Goal: Task Accomplishment & Management: Manage account settings

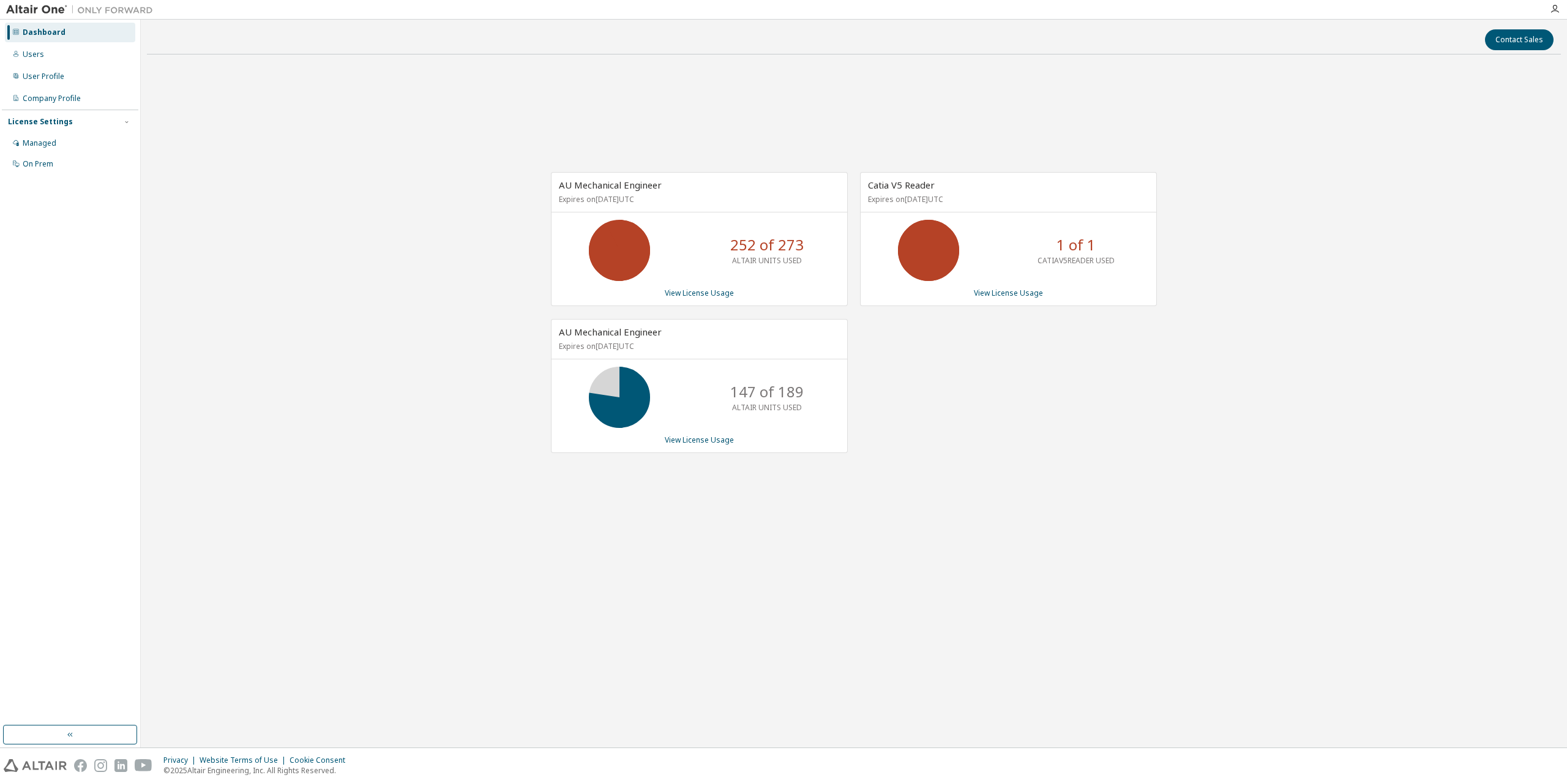
click at [447, 337] on div "AU Mechanical Engineer Expires on April 1, 2026 UTC 252 of 273 ALTAIR UNITS USE…" at bounding box center [854, 318] width 1414 height 509
click at [710, 292] on link "View License Usage" at bounding box center [699, 293] width 69 height 10
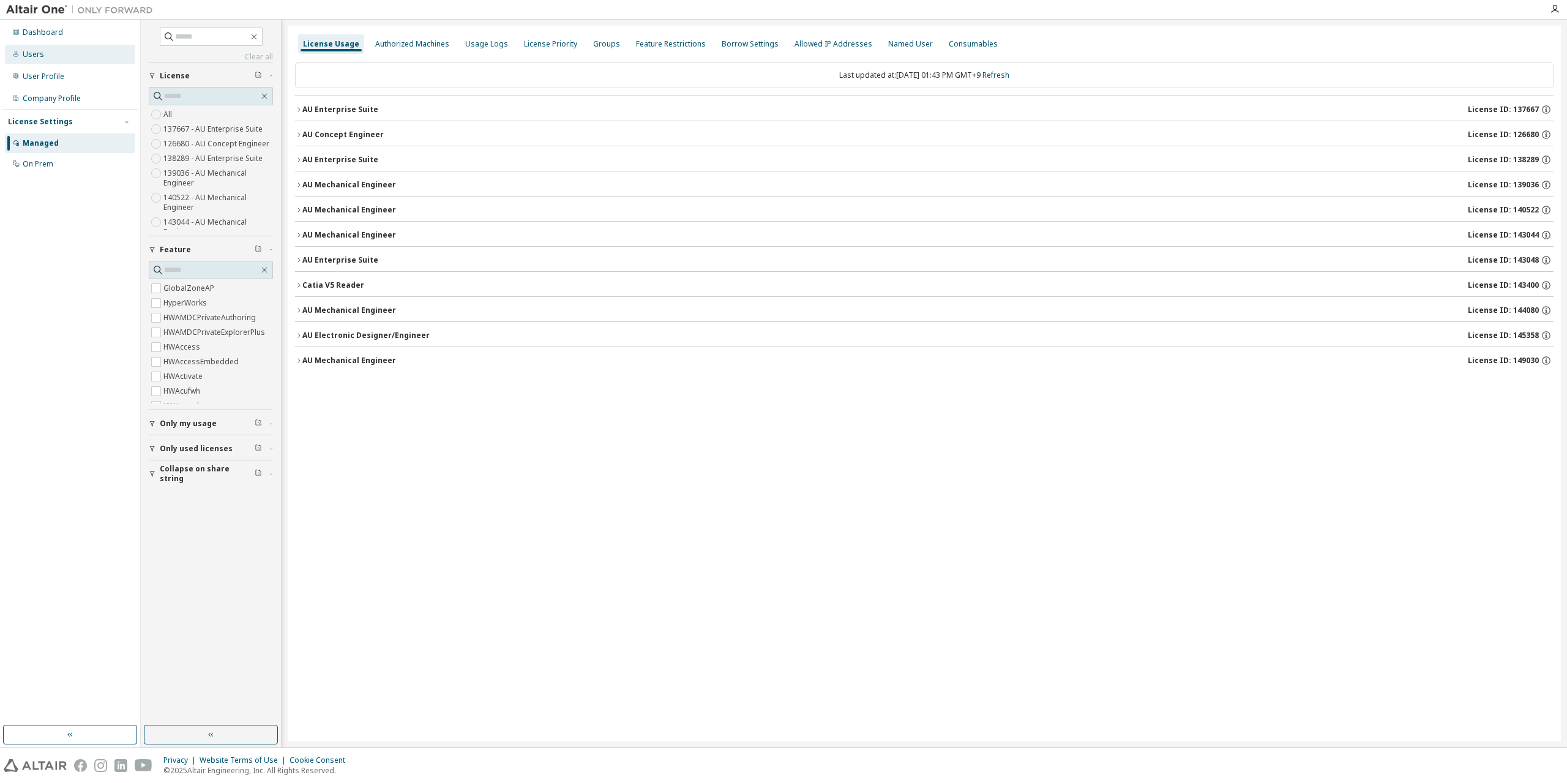
click at [49, 55] on div "Users" at bounding box center [70, 55] width 130 height 20
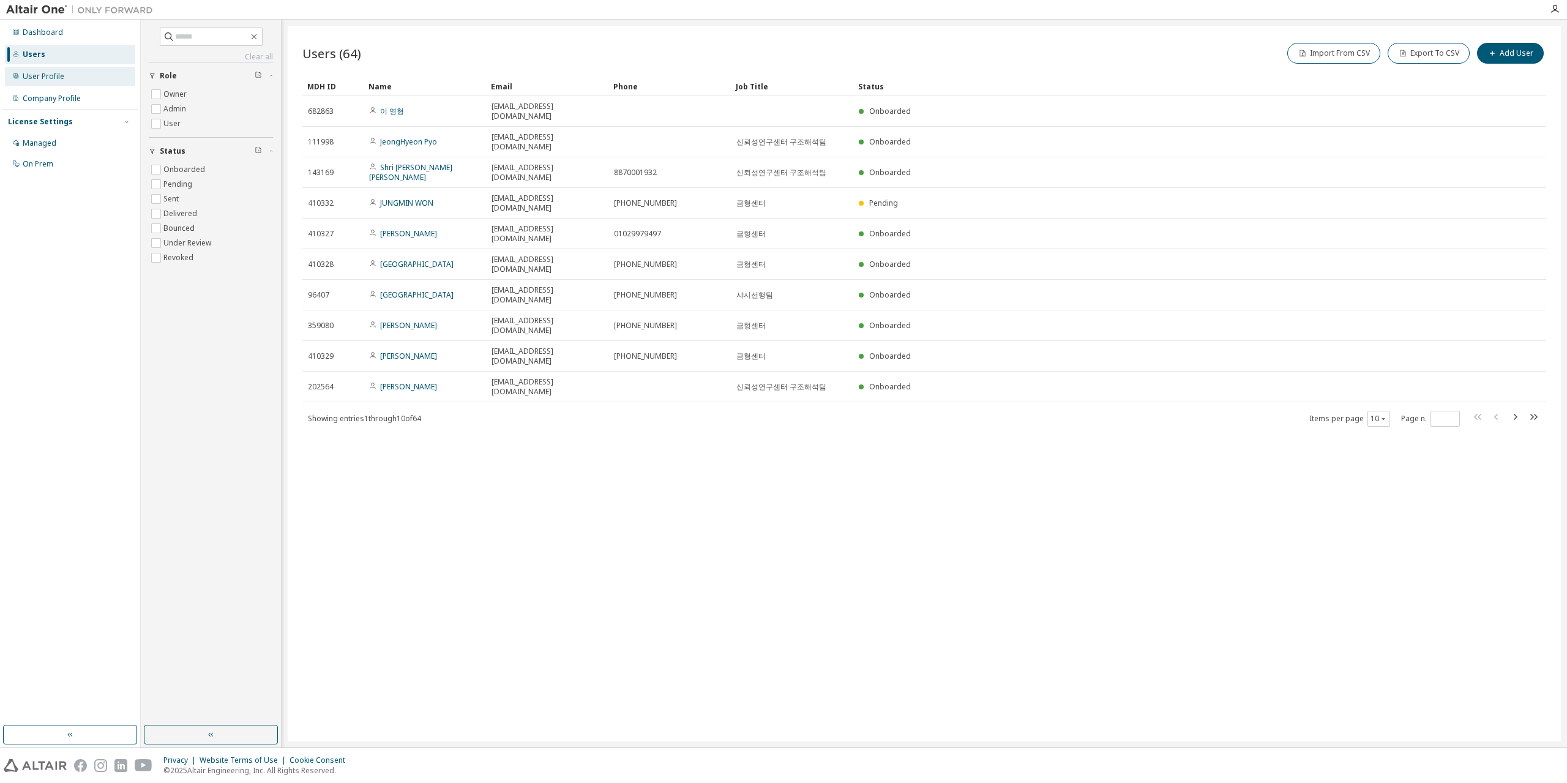
click at [55, 72] on div "User Profile" at bounding box center [44, 77] width 42 height 10
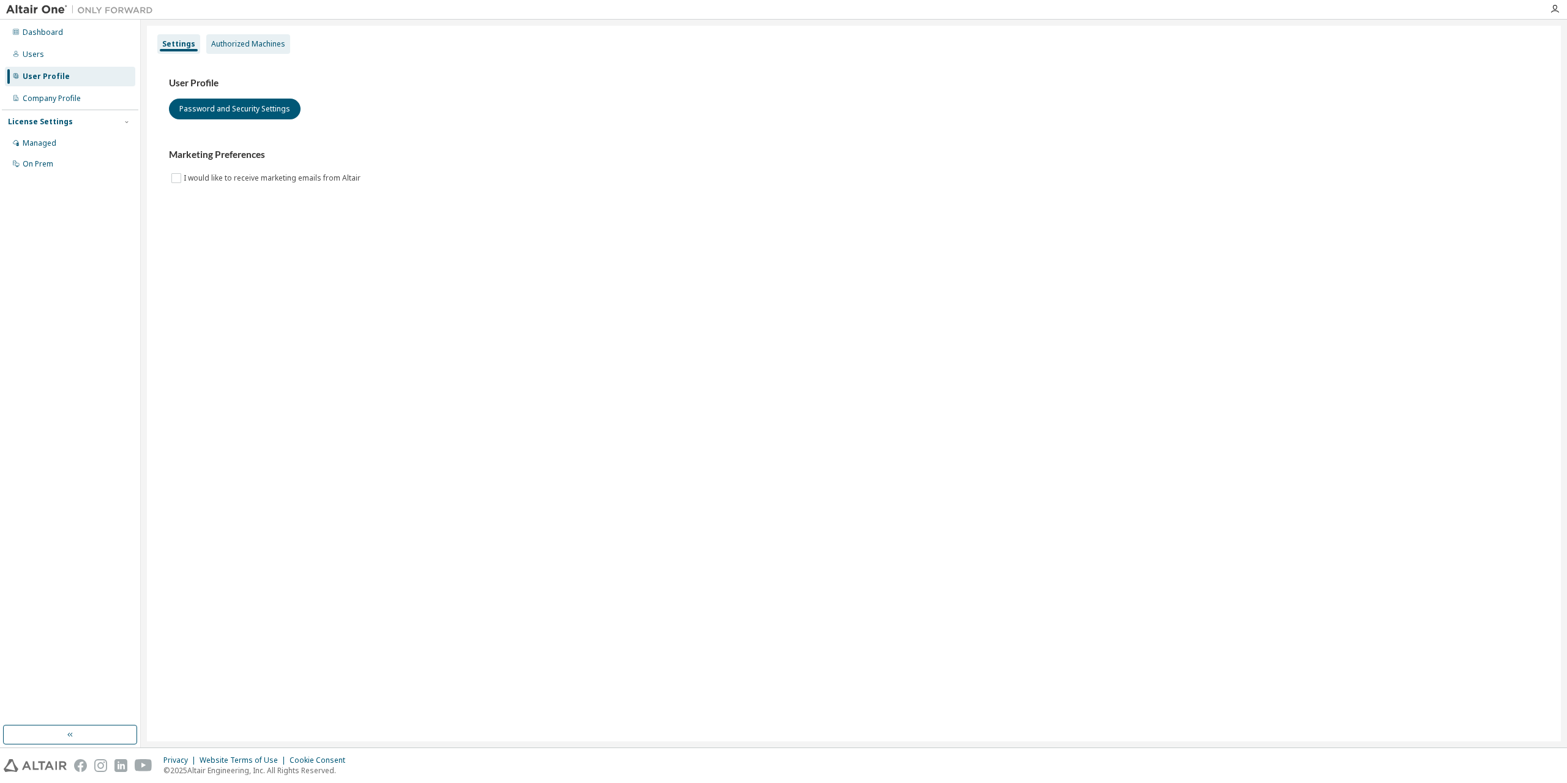
click at [254, 42] on div "Authorized Machines" at bounding box center [248, 44] width 74 height 10
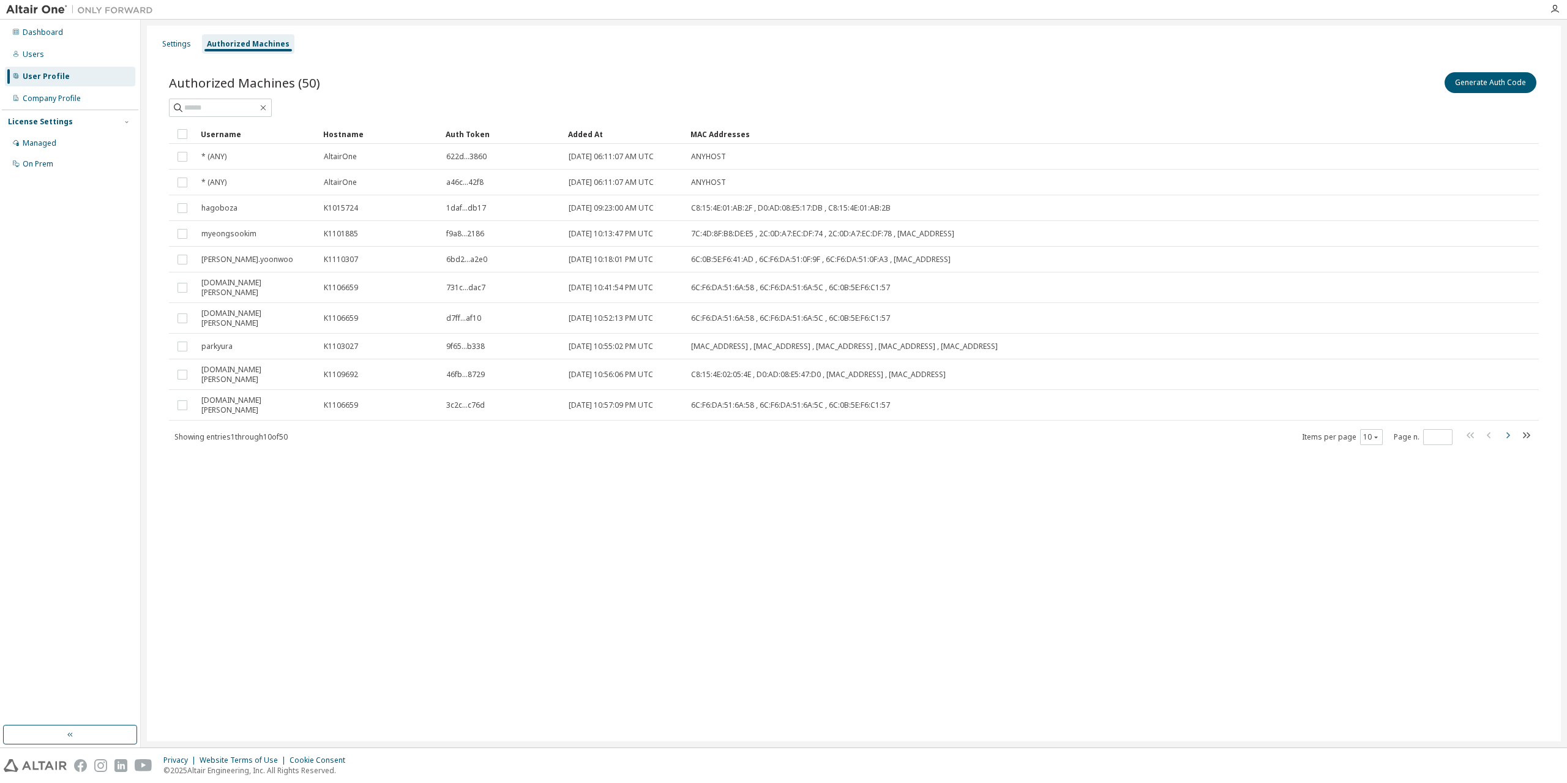
click at [1506, 428] on icon "button" at bounding box center [1507, 435] width 15 height 15
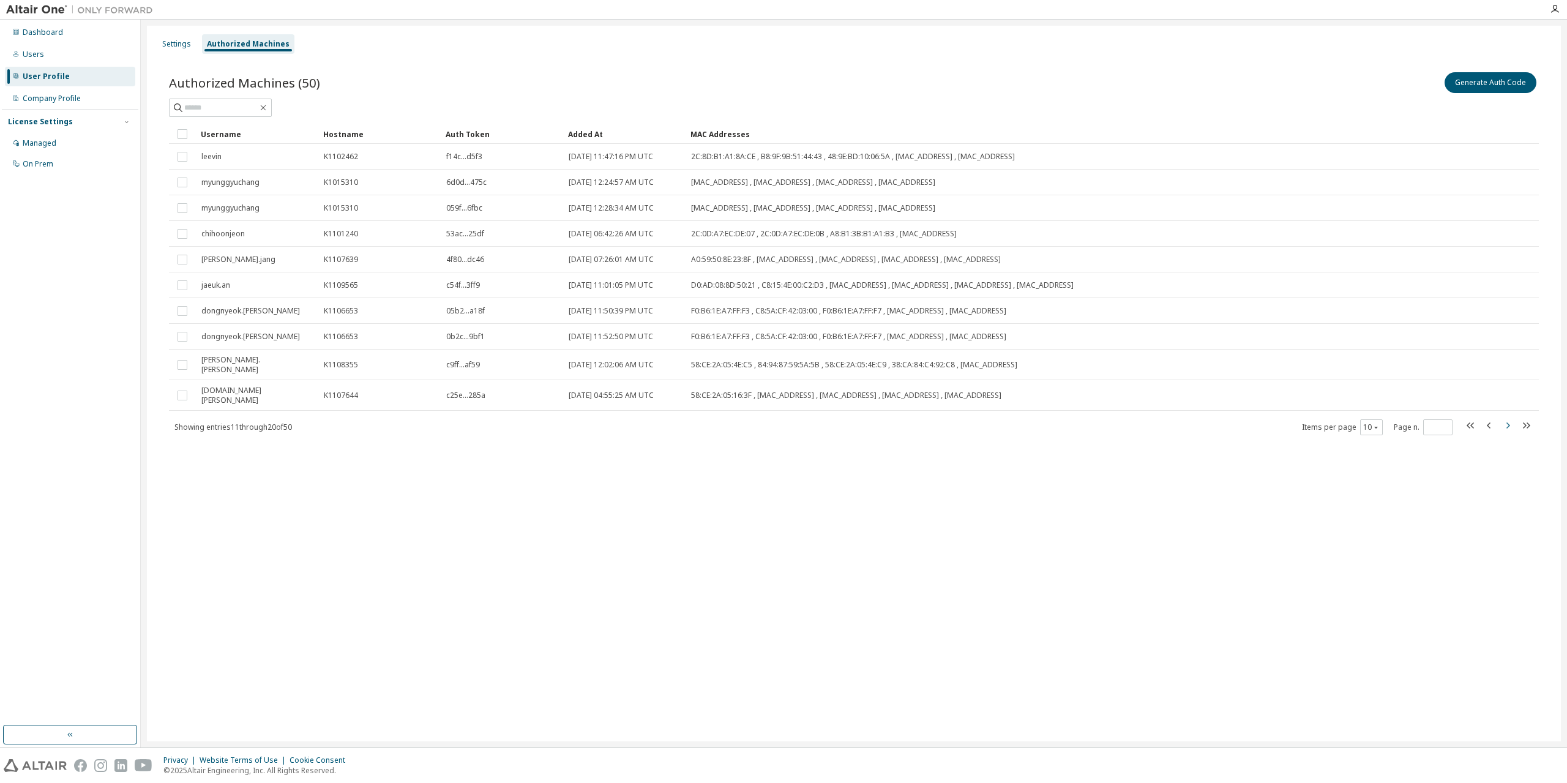
click at [1508, 418] on icon "button" at bounding box center [1507, 425] width 15 height 15
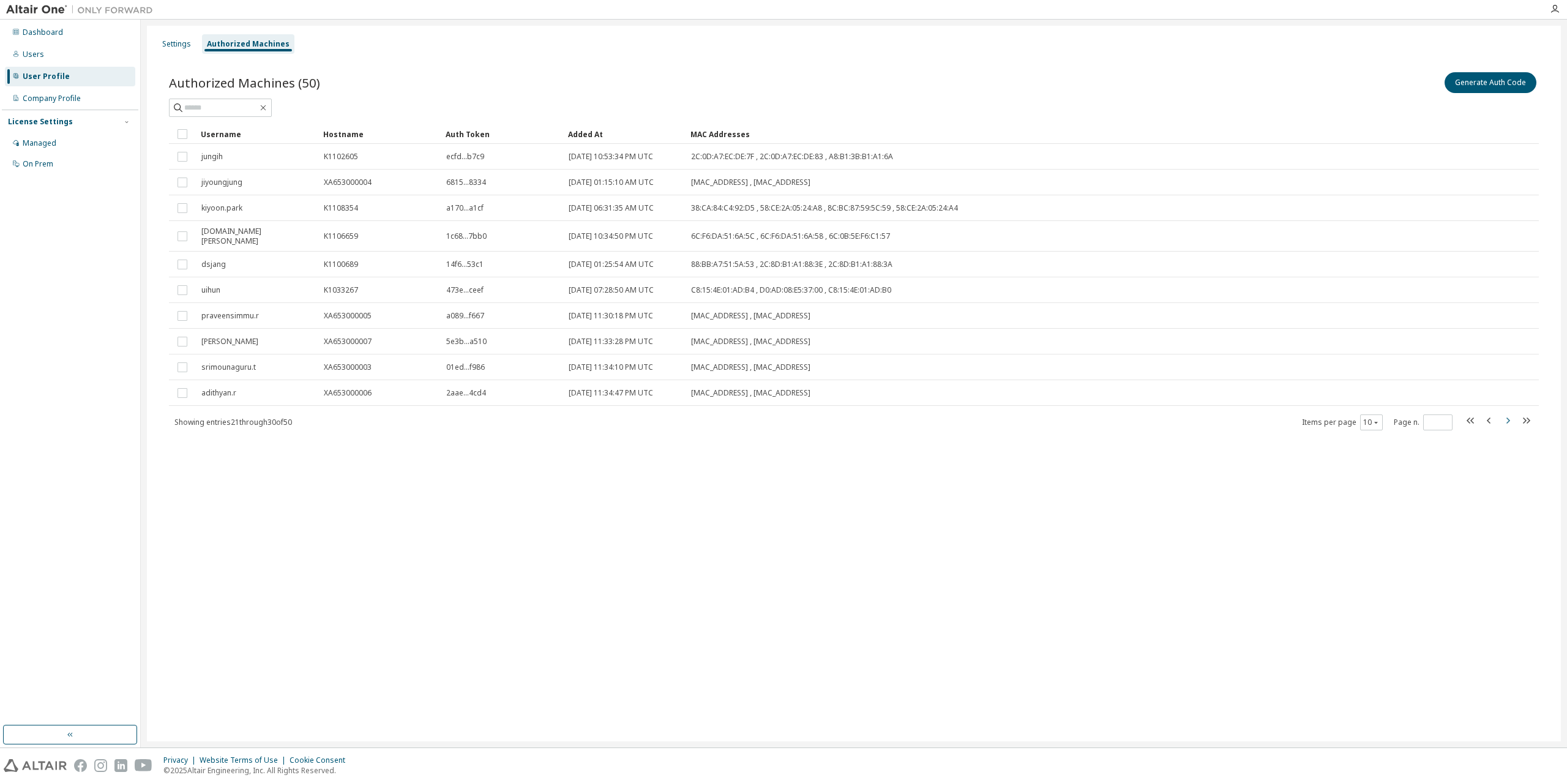
click at [1507, 417] on icon "button" at bounding box center [1508, 420] width 4 height 6
click at [1507, 418] on icon "button" at bounding box center [1507, 425] width 15 height 15
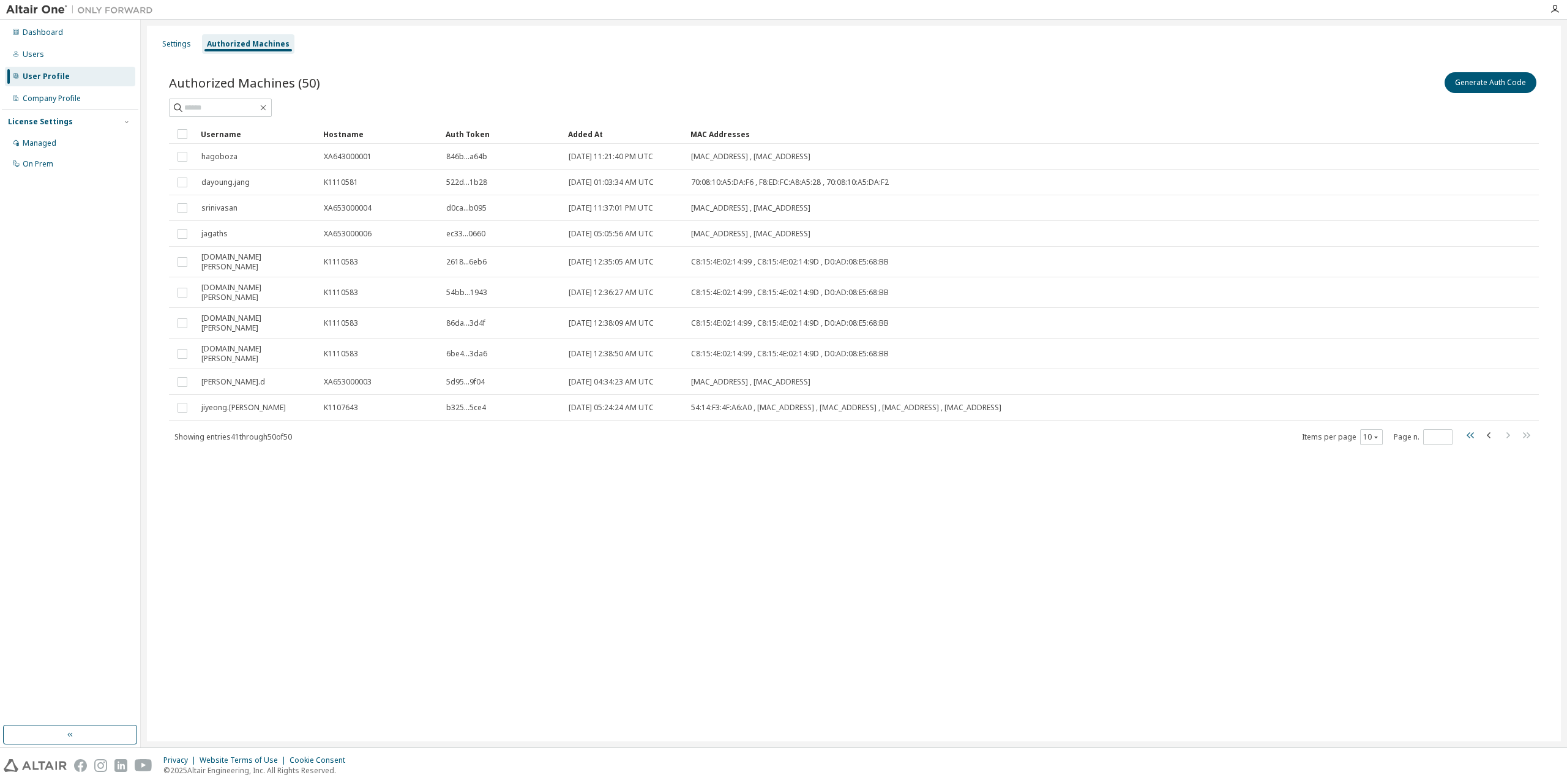
click at [1473, 428] on icon "button" at bounding box center [1470, 435] width 15 height 15
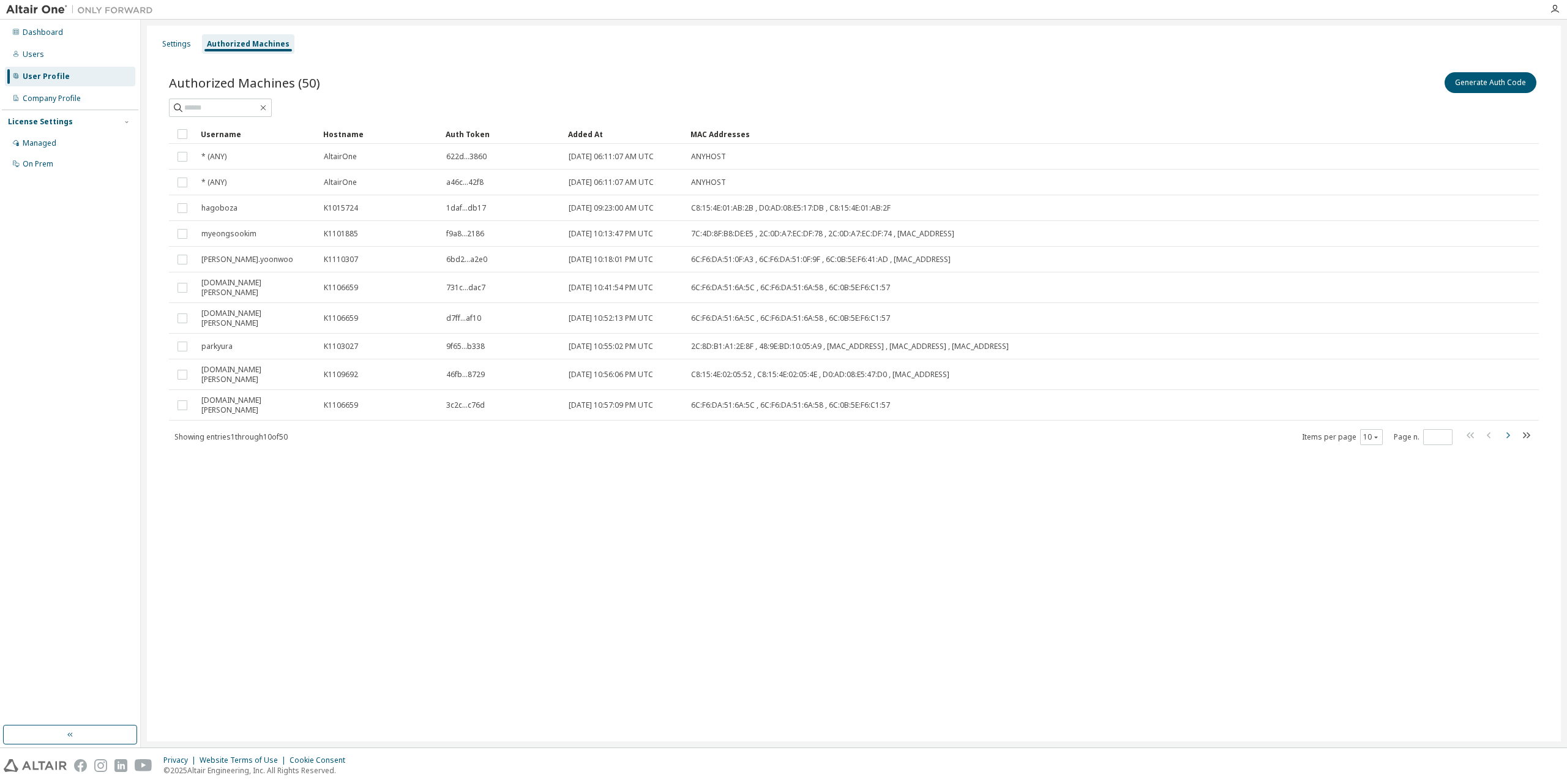
click at [1510, 428] on icon "button" at bounding box center [1507, 435] width 15 height 15
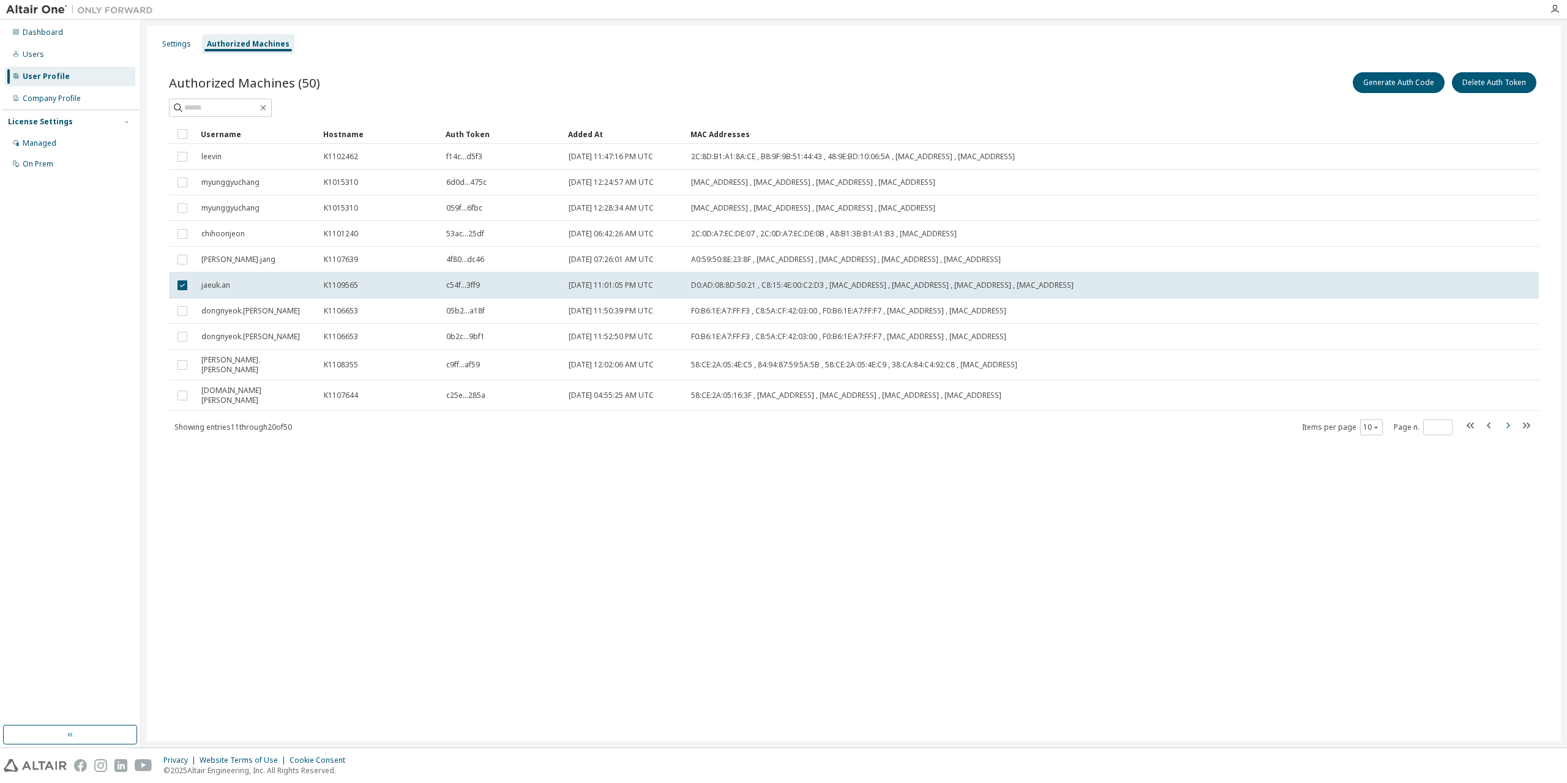
click at [1502, 418] on icon "button" at bounding box center [1507, 425] width 15 height 15
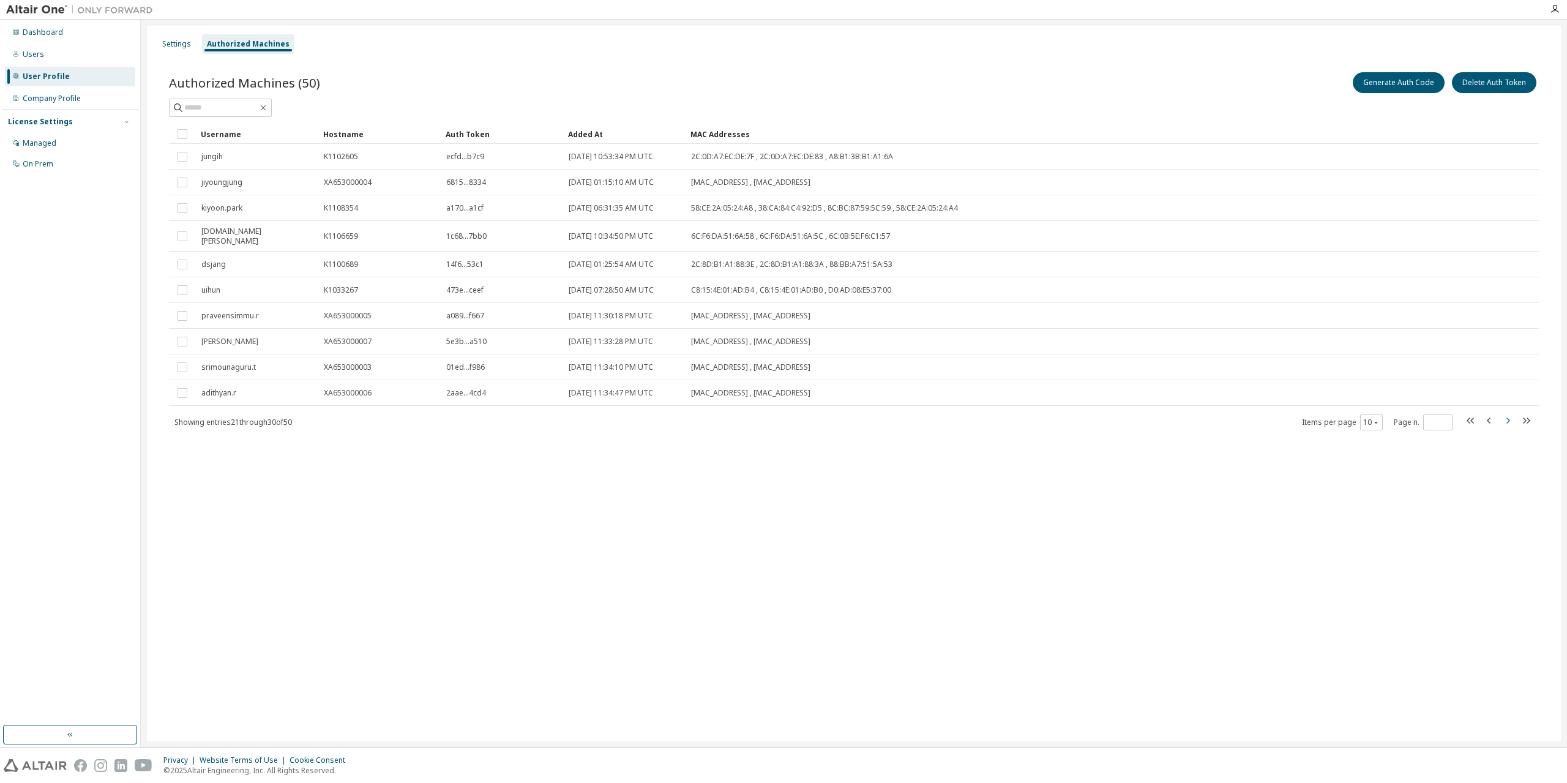
click at [1503, 414] on icon "button" at bounding box center [1507, 420] width 15 height 15
click at [1503, 418] on icon "button" at bounding box center [1507, 425] width 15 height 15
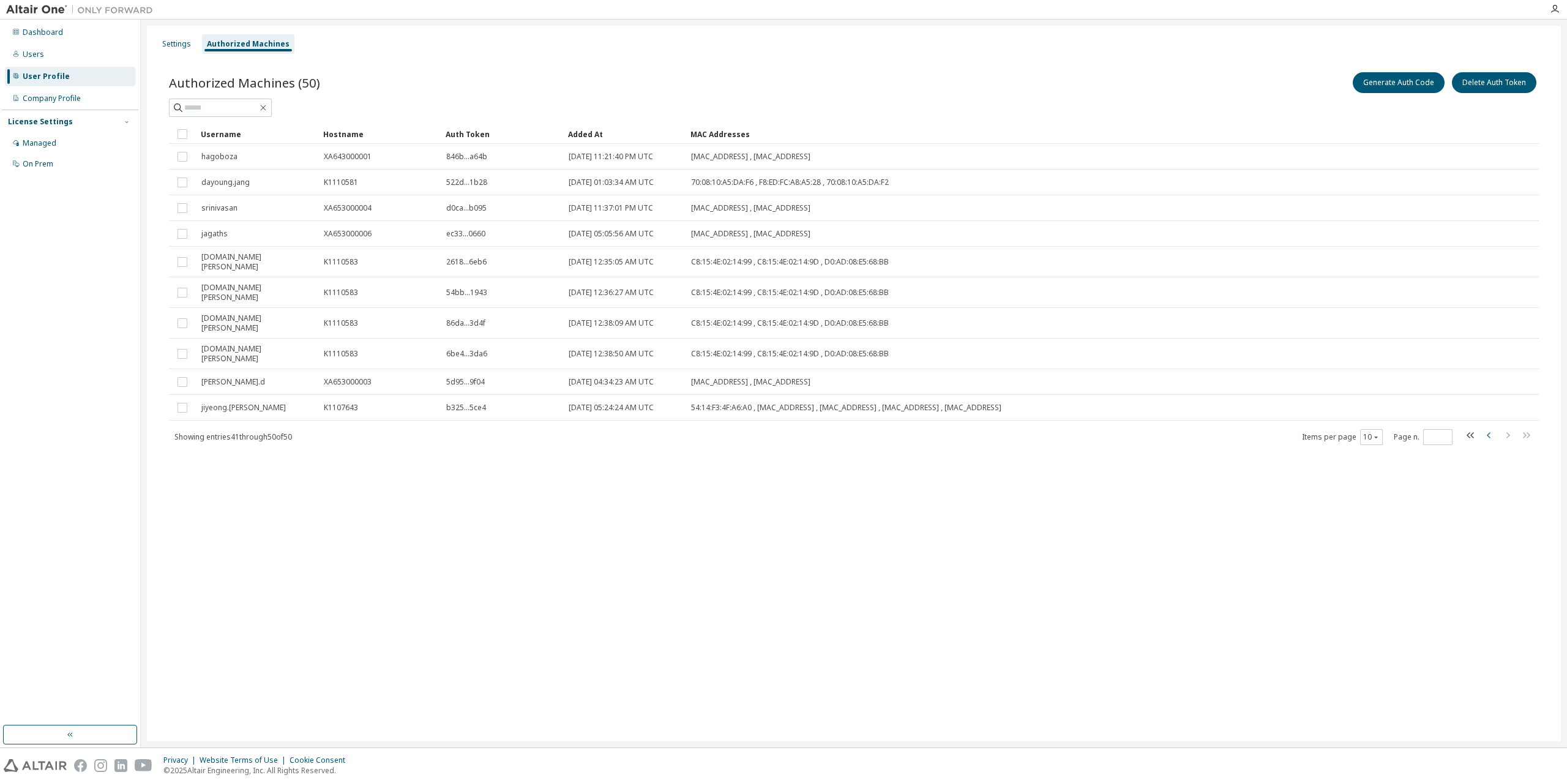
click at [1488, 432] on icon "button" at bounding box center [1488, 435] width 4 height 6
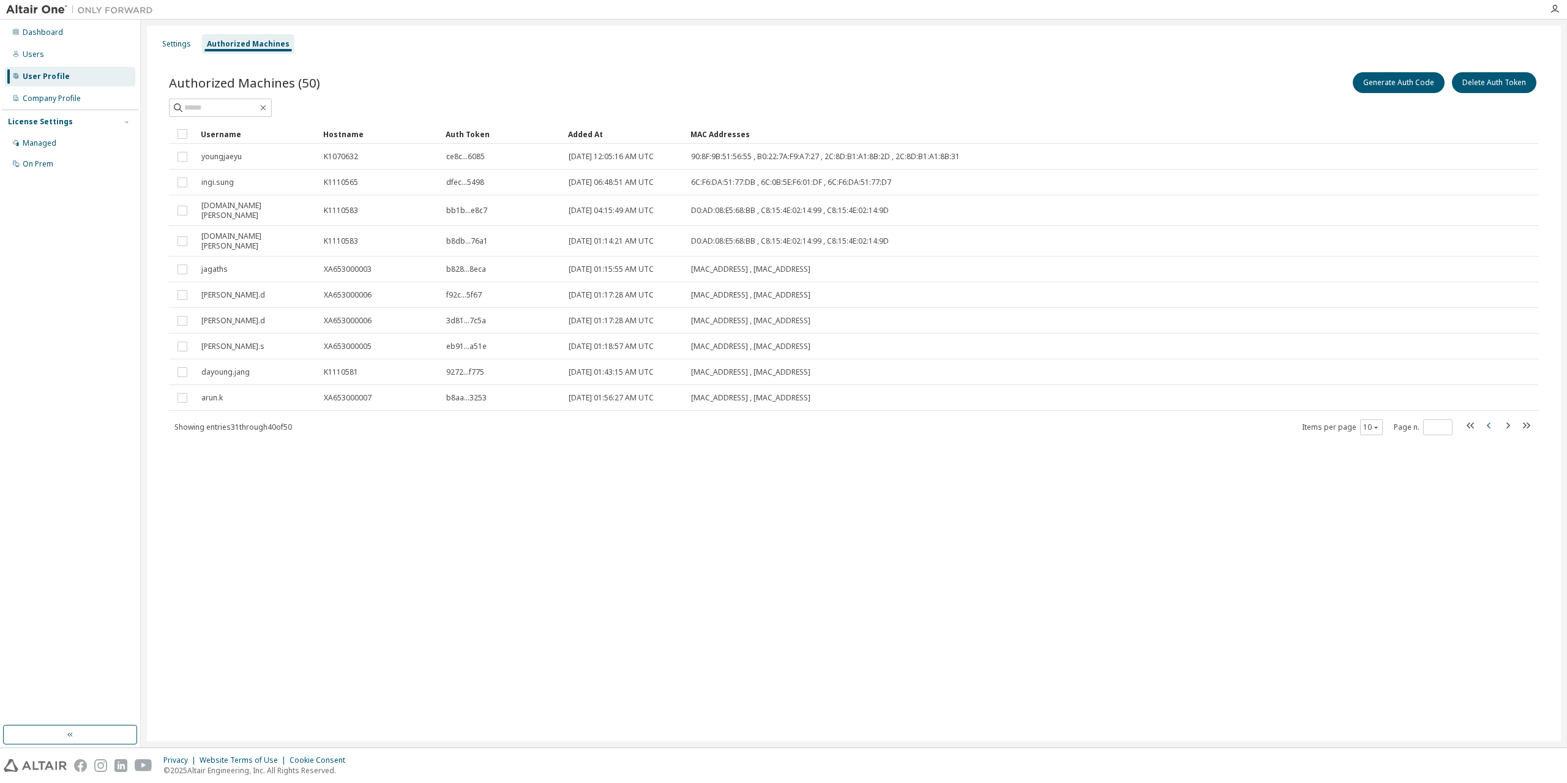
click at [1488, 422] on icon "button" at bounding box center [1488, 425] width 4 height 6
click at [1488, 417] on icon "button" at bounding box center [1488, 420] width 4 height 6
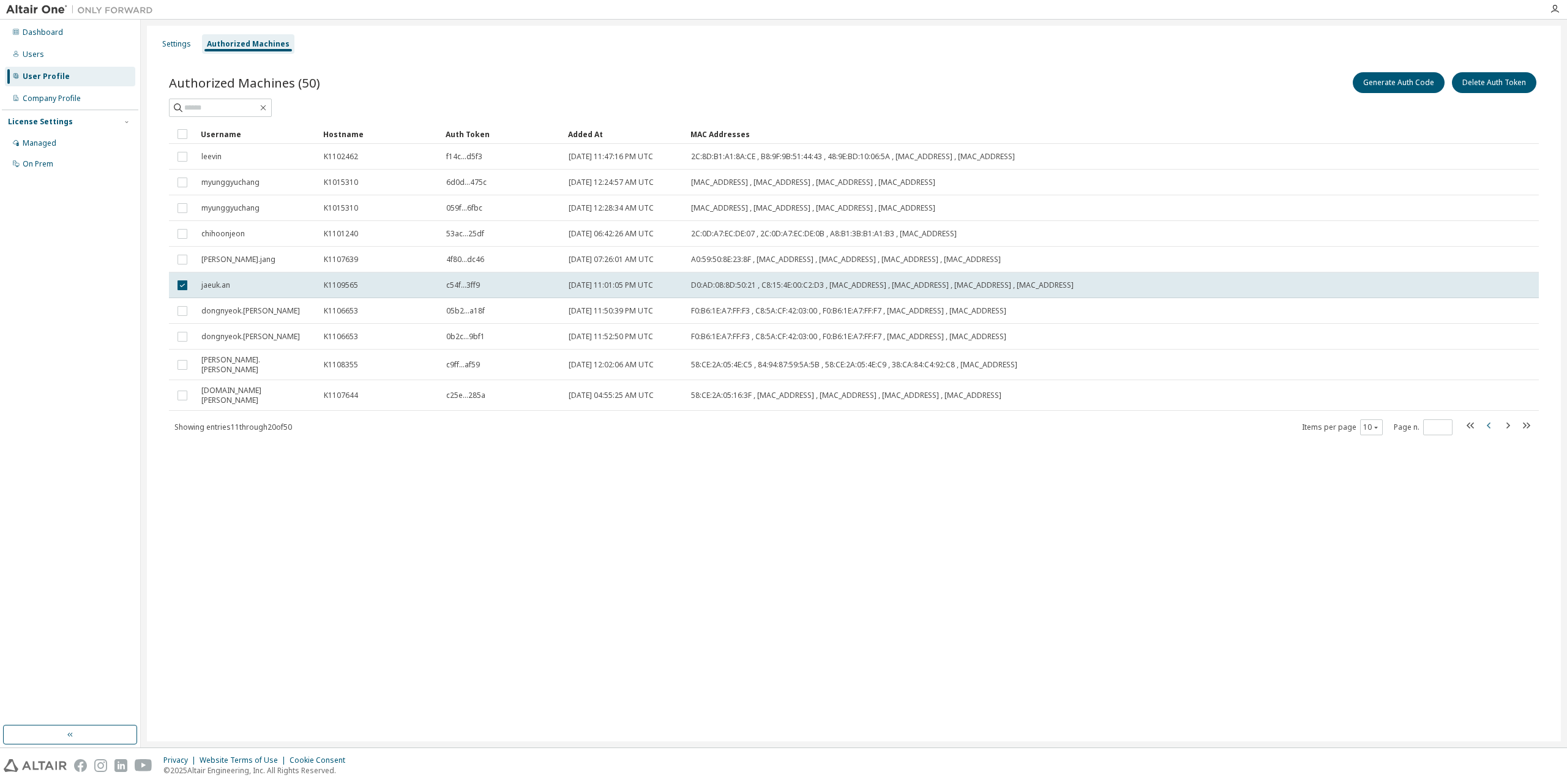
click at [1488, 422] on icon "button" at bounding box center [1488, 425] width 4 height 6
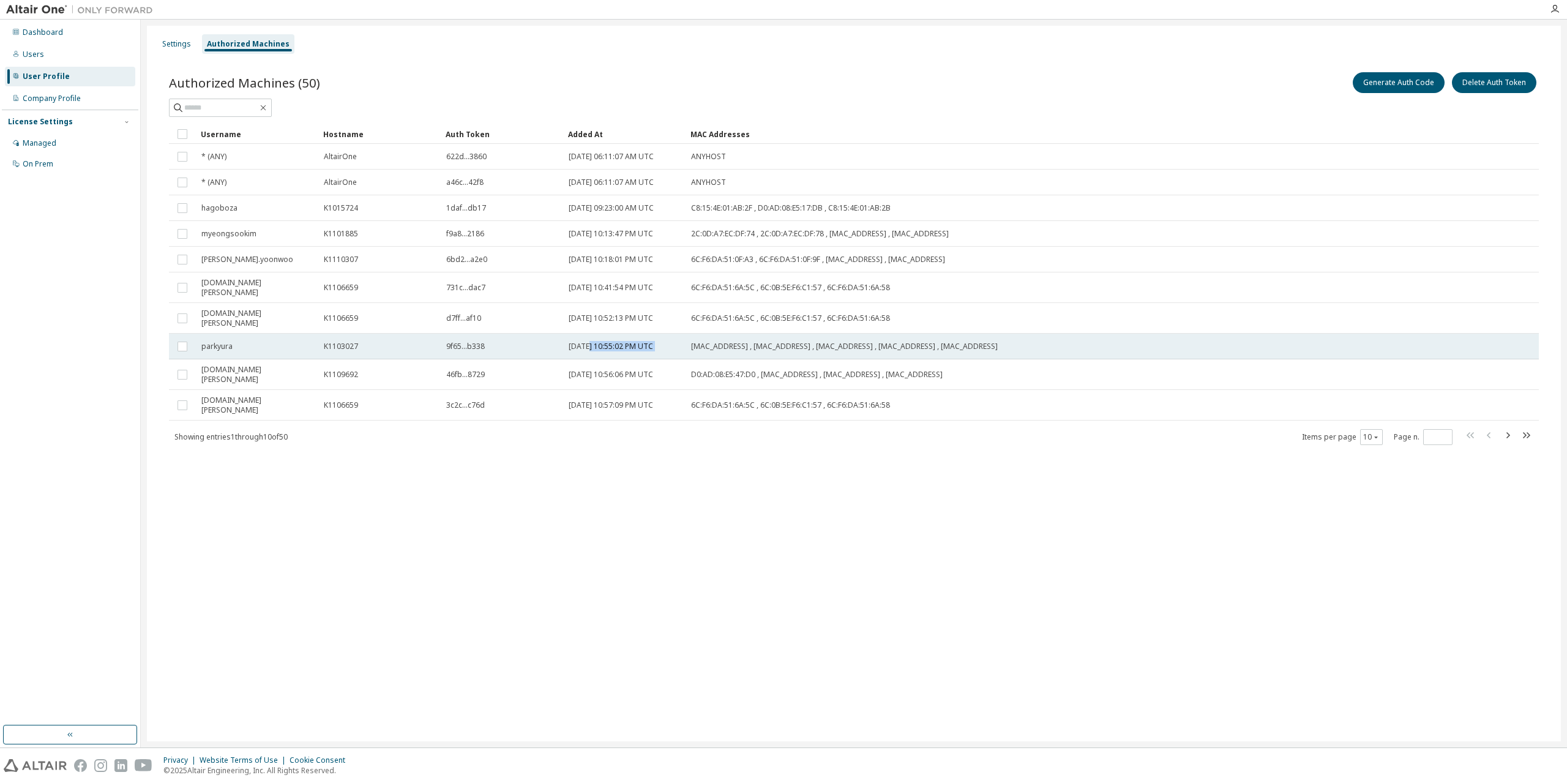
drag, startPoint x: 682, startPoint y: 337, endPoint x: 587, endPoint y: 337, distance: 95.5
click at [587, 337] on tr "parkyura K1103027 9f65...b338 2025-04-24 10:55:02 PM UTC 00:09:0F:AA:00:01 , 2C…" at bounding box center [853, 346] width 1369 height 26
click at [778, 447] on div "Authorized Machines (50) Generate Auth Code Delete Auth Token Clear Load Save S…" at bounding box center [853, 266] width 1399 height 422
click at [1508, 432] on icon "button" at bounding box center [1508, 435] width 4 height 6
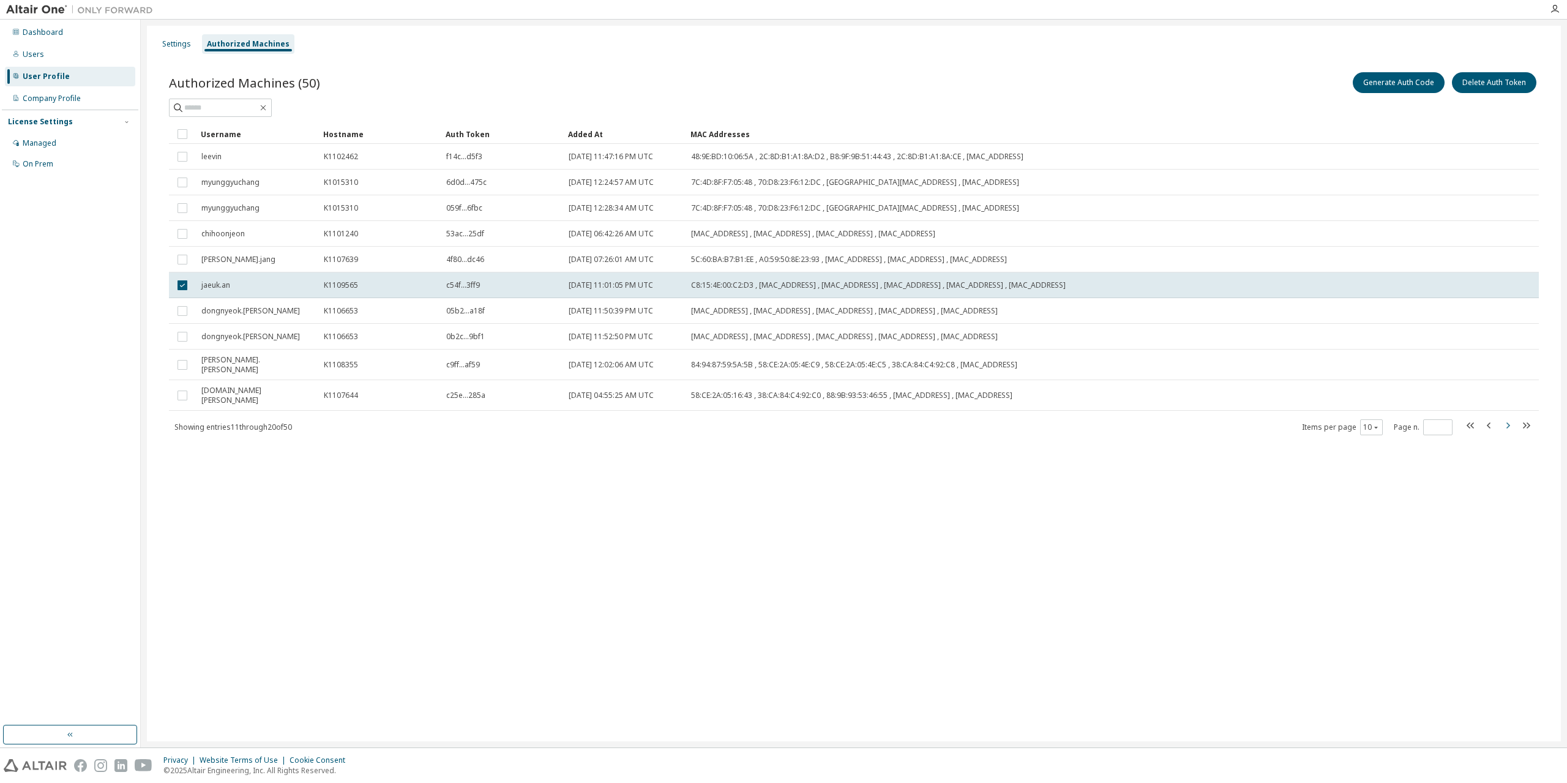
click at [1508, 422] on icon "button" at bounding box center [1508, 425] width 4 height 6
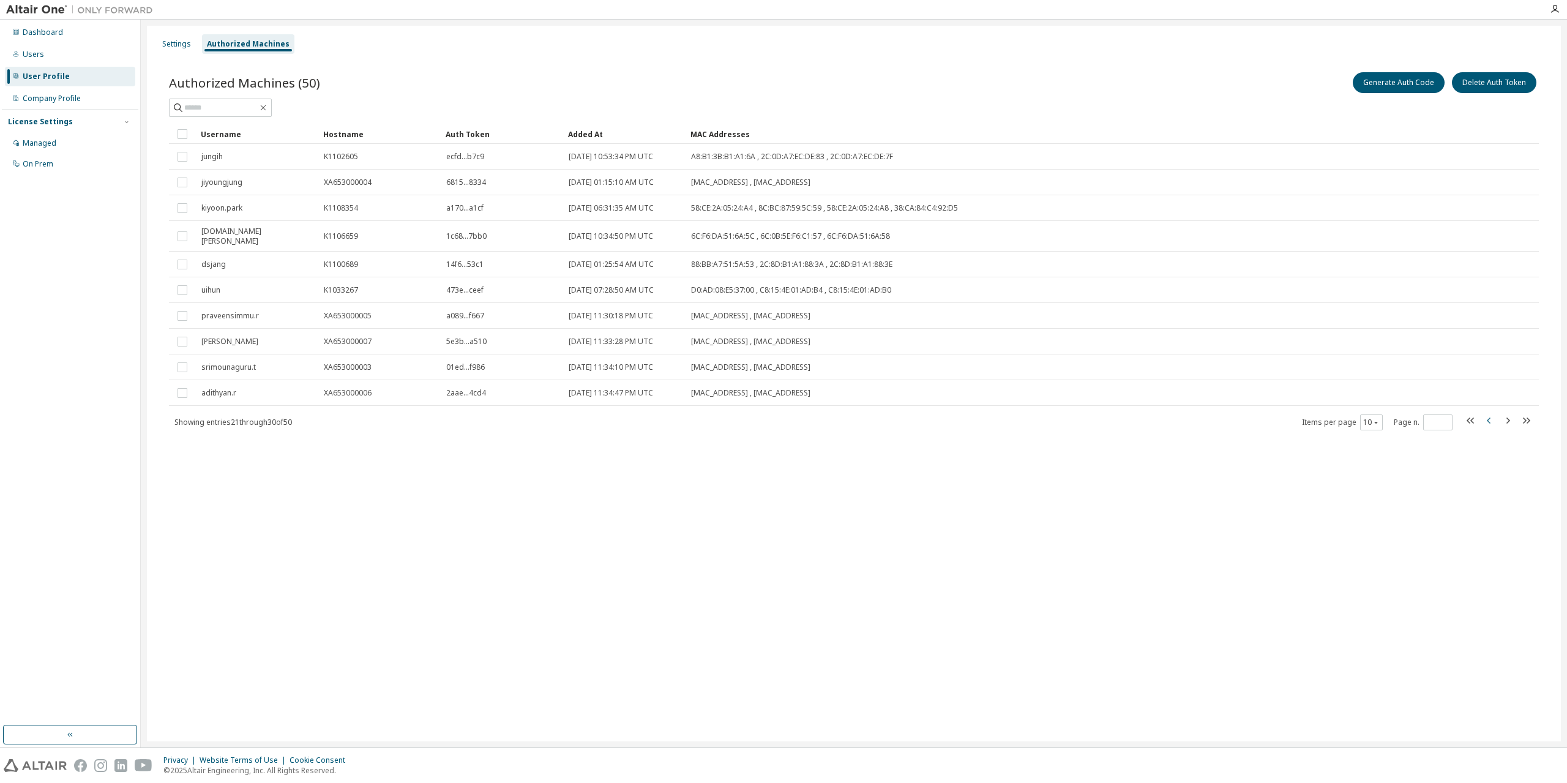
click at [1488, 417] on icon "button" at bounding box center [1488, 420] width 4 height 6
type input "*"
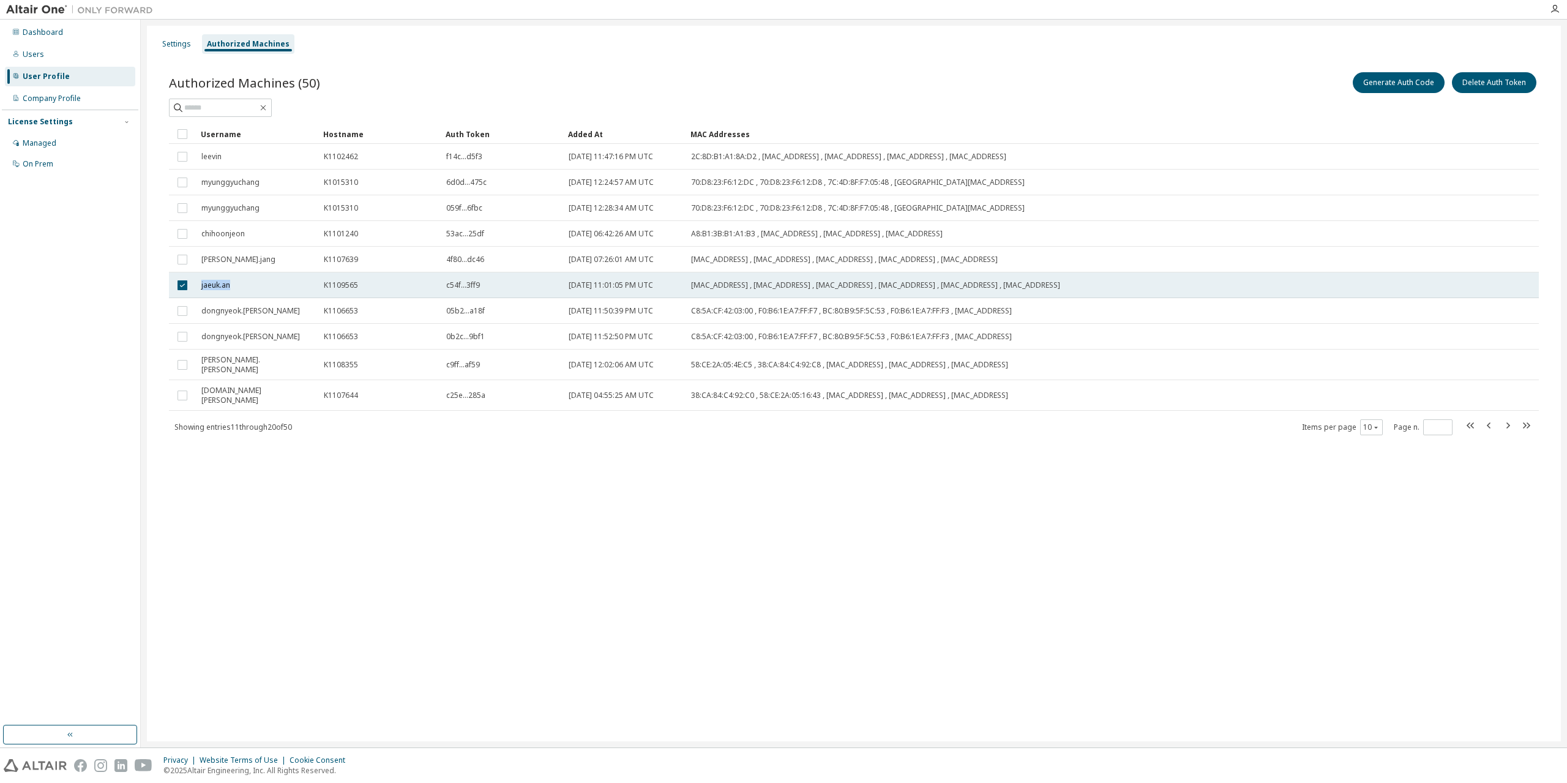
drag, startPoint x: 238, startPoint y: 290, endPoint x: 200, endPoint y: 286, distance: 38.2
click at [200, 286] on td "jaeuk.an" at bounding box center [257, 285] width 122 height 26
copy span "jaeuk.an"
drag, startPoint x: 235, startPoint y: 287, endPoint x: 203, endPoint y: 285, distance: 32.5
click at [203, 285] on div "jaeuk.an" at bounding box center [256, 285] width 111 height 10
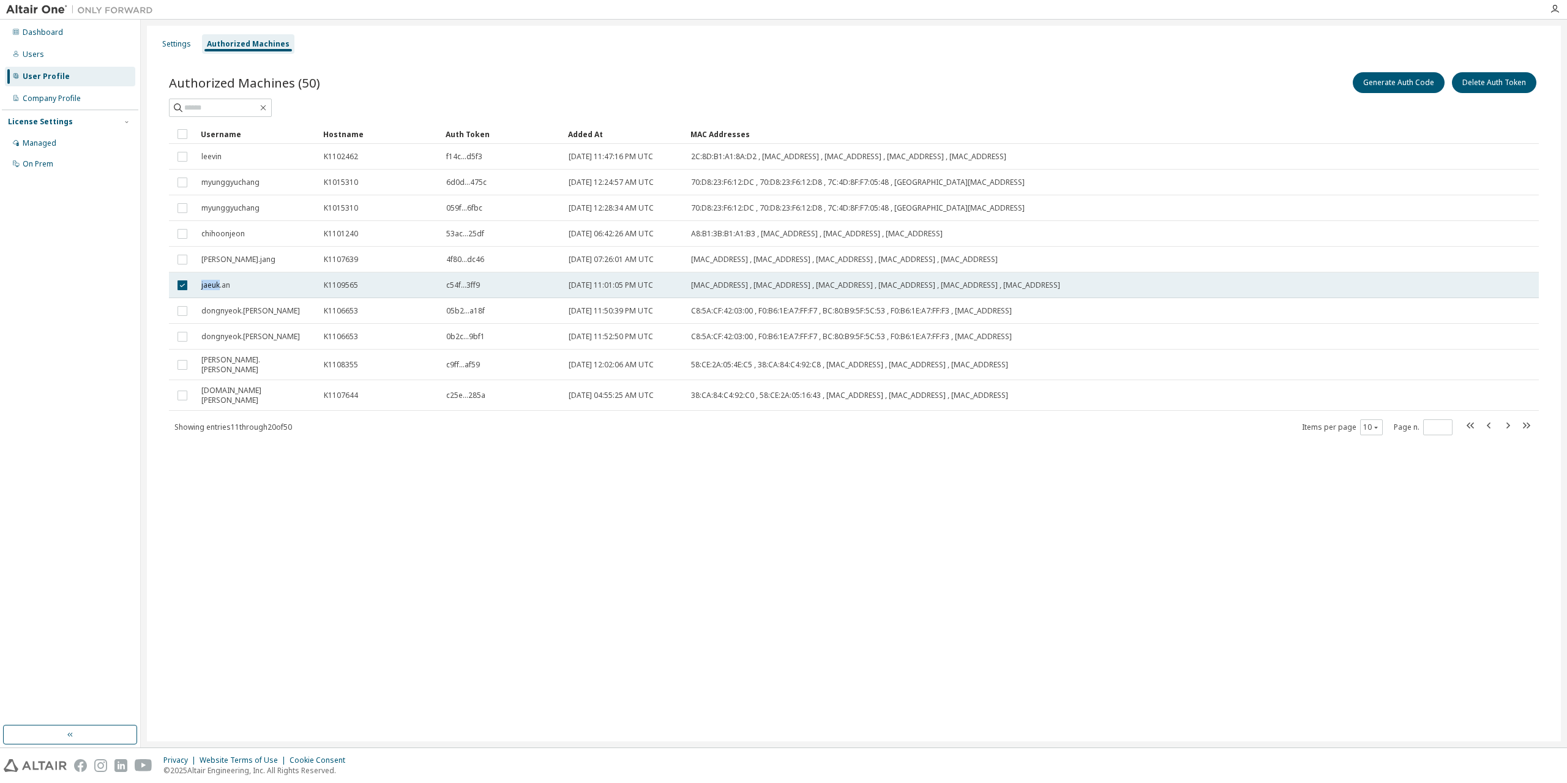
click at [199, 286] on td "jaeuk.an" at bounding box center [257, 285] width 122 height 26
click at [203, 286] on span "jaeuk.an" at bounding box center [215, 285] width 29 height 10
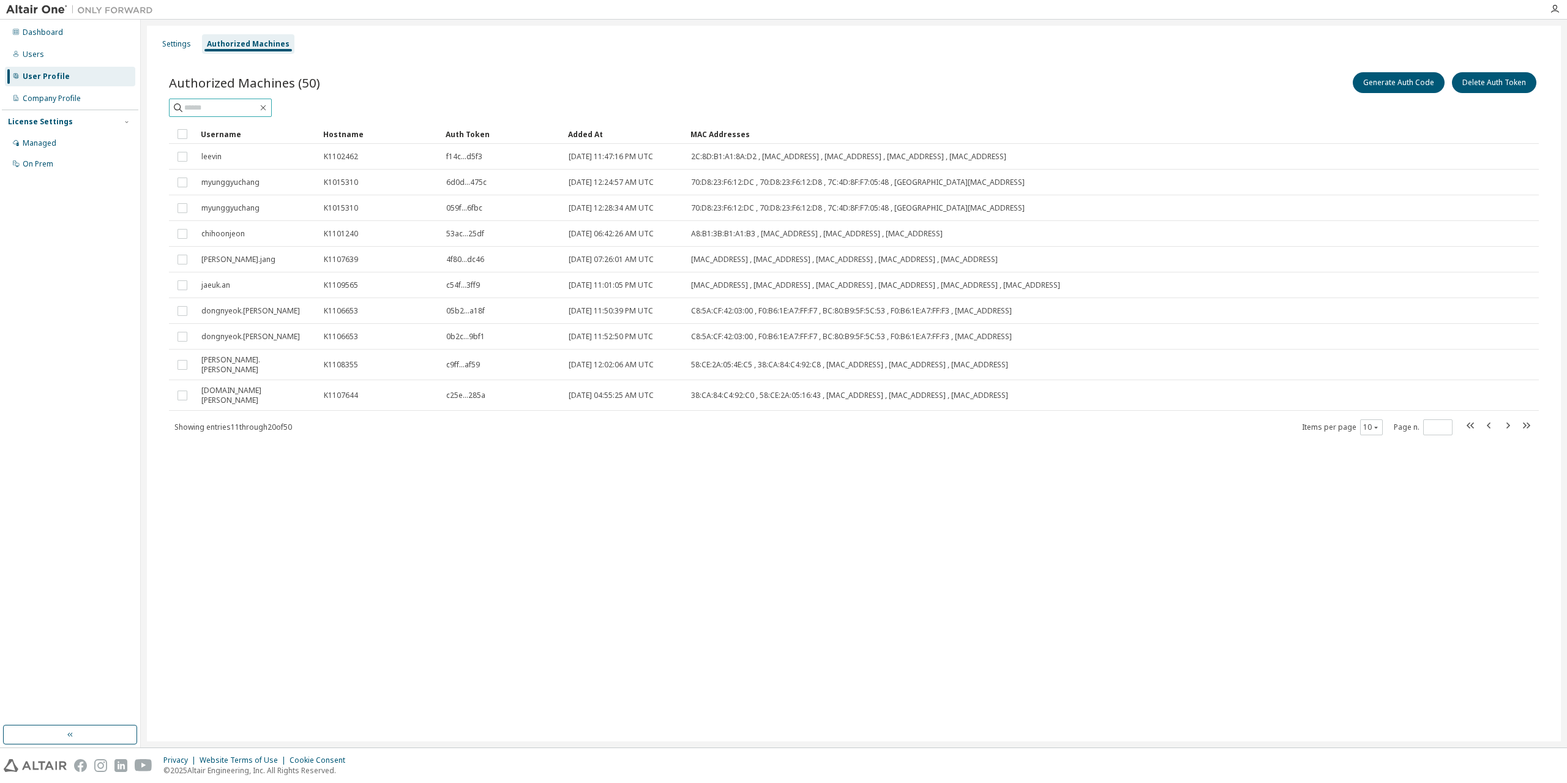
click at [241, 99] on span at bounding box center [220, 108] width 103 height 18
click at [240, 102] on input "text" at bounding box center [220, 108] width 73 height 12
type input "*"
type input "*****"
type input "*"
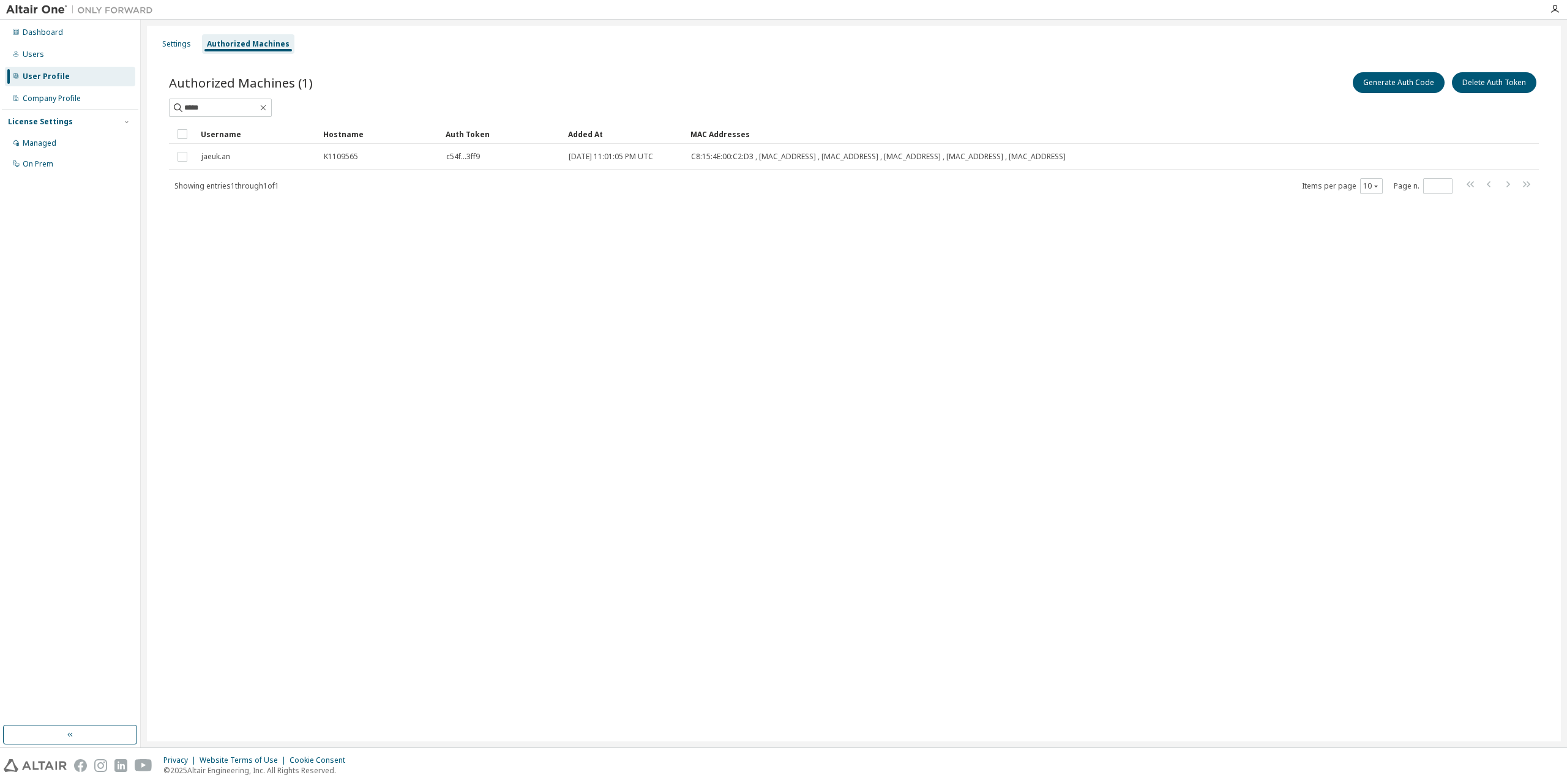
click at [33, 77] on div "User Profile" at bounding box center [46, 77] width 47 height 10
click at [235, 108] on input "*****" at bounding box center [220, 108] width 73 height 12
click at [39, 62] on div "Users" at bounding box center [70, 55] width 130 height 20
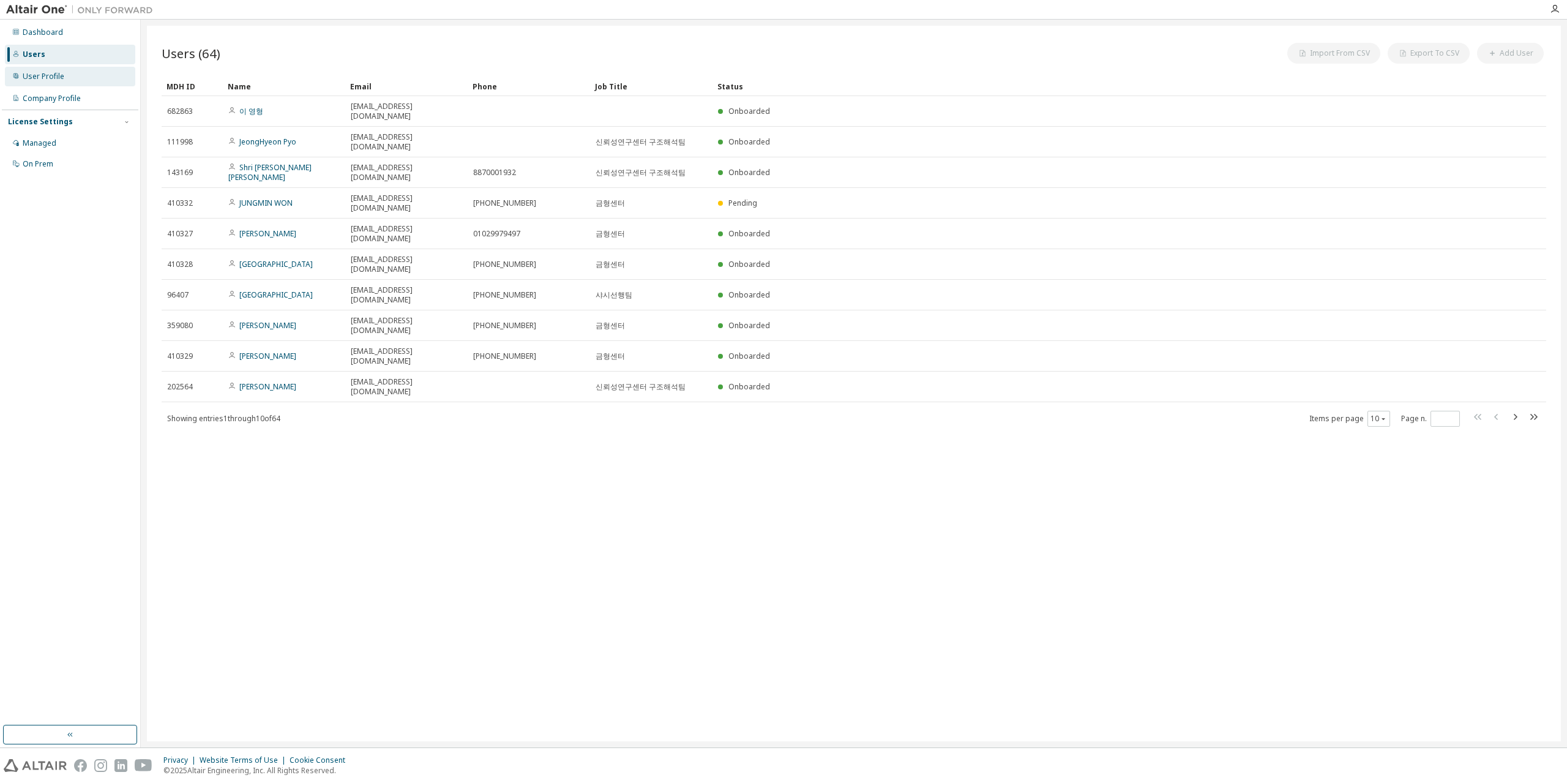
click at [47, 69] on div "User Profile" at bounding box center [70, 77] width 130 height 20
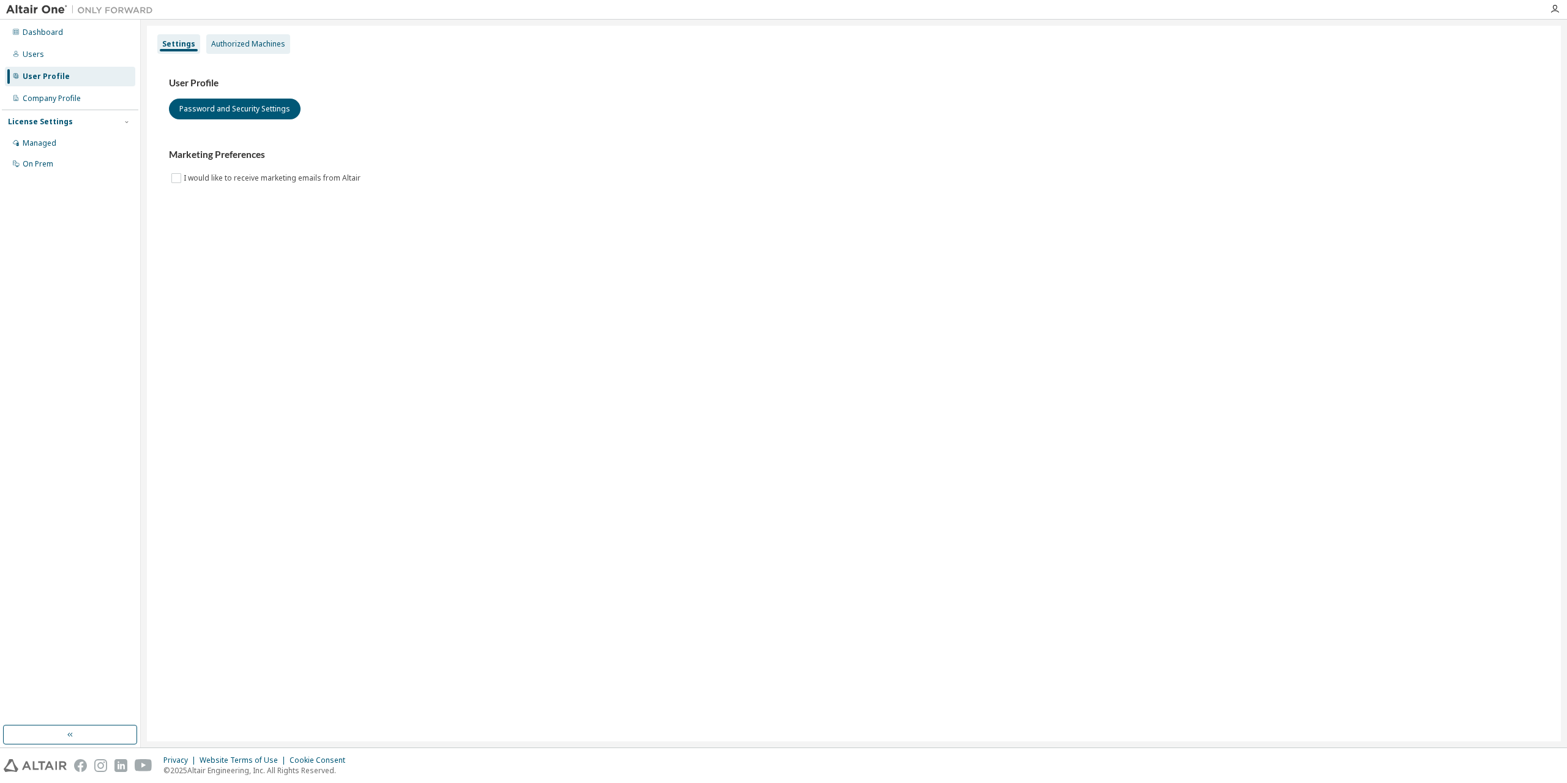
click at [249, 40] on div "Authorized Machines" at bounding box center [248, 44] width 74 height 10
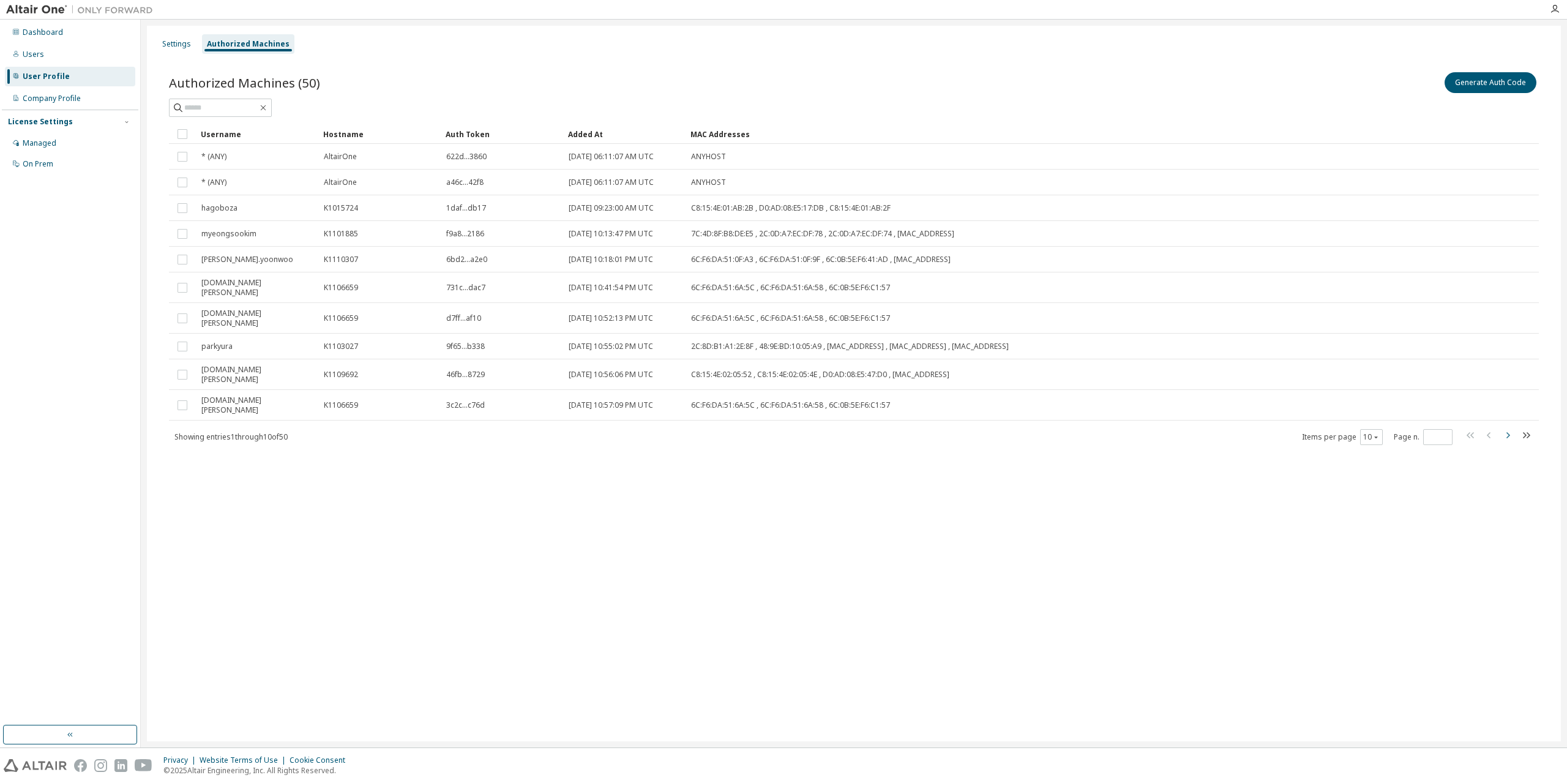
click at [1506, 428] on icon "button" at bounding box center [1507, 435] width 15 height 15
type input "*"
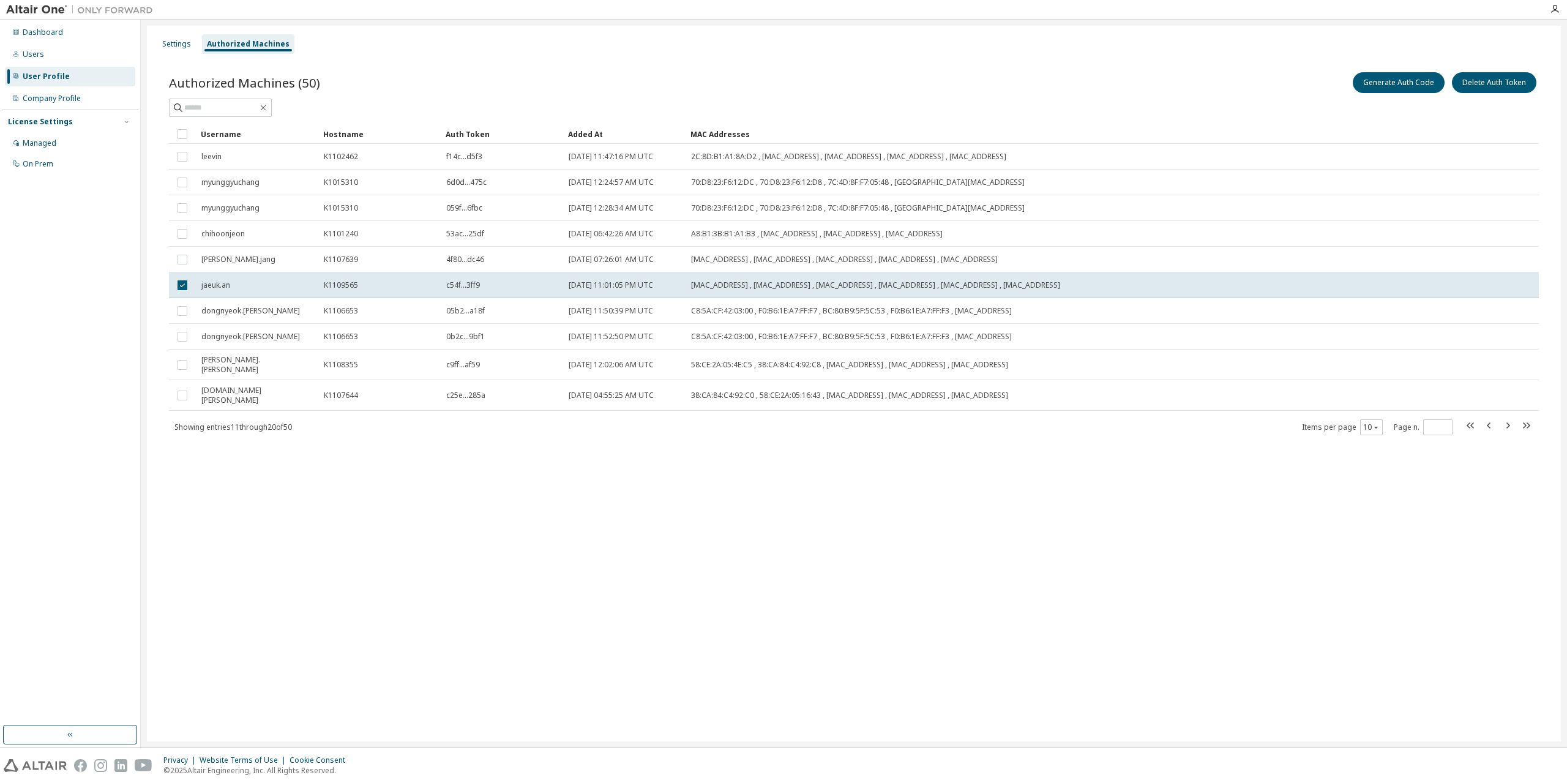
drag, startPoint x: 515, startPoint y: 499, endPoint x: 450, endPoint y: 444, distance: 85.1
click at [515, 498] on div "Settings Authorized Machines Authorized Machines (50) Generate Auth Code Delete…" at bounding box center [854, 383] width 1414 height 715
click at [1511, 81] on button "Delete Auth Token" at bounding box center [1493, 82] width 84 height 21
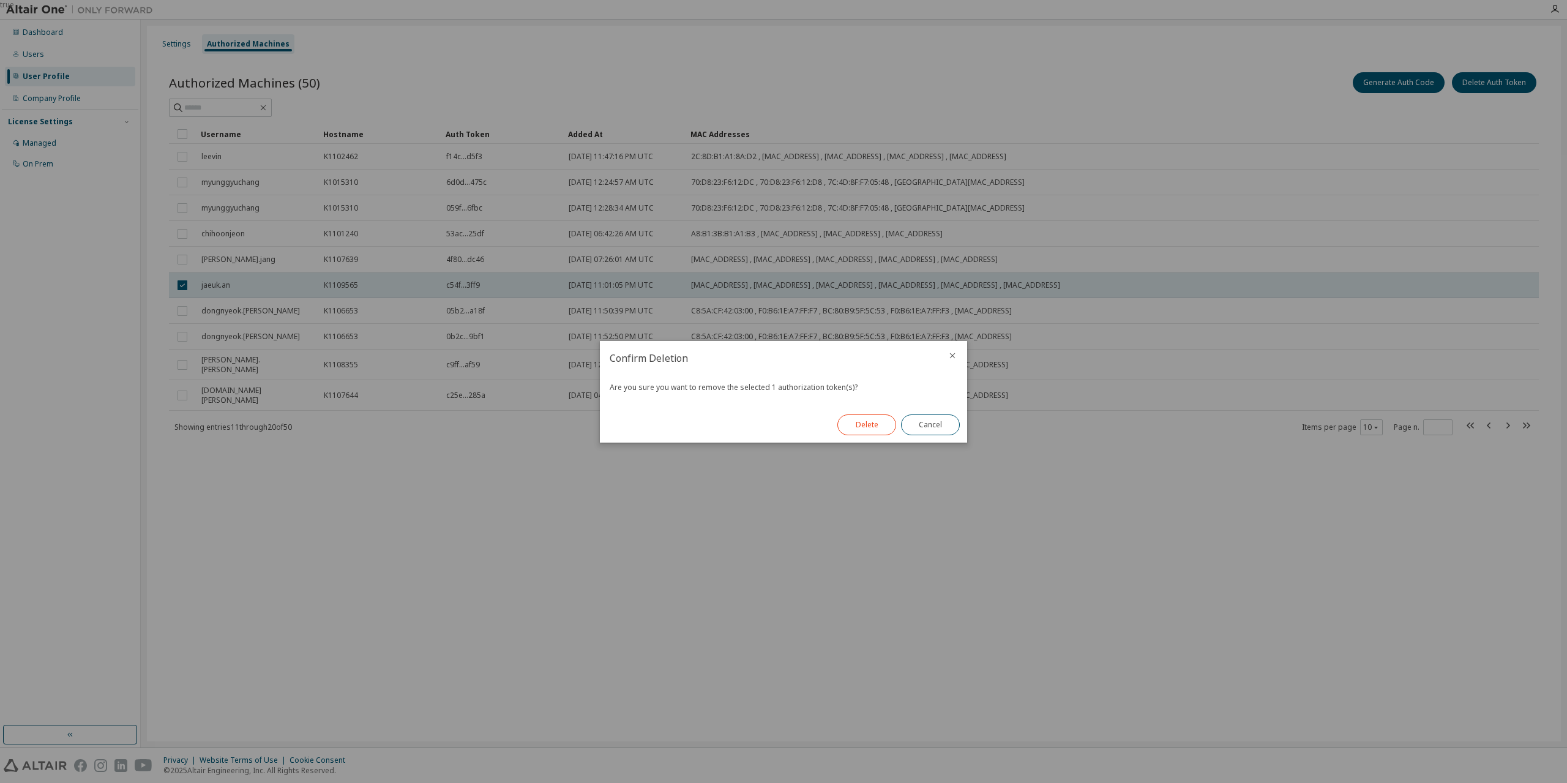
click at [864, 426] on button "Delete" at bounding box center [866, 424] width 59 height 21
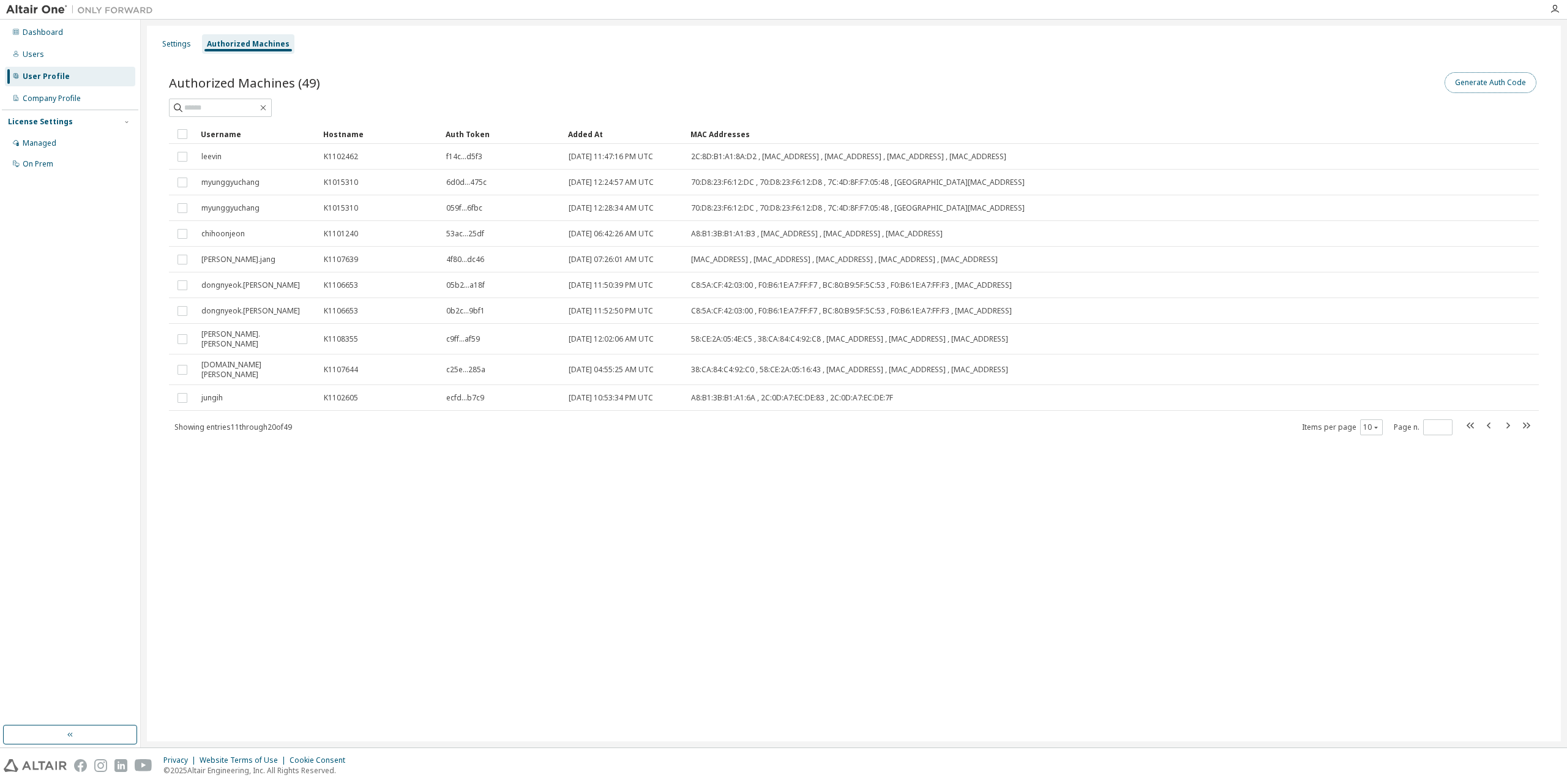
click at [1477, 78] on button "Generate Auth Code" at bounding box center [1490, 82] width 92 height 21
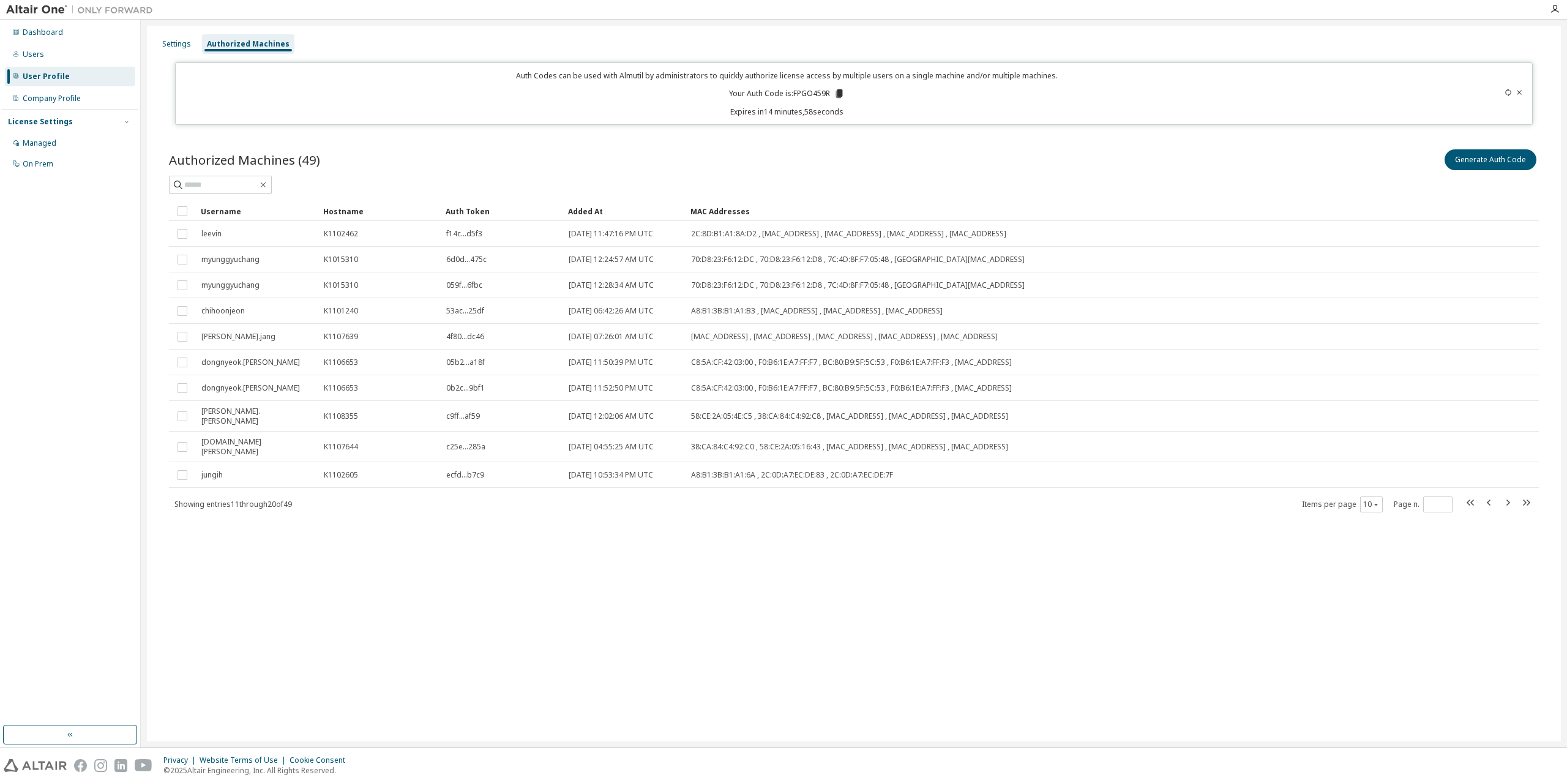
click at [836, 90] on icon at bounding box center [838, 93] width 11 height 11
click at [1297, 630] on div "Settings Authorized Machines Auth Codes can be used with Almutil by administrat…" at bounding box center [854, 383] width 1414 height 715
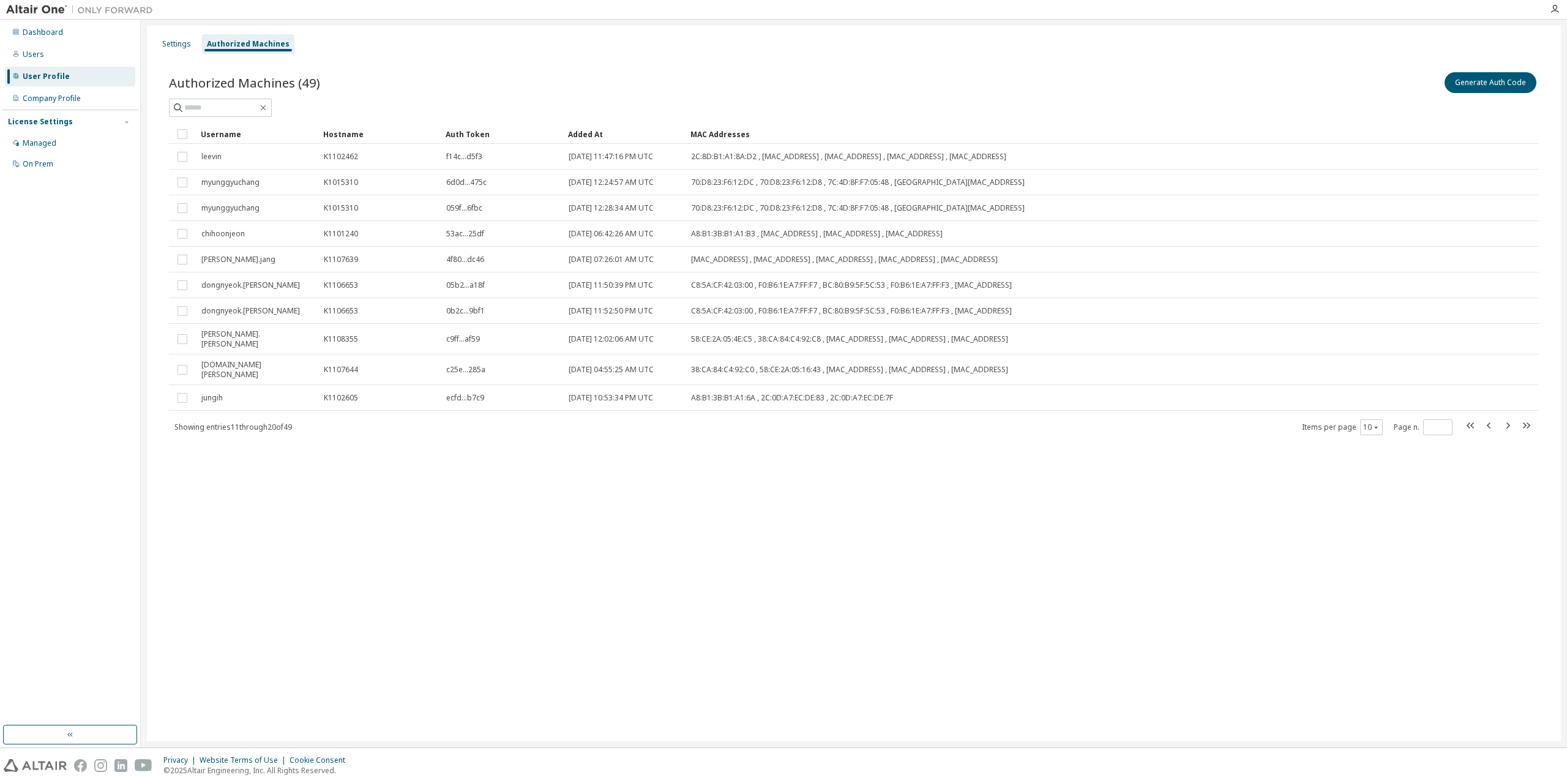
click at [1226, 606] on div "Settings Authorized Machines Authorized Machines (49) Generate Auth Code Clear …" at bounding box center [854, 383] width 1414 height 715
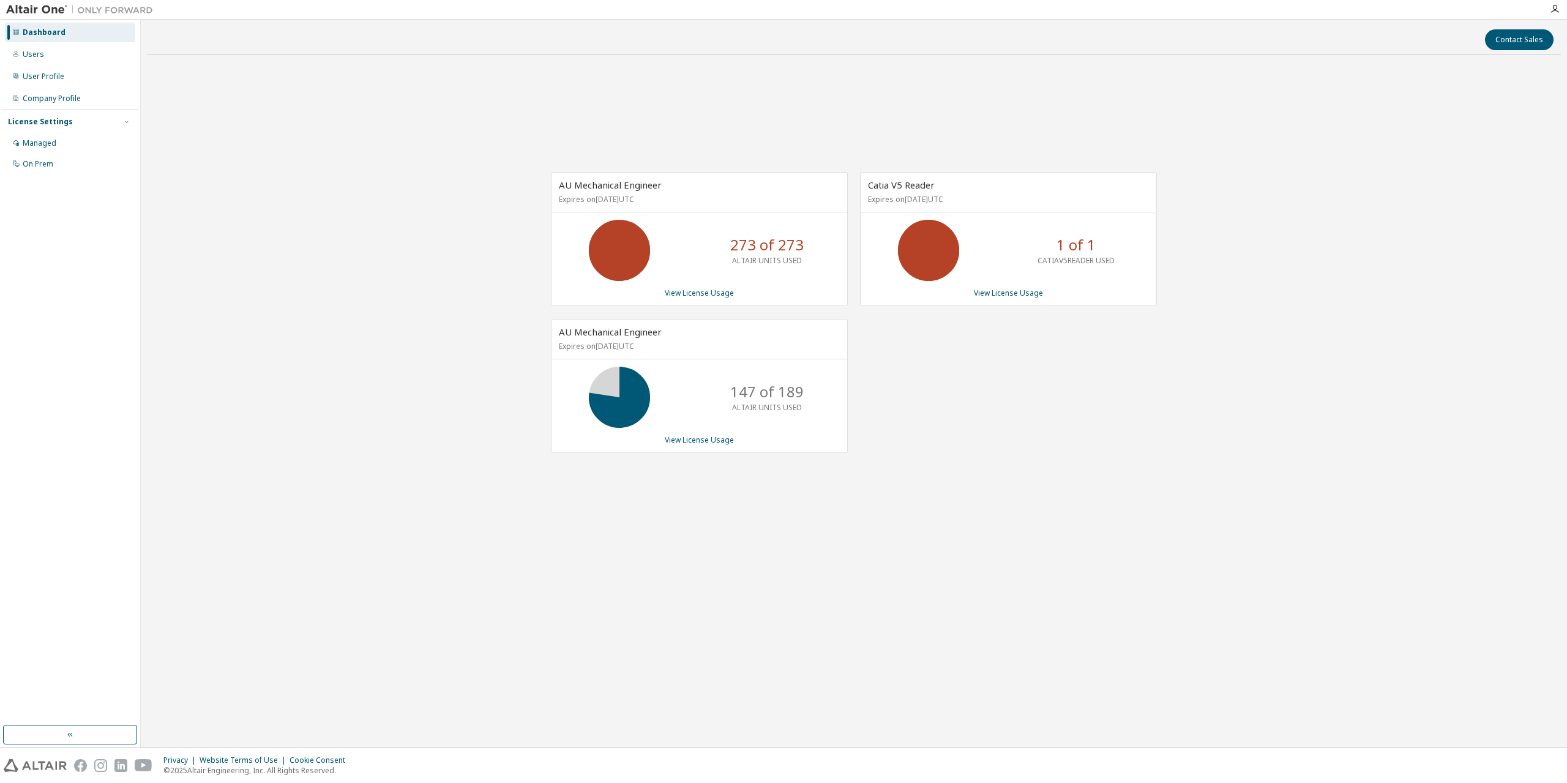
click at [309, 430] on div "AU Mechanical Engineer Expires on April 1, 2026 UTC 273 of 273 ALTAIR UNITS USE…" at bounding box center [854, 318] width 1414 height 509
click at [703, 438] on link "View License Usage" at bounding box center [699, 439] width 69 height 10
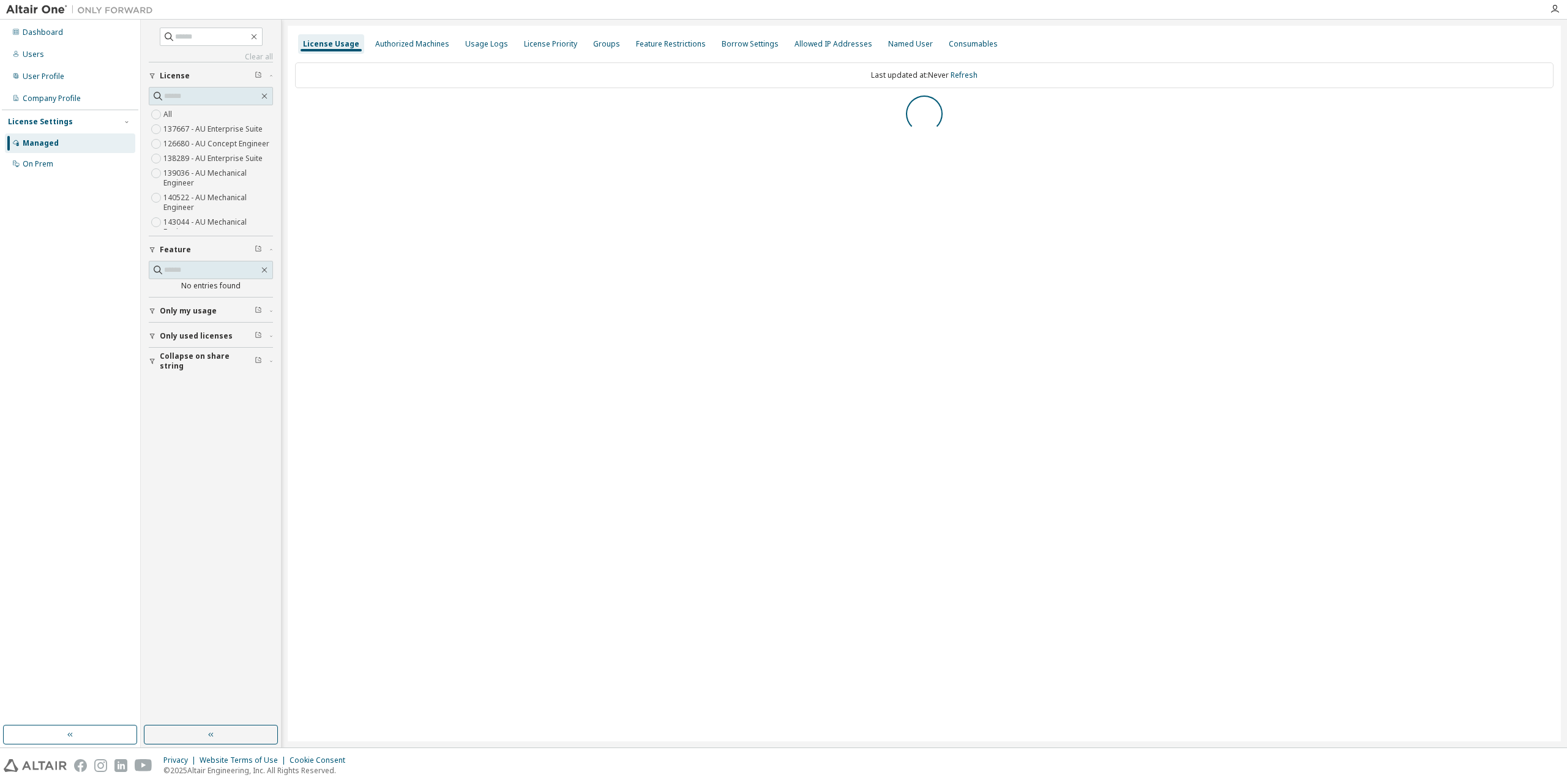
click at [892, 428] on div "License Usage Authorized Machines Usage Logs License Priority Groups Feature Re…" at bounding box center [924, 383] width 1273 height 715
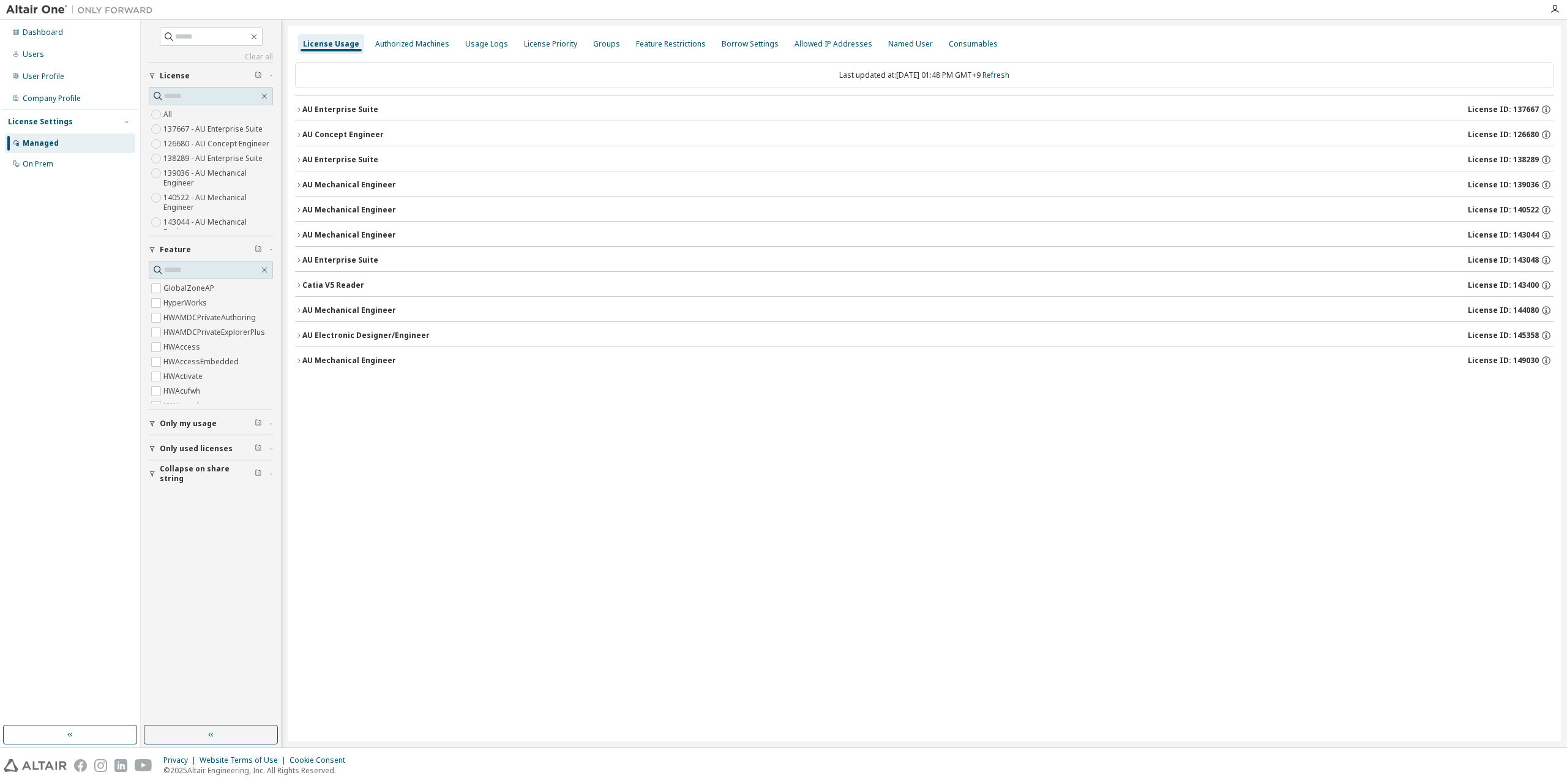
drag, startPoint x: 630, startPoint y: 498, endPoint x: 612, endPoint y: 471, distance: 32.6
click at [630, 498] on div "License Usage Authorized Machines Usage Logs License Priority Groups Feature Re…" at bounding box center [924, 383] width 1273 height 715
click at [299, 236] on icon "button" at bounding box center [298, 235] width 2 height 4
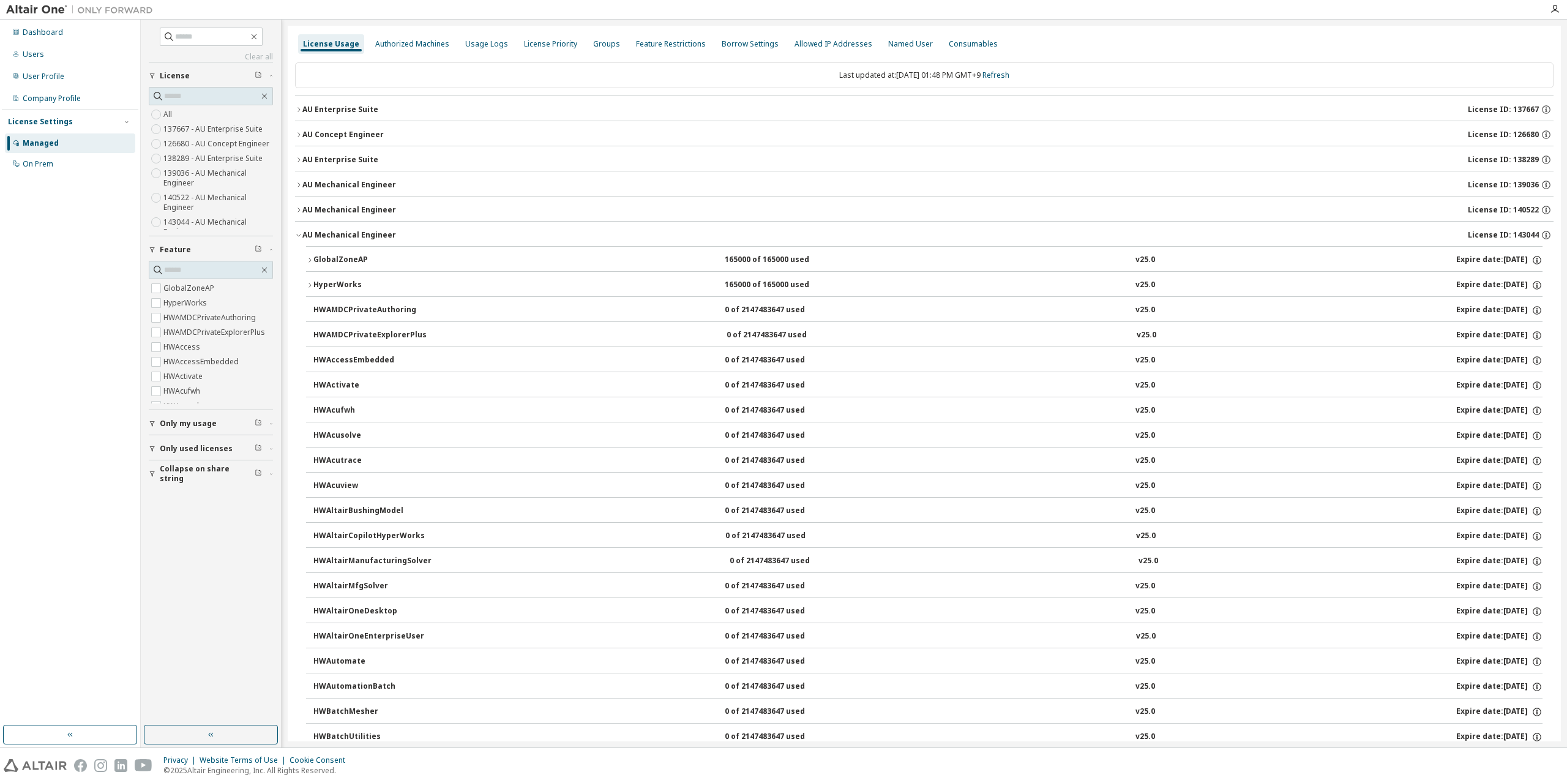
click at [300, 231] on button "AU Mechanical Engineer License ID: 143044" at bounding box center [924, 235] width 1258 height 27
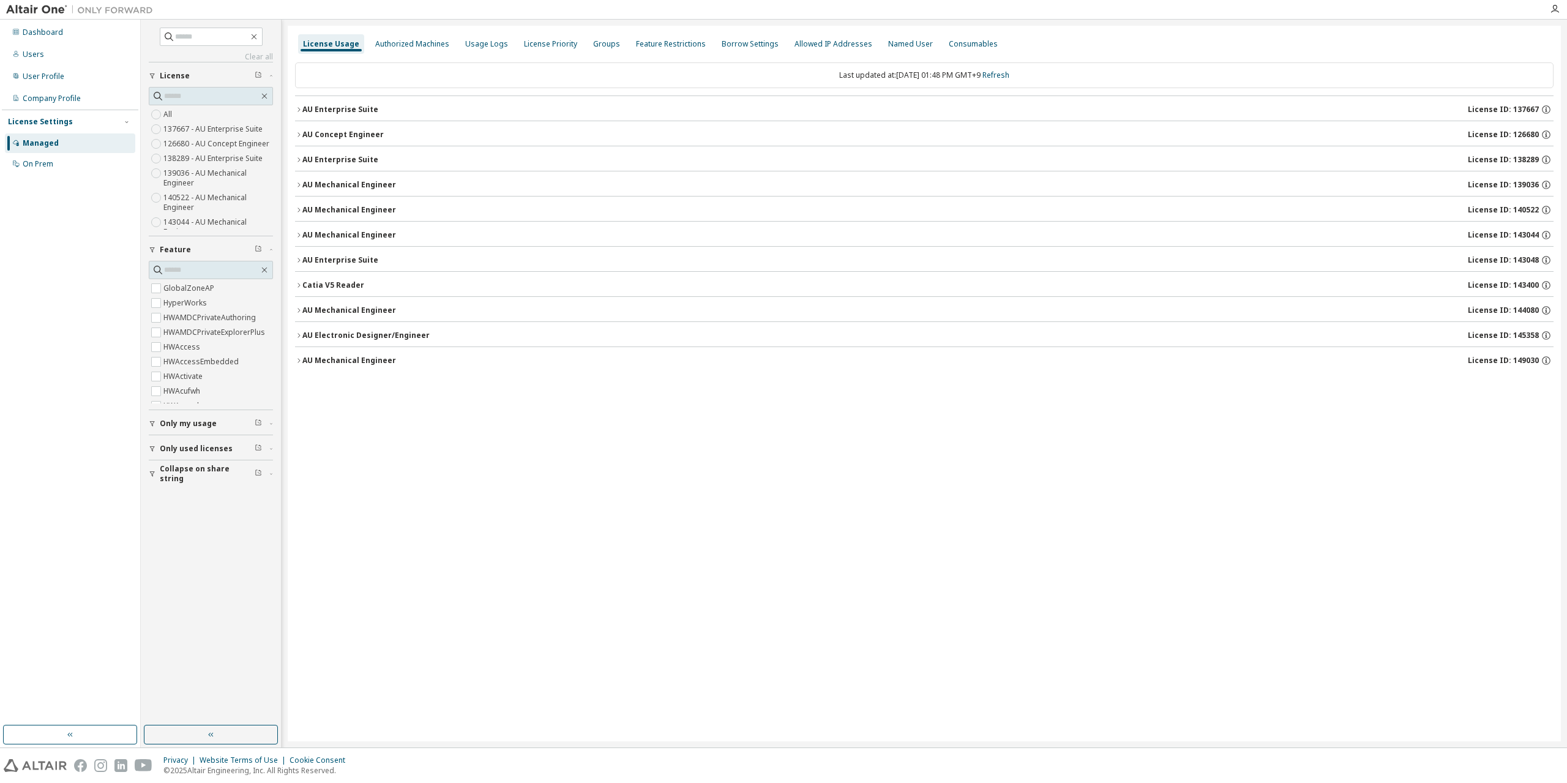
click at [303, 212] on div "AU Mechanical Engineer" at bounding box center [349, 210] width 94 height 10
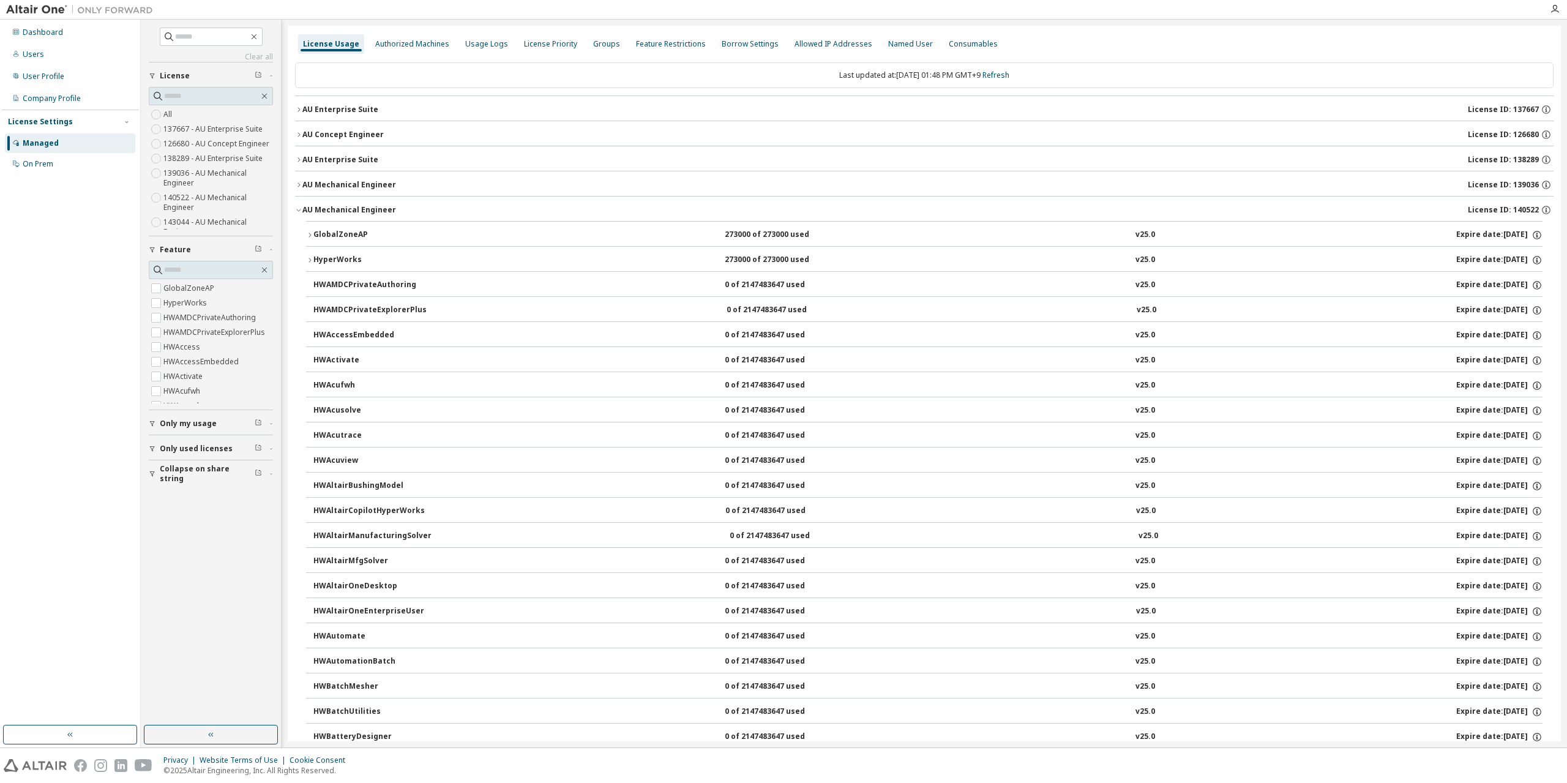
click at [320, 236] on div "GlobalZoneAP" at bounding box center [368, 234] width 110 height 11
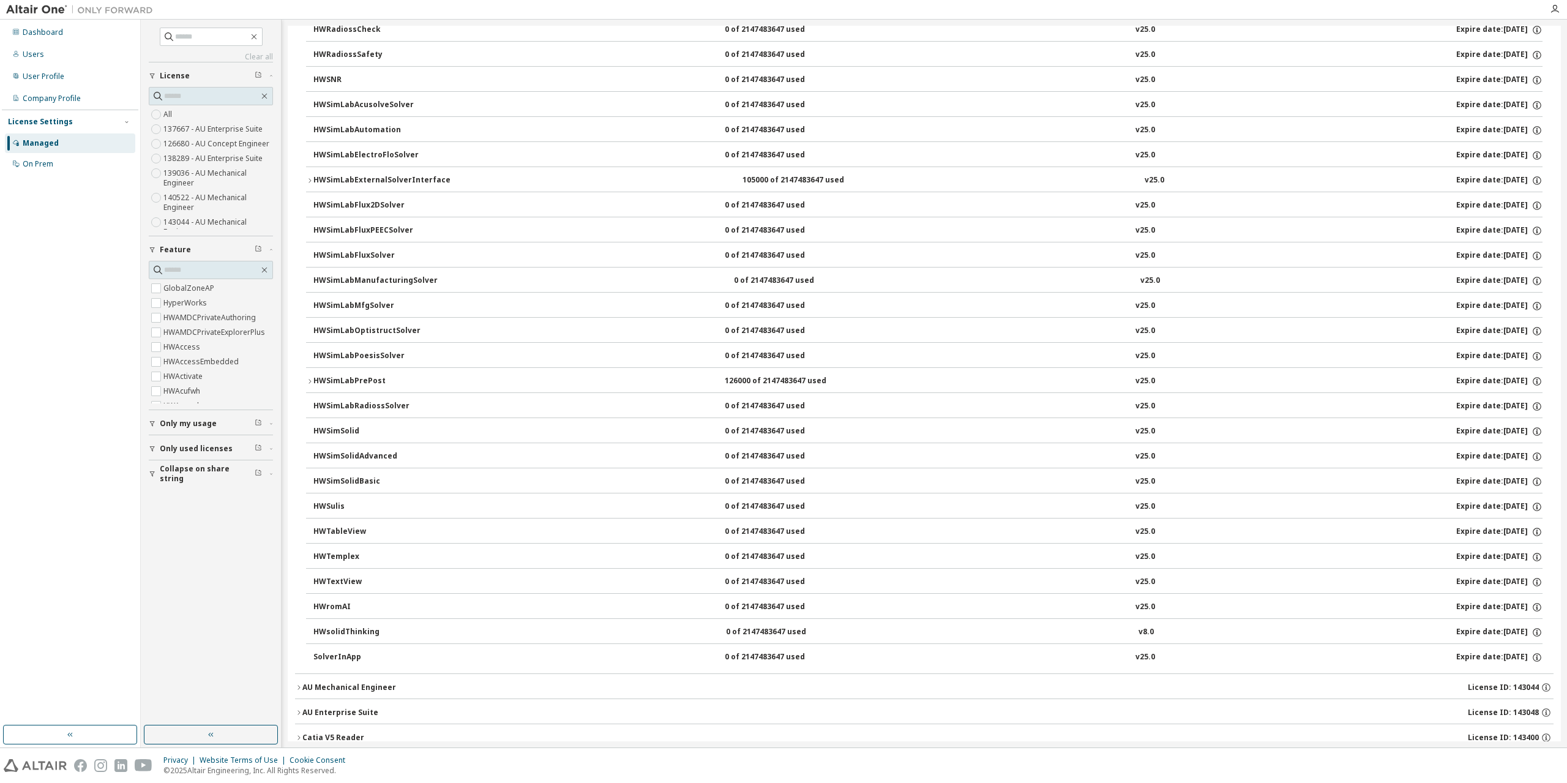
scroll to position [5362, 0]
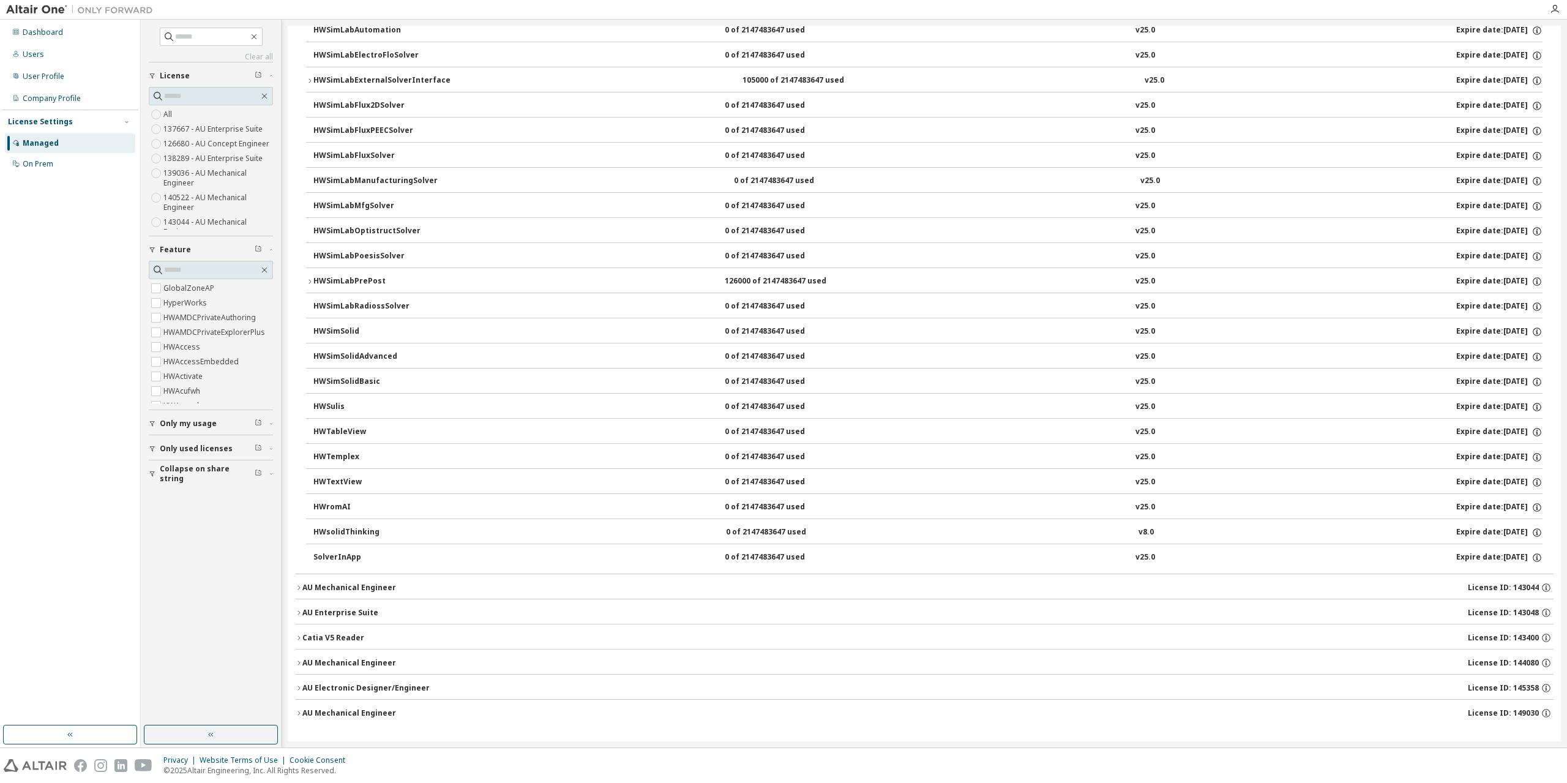
click at [359, 587] on div "AU Mechanical Engineer" at bounding box center [349, 588] width 94 height 10
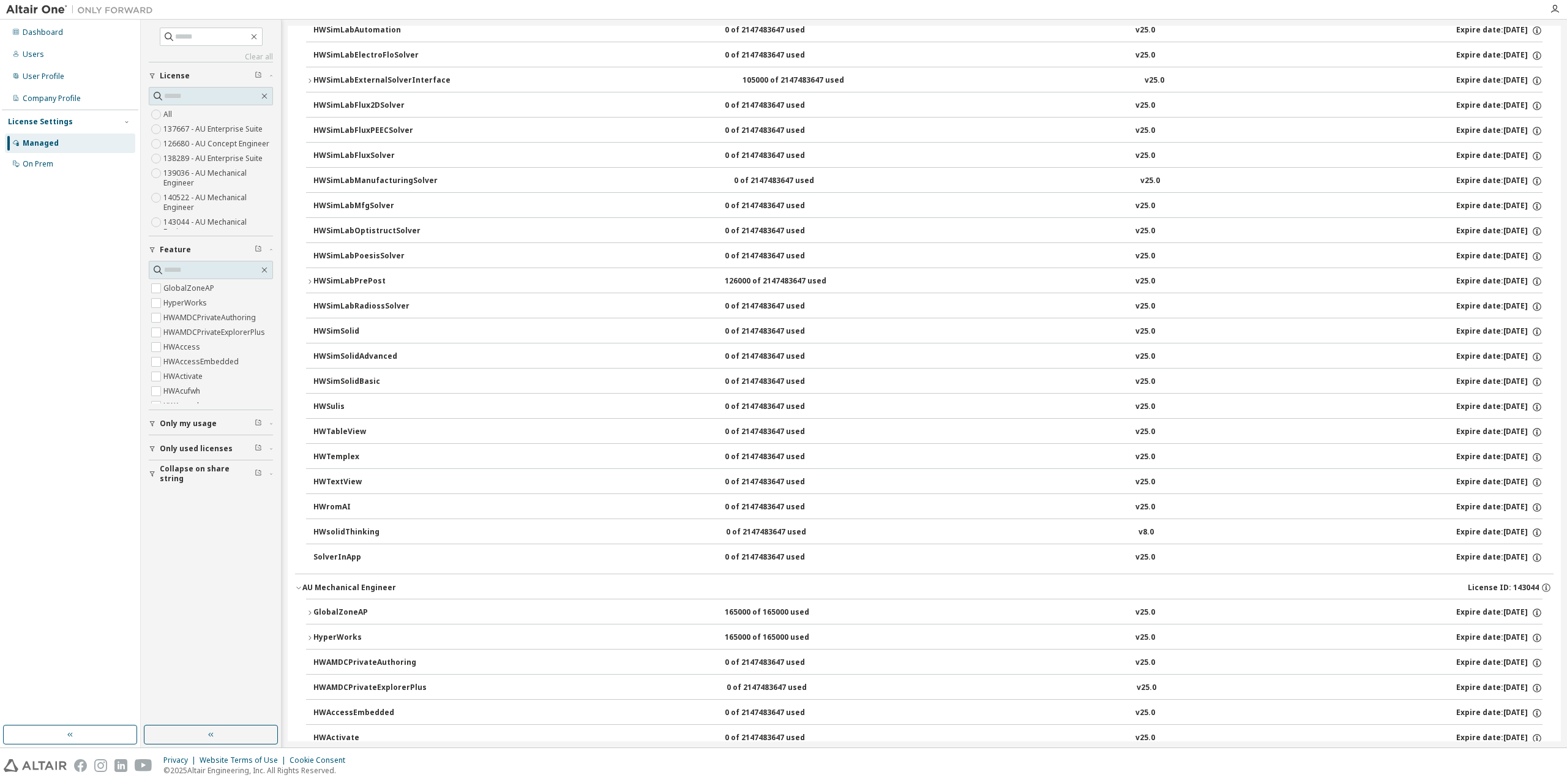
click at [359, 587] on div "AU Mechanical Engineer" at bounding box center [349, 588] width 94 height 10
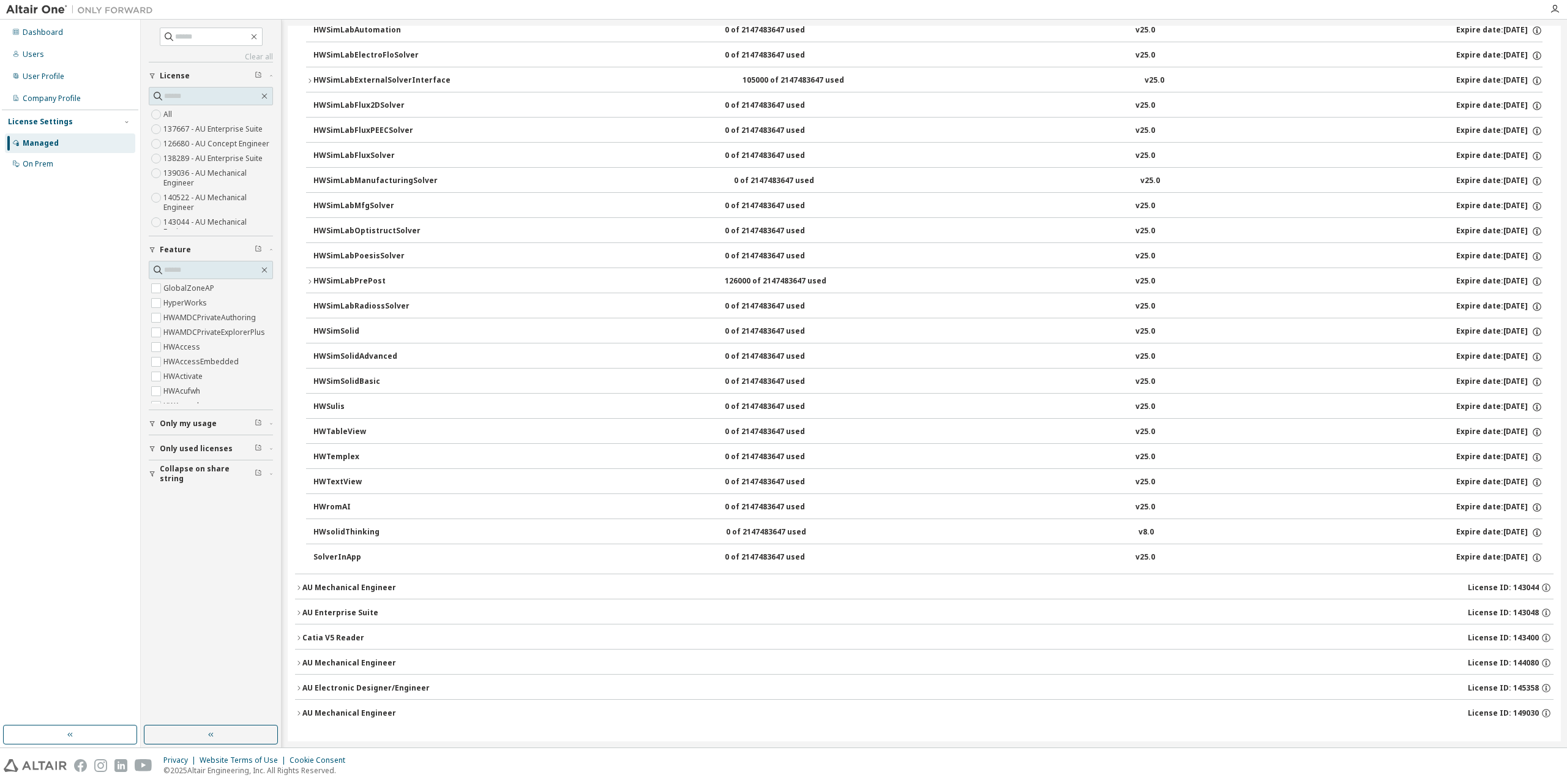
click at [360, 663] on div "AU Mechanical Engineer" at bounding box center [349, 663] width 94 height 10
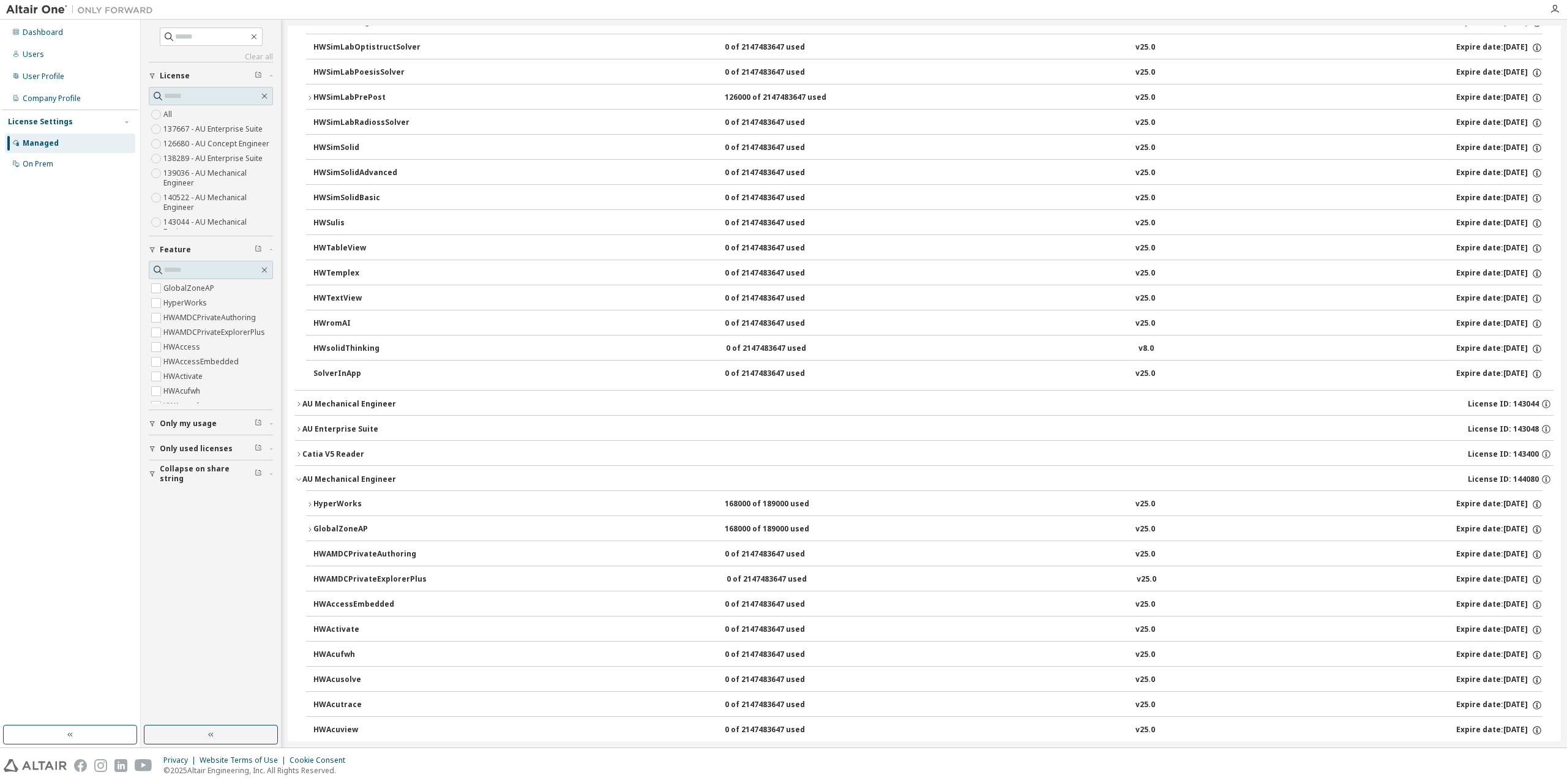
scroll to position [5607, 0]
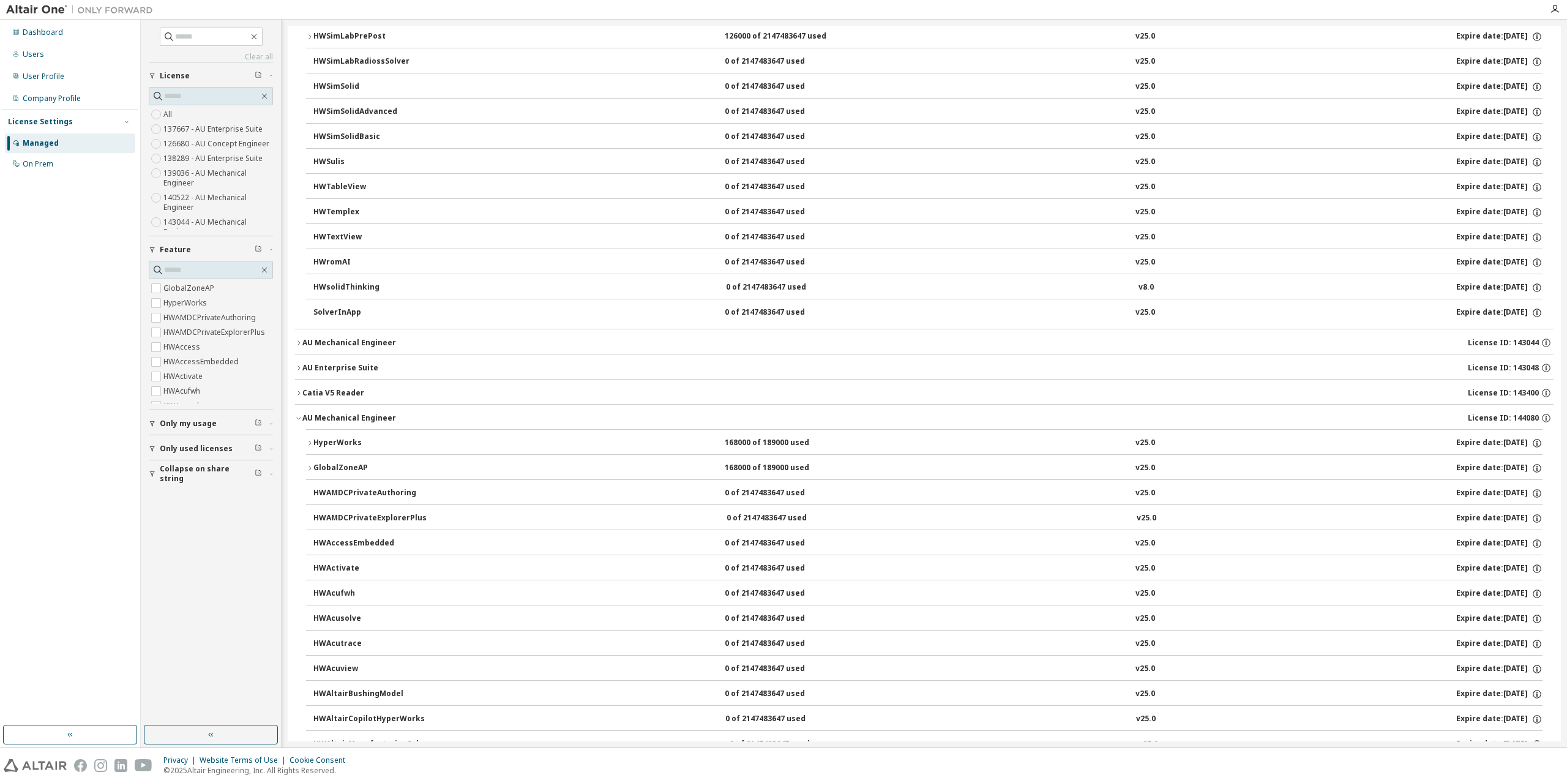
click at [341, 447] on div "HyperWorks" at bounding box center [368, 443] width 110 height 11
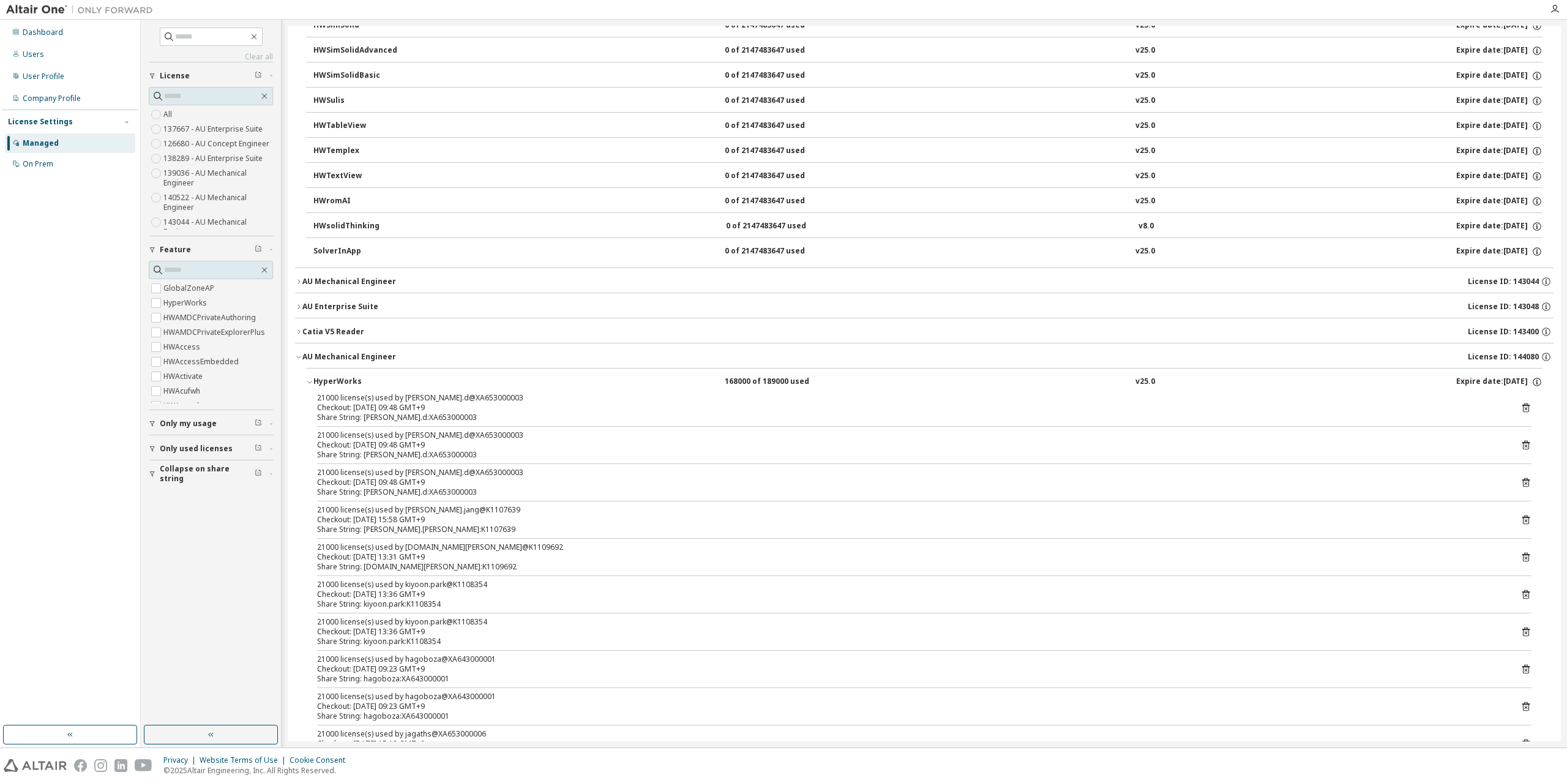
scroll to position [5913, 0]
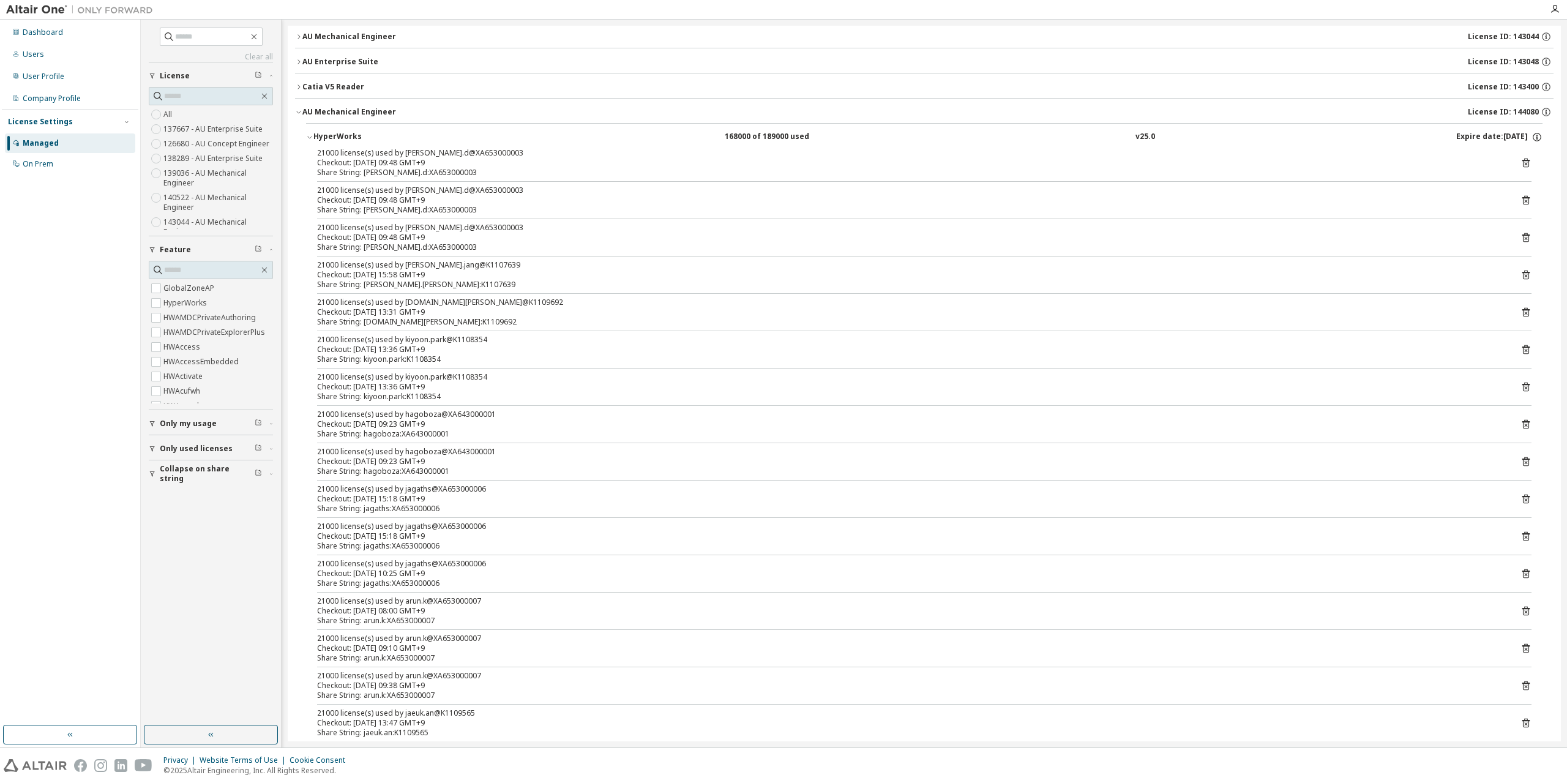
click at [1336, 346] on div "Checkout: 2025-09-09 13:36 GMT+9" at bounding box center [909, 350] width 1185 height 10
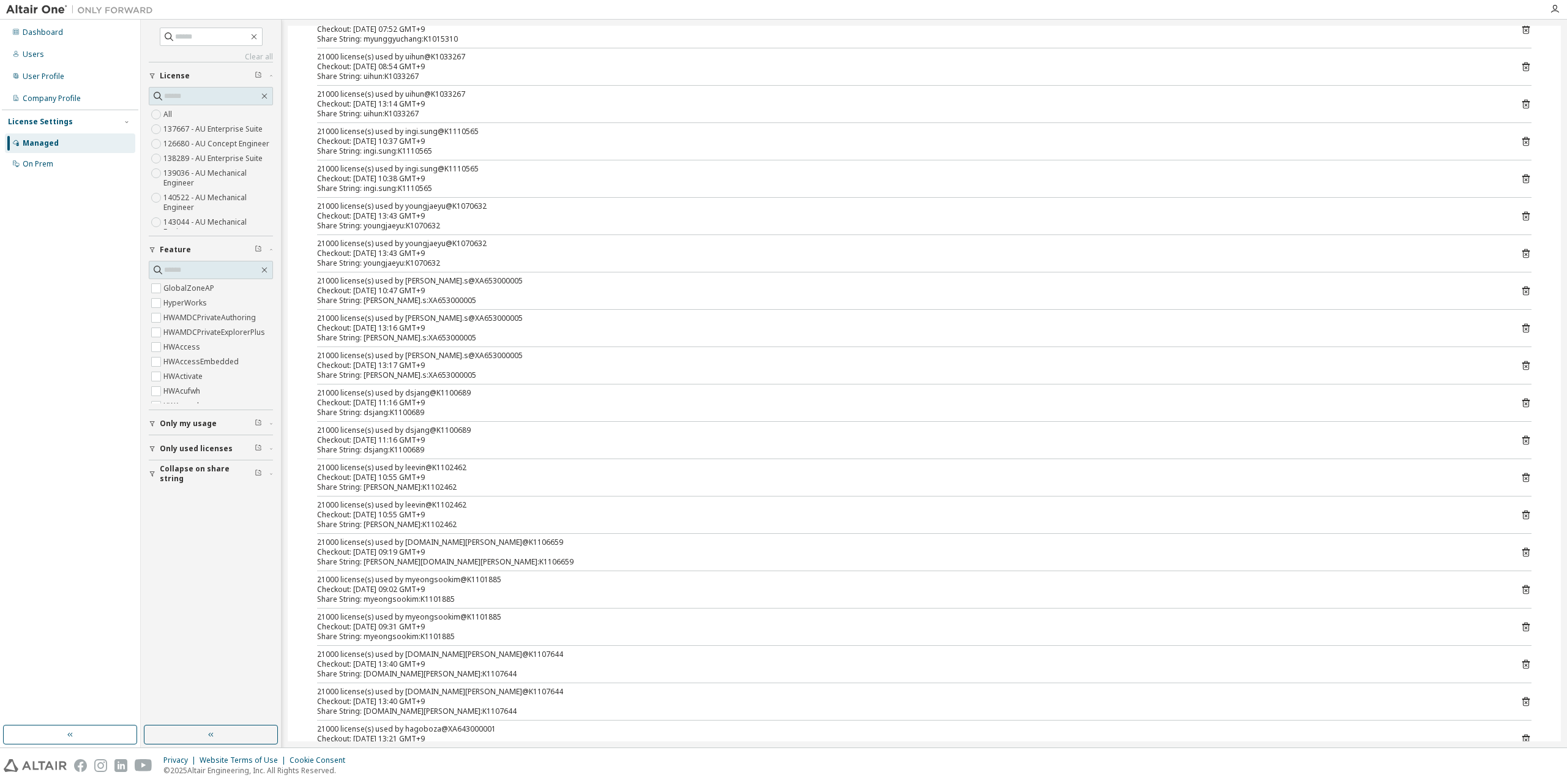
scroll to position [0, 0]
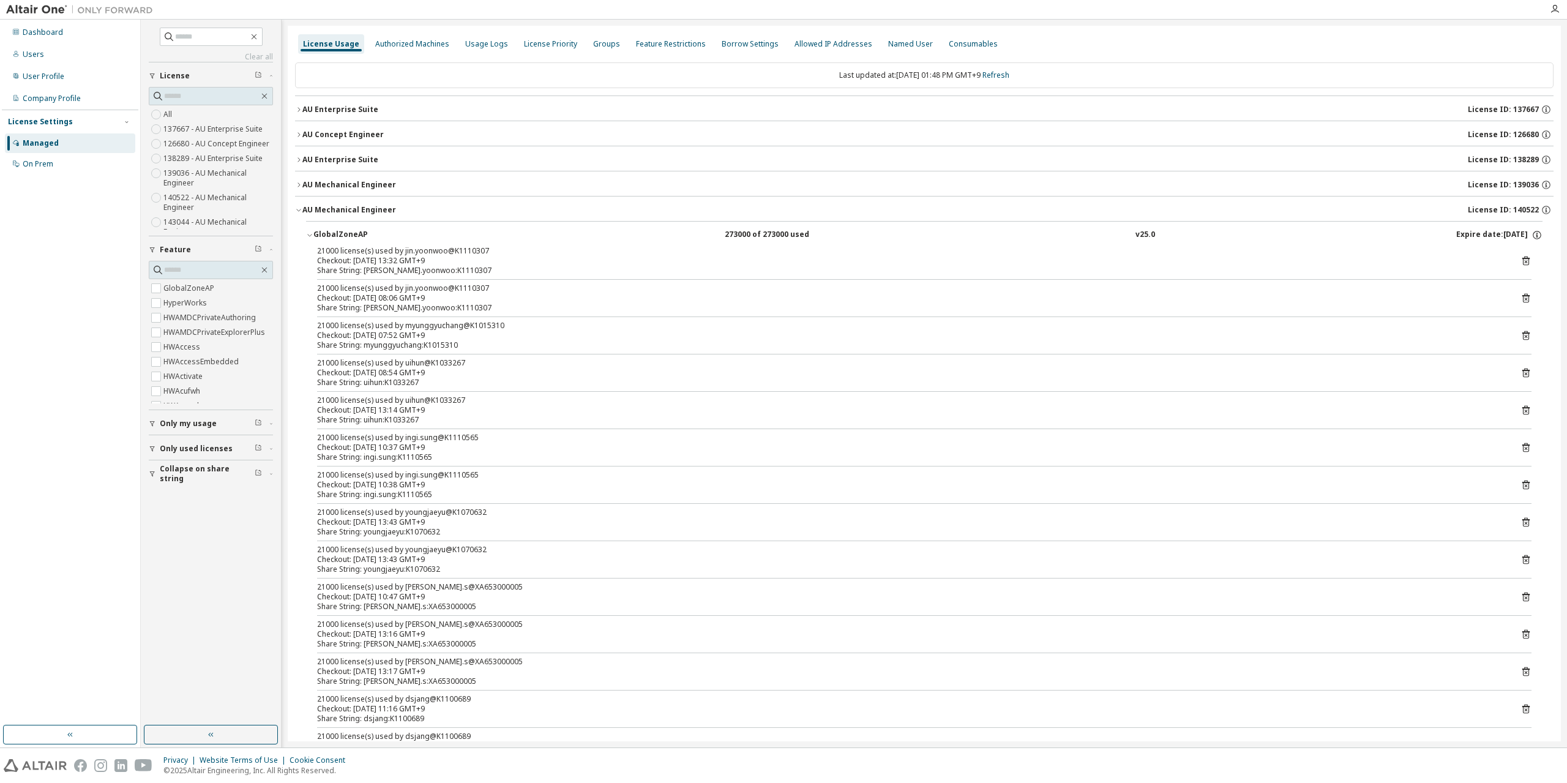
drag, startPoint x: 323, startPoint y: 41, endPoint x: 357, endPoint y: 61, distance: 38.9
click at [323, 41] on div "License Usage" at bounding box center [331, 44] width 56 height 10
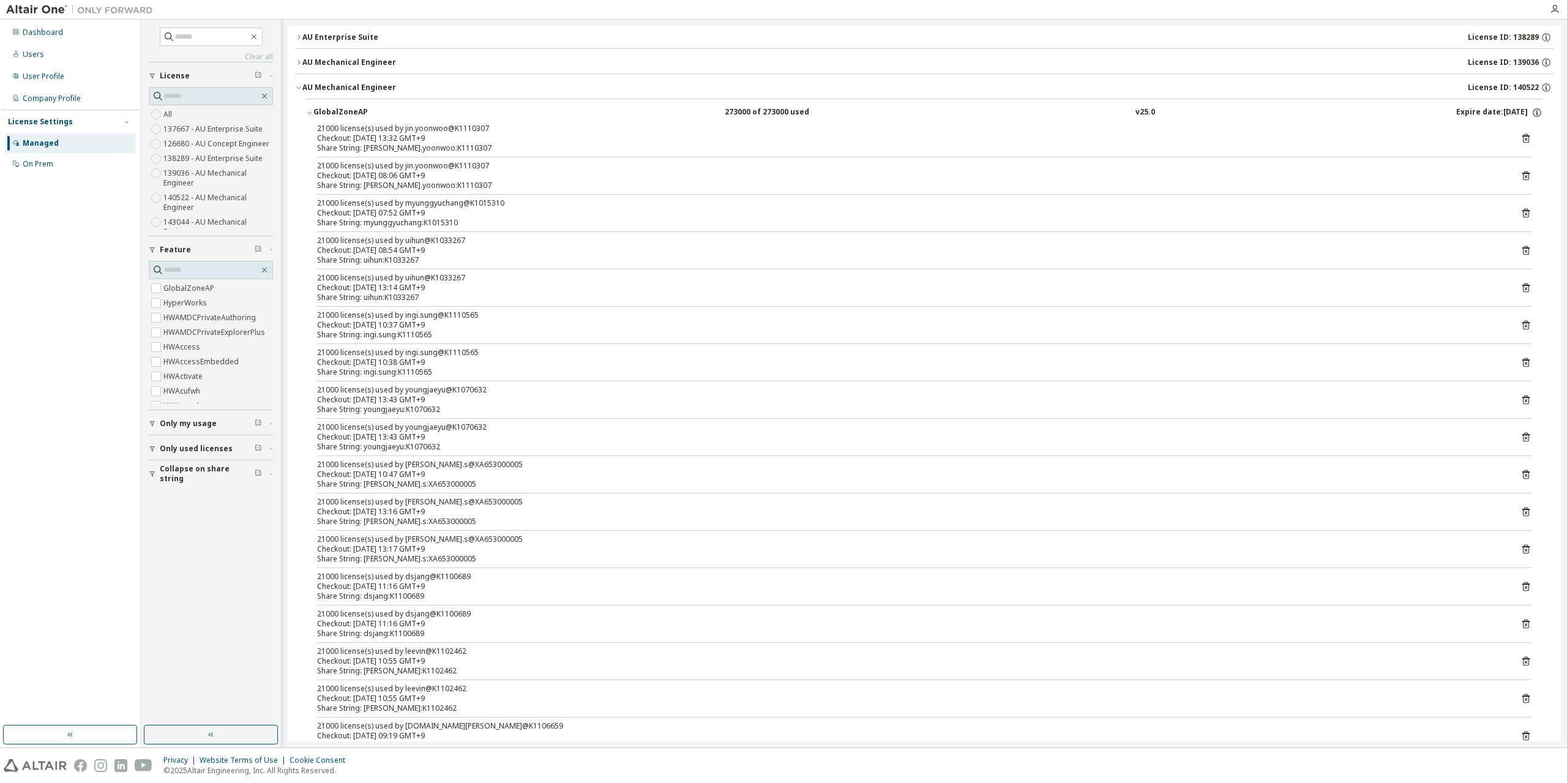
scroll to position [184, 0]
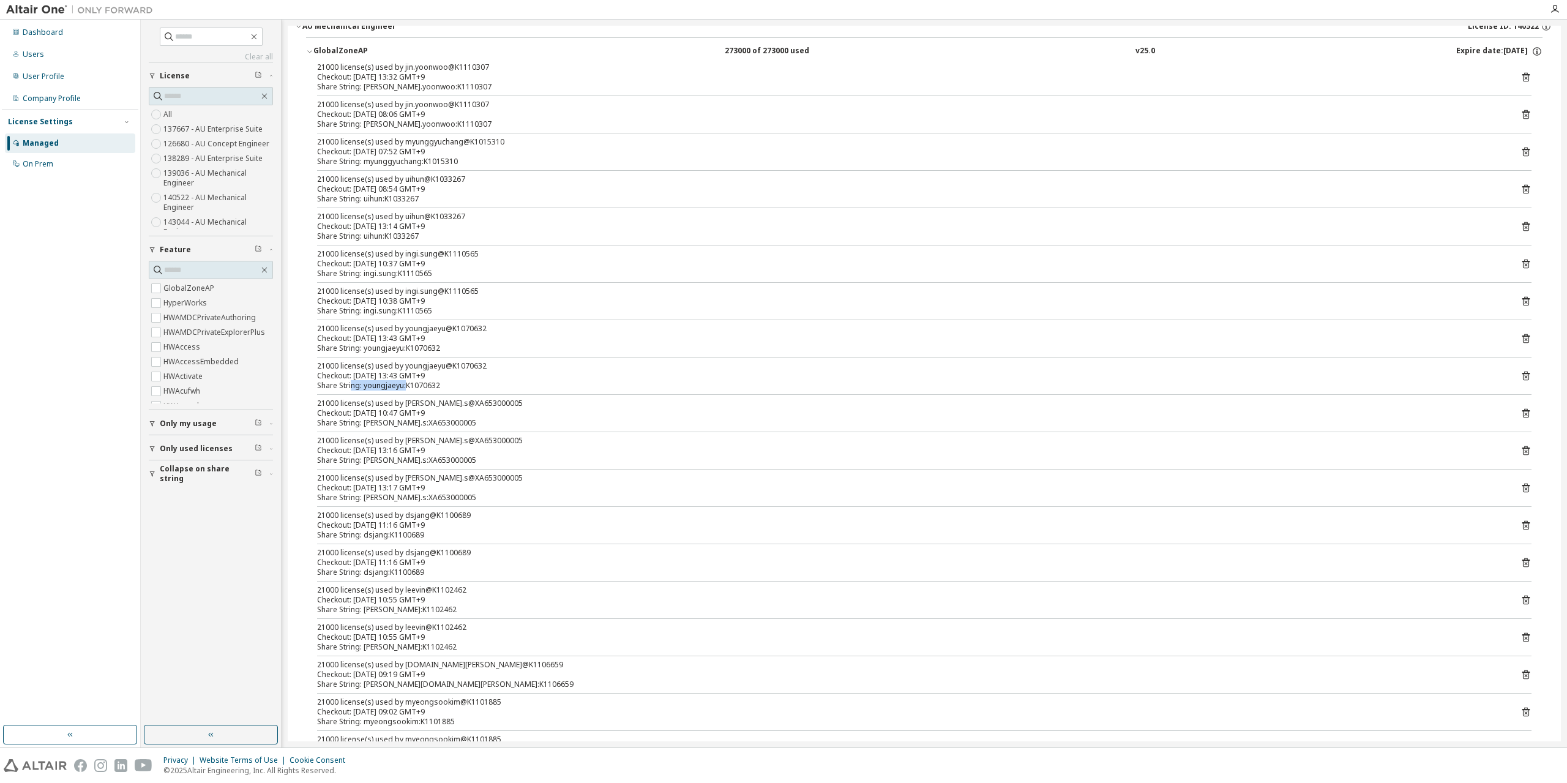
drag, startPoint x: 391, startPoint y: 389, endPoint x: 351, endPoint y: 386, distance: 40.5
click at [351, 386] on div "Share String: youngjaeyu:K1070632" at bounding box center [909, 386] width 1185 height 10
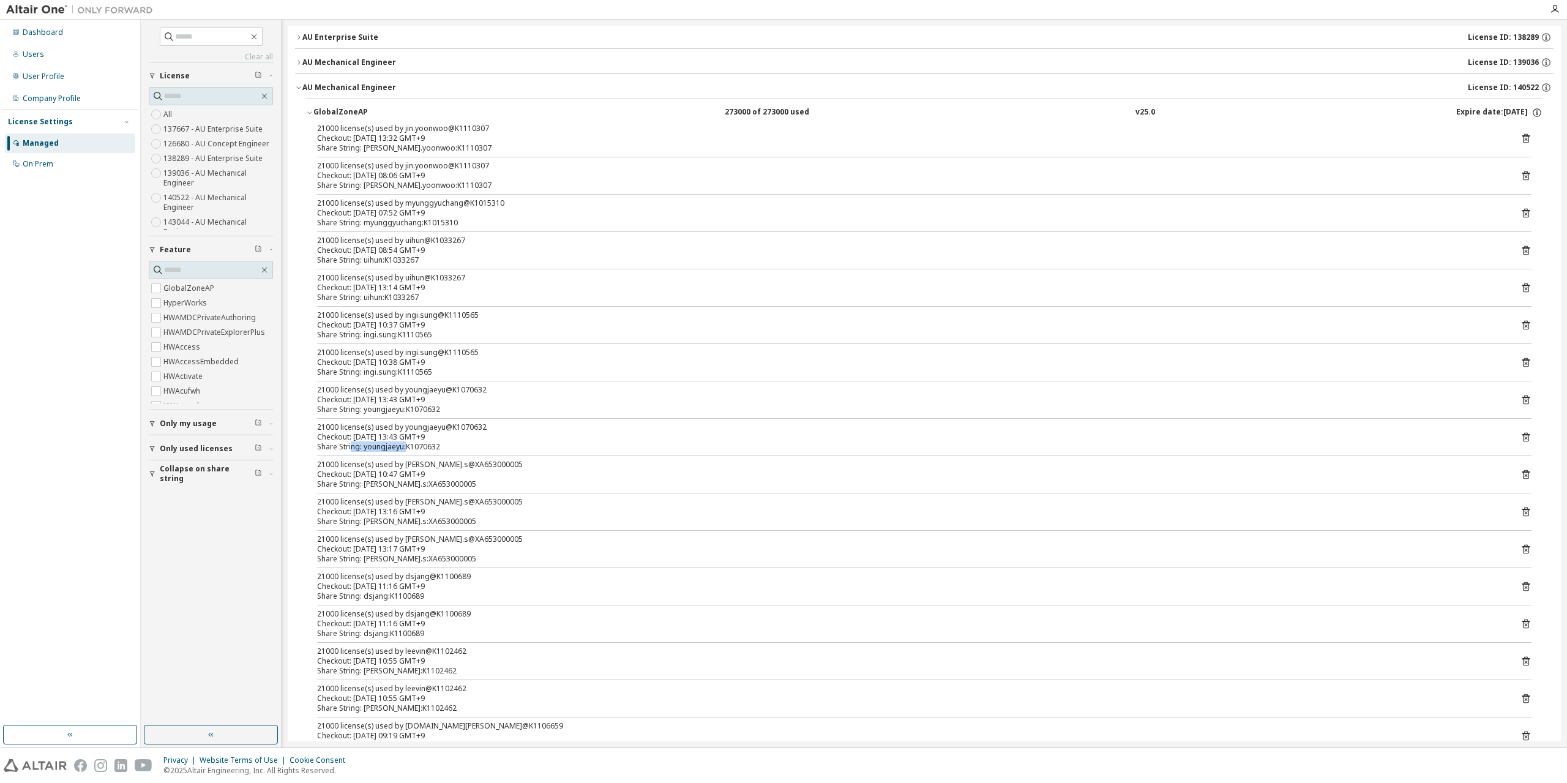
scroll to position [0, 0]
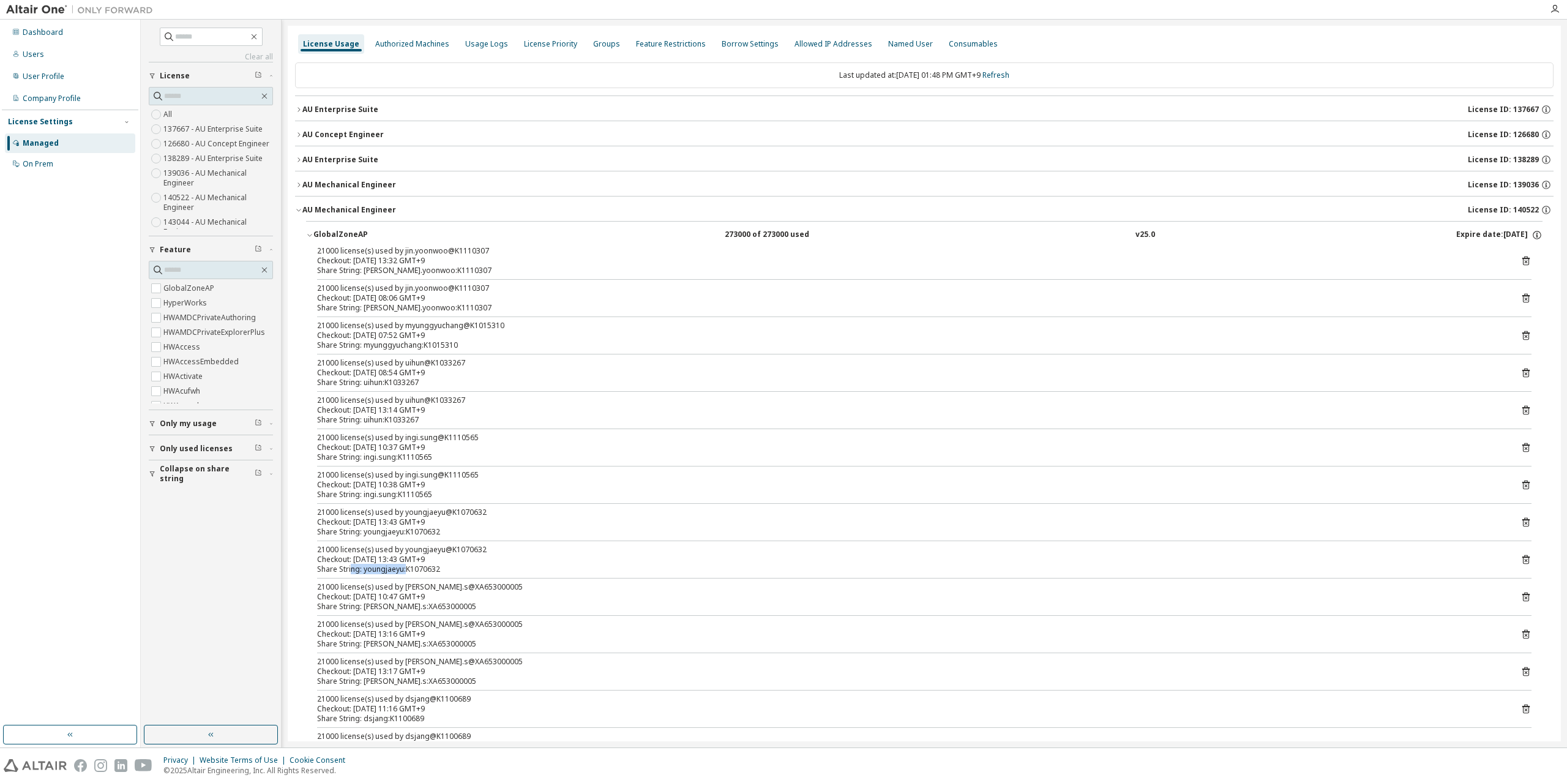
click at [357, 212] on div "AU Mechanical Engineer" at bounding box center [349, 210] width 94 height 10
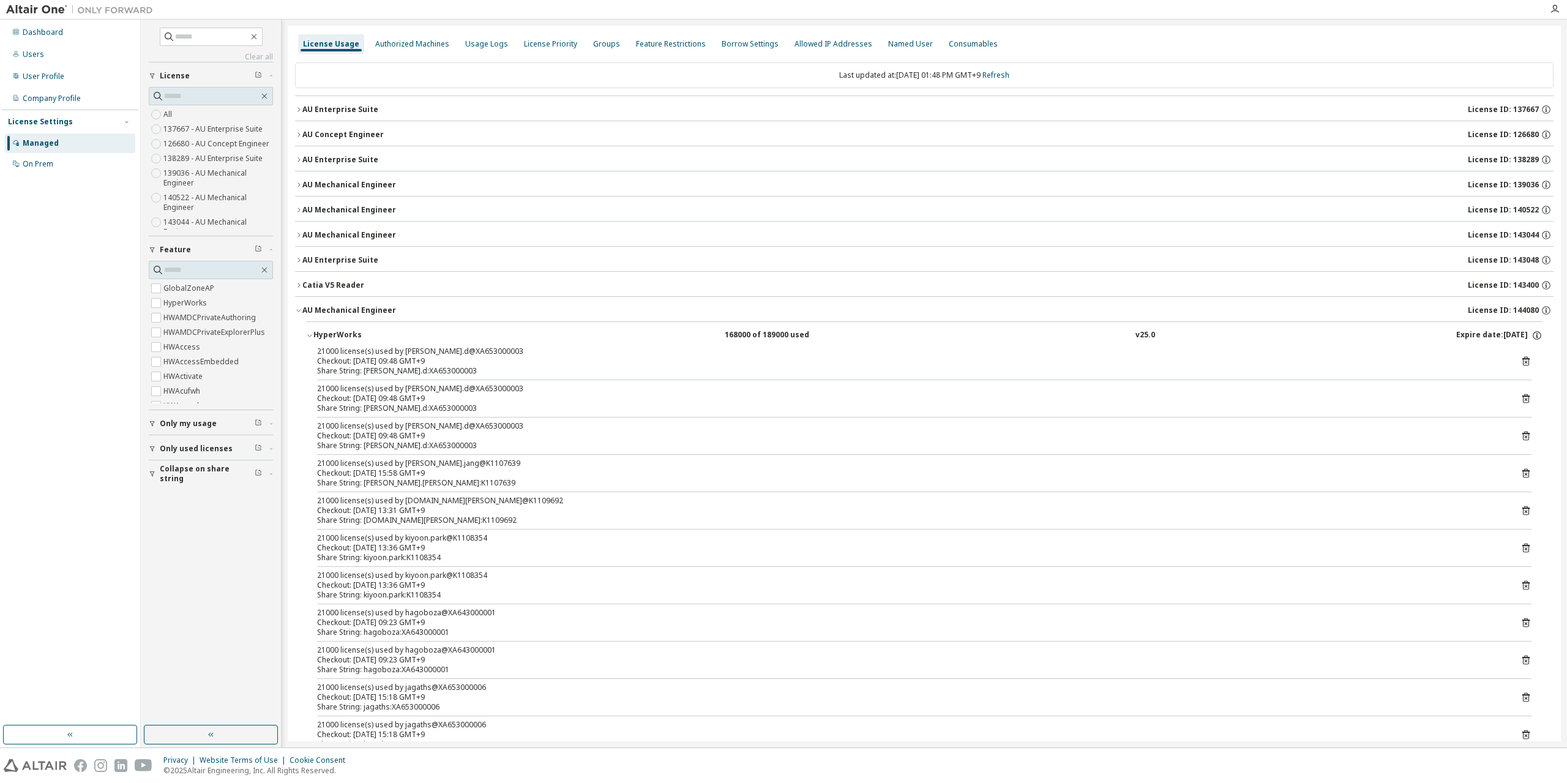
click at [357, 212] on div "AU Mechanical Engineer" at bounding box center [349, 210] width 94 height 10
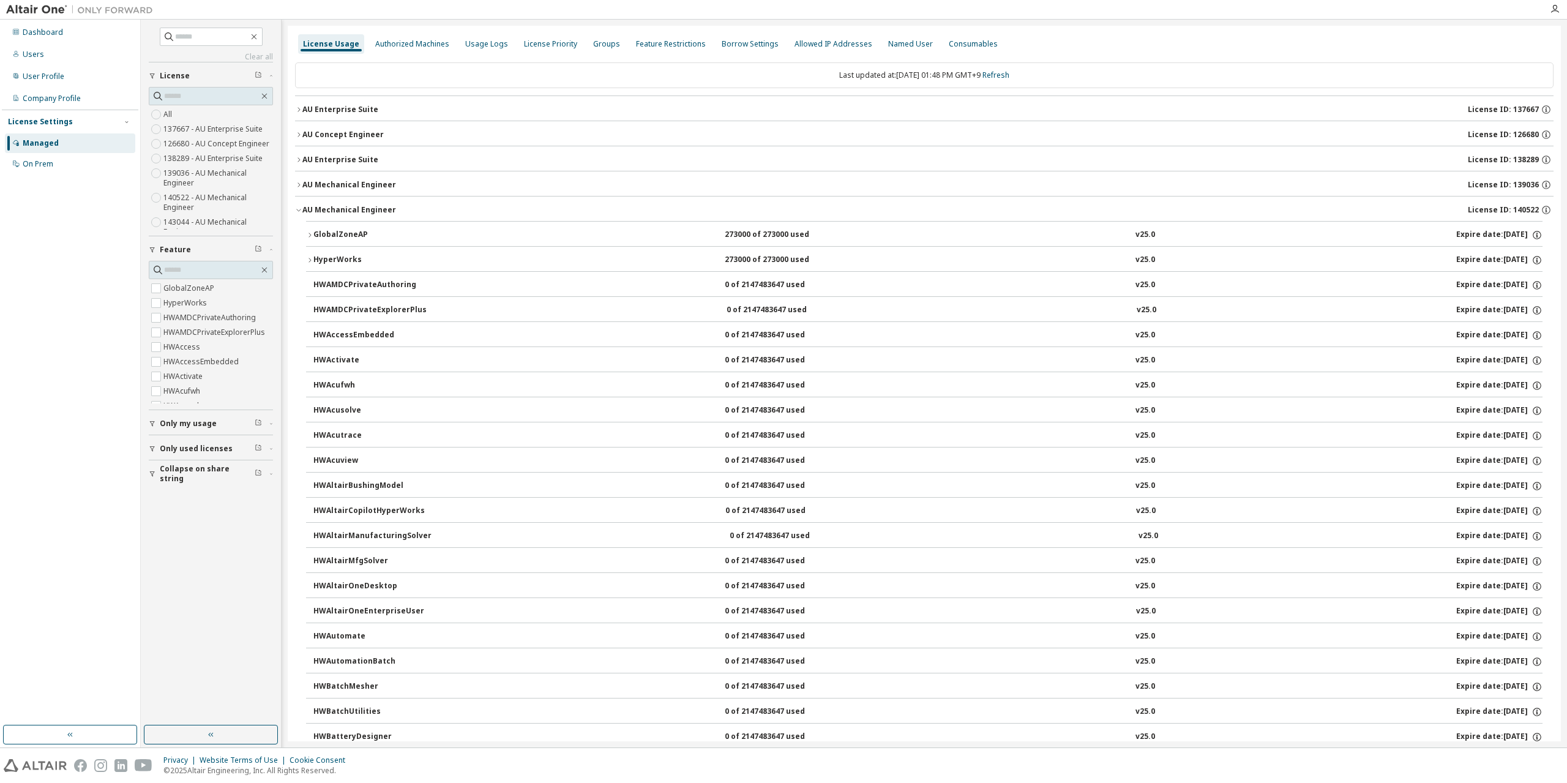
scroll to position [61, 0]
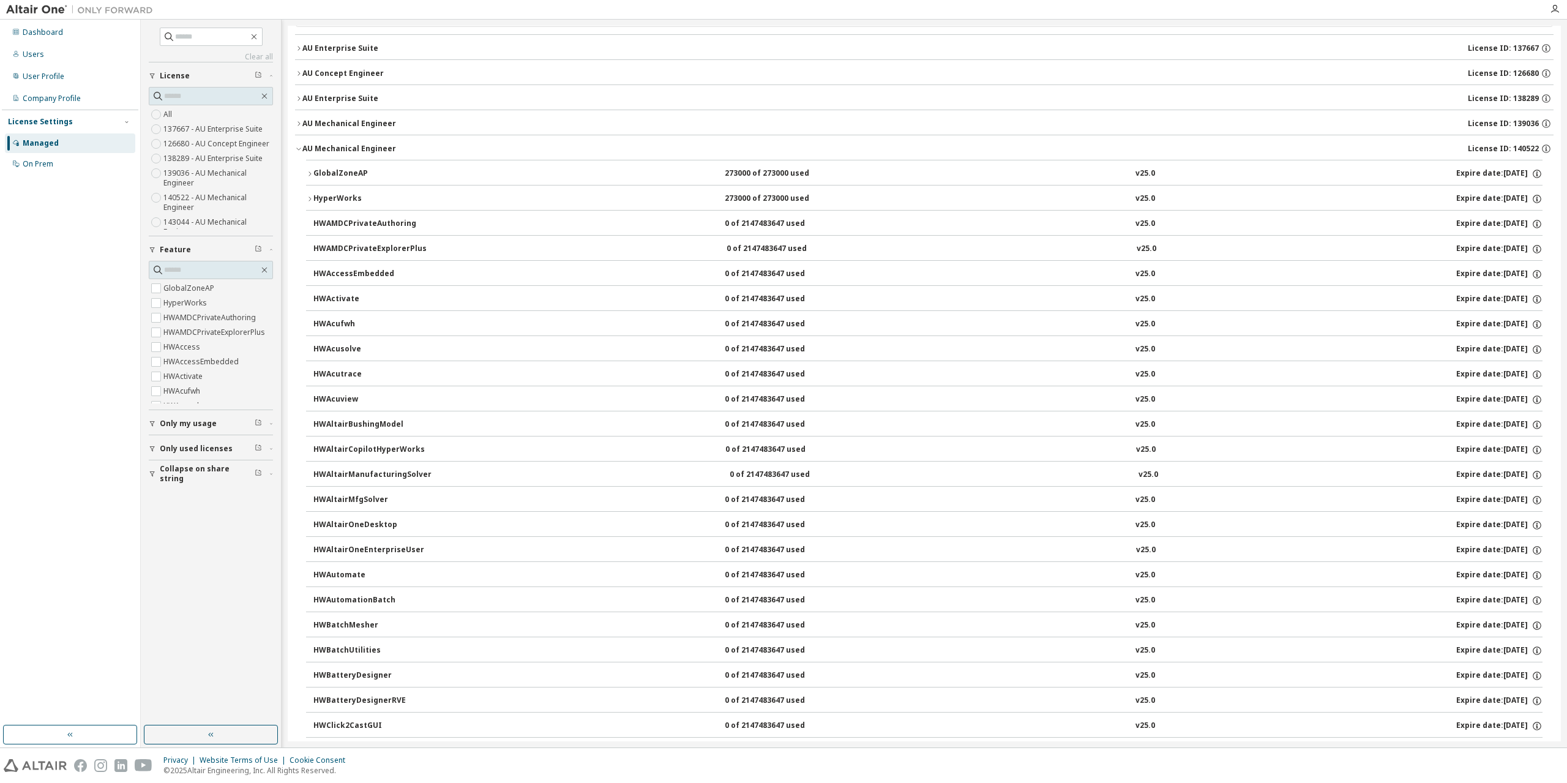
click at [356, 174] on div "GlobalZoneAP" at bounding box center [368, 173] width 110 height 11
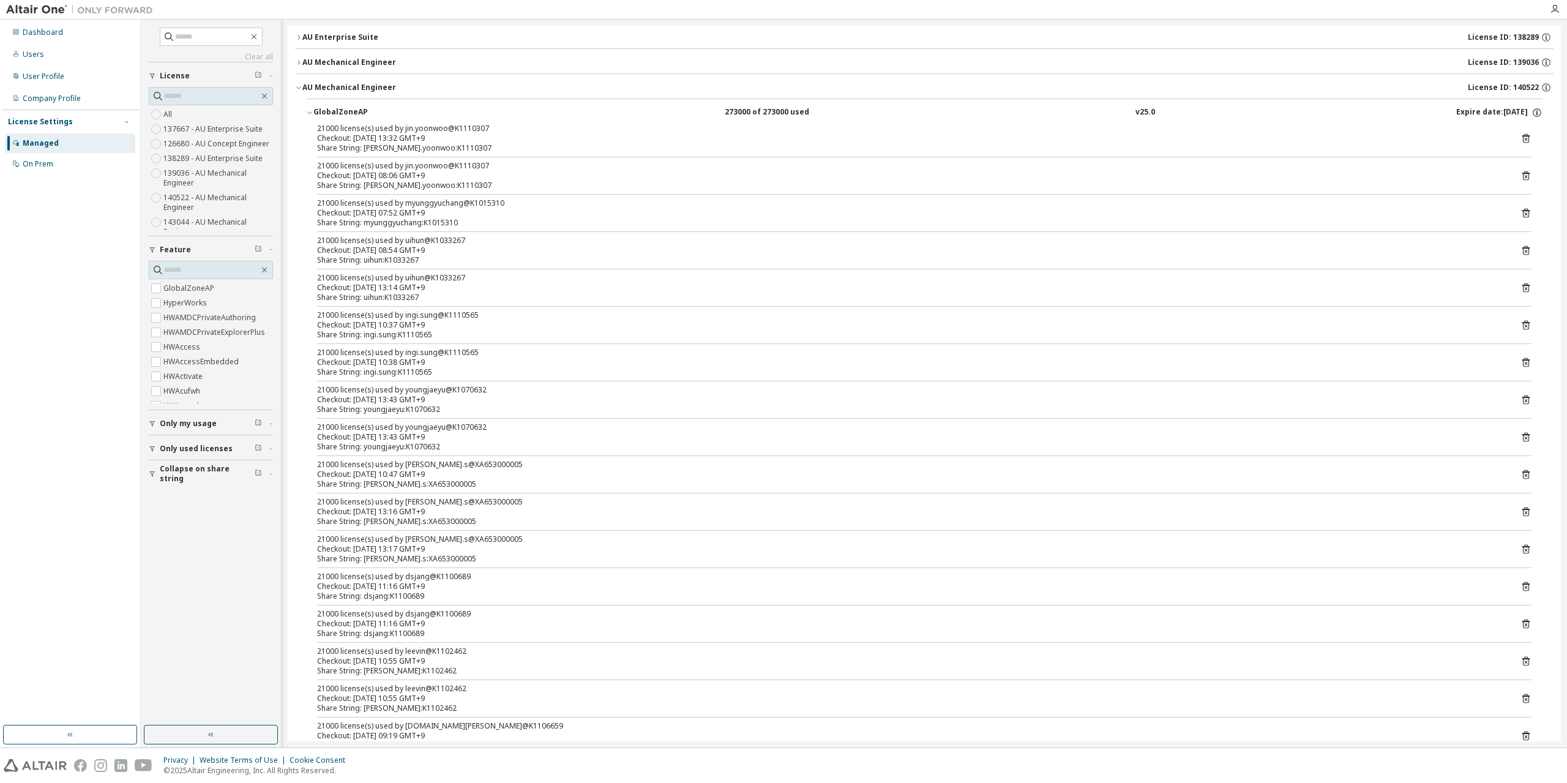
scroll to position [0, 0]
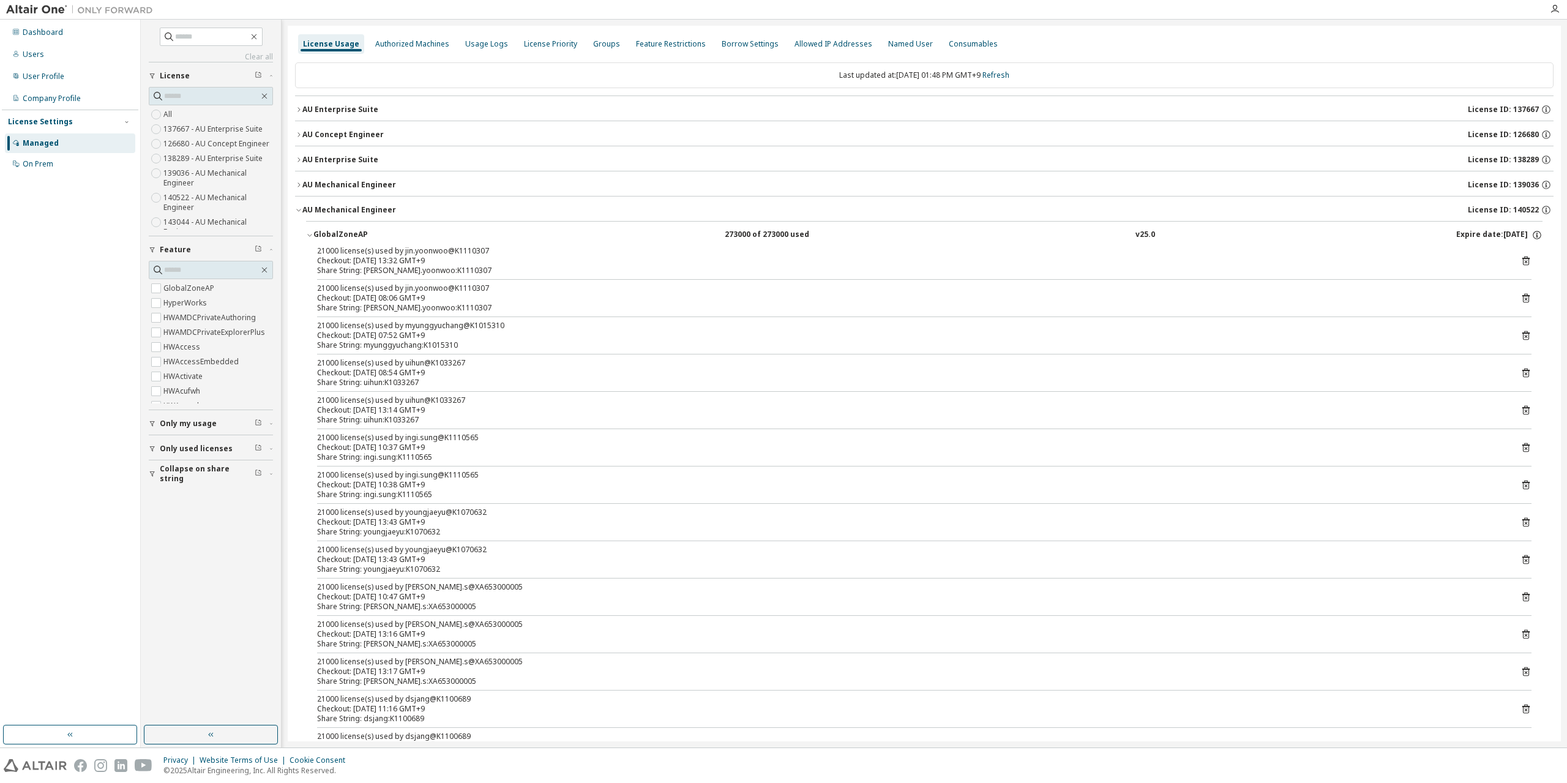
click at [321, 38] on div "License Usage" at bounding box center [331, 44] width 66 height 20
click at [338, 50] on div "License Usage" at bounding box center [331, 44] width 66 height 20
click at [59, 144] on div "Managed" at bounding box center [70, 143] width 130 height 20
click at [383, 46] on div "Authorized Machines" at bounding box center [412, 44] width 74 height 10
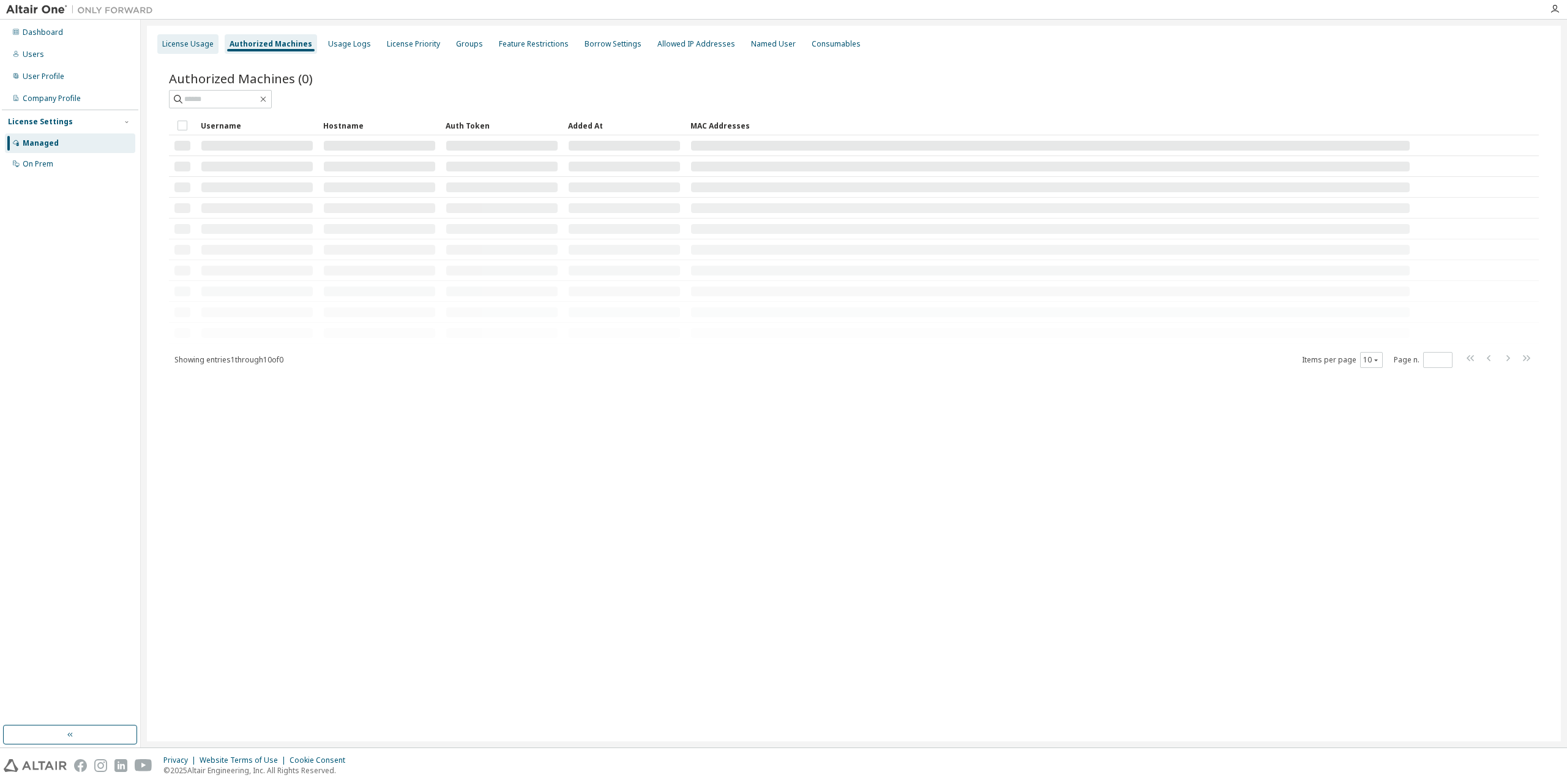
click at [171, 39] on div "License Usage" at bounding box center [187, 44] width 51 height 10
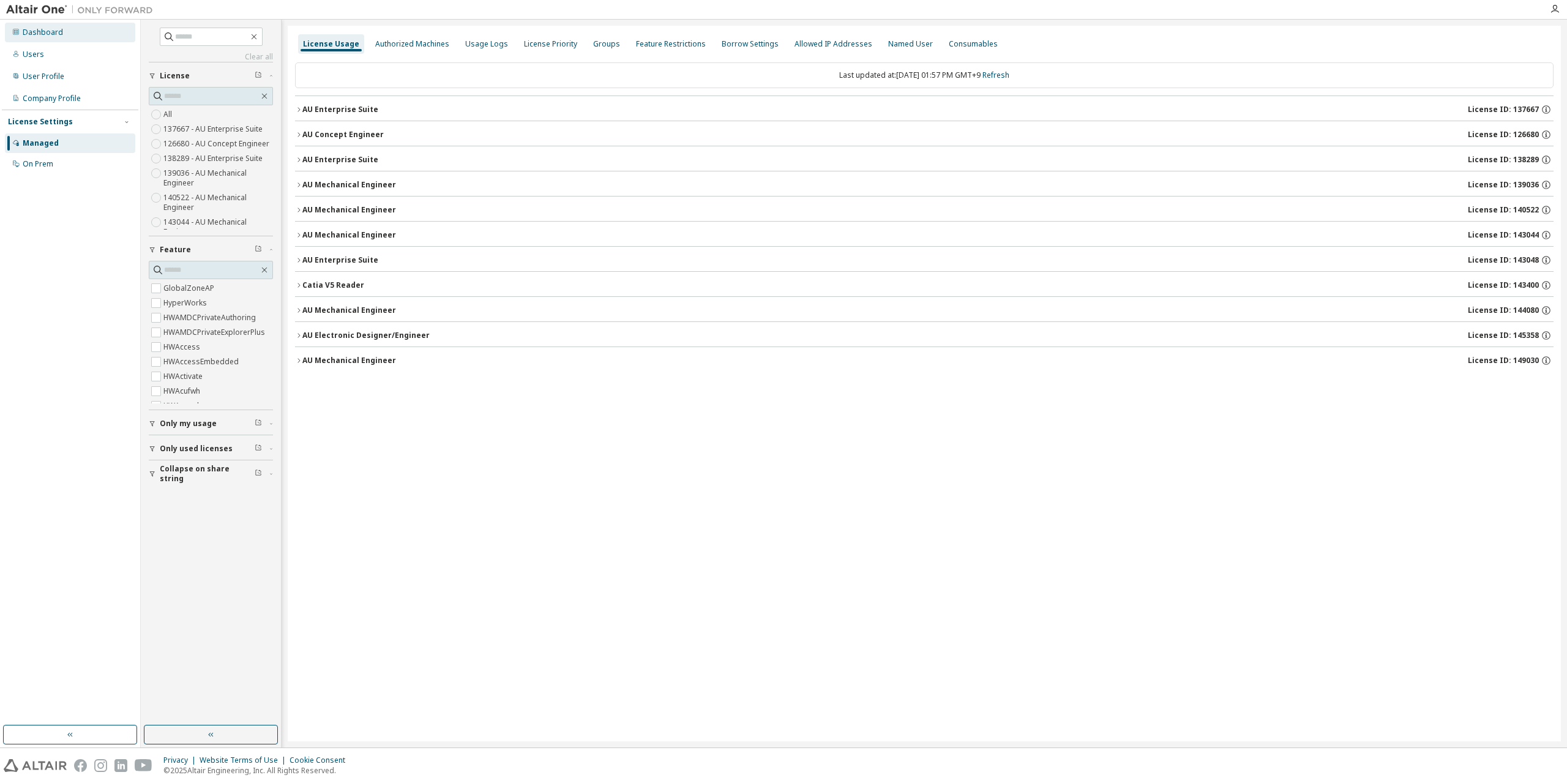
click at [44, 35] on div "Dashboard" at bounding box center [43, 33] width 40 height 10
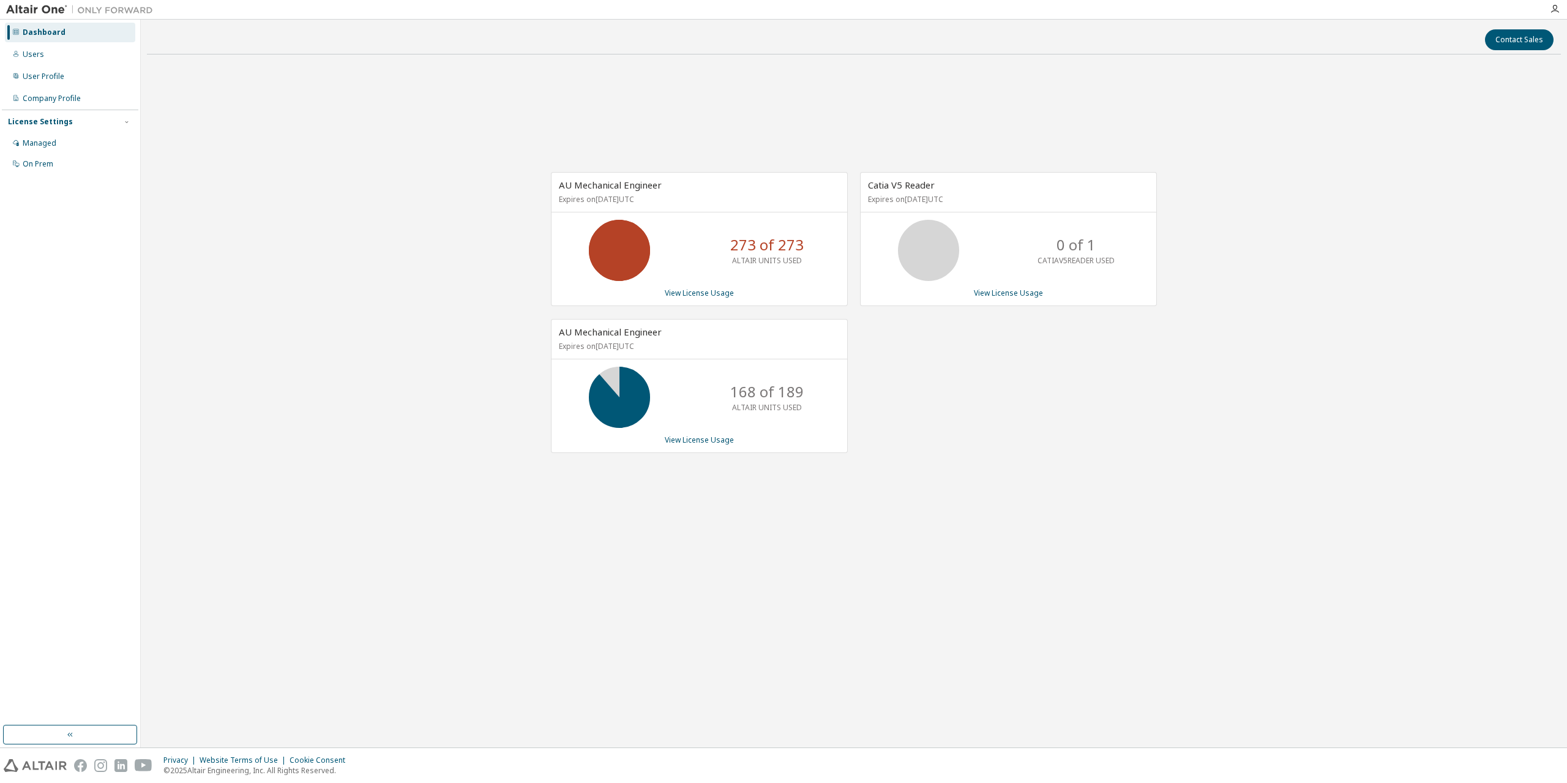
click at [928, 402] on div "Catia V5 Reader Expires on May 7, 2026 UTC 0 of 1 CATIAV5READER USED View Licen…" at bounding box center [1002, 319] width 309 height 294
click at [712, 293] on link "View License Usage" at bounding box center [699, 293] width 69 height 10
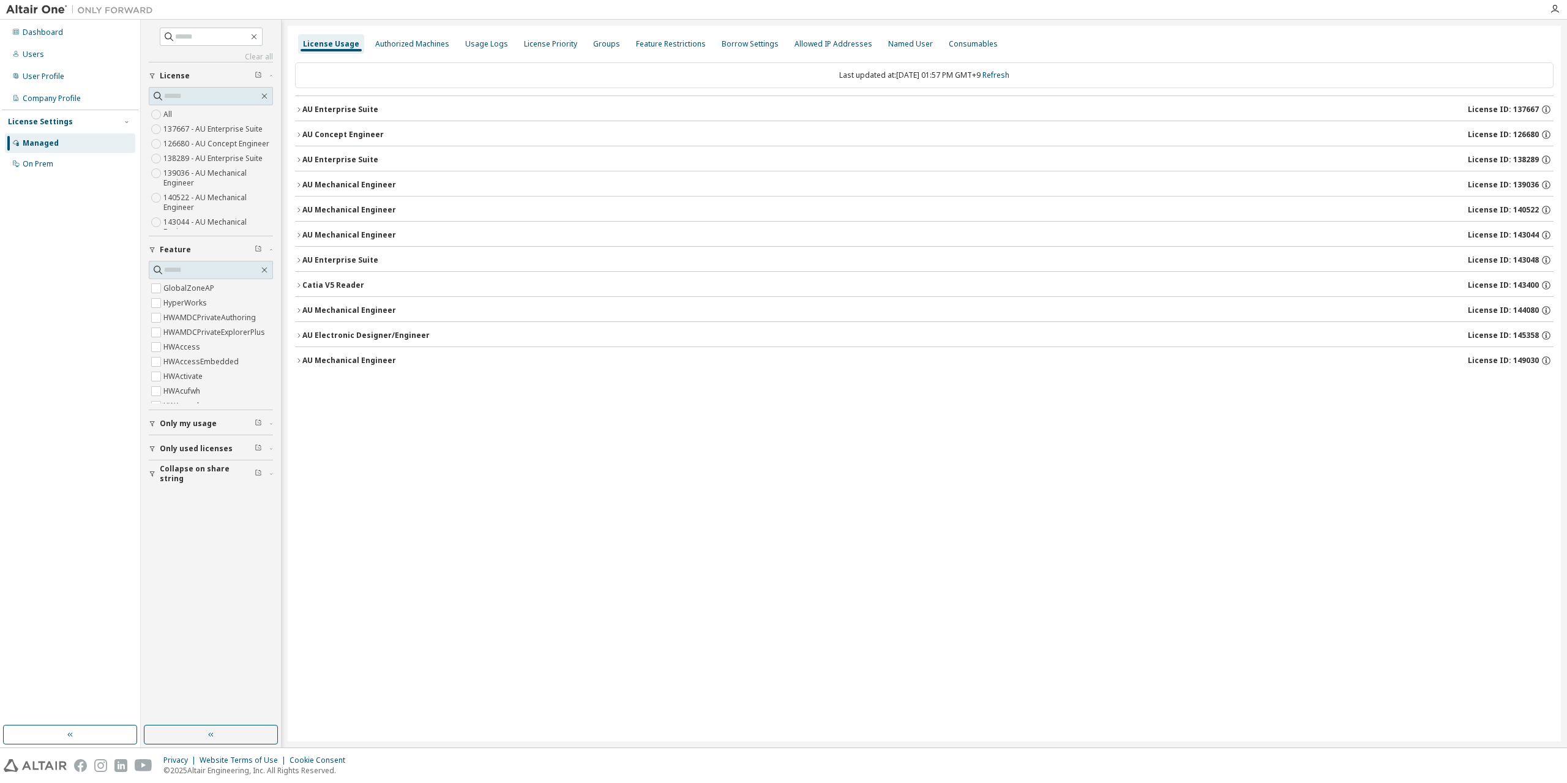
click at [372, 185] on div "AU Mechanical Engineer" at bounding box center [349, 185] width 94 height 10
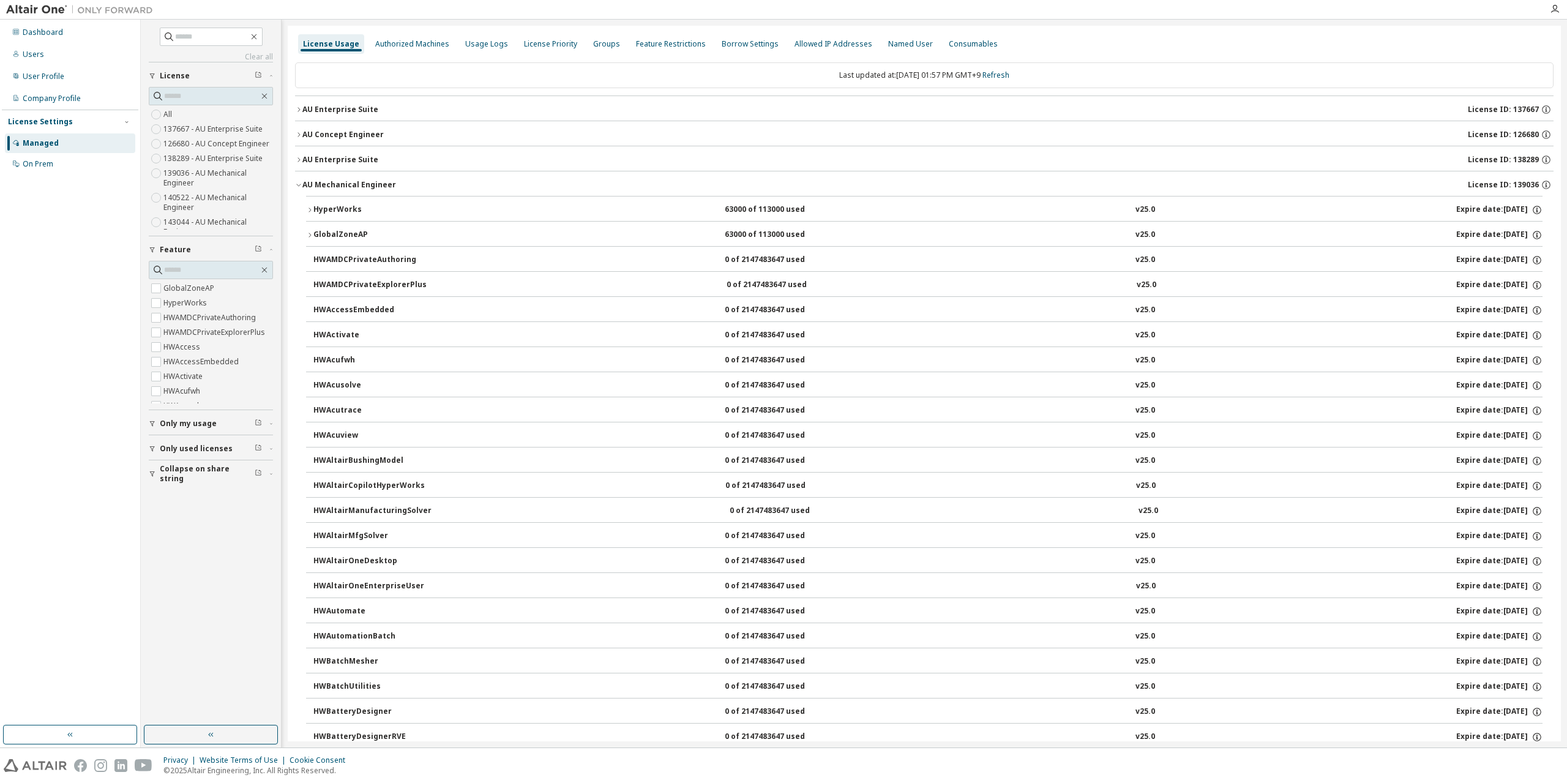
click at [367, 184] on div "AU Mechanical Engineer" at bounding box center [349, 185] width 94 height 10
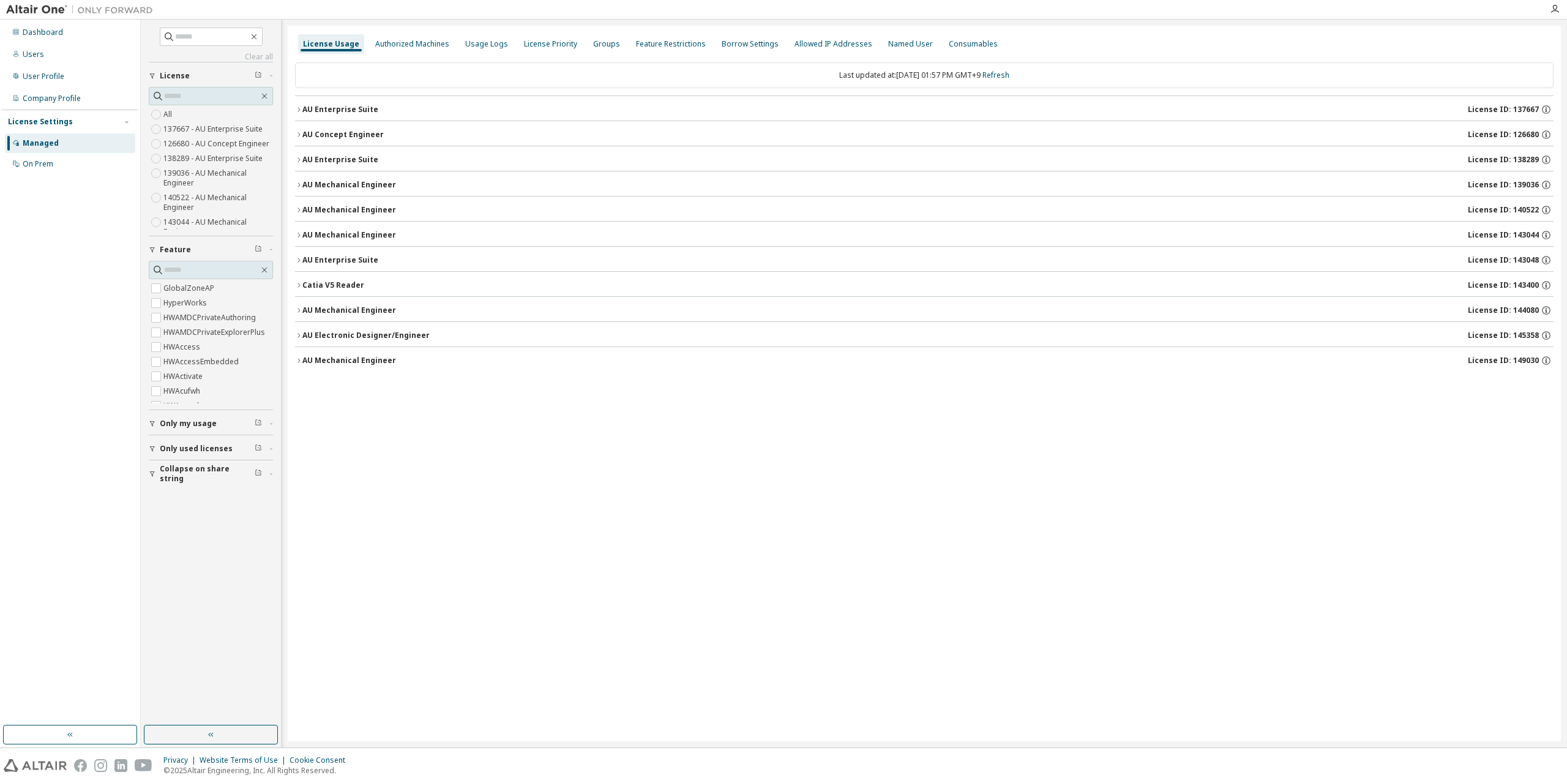
click at [360, 209] on div "AU Mechanical Engineer" at bounding box center [349, 210] width 94 height 10
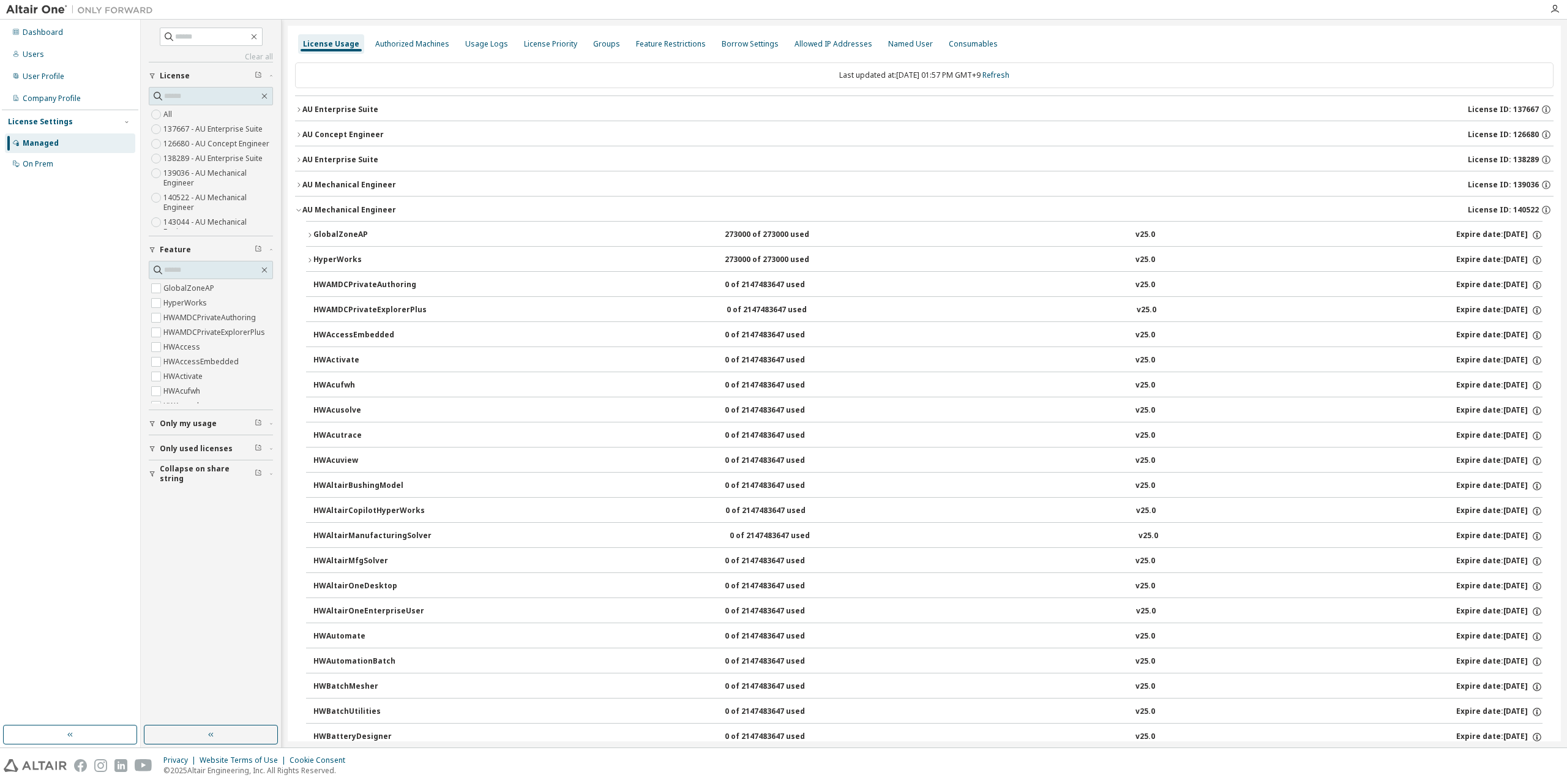
scroll to position [122, 0]
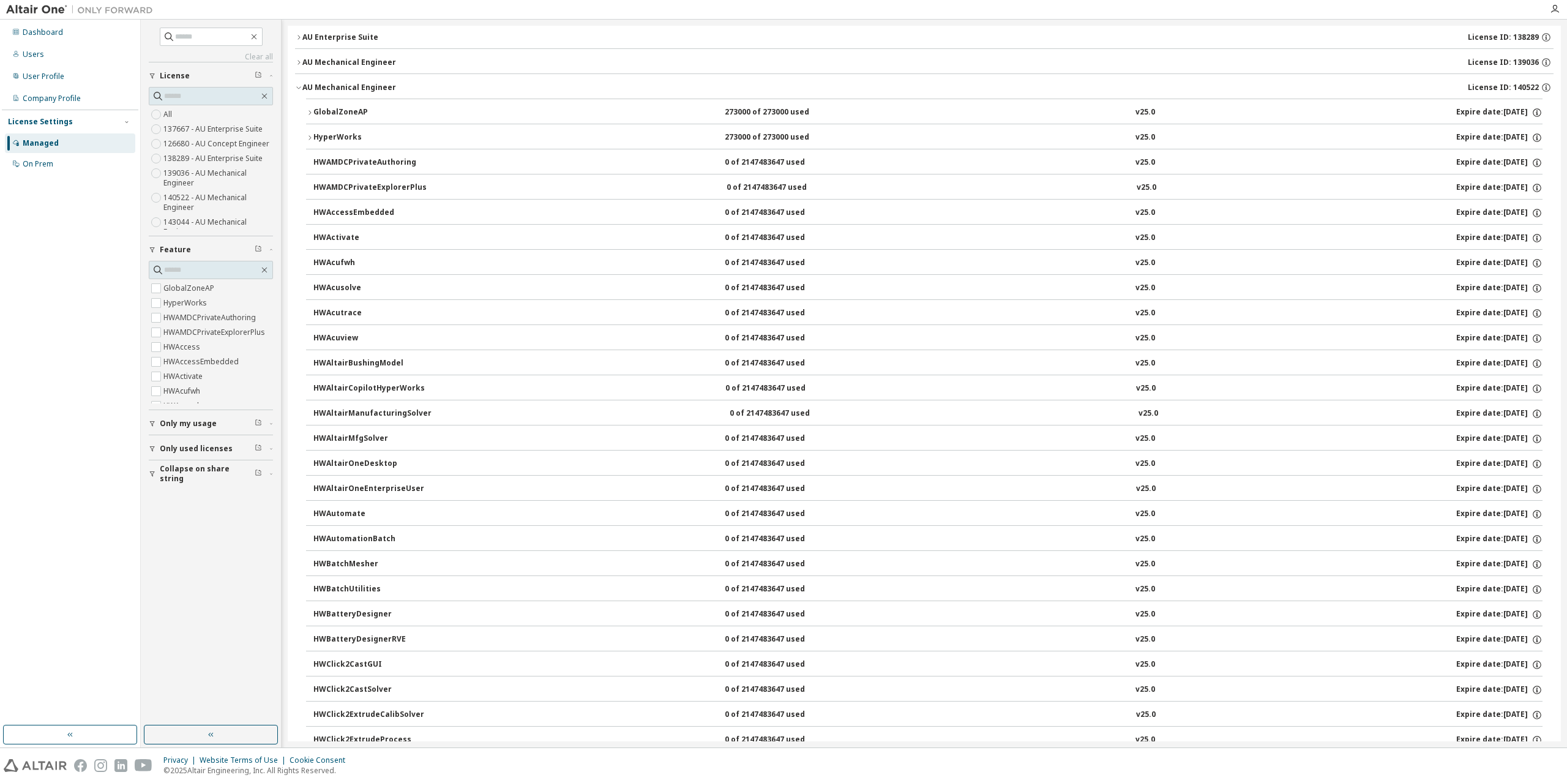
click at [427, 111] on div "GlobalZoneAP 273000 of 273000 used v25.0 Expire date: 2026-04-01" at bounding box center [927, 112] width 1229 height 11
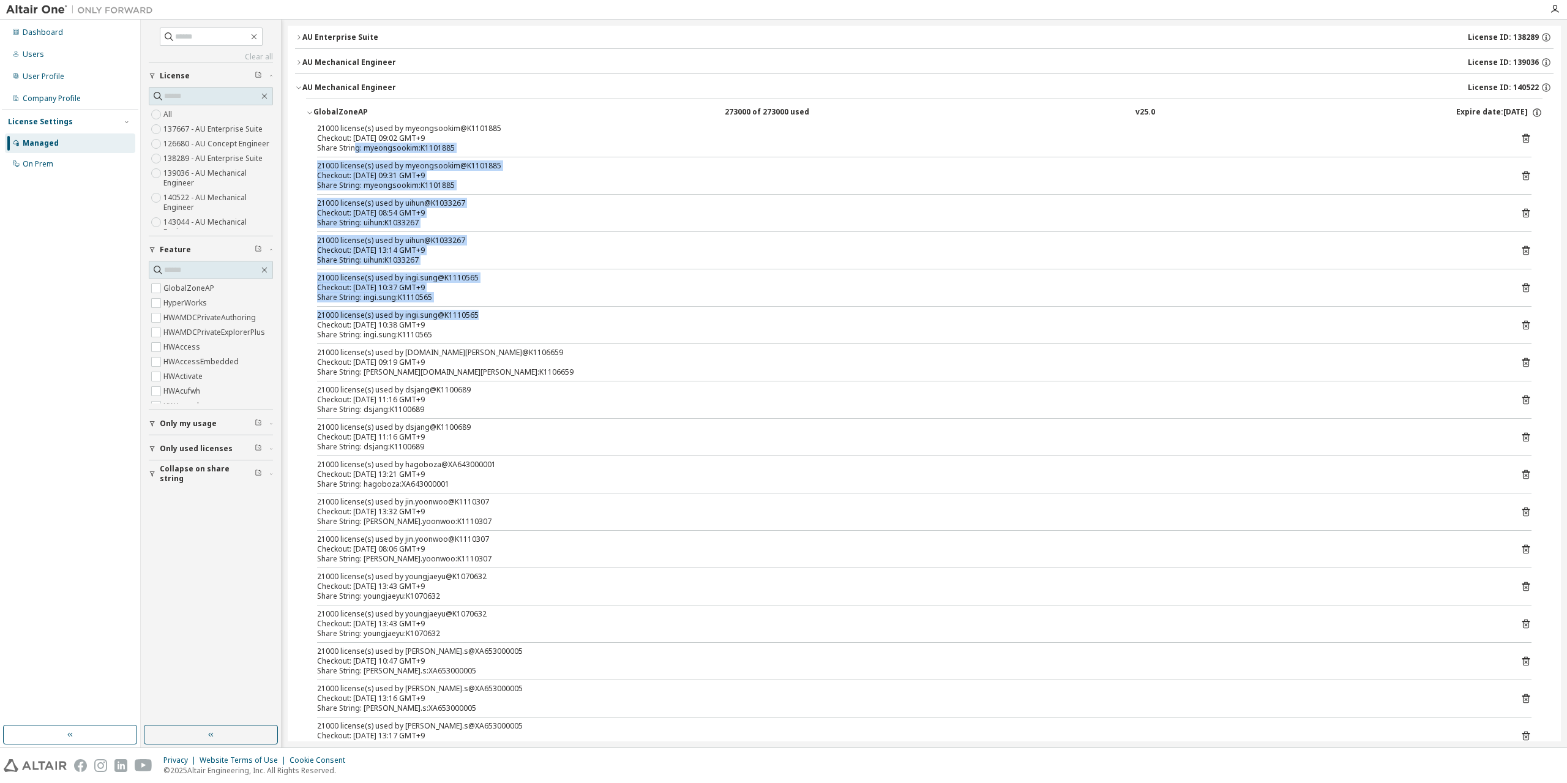
drag, startPoint x: 353, startPoint y: 149, endPoint x: 529, endPoint y: 308, distance: 237.8
click at [529, 308] on div "21000 license(s) used by myeongsookim@K1101885 Checkout: 2025-09-05 09:02 GMT+9…" at bounding box center [924, 645] width 1236 height 1042
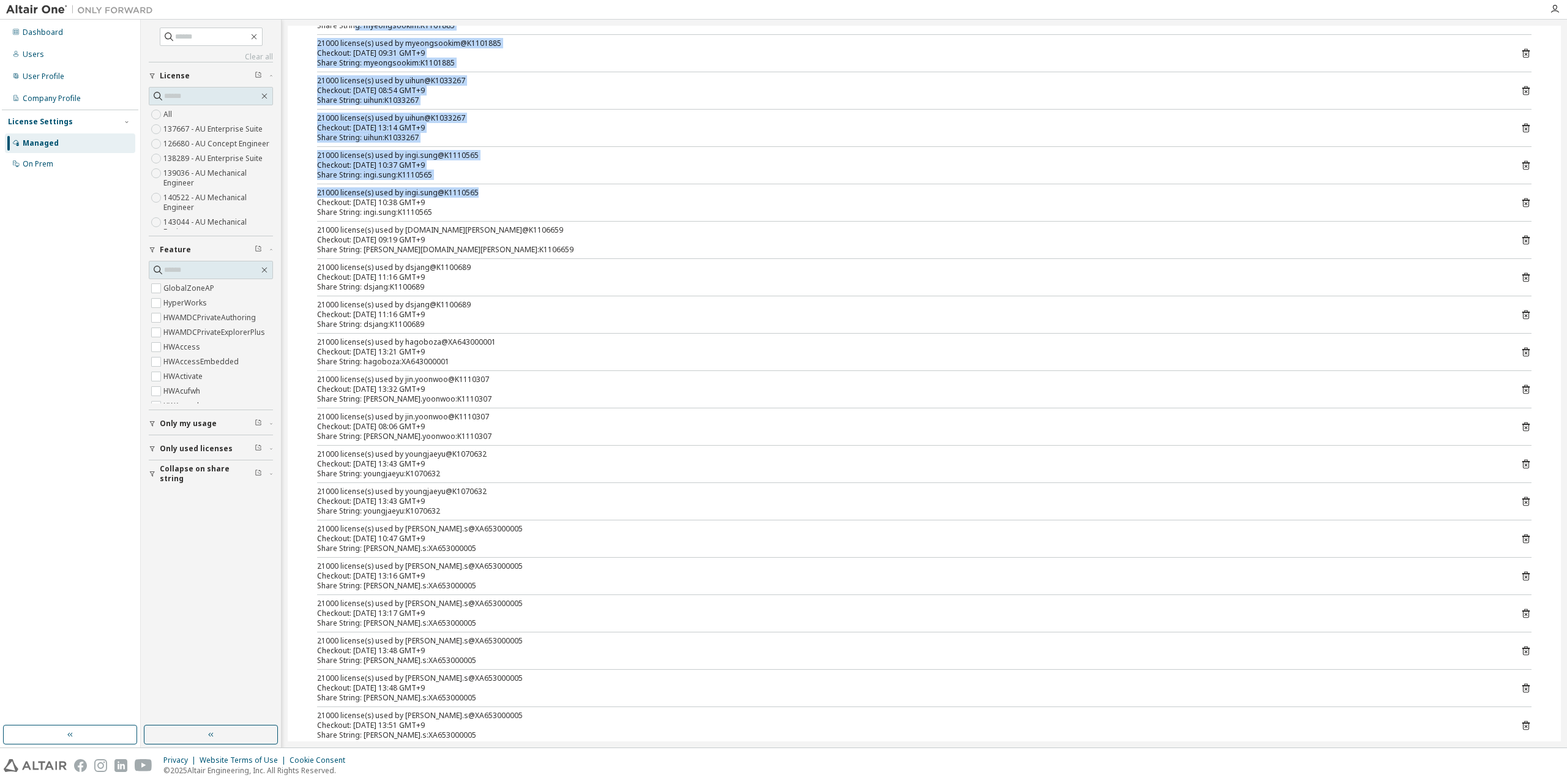
scroll to position [306, 0]
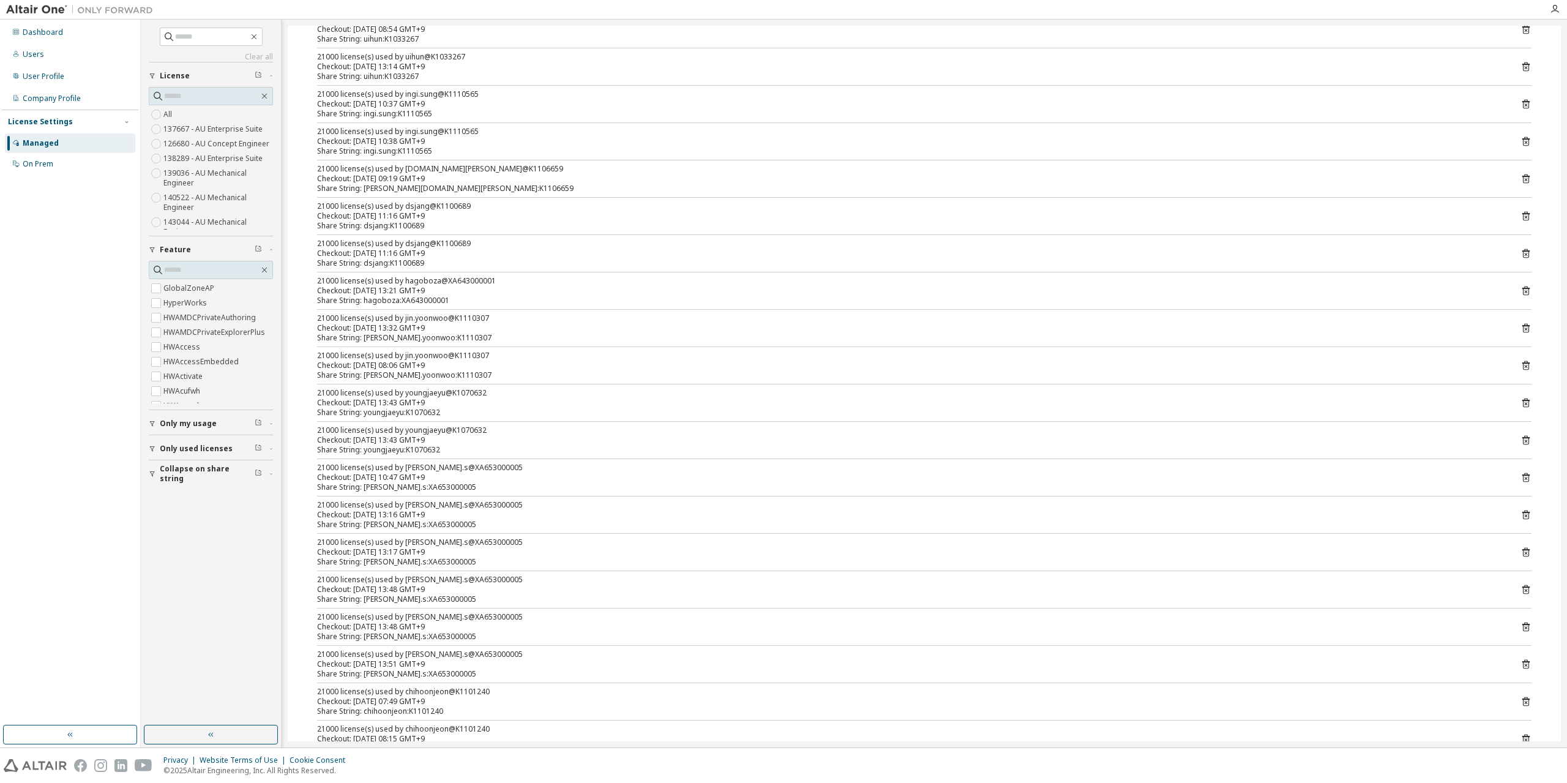
click at [523, 273] on div "21000 license(s) used by myeongsookim@K1101885 Checkout: 2025-09-05 09:02 GMT+9…" at bounding box center [924, 461] width 1236 height 1042
drag, startPoint x: 481, startPoint y: 271, endPoint x: 335, endPoint y: 205, distance: 160.5
click at [335, 205] on div "21000 license(s) used by myeongsookim@K1101885 Checkout: 2025-09-05 09:02 GMT+9…" at bounding box center [924, 461] width 1236 height 1042
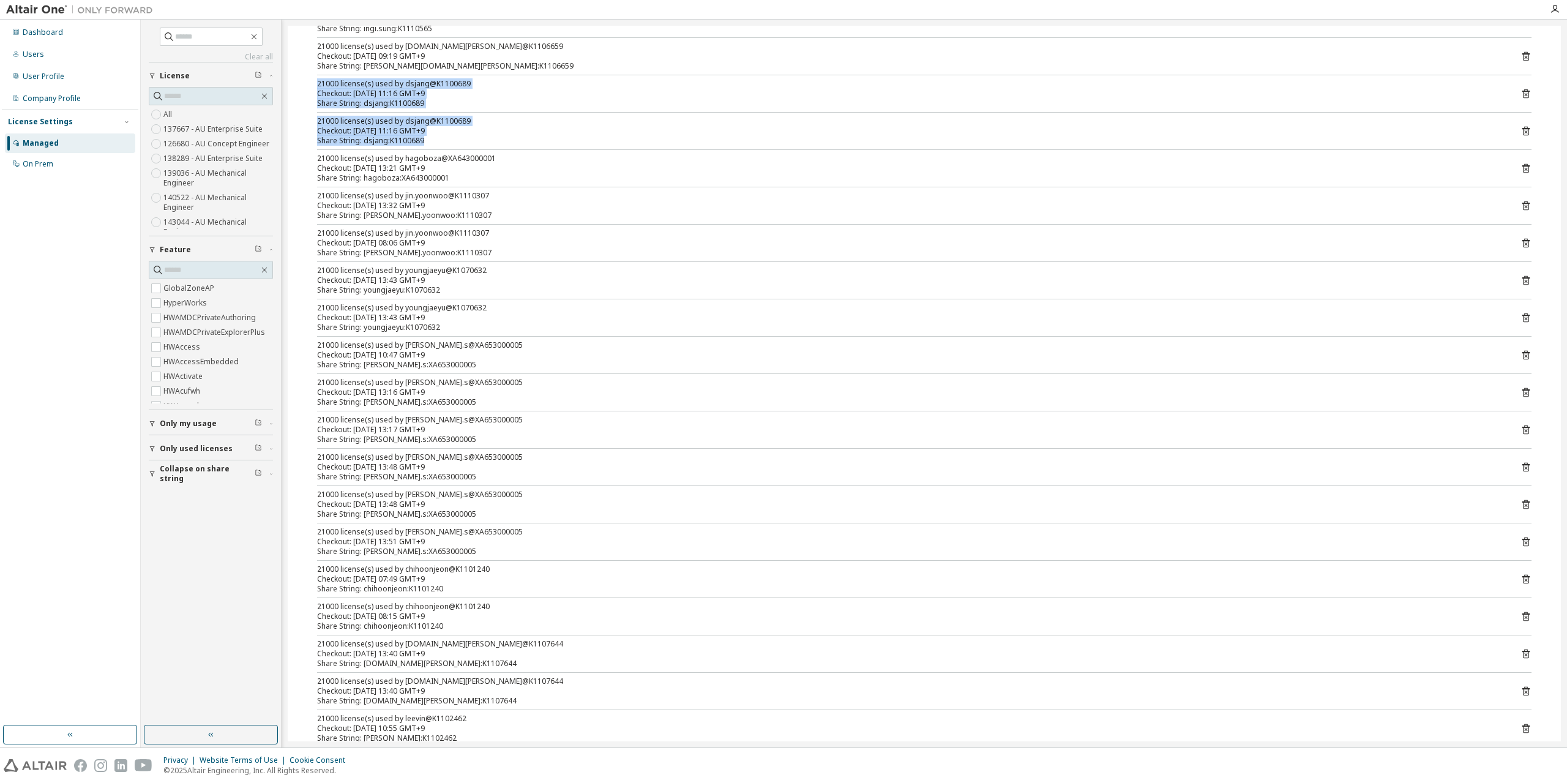
scroll to position [490, 0]
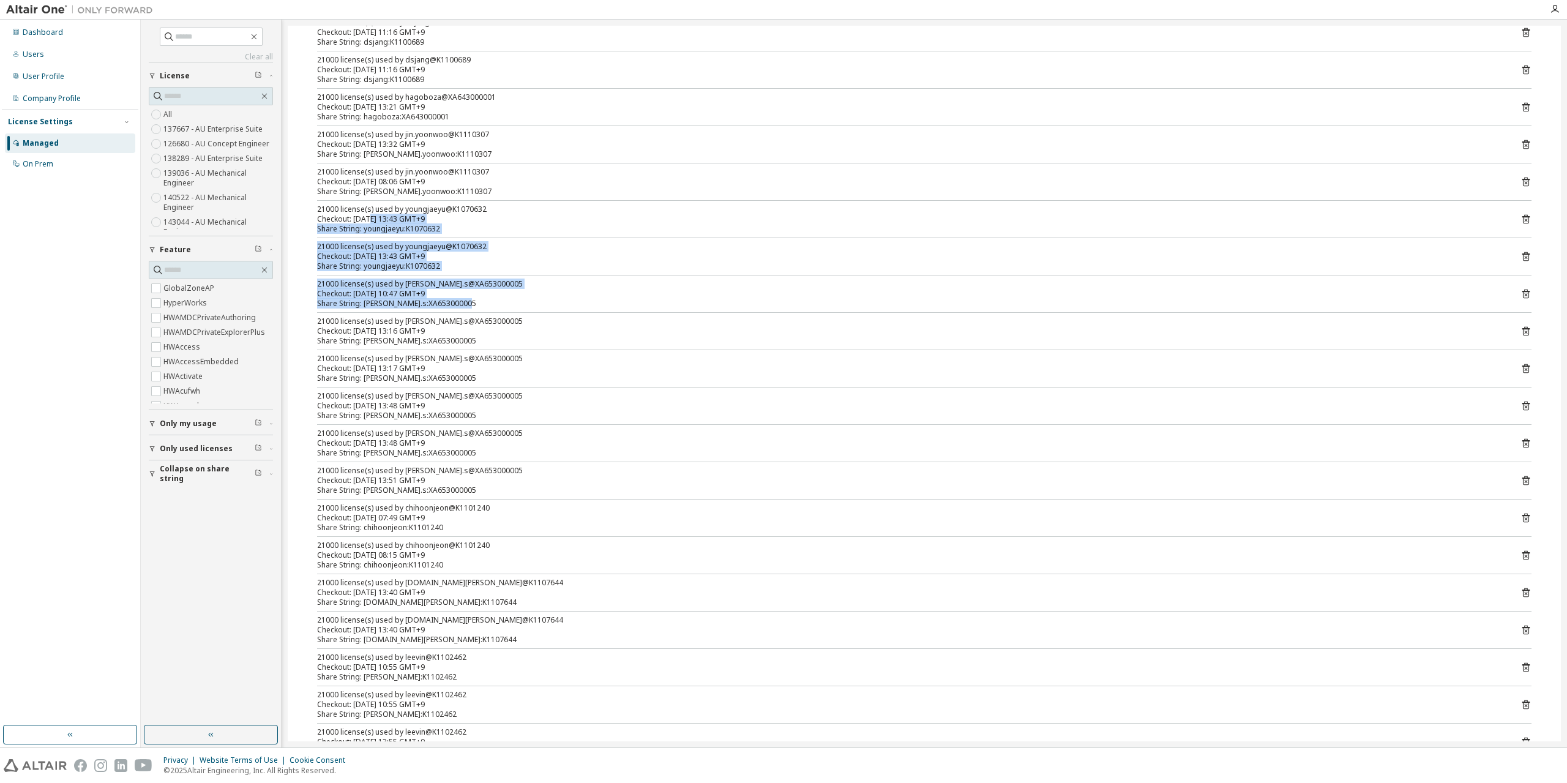
drag, startPoint x: 485, startPoint y: 302, endPoint x: 368, endPoint y: 215, distance: 145.1
click at [368, 215] on div "21000 license(s) used by myeongsookim@K1101885 Checkout: 2025-09-05 09:02 GMT+9…" at bounding box center [924, 277] width 1236 height 1042
click at [591, 351] on div "21000 license(s) used by myeongsookim@K1101885 Checkout: 2025-09-05 09:02 GMT+9…" at bounding box center [924, 277] width 1236 height 1042
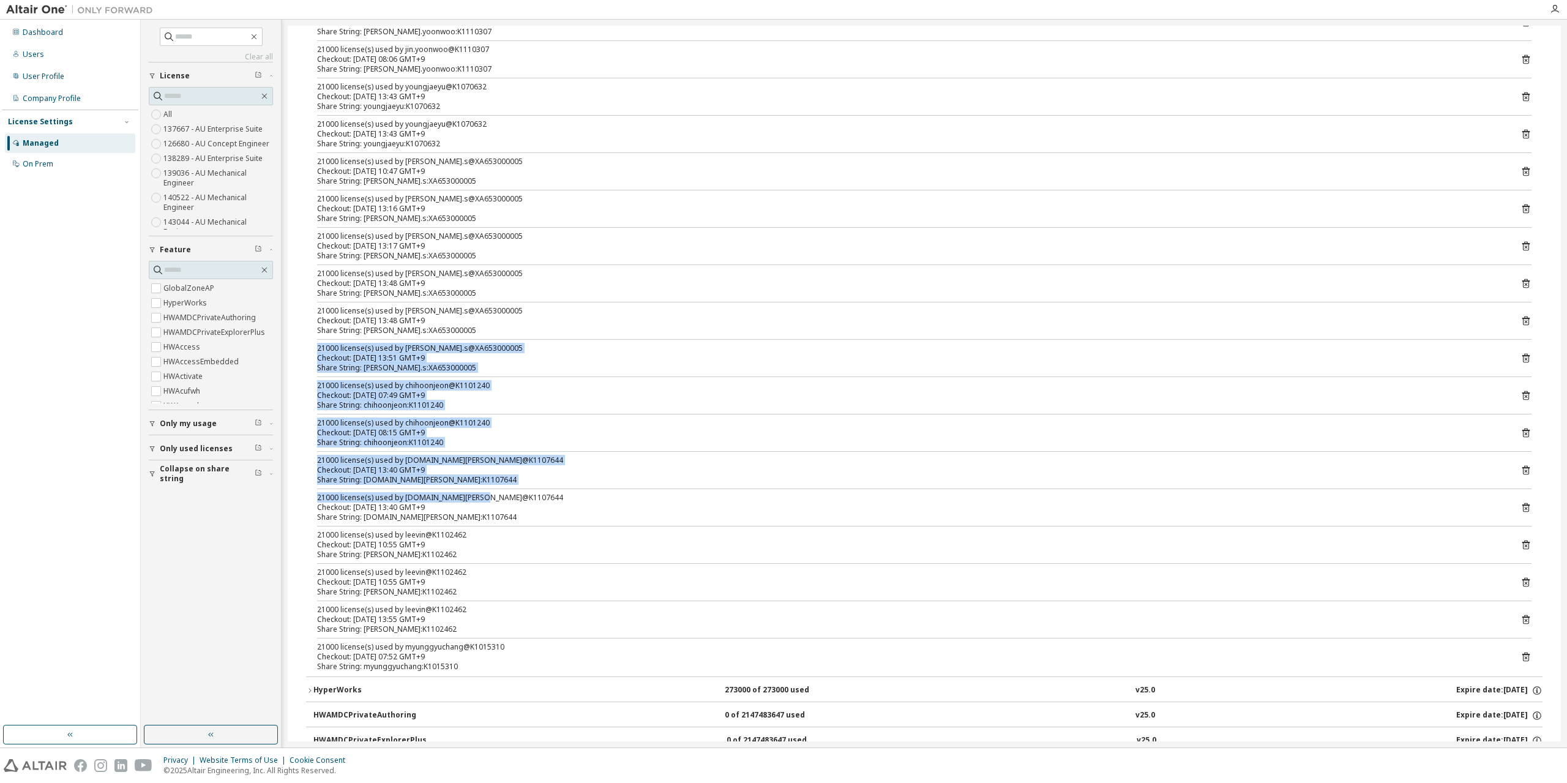
drag, startPoint x: 535, startPoint y: 501, endPoint x: 448, endPoint y: 337, distance: 186.4
click at [448, 337] on div "21000 license(s) used by myeongsookim@K1101885 Checkout: 2025-09-05 09:02 GMT+9…" at bounding box center [924, 155] width 1236 height 1042
click at [522, 389] on div "21000 license(s) used by chihoonjeon@K1101240" at bounding box center [909, 386] width 1185 height 10
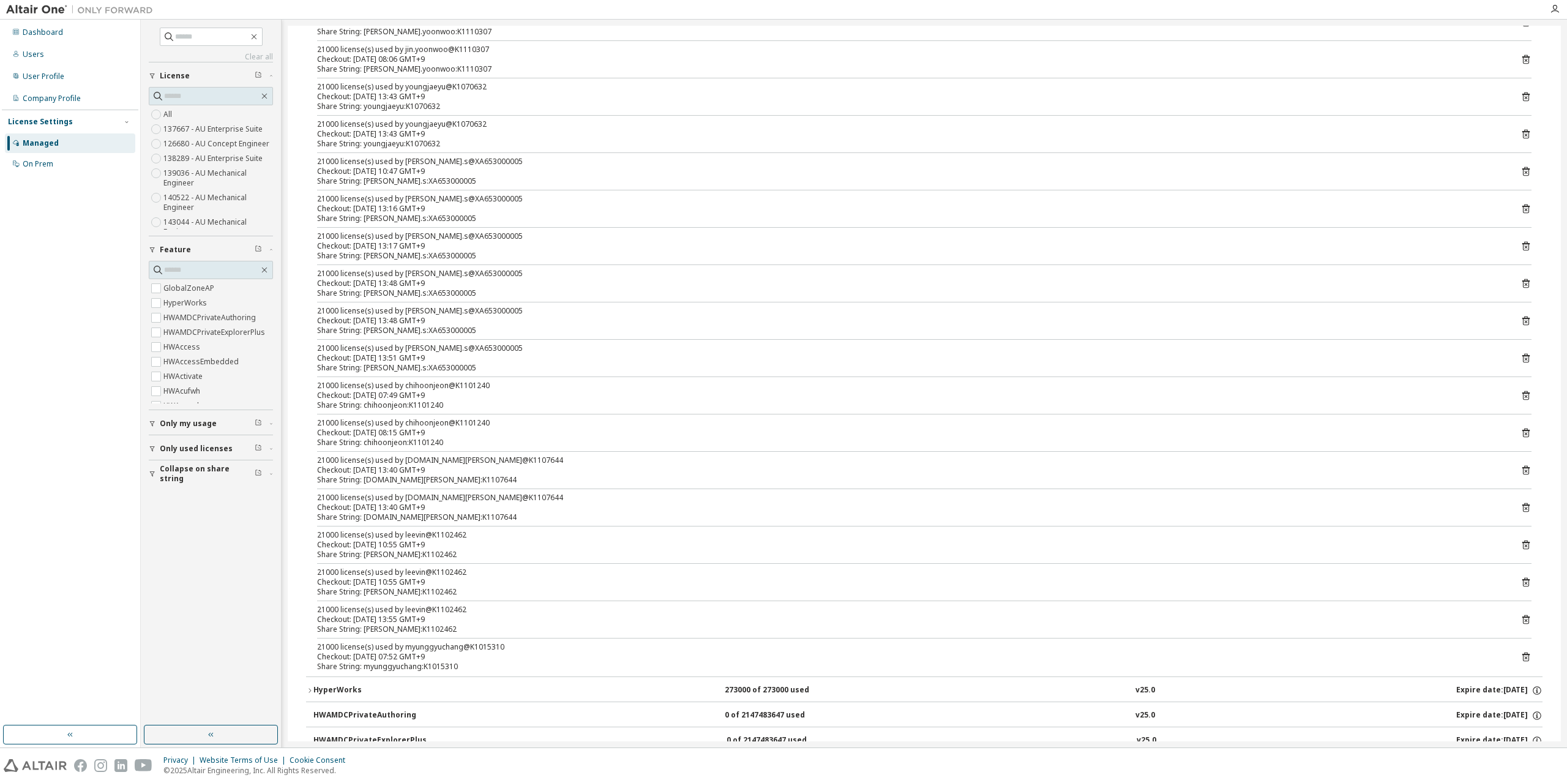
drag, startPoint x: 525, startPoint y: 431, endPoint x: 537, endPoint y: 573, distance: 141.9
click at [537, 573] on div "21000 license(s) used by myeongsookim@K1101885 Checkout: 2025-09-05 09:02 GMT+9…" at bounding box center [924, 155] width 1236 height 1042
click at [537, 573] on div "21000 license(s) used by leevin@K1102462" at bounding box center [909, 572] width 1185 height 10
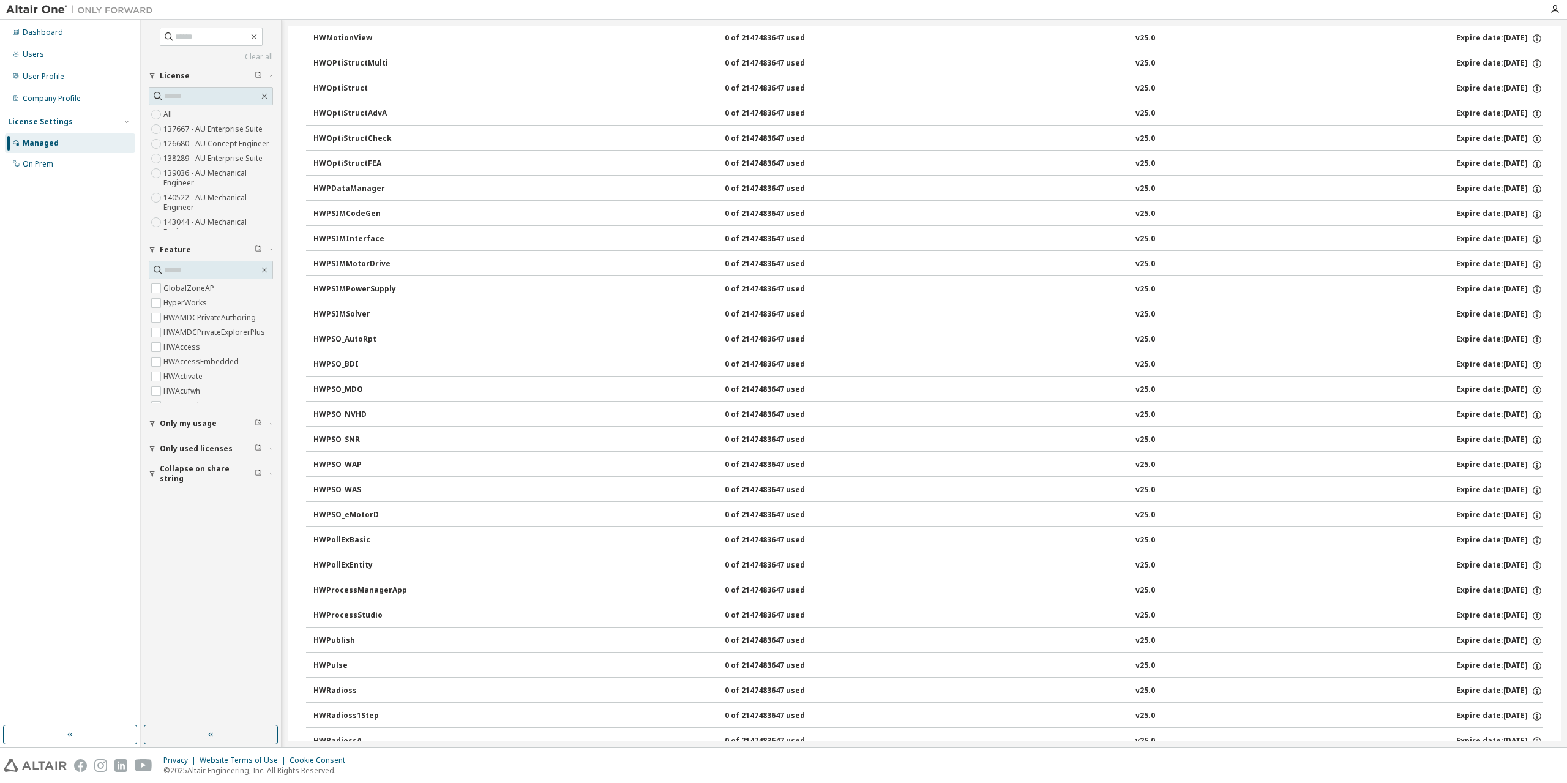
scroll to position [5512, 0]
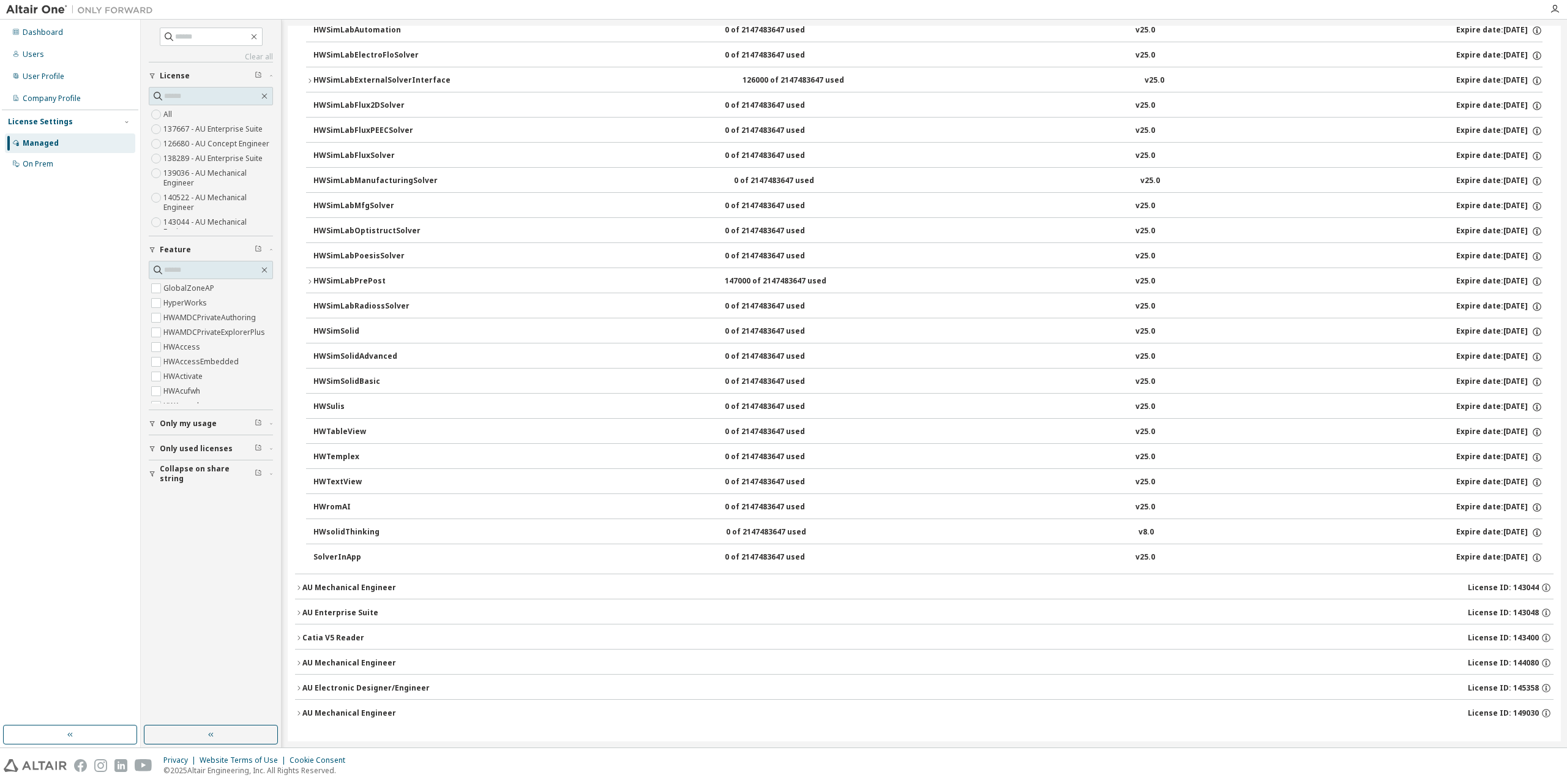
click at [335, 660] on div "AU Mechanical Engineer" at bounding box center [349, 663] width 94 height 10
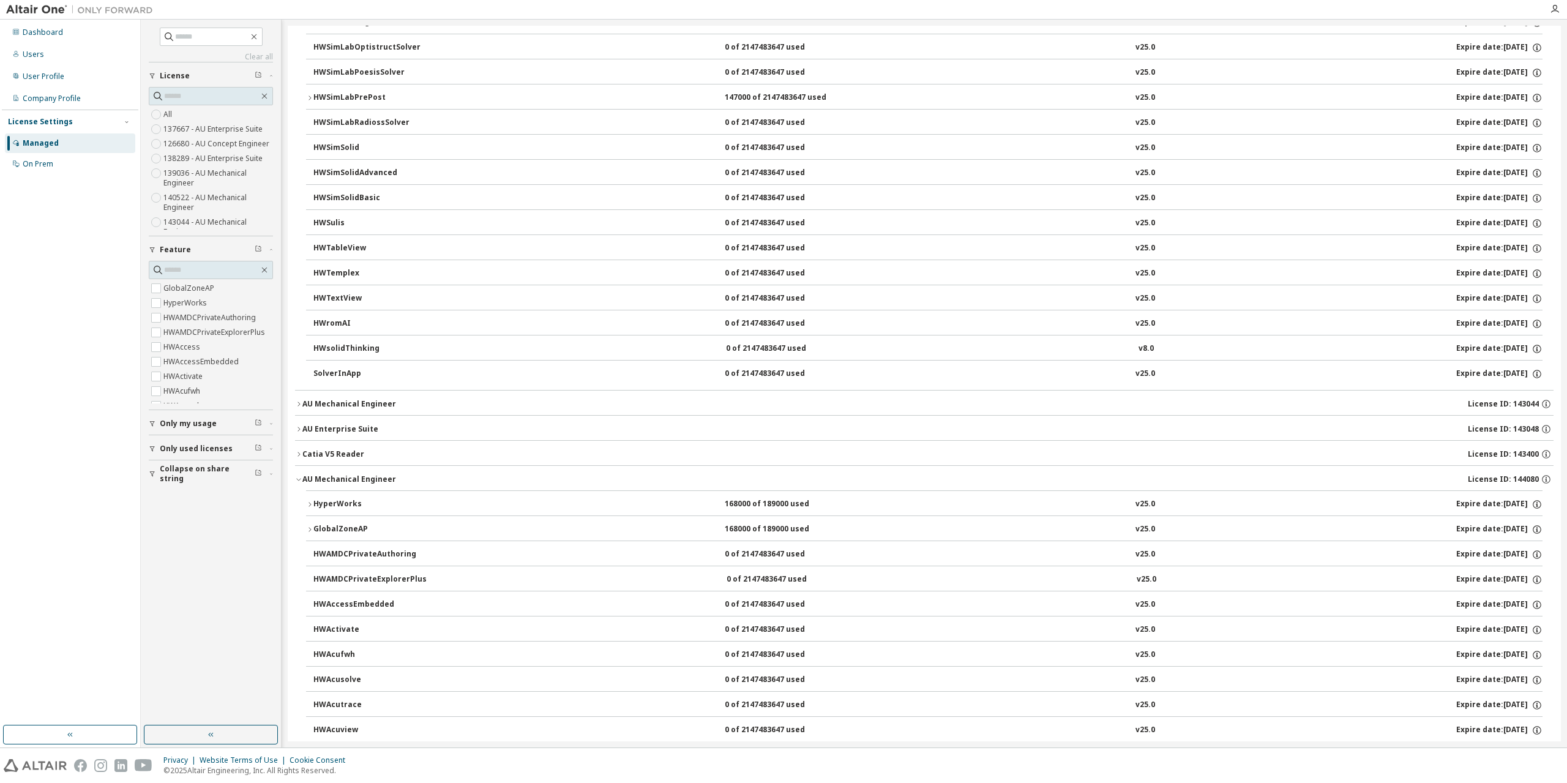
scroll to position [5756, 0]
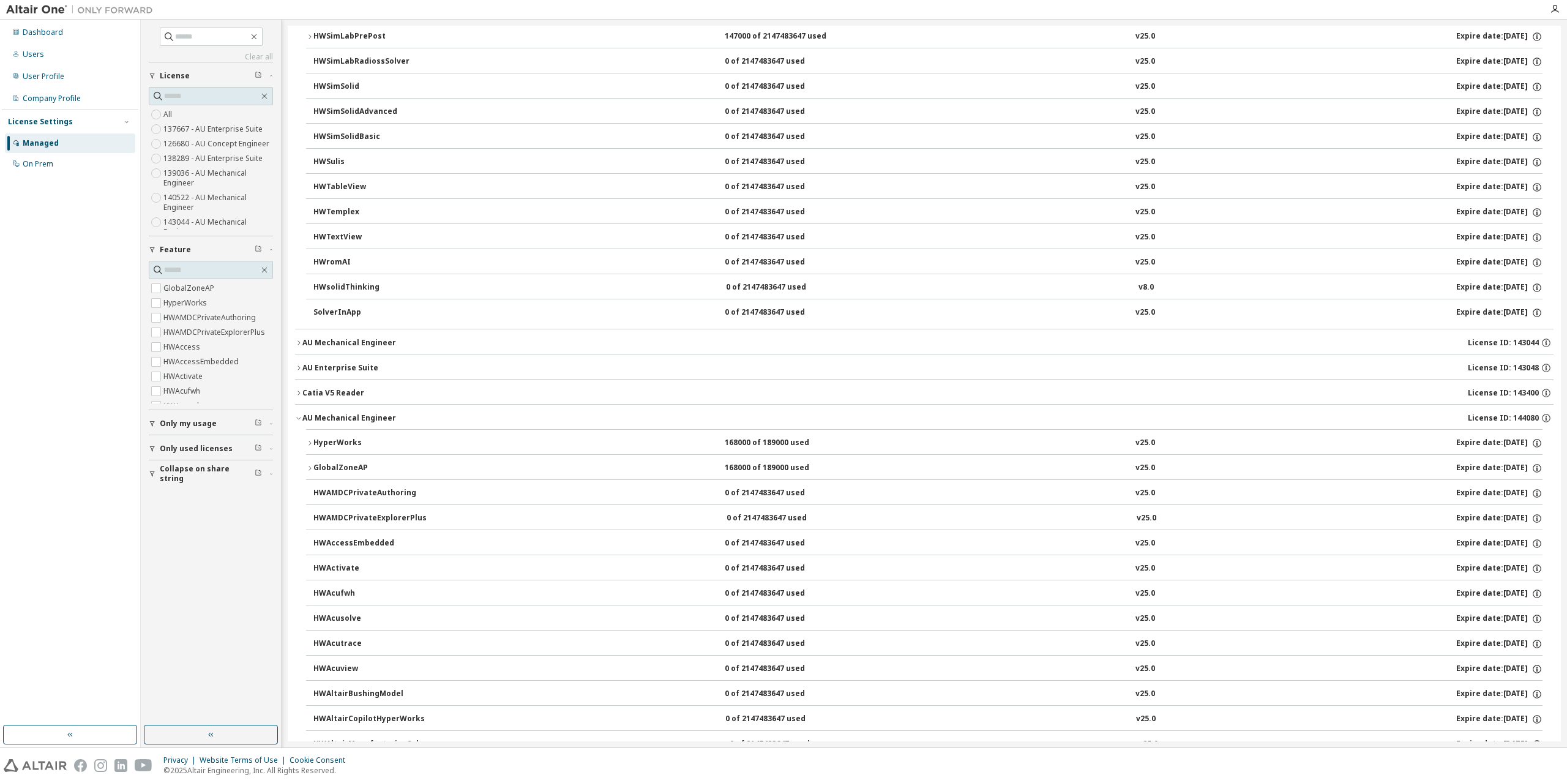
click at [358, 443] on div "HyperWorks" at bounding box center [368, 443] width 110 height 11
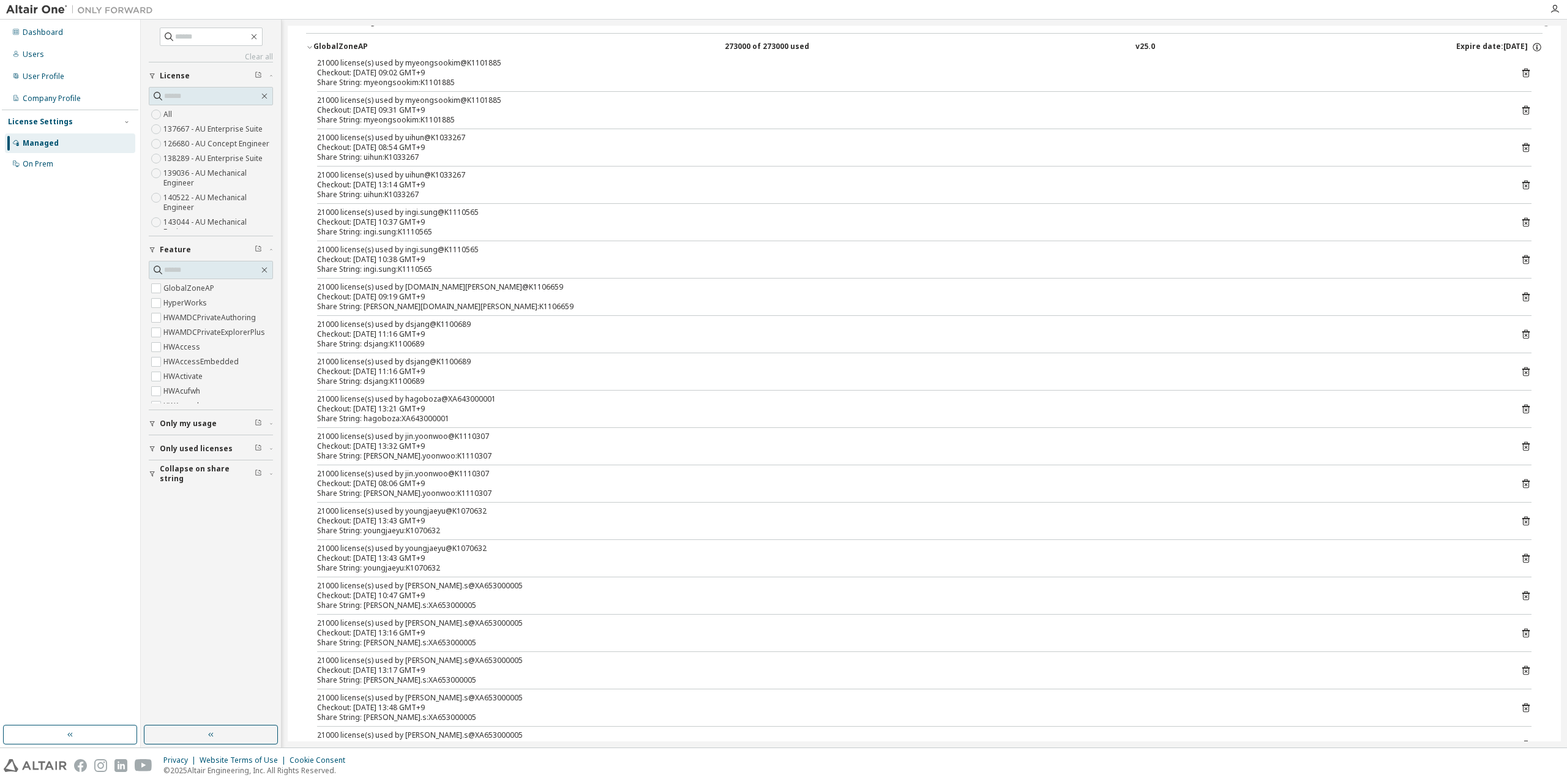
scroll to position [127, 0]
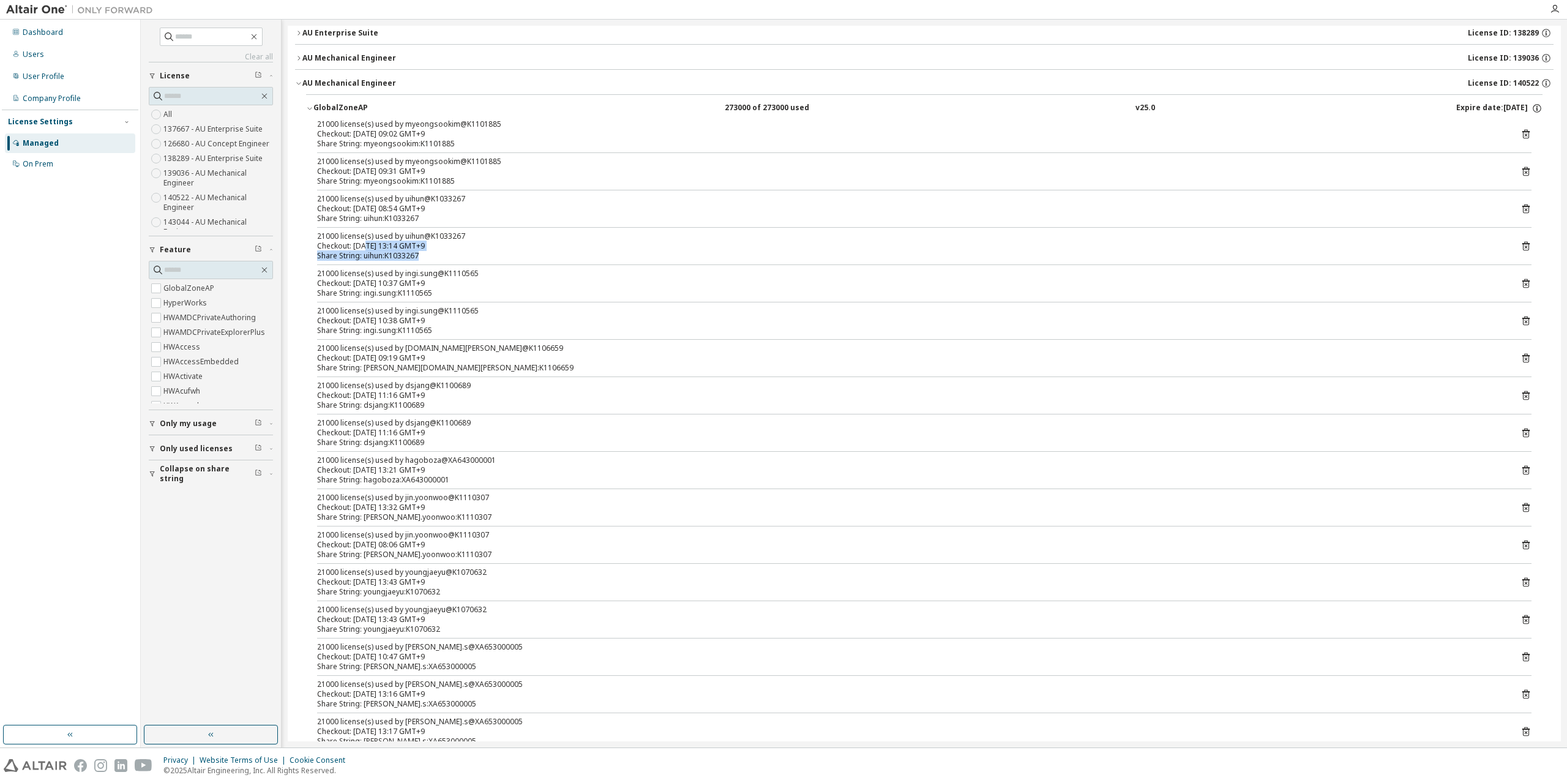
drag, startPoint x: 460, startPoint y: 260, endPoint x: 367, endPoint y: 242, distance: 94.7
click at [367, 242] on div "21000 license(s) used by myeongsookim@K1101885 Checkout: 2025-09-05 09:02 GMT+9…" at bounding box center [924, 640] width 1236 height 1042
click at [496, 254] on div "Share String: uihun:K1033267" at bounding box center [909, 256] width 1185 height 10
drag, startPoint x: 492, startPoint y: 297, endPoint x: 353, endPoint y: 291, distance: 139.0
click at [353, 291] on div "Share String: ingi.sung:K1110565" at bounding box center [909, 293] width 1185 height 10
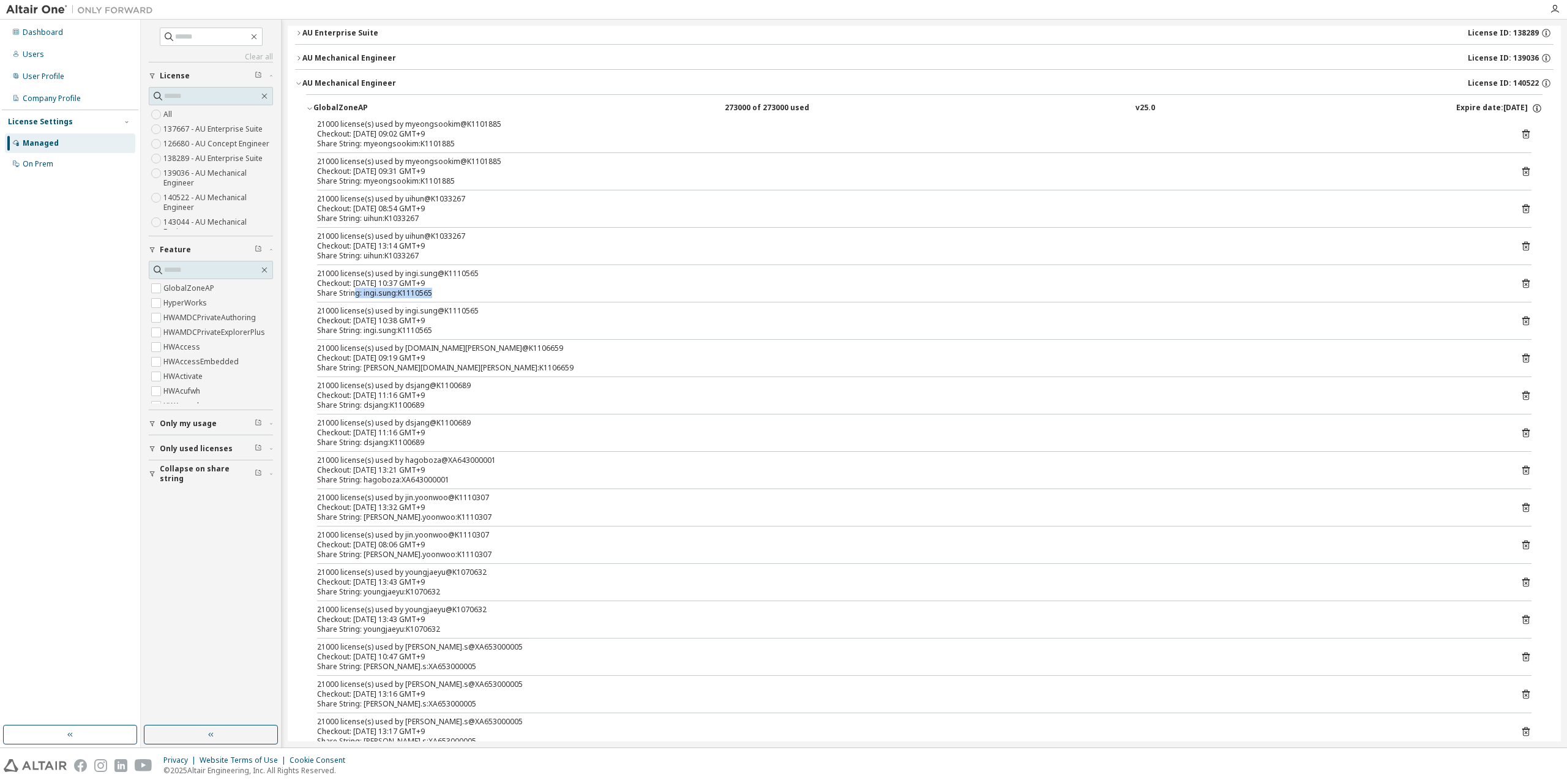
click at [379, 289] on div "Share String: ingi.sung:K1110565" at bounding box center [909, 293] width 1185 height 10
drag, startPoint x: 423, startPoint y: 290, endPoint x: 356, endPoint y: 295, distance: 66.9
click at [356, 295] on div "Share String: ingi.sung:K1110565" at bounding box center [909, 293] width 1185 height 10
click at [381, 292] on div "Share String: ingi.sung:K1110565" at bounding box center [909, 293] width 1185 height 10
drag, startPoint x: 417, startPoint y: 292, endPoint x: 362, endPoint y: 296, distance: 55.8
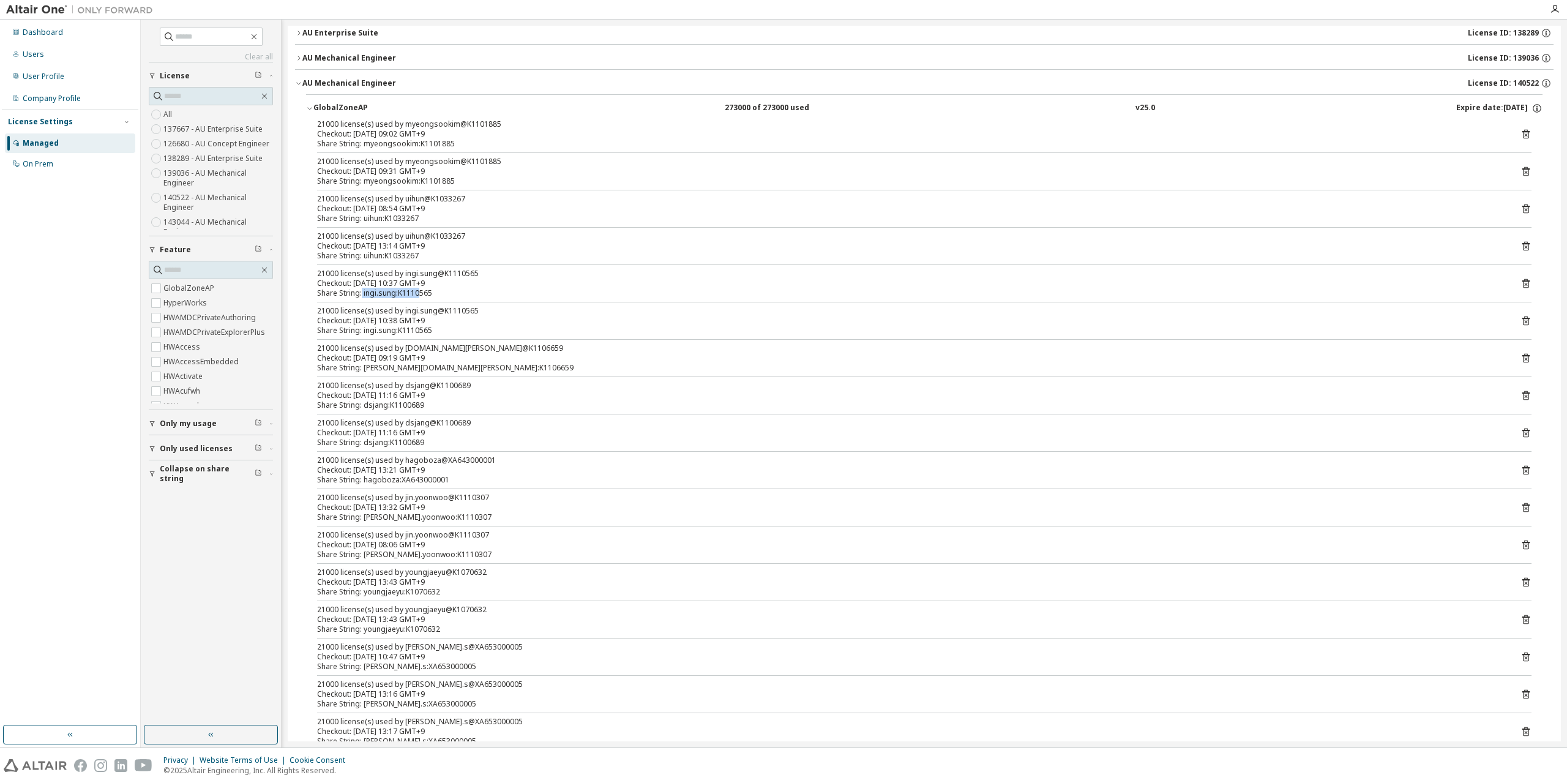
click at [362, 296] on div "Share String: ingi.sung:K1110565" at bounding box center [909, 293] width 1185 height 10
click at [431, 285] on div "Checkout: 2025-09-09 10:37 GMT+9" at bounding box center [909, 283] width 1185 height 10
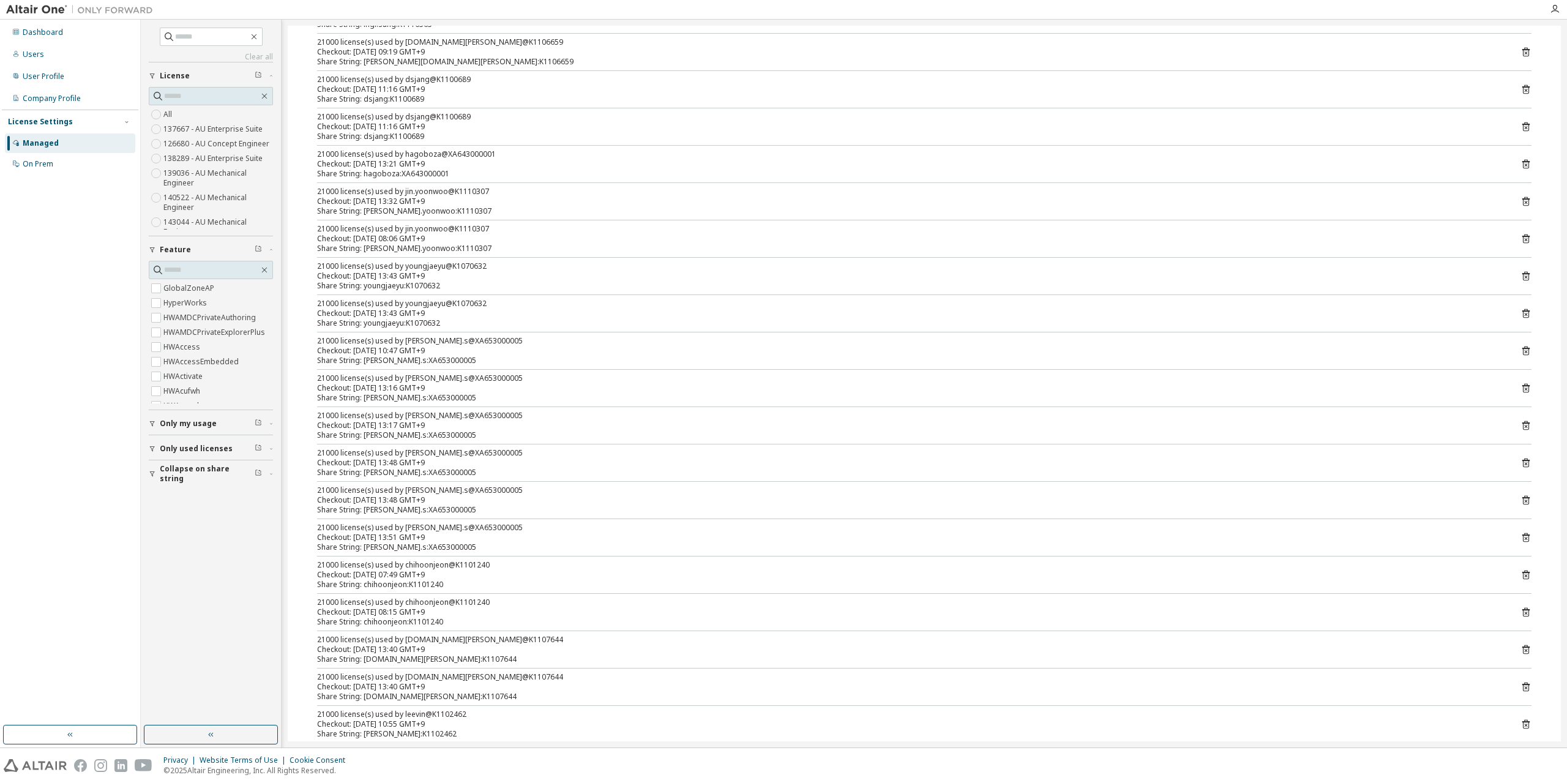
scroll to position [310, 0]
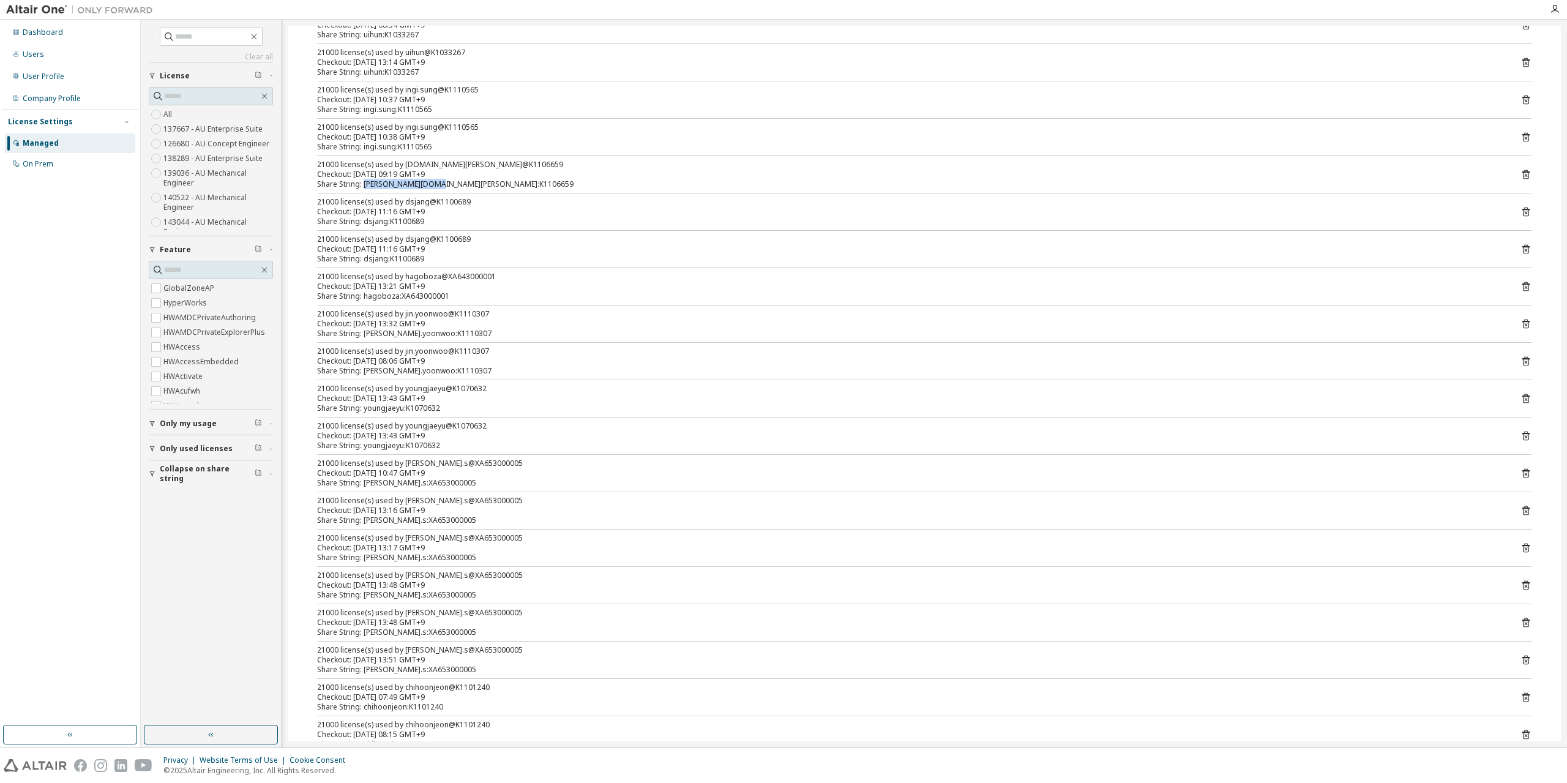
drag, startPoint x: 434, startPoint y: 186, endPoint x: 362, endPoint y: 184, distance: 71.6
click at [362, 184] on div "Share String: jihun.kim:K1106659" at bounding box center [909, 184] width 1185 height 10
click at [479, 210] on div "Checkout: 2025-09-09 11:16 GMT+9" at bounding box center [909, 212] width 1185 height 10
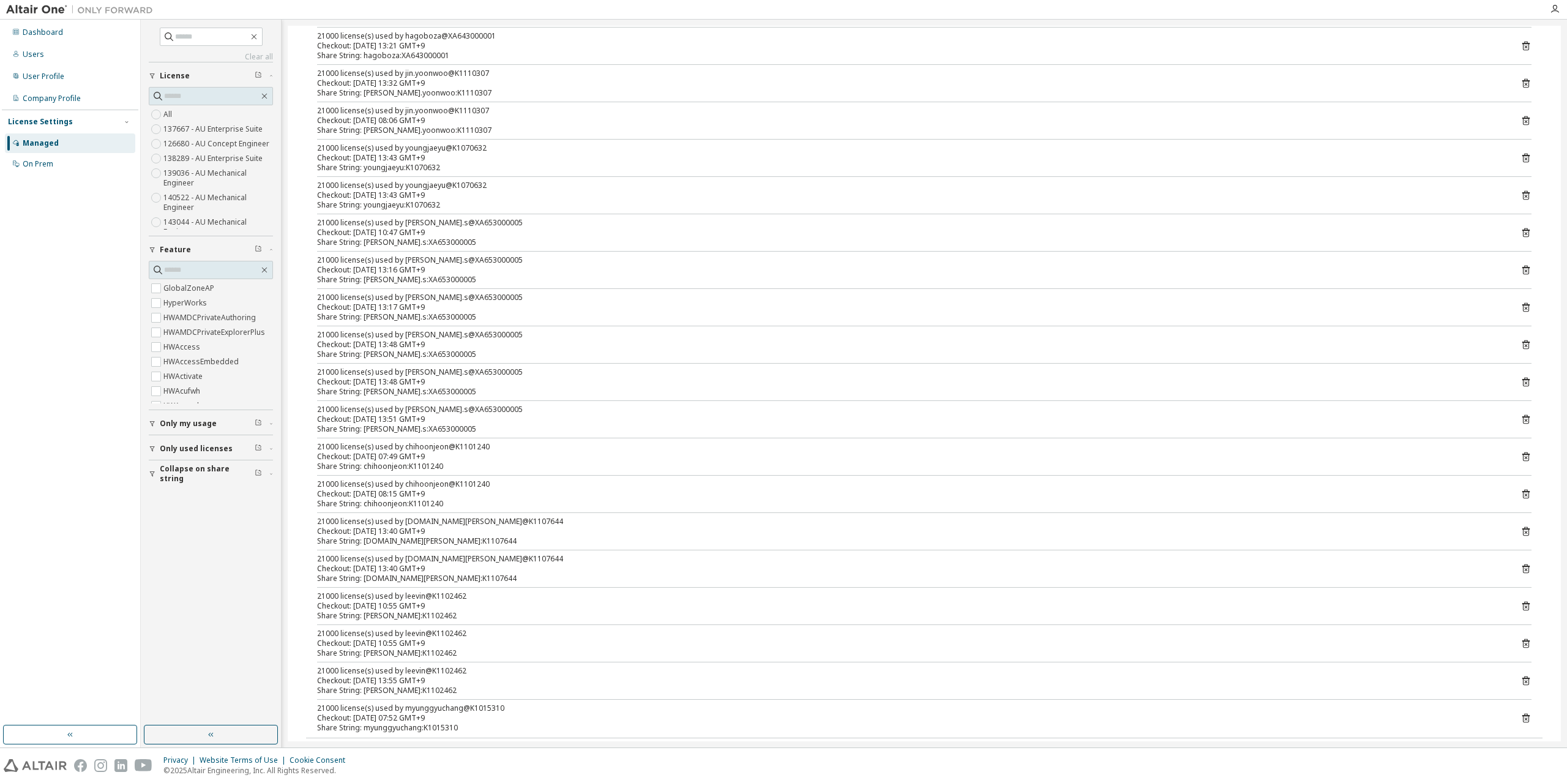
scroll to position [0, 0]
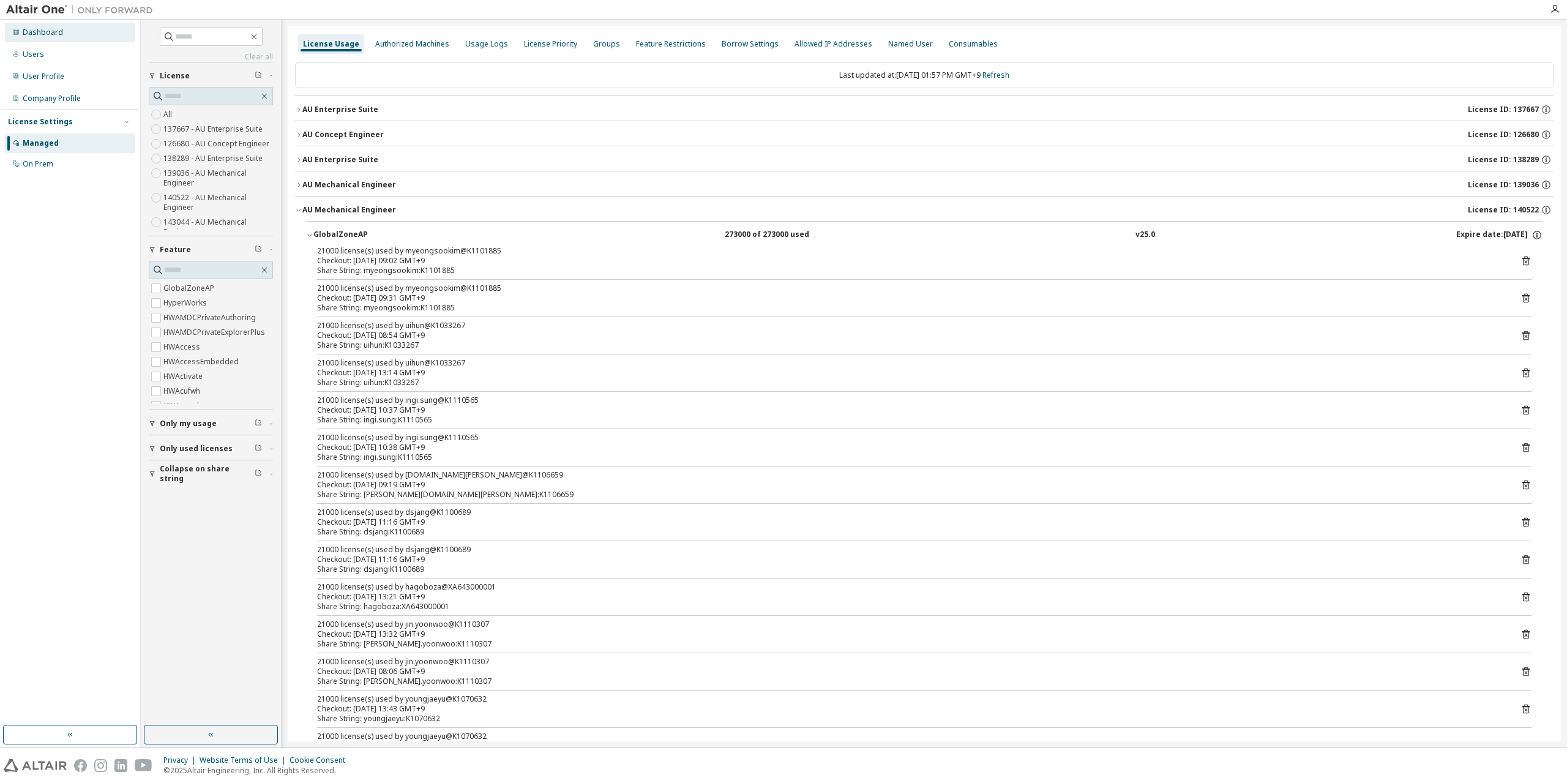
click at [46, 28] on div "Dashboard" at bounding box center [43, 33] width 40 height 10
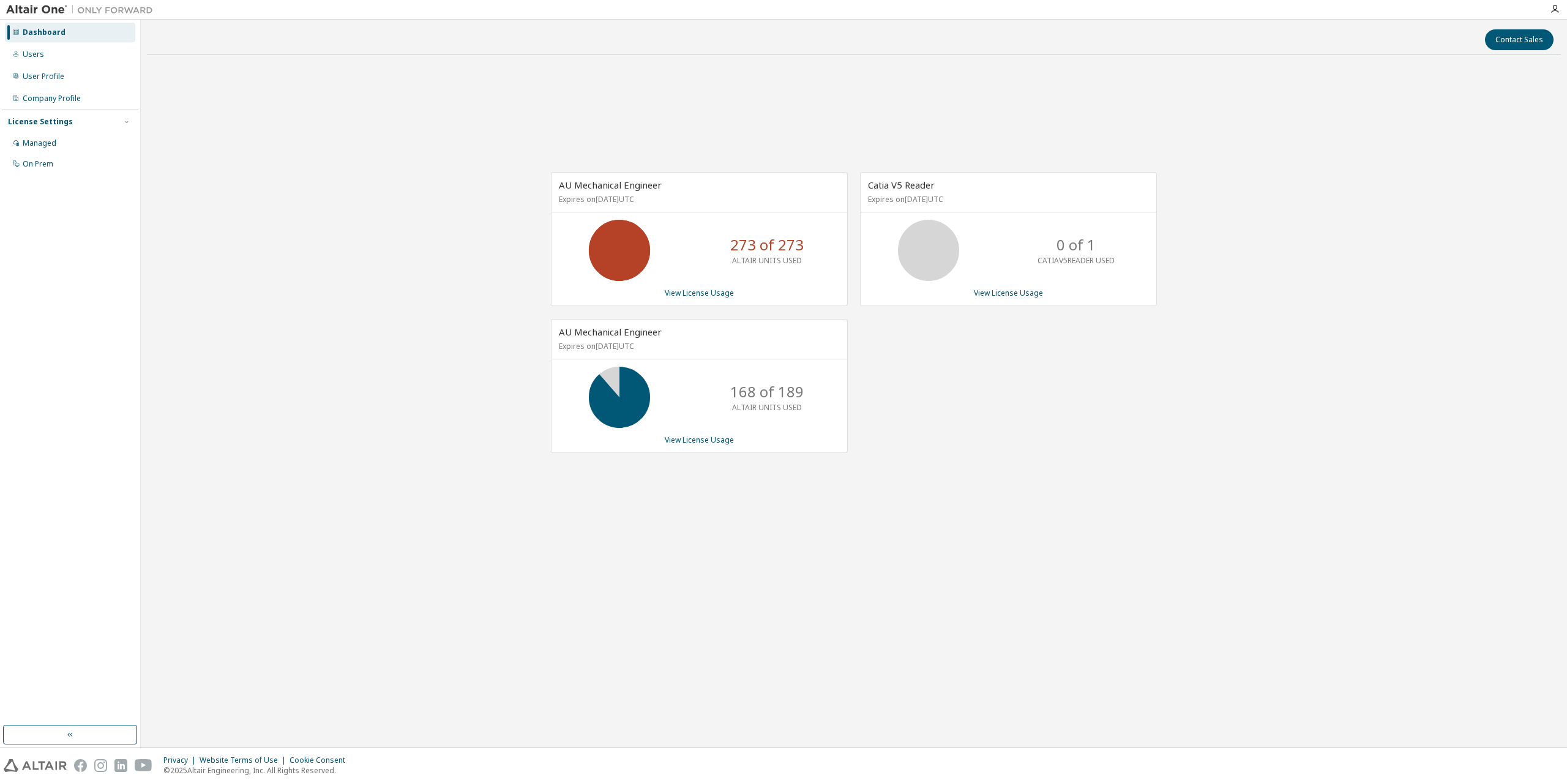
click at [76, 27] on div "Dashboard" at bounding box center [70, 33] width 130 height 20
click at [50, 49] on div "Users" at bounding box center [70, 55] width 130 height 20
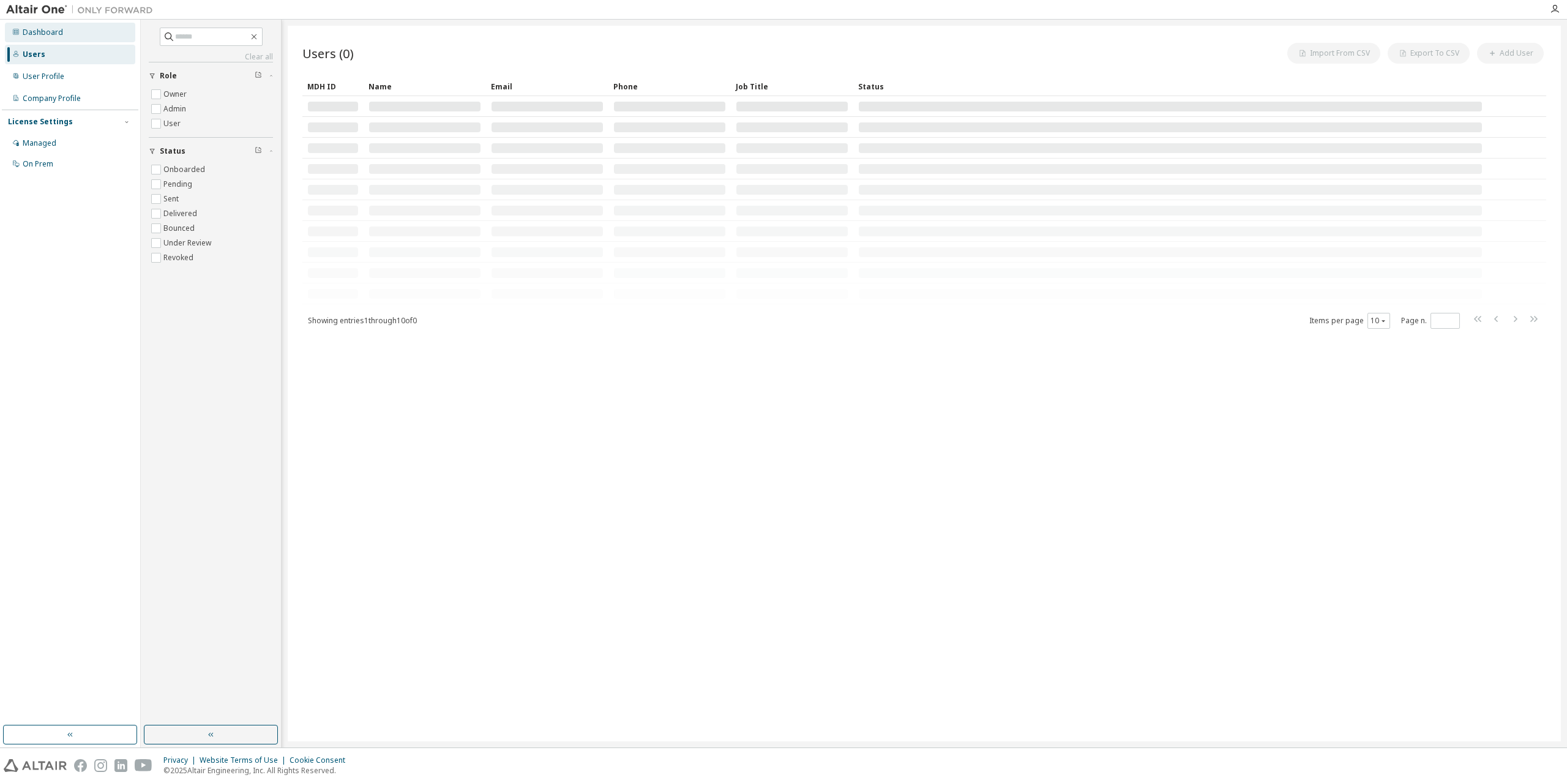
click at [62, 30] on div "Dashboard" at bounding box center [70, 33] width 130 height 20
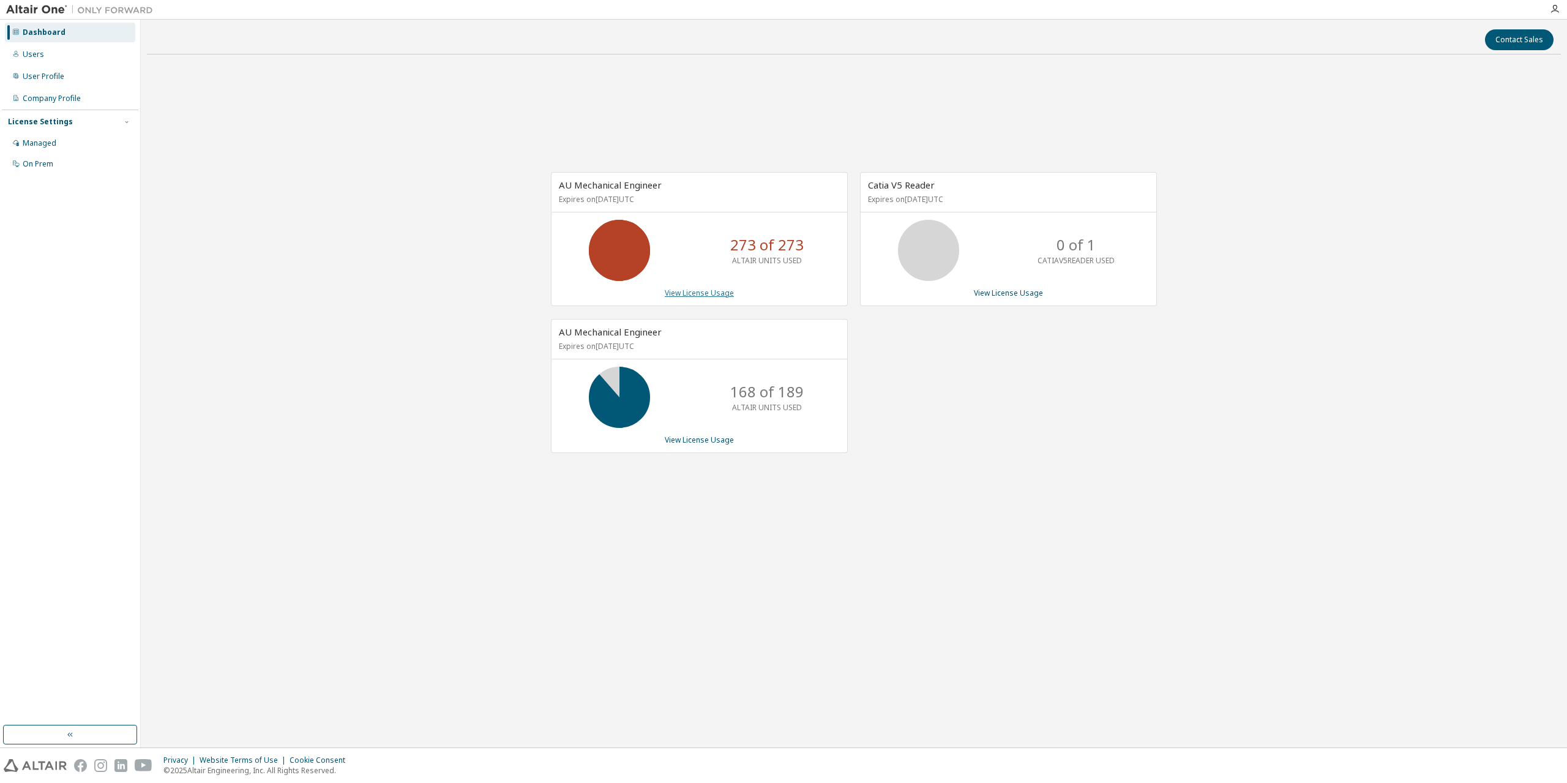
click at [713, 291] on link "View License Usage" at bounding box center [699, 293] width 69 height 10
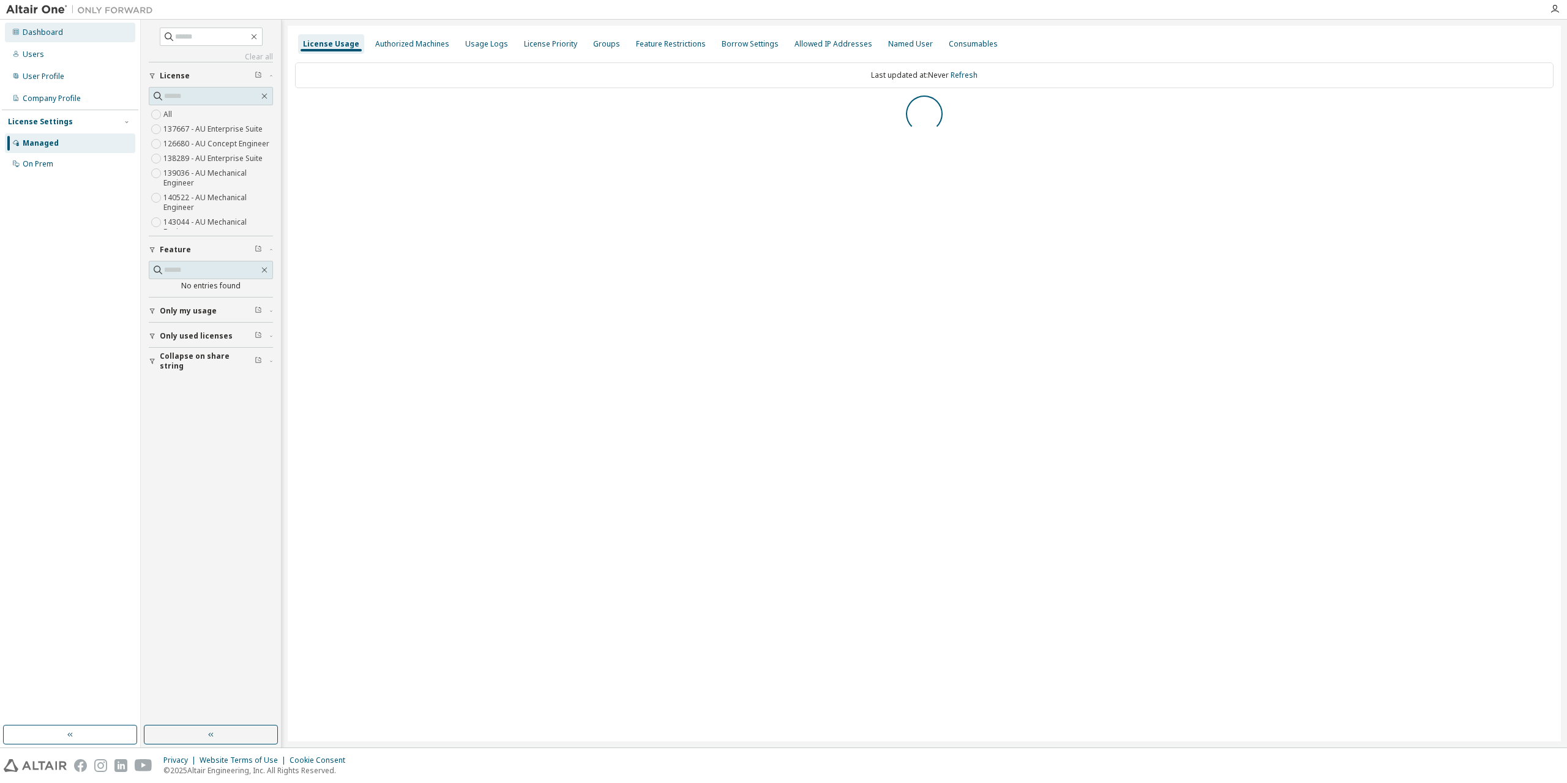
click at [37, 28] on div "Dashboard" at bounding box center [43, 33] width 40 height 10
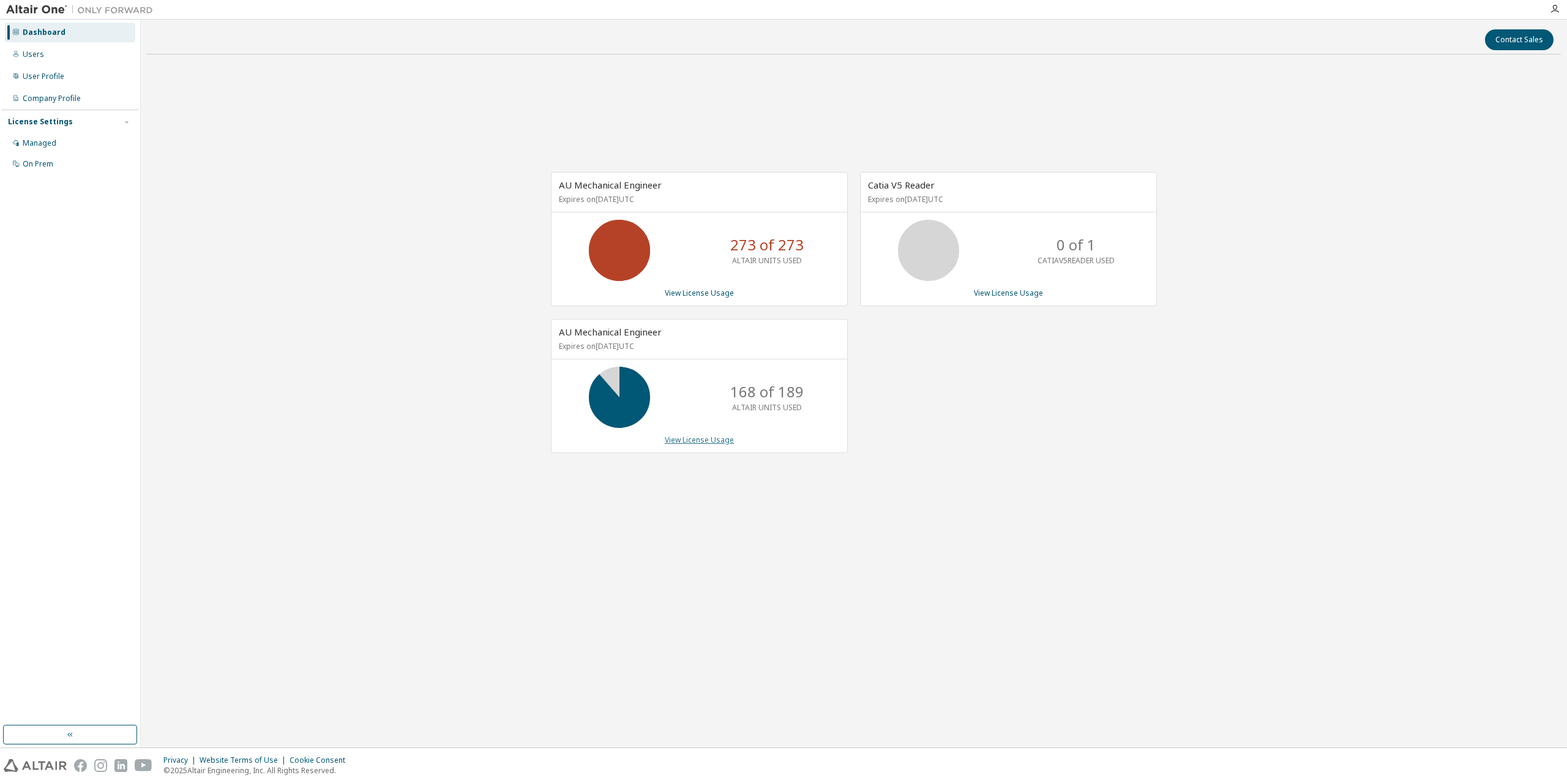
click at [706, 439] on link "View License Usage" at bounding box center [699, 439] width 69 height 10
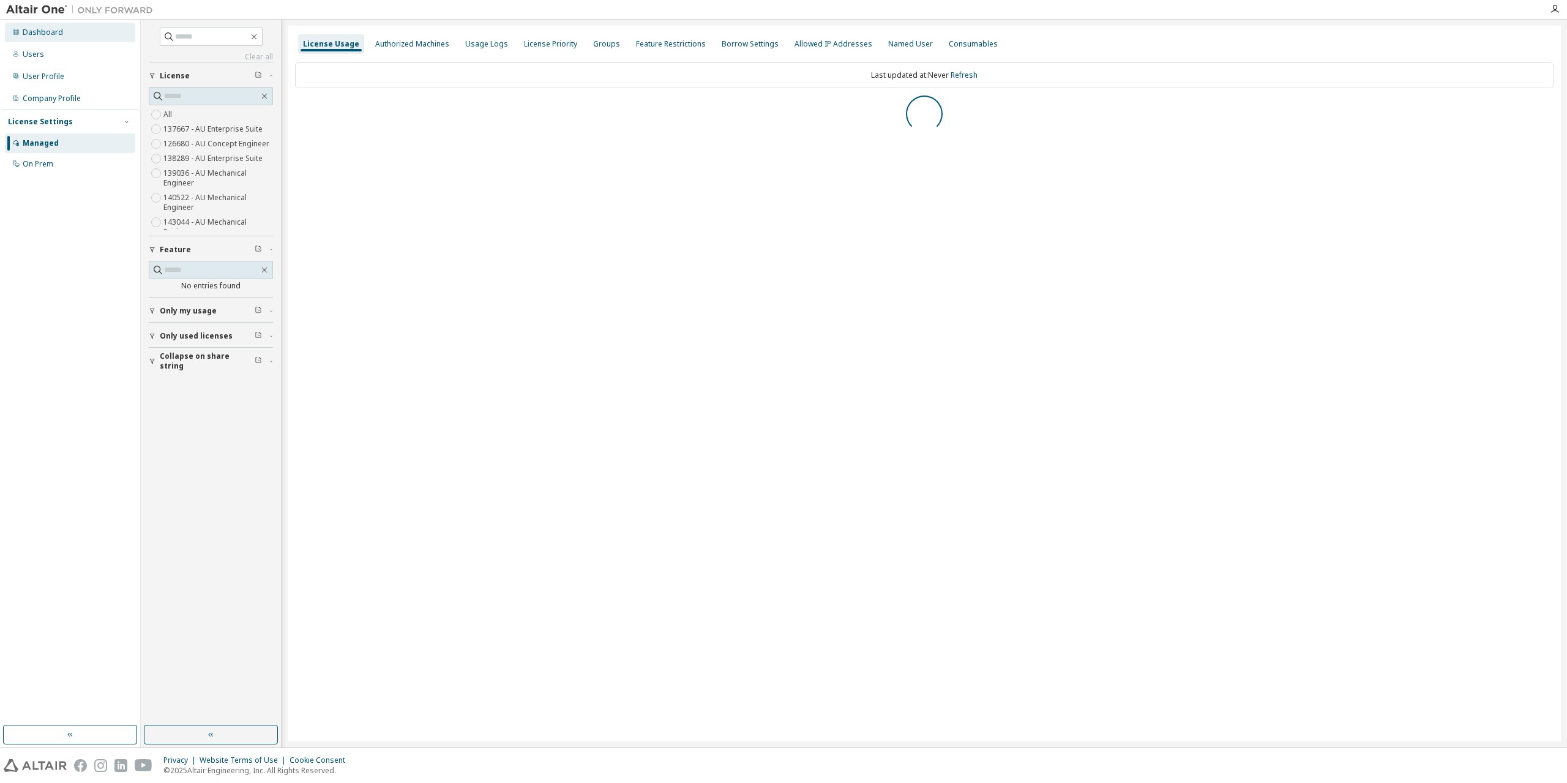
click at [34, 31] on div "Dashboard" at bounding box center [43, 33] width 40 height 10
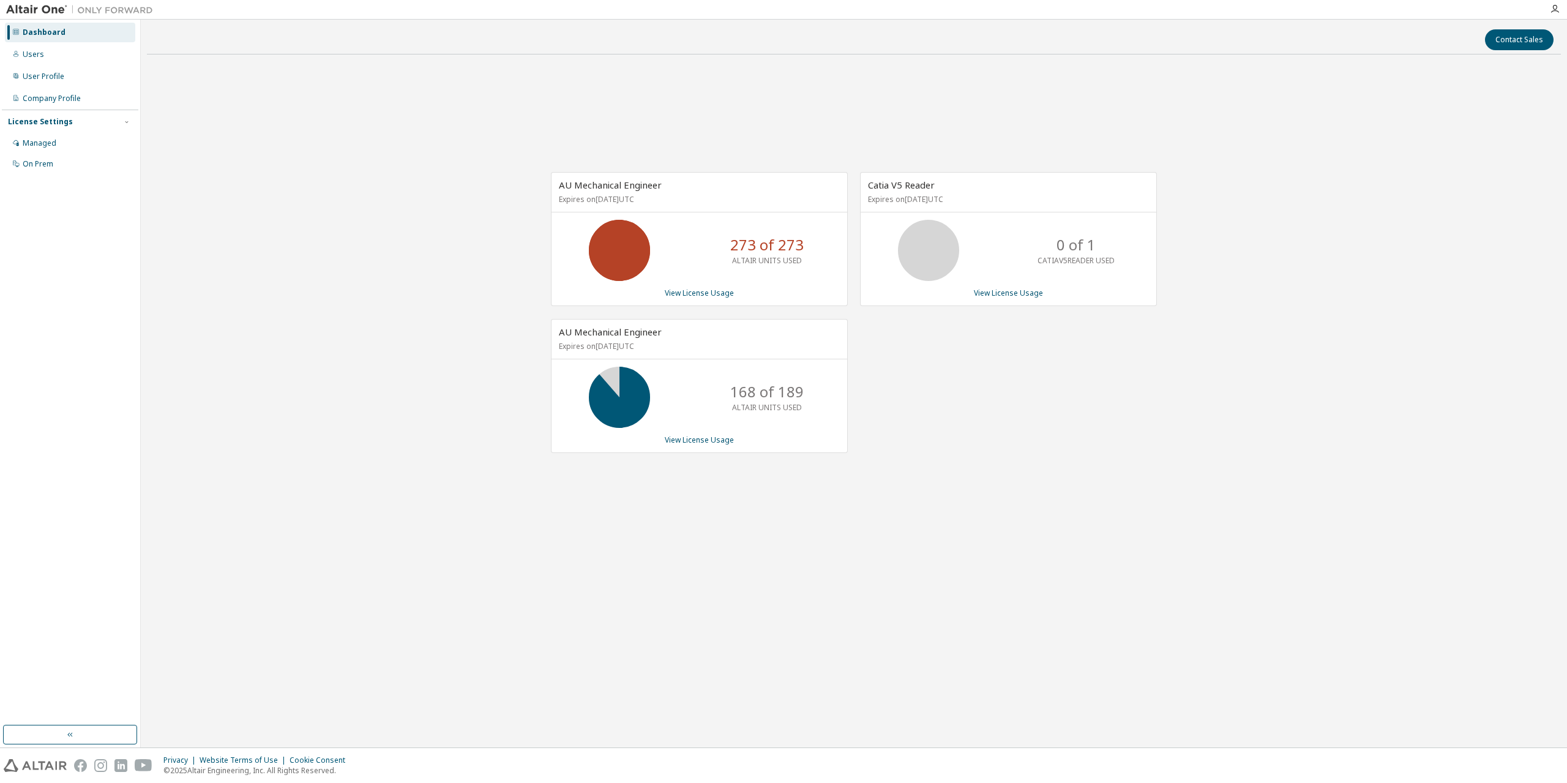
drag, startPoint x: 1029, startPoint y: 418, endPoint x: 883, endPoint y: 382, distance: 149.9
click at [1026, 415] on div "Catia V5 Reader Expires on May 7, 2026 UTC 0 of 1 CATIAV5READER USED View Licen…" at bounding box center [1002, 319] width 309 height 294
drag, startPoint x: 685, startPoint y: 195, endPoint x: 531, endPoint y: 200, distance: 154.9
click at [531, 200] on div "AU Mechanical Engineer Expires on April 1, 2026 UTC 273 of 273 ALTAIR UNITS USE…" at bounding box center [854, 318] width 1414 height 509
click at [515, 209] on div "AU Mechanical Engineer Expires on April 1, 2026 UTC 273 of 273 ALTAIR UNITS USE…" at bounding box center [854, 318] width 1414 height 509
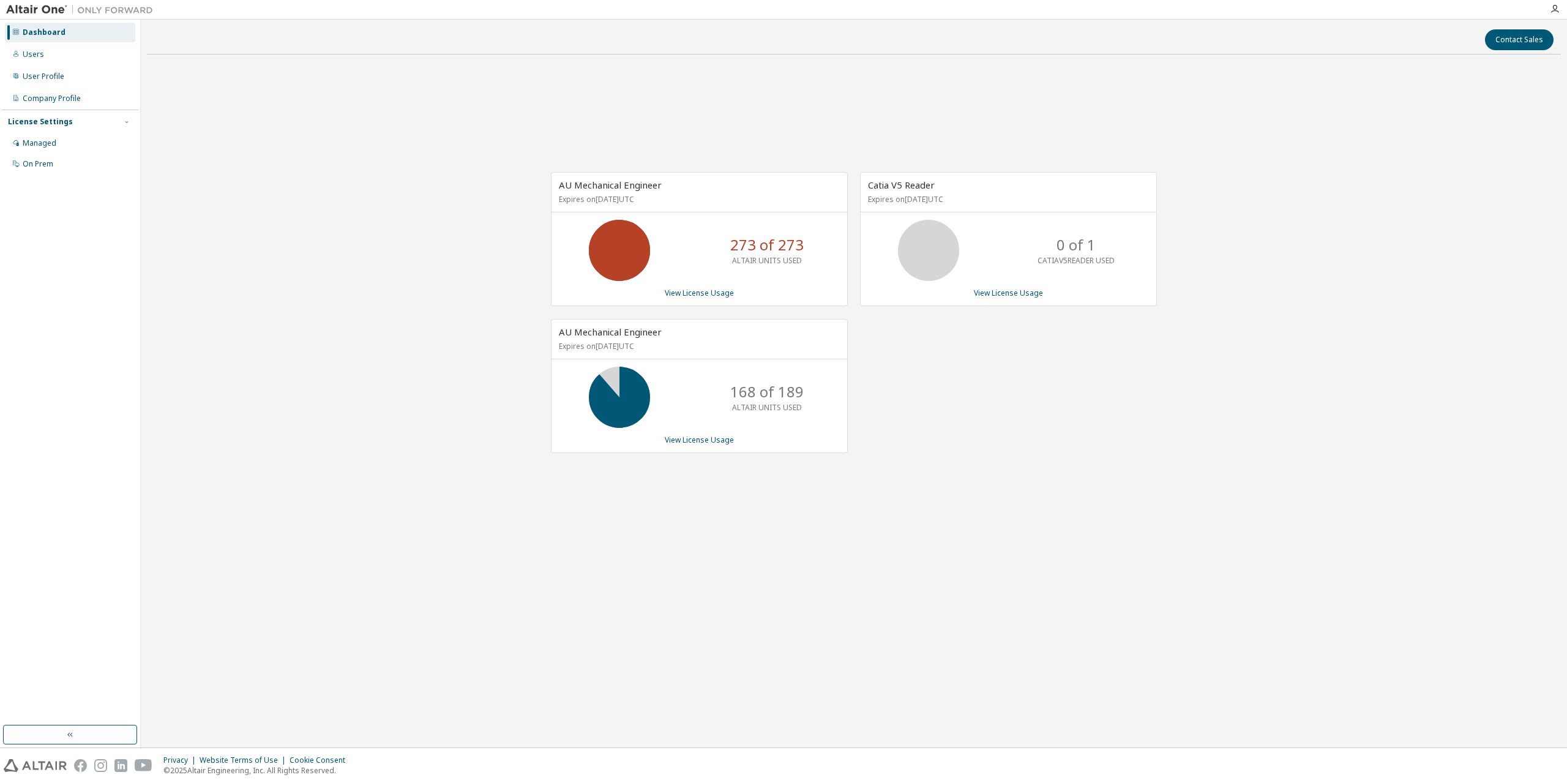
drag, startPoint x: 538, startPoint y: 198, endPoint x: 683, endPoint y: 194, distance: 144.5
click at [683, 194] on div "AU Mechanical Engineer Expires on April 1, 2026 UTC 273 of 273 ALTAIR UNITS USE…" at bounding box center [692, 319] width 309 height 294
click at [683, 194] on p "Expires on April 1, 2026 UTC" at bounding box center [698, 199] width 278 height 10
drag, startPoint x: 712, startPoint y: 343, endPoint x: 559, endPoint y: 345, distance: 153.0
click at [559, 345] on p "Expires on April 1, 2026 UTC" at bounding box center [698, 346] width 278 height 10
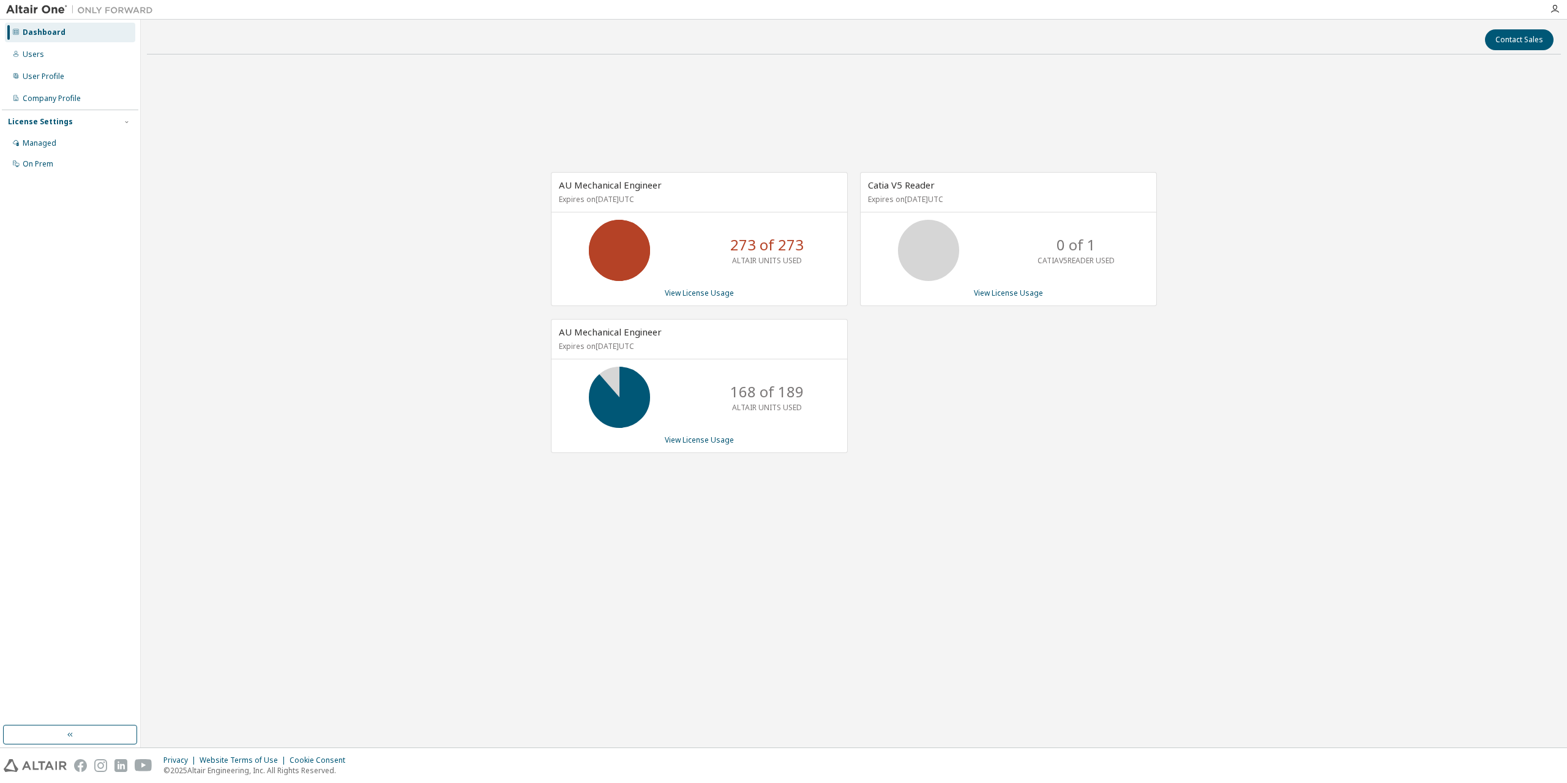
click at [559, 345] on p "Expires on April 1, 2026 UTC" at bounding box center [698, 346] width 278 height 10
drag, startPoint x: 542, startPoint y: 345, endPoint x: 699, endPoint y: 345, distance: 157.3
click at [699, 345] on div "AU Mechanical Engineer Expires on April 1, 2026 UTC 273 of 273 ALTAIR UNITS USE…" at bounding box center [692, 319] width 309 height 294
click at [699, 345] on p "Expires on April 1, 2026 UTC" at bounding box center [698, 346] width 278 height 10
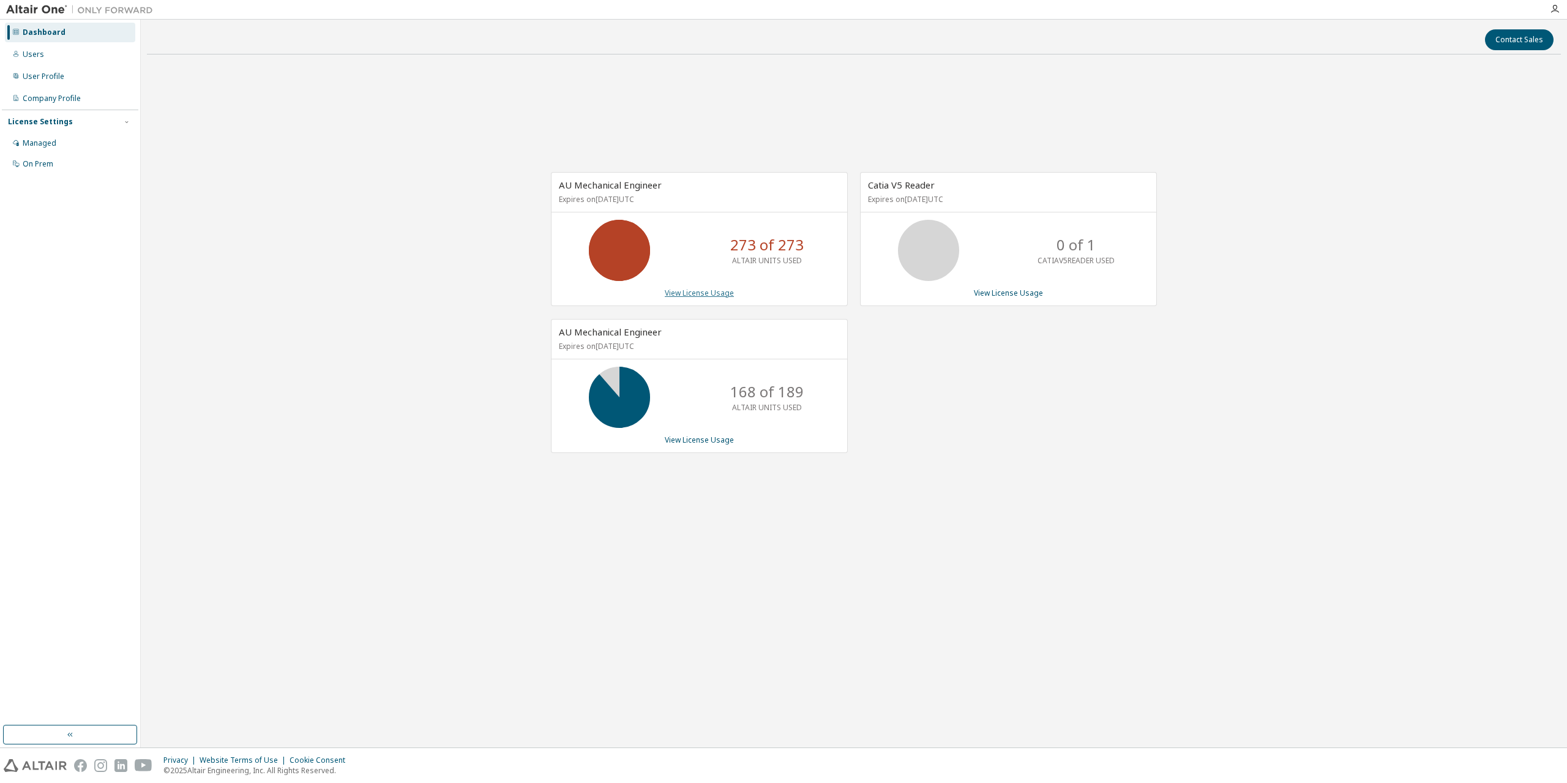
click at [697, 288] on link "View License Usage" at bounding box center [699, 293] width 69 height 10
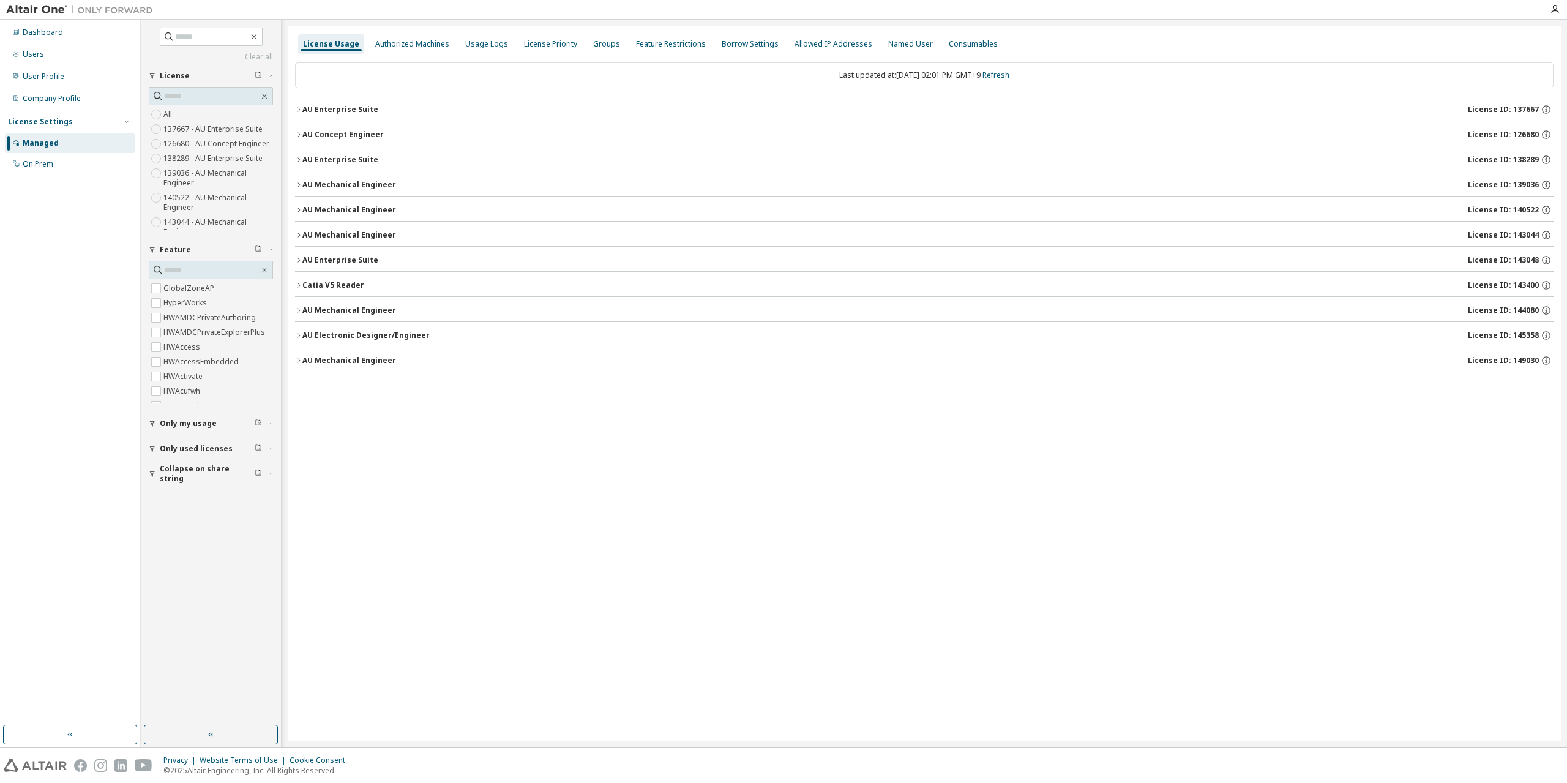
click at [756, 459] on div "License Usage Authorized Machines Usage Logs License Priority Groups Feature Re…" at bounding box center [924, 383] width 1273 height 715
click at [348, 306] on div "AU Mechanical Engineer" at bounding box center [349, 310] width 94 height 10
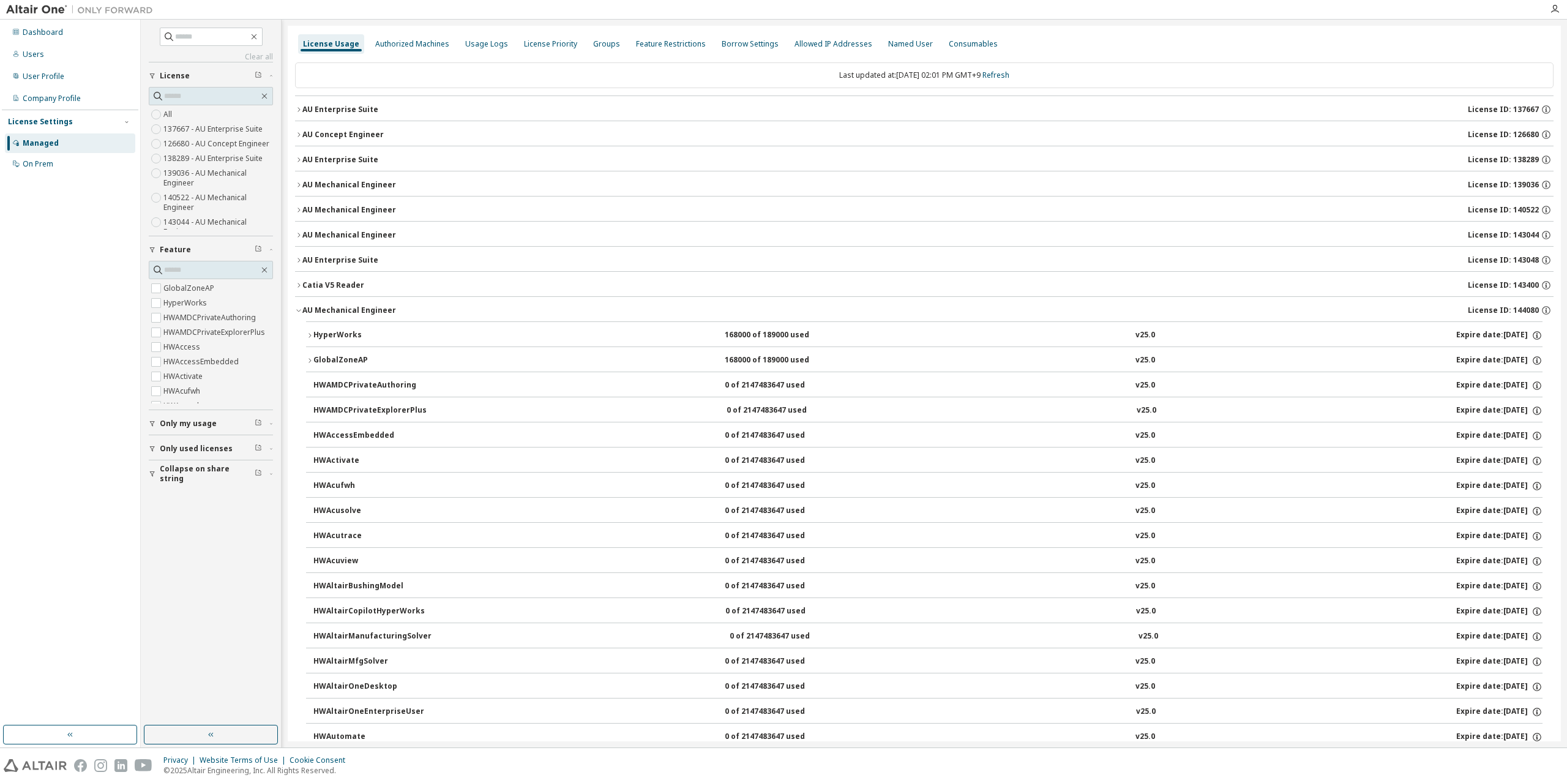
click at [340, 335] on div "HyperWorks" at bounding box center [368, 335] width 110 height 11
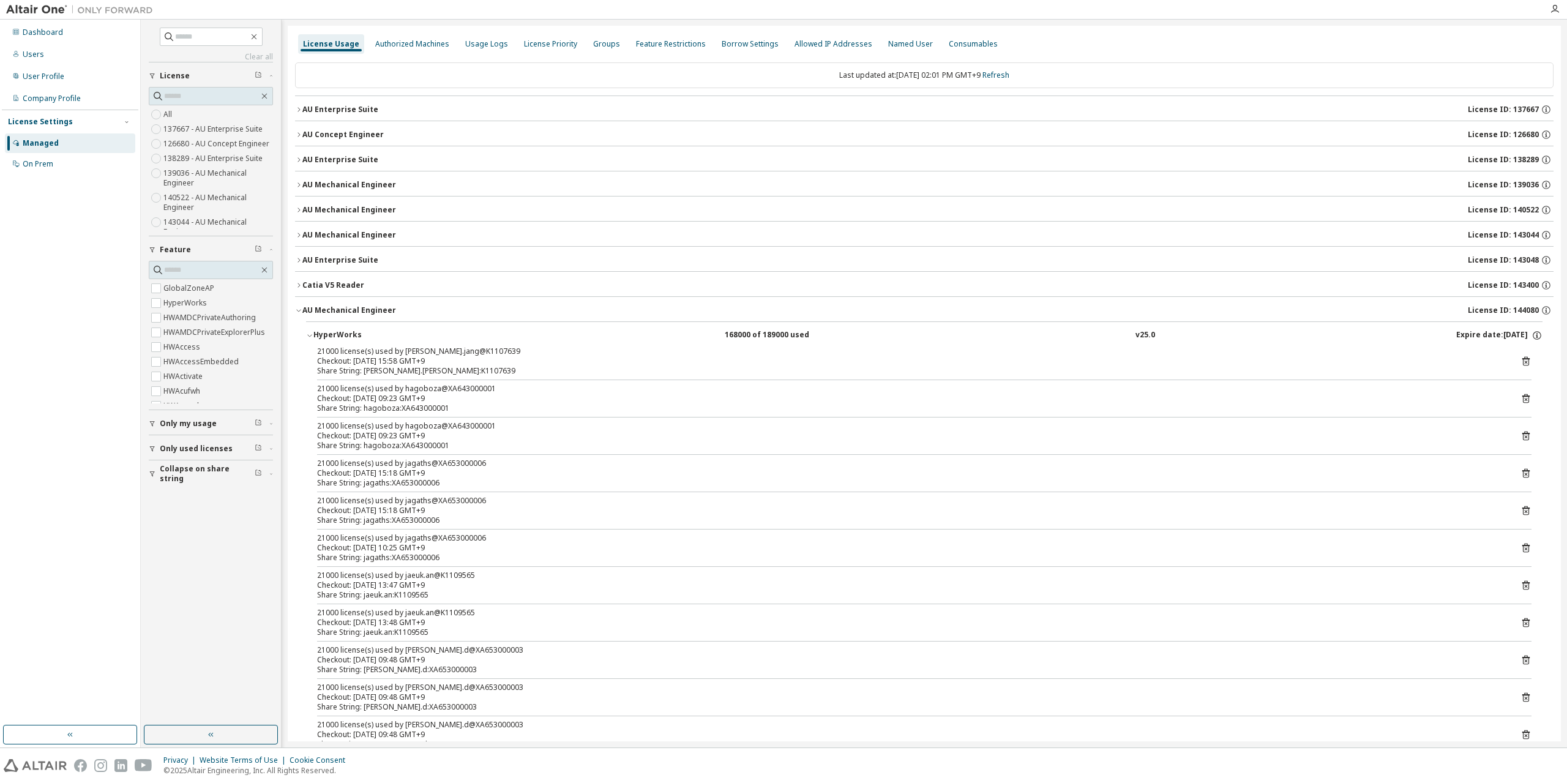
click at [339, 231] on div "AU Mechanical Engineer" at bounding box center [349, 235] width 94 height 10
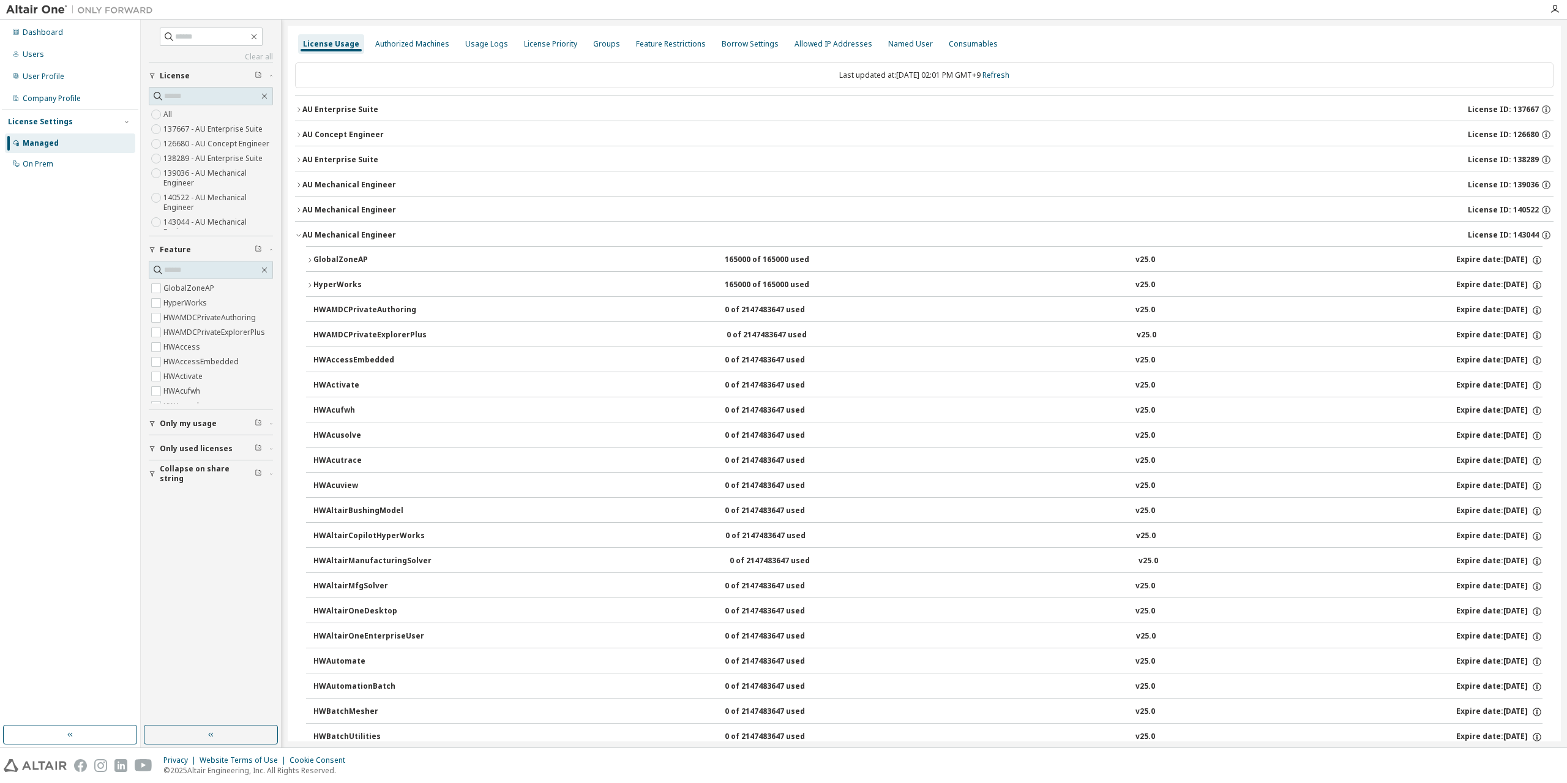
click at [339, 231] on div "AU Mechanical Engineer" at bounding box center [349, 235] width 94 height 10
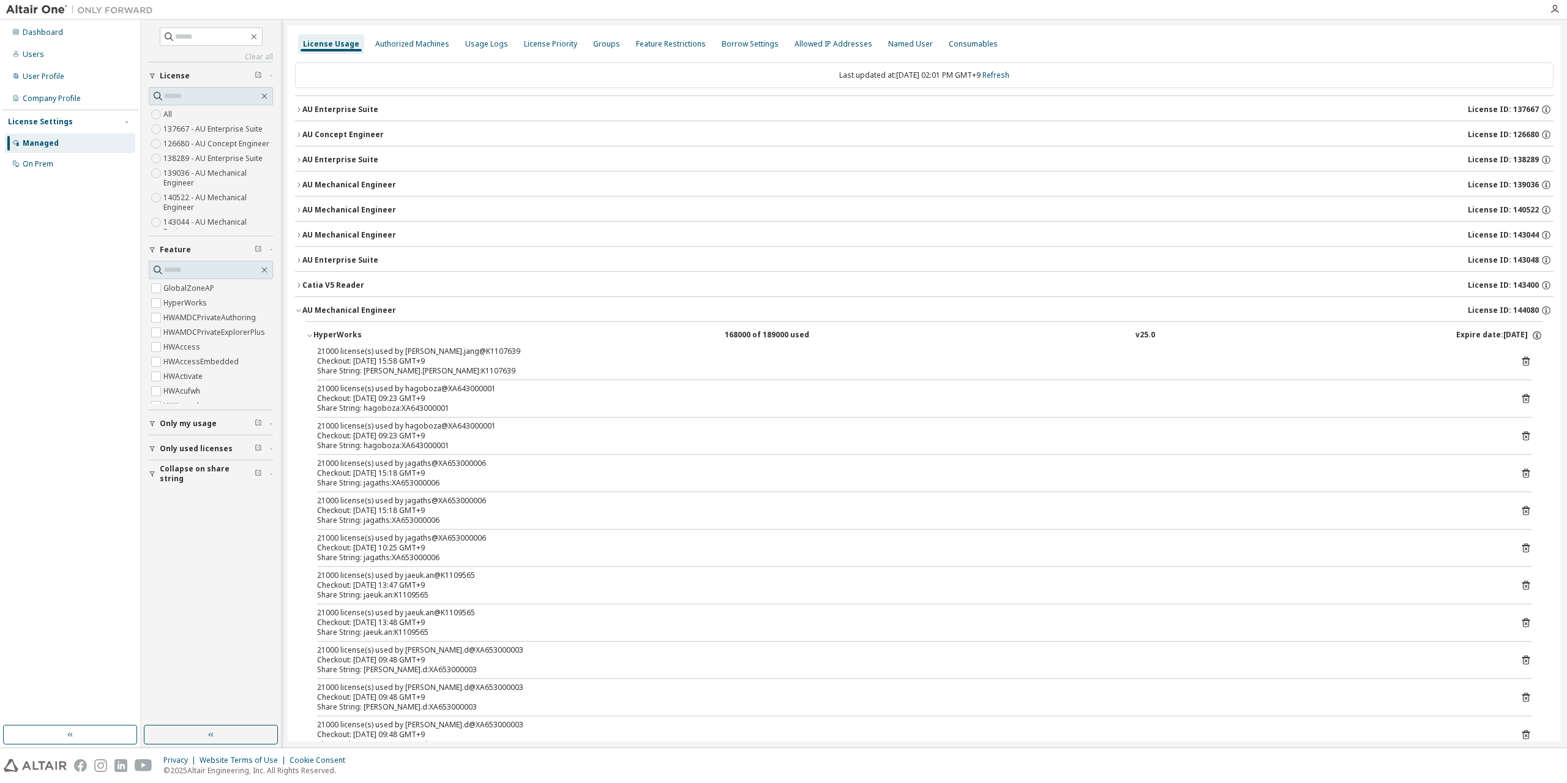
click at [351, 186] on div "AU Mechanical Engineer" at bounding box center [349, 185] width 94 height 10
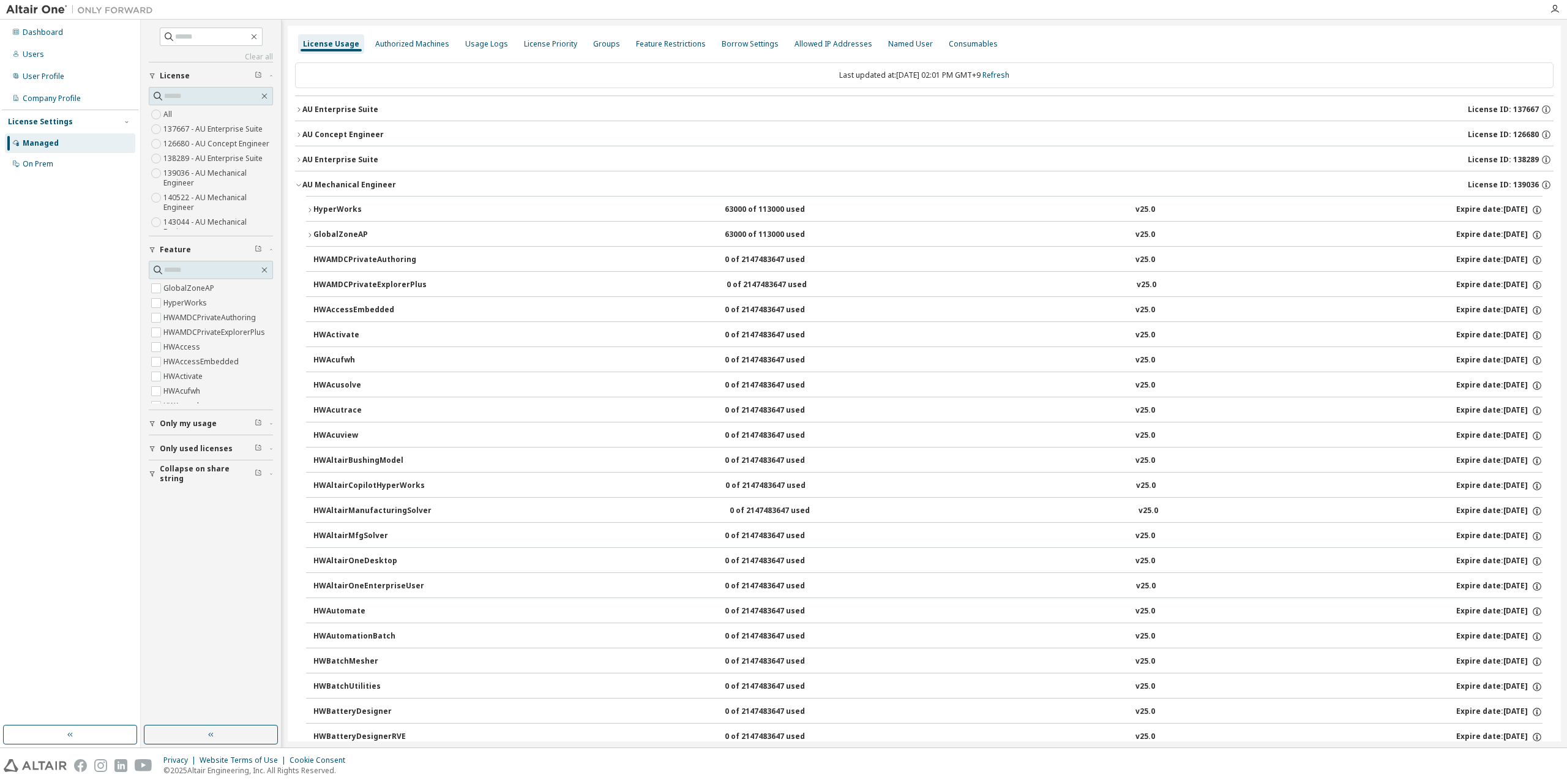
click at [351, 186] on div "AU Mechanical Engineer" at bounding box center [349, 185] width 94 height 10
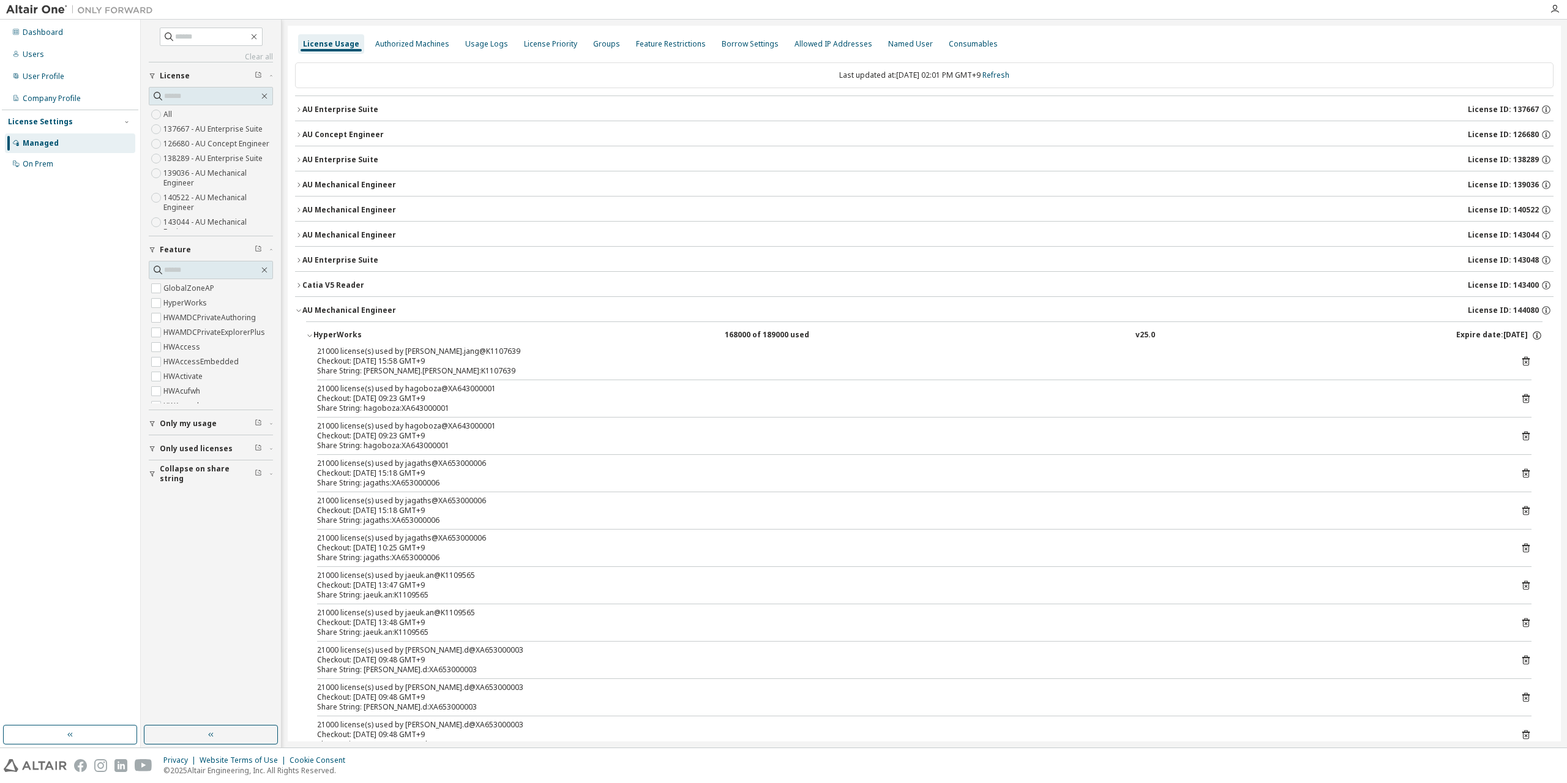
click at [354, 211] on div "AU Mechanical Engineer" at bounding box center [349, 210] width 94 height 10
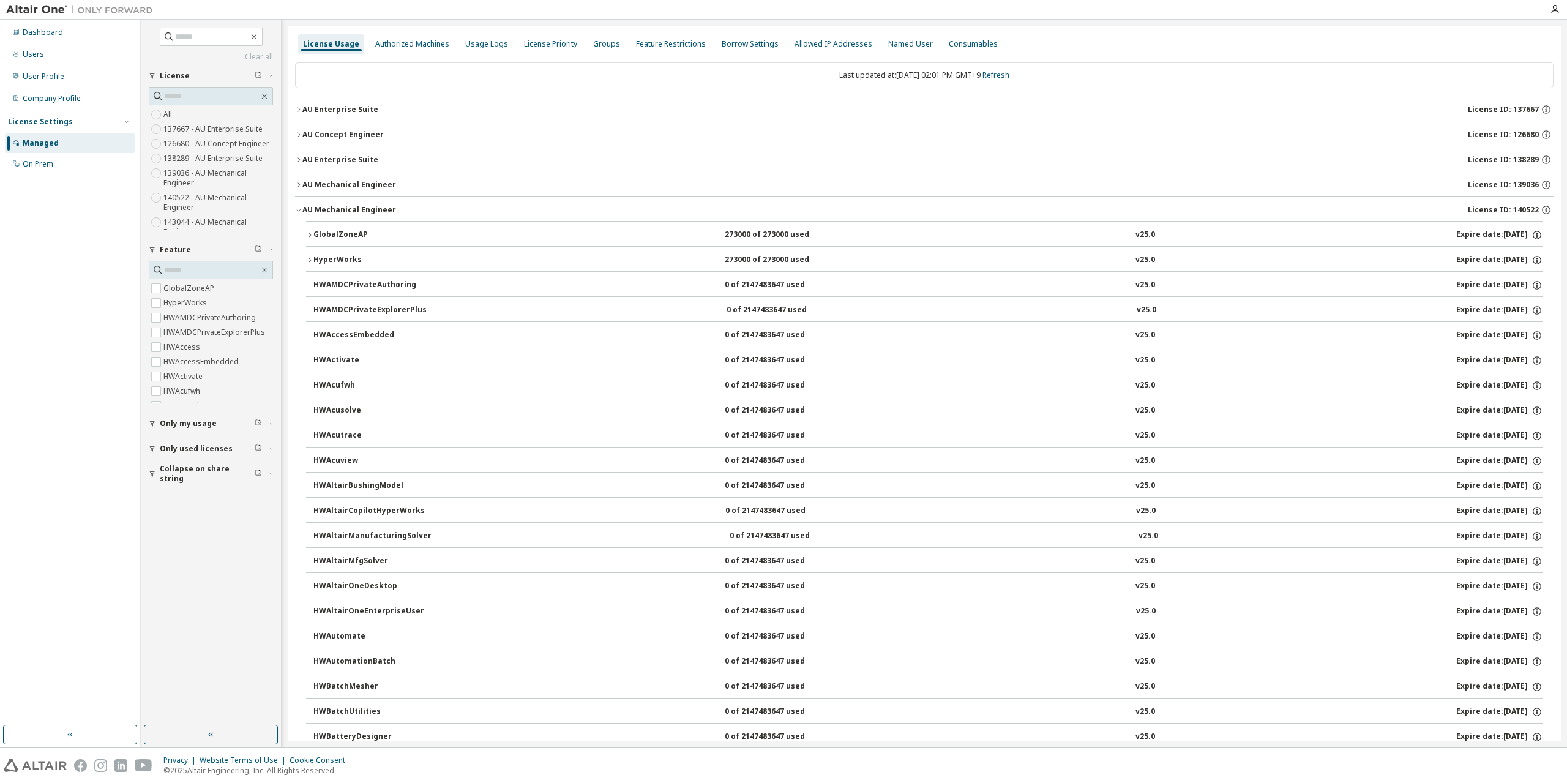
click at [543, 231] on div "GlobalZoneAP 273000 of 273000 used v25.0 Expire date: 2026-04-01" at bounding box center [927, 234] width 1229 height 11
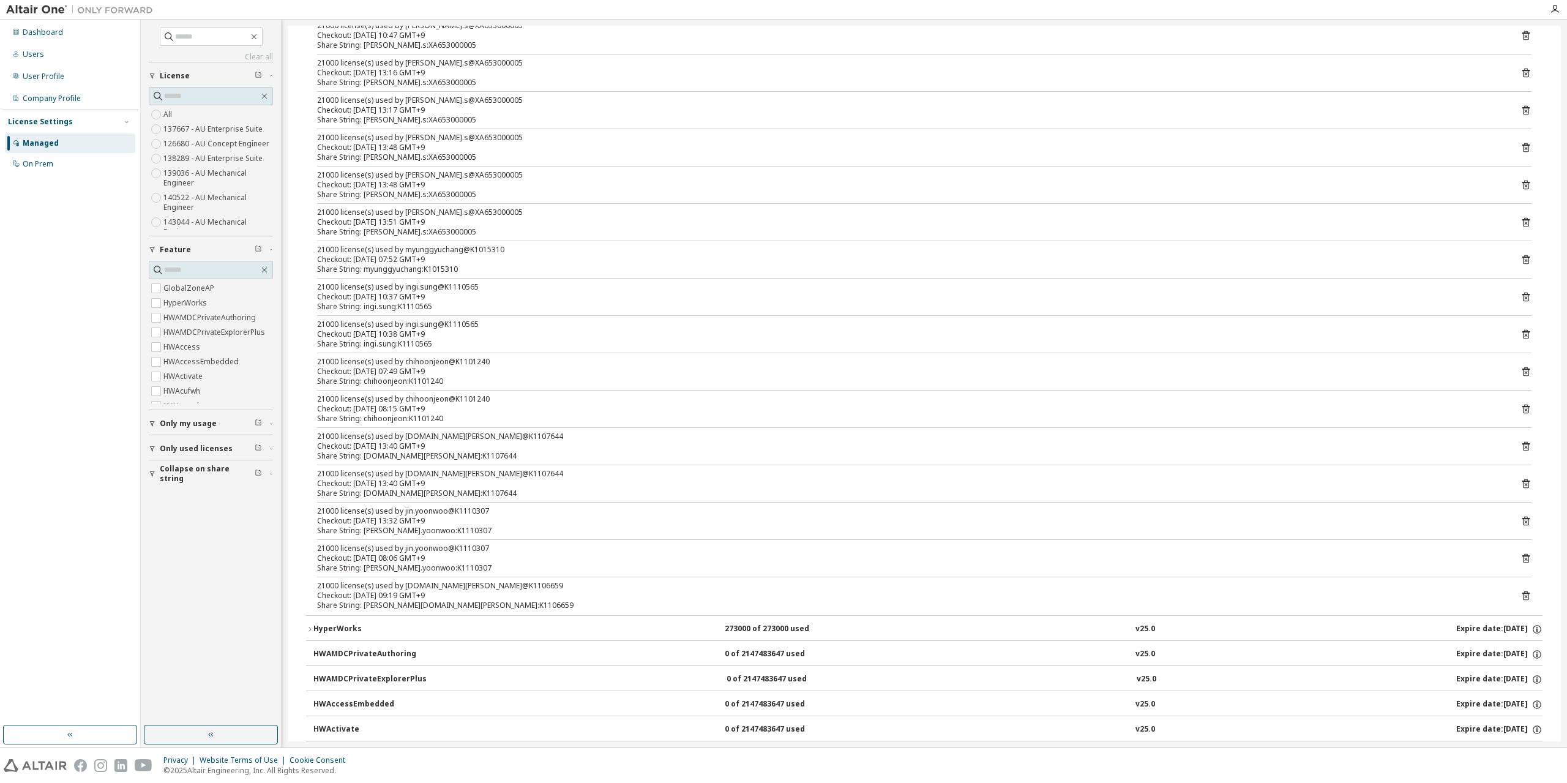
scroll to position [734, 0]
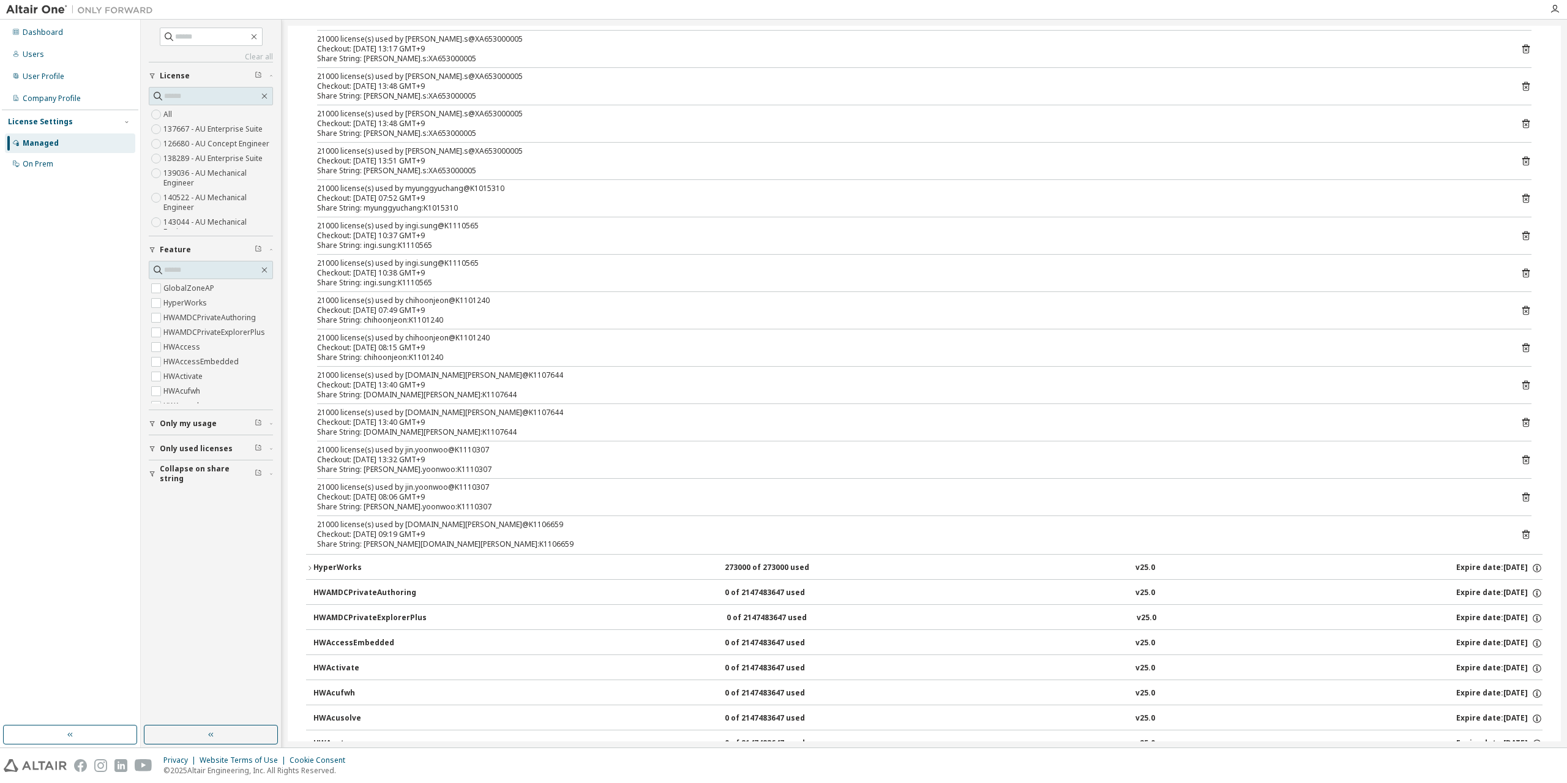
drag, startPoint x: 451, startPoint y: 317, endPoint x: 518, endPoint y: 318, distance: 67.3
click at [518, 318] on div "21000 license(s) used by chihoonjeon@K1101240 Checkout: 2025-09-06 07:49 GMT+9 …" at bounding box center [909, 310] width 1185 height 29
click at [518, 318] on div "Share String: chihoonjeon:K1101240" at bounding box center [909, 320] width 1185 height 10
drag, startPoint x: 575, startPoint y: 410, endPoint x: 393, endPoint y: 389, distance: 182.9
click at [363, 382] on div "21000 license(s) used by myeongsookim@K1101885 Checkout: 2025-09-05 09:02 GMT+9…" at bounding box center [924, 33] width 1236 height 1042
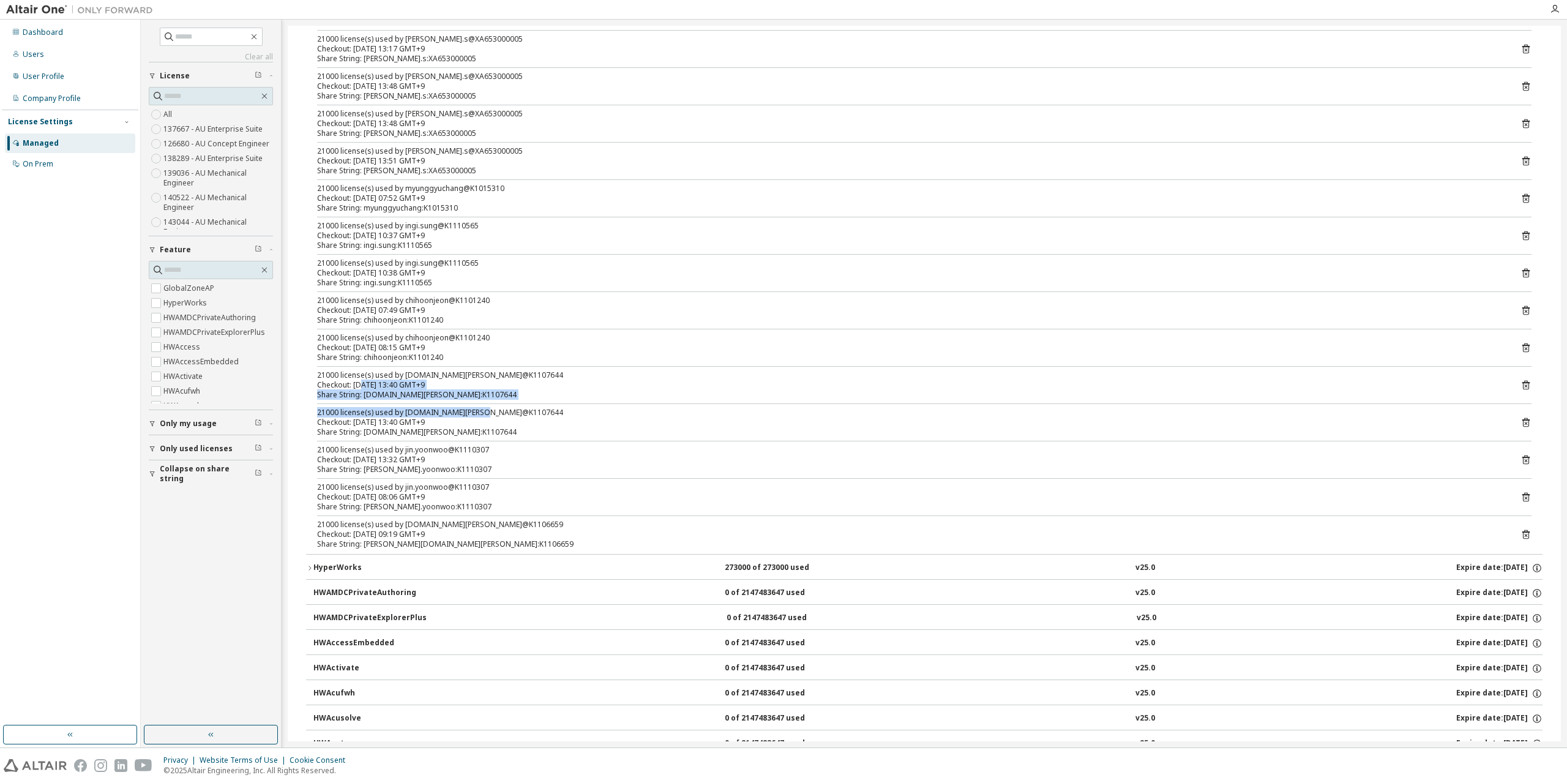
click at [600, 412] on div "21000 license(s) used by hyerim.kim@K1107644" at bounding box center [909, 413] width 1185 height 10
drag, startPoint x: 566, startPoint y: 455, endPoint x: 397, endPoint y: 367, distance: 190.5
click at [377, 363] on div "21000 license(s) used by myeongsookim@K1101885 Checkout: 2025-09-05 09:02 GMT+9…" at bounding box center [924, 33] width 1236 height 1042
click at [640, 432] on div "Share String: hyerim.kim:K1107644" at bounding box center [909, 432] width 1185 height 10
drag, startPoint x: 398, startPoint y: 373, endPoint x: 393, endPoint y: 365, distance: 9.7
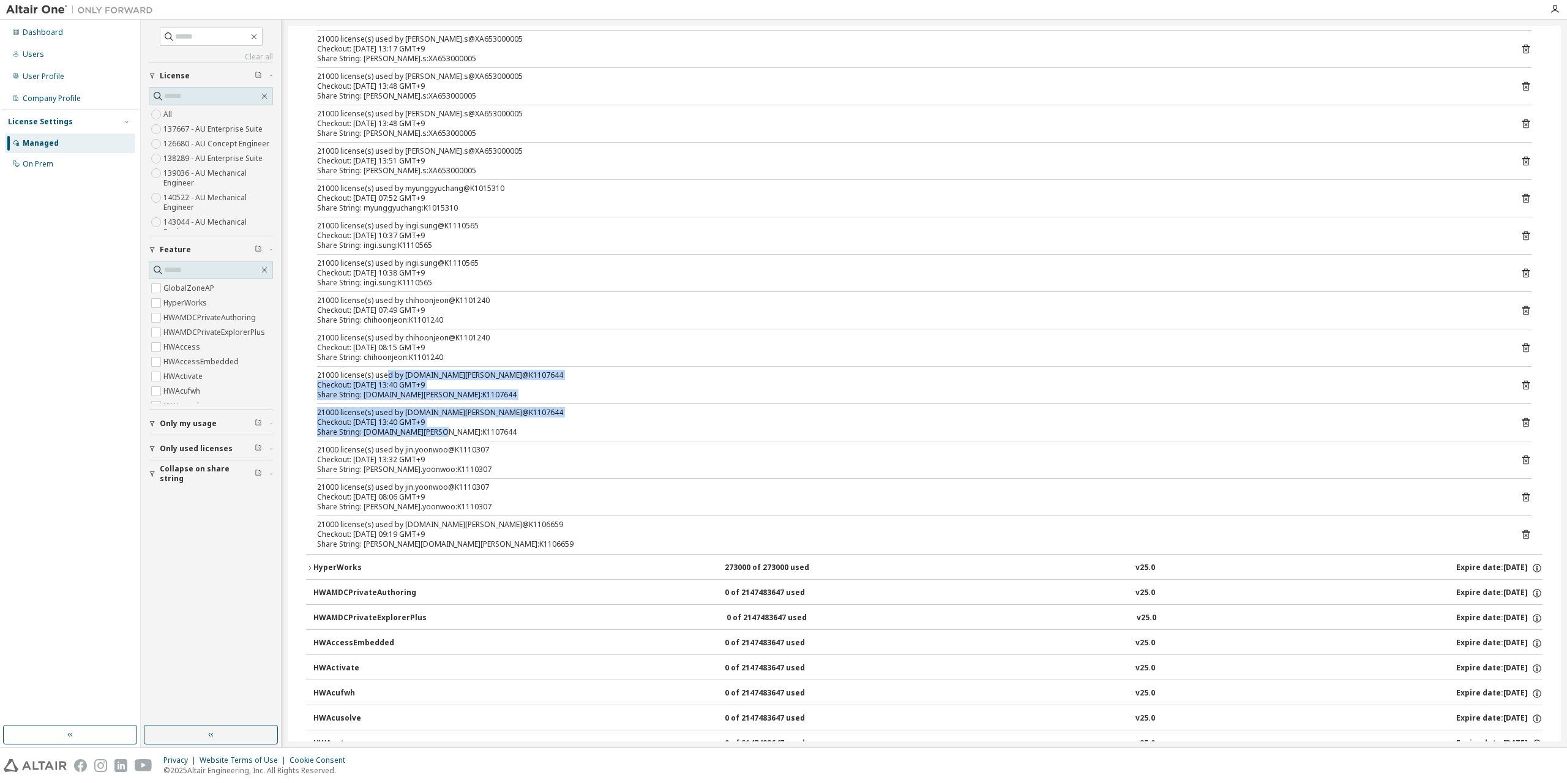
click at [384, 367] on div "21000 license(s) used by myeongsookim@K1101885 Checkout: 2025-09-05 09:02 GMT+9…" at bounding box center [924, 33] width 1236 height 1042
click at [662, 425] on div "Checkout: 2025-09-09 13:40 GMT+9" at bounding box center [909, 422] width 1185 height 10
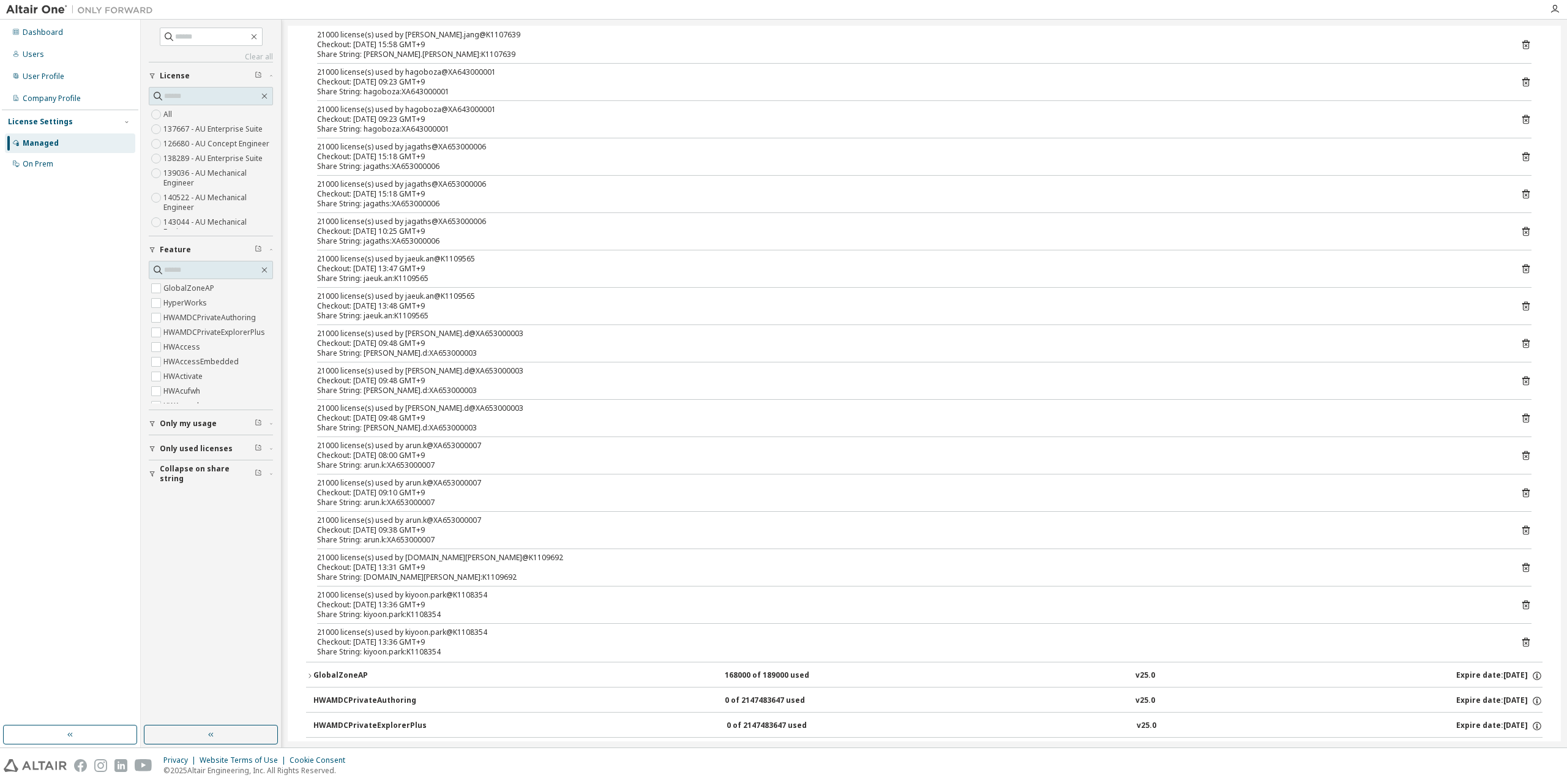
scroll to position [6119, 0]
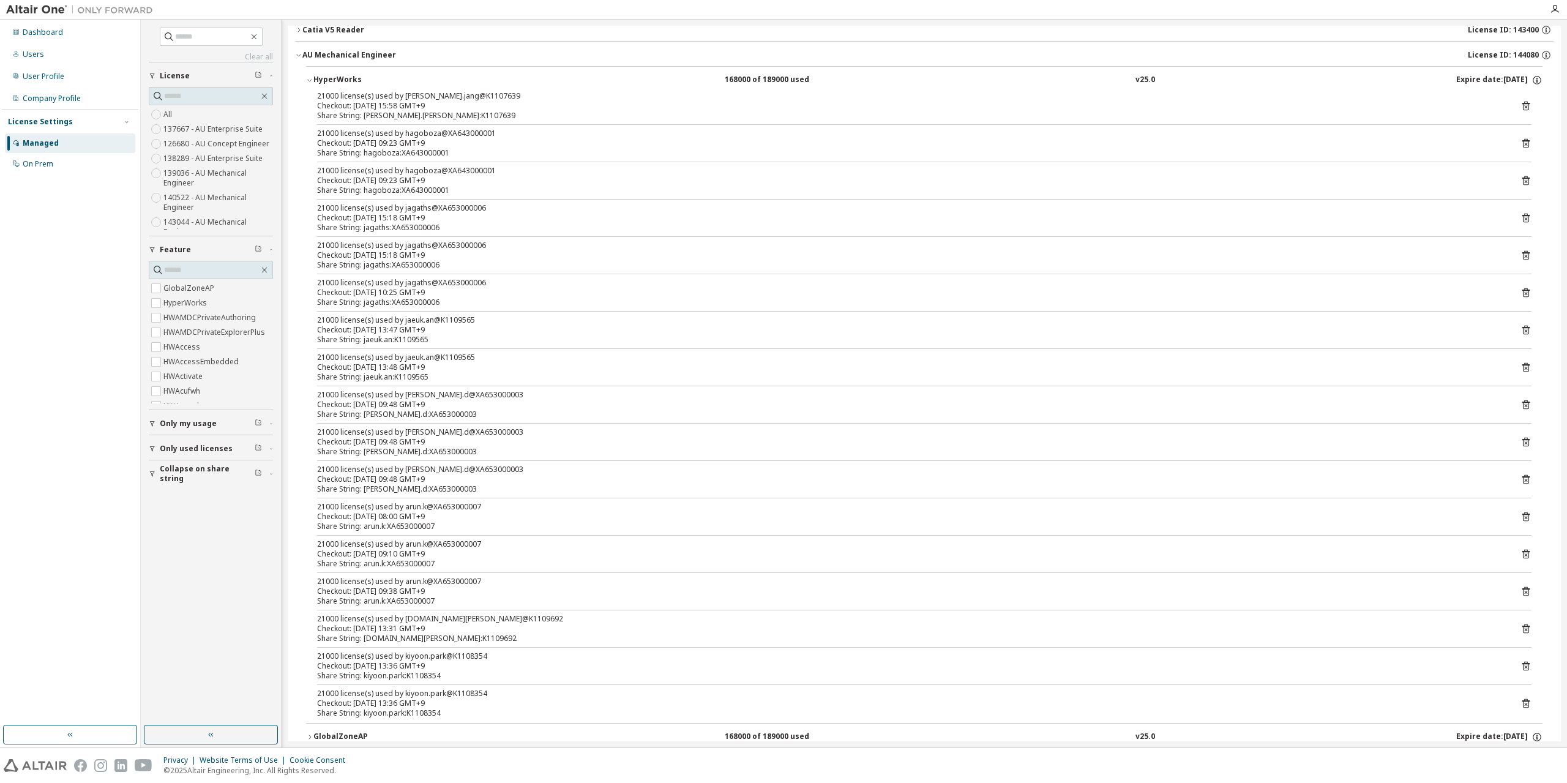
drag, startPoint x: 504, startPoint y: 203, endPoint x: 498, endPoint y: 198, distance: 7.8
click at [498, 198] on div "21000 license(s) used by eunyoung.jang@K1107639 Checkout: 2025-09-08 15:58 GMT+…" at bounding box center [924, 407] width 1236 height 632
drag, startPoint x: 476, startPoint y: 186, endPoint x: 409, endPoint y: 152, distance: 75.3
click at [409, 152] on div "21000 license(s) used by eunyoung.jang@K1107639 Checkout: 2025-09-08 15:58 GMT+…" at bounding box center [924, 407] width 1236 height 632
click at [578, 207] on div "21000 license(s) used by jagaths@XA653000006" at bounding box center [909, 208] width 1185 height 10
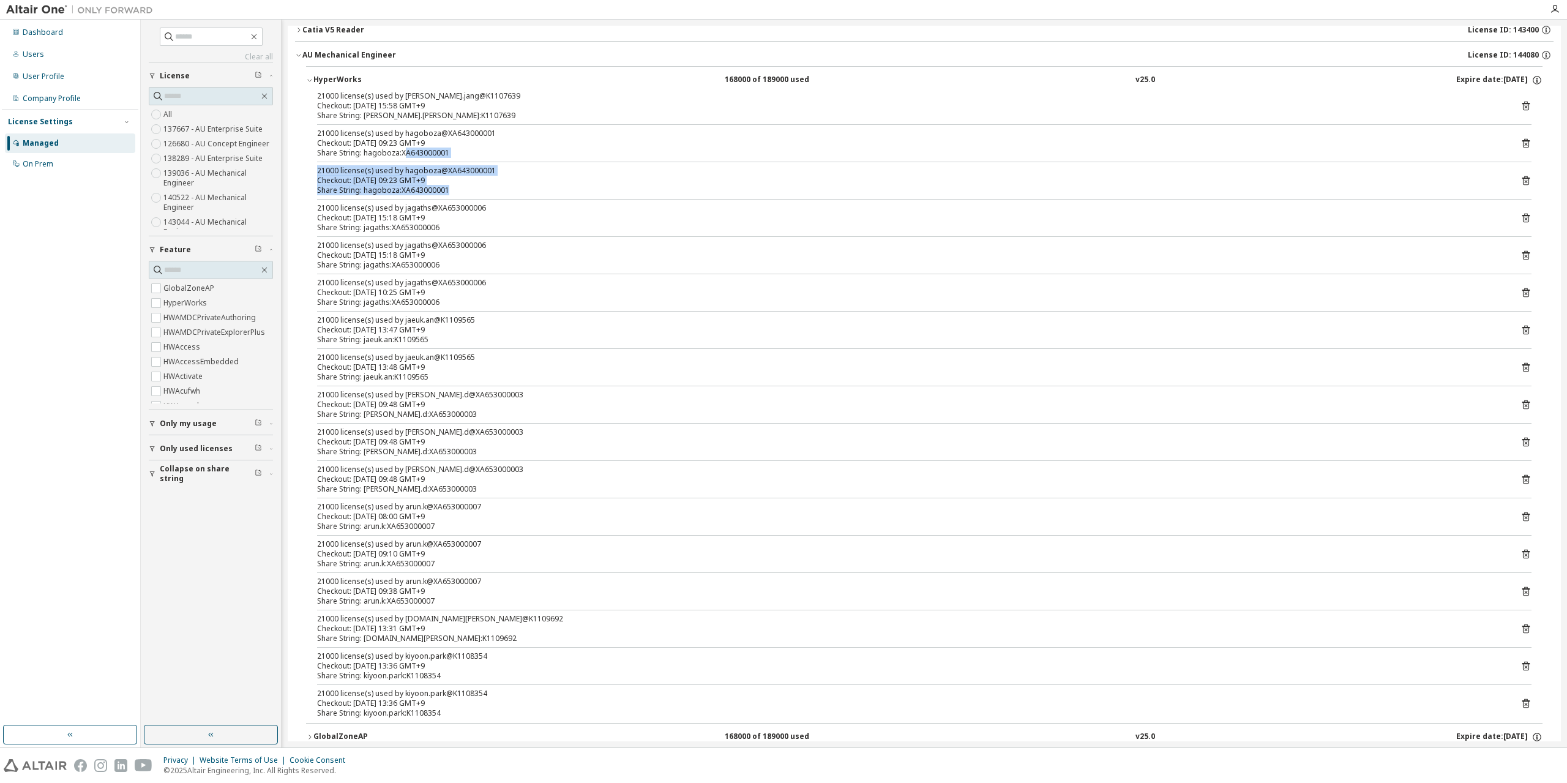
drag, startPoint x: 493, startPoint y: 185, endPoint x: 403, endPoint y: 147, distance: 97.4
click at [403, 147] on div "21000 license(s) used by eunyoung.jang@K1107639 Checkout: 2025-09-08 15:58 GMT+…" at bounding box center [924, 407] width 1236 height 632
click at [660, 212] on div "21000 license(s) used by jagaths@XA653000006" at bounding box center [909, 208] width 1185 height 10
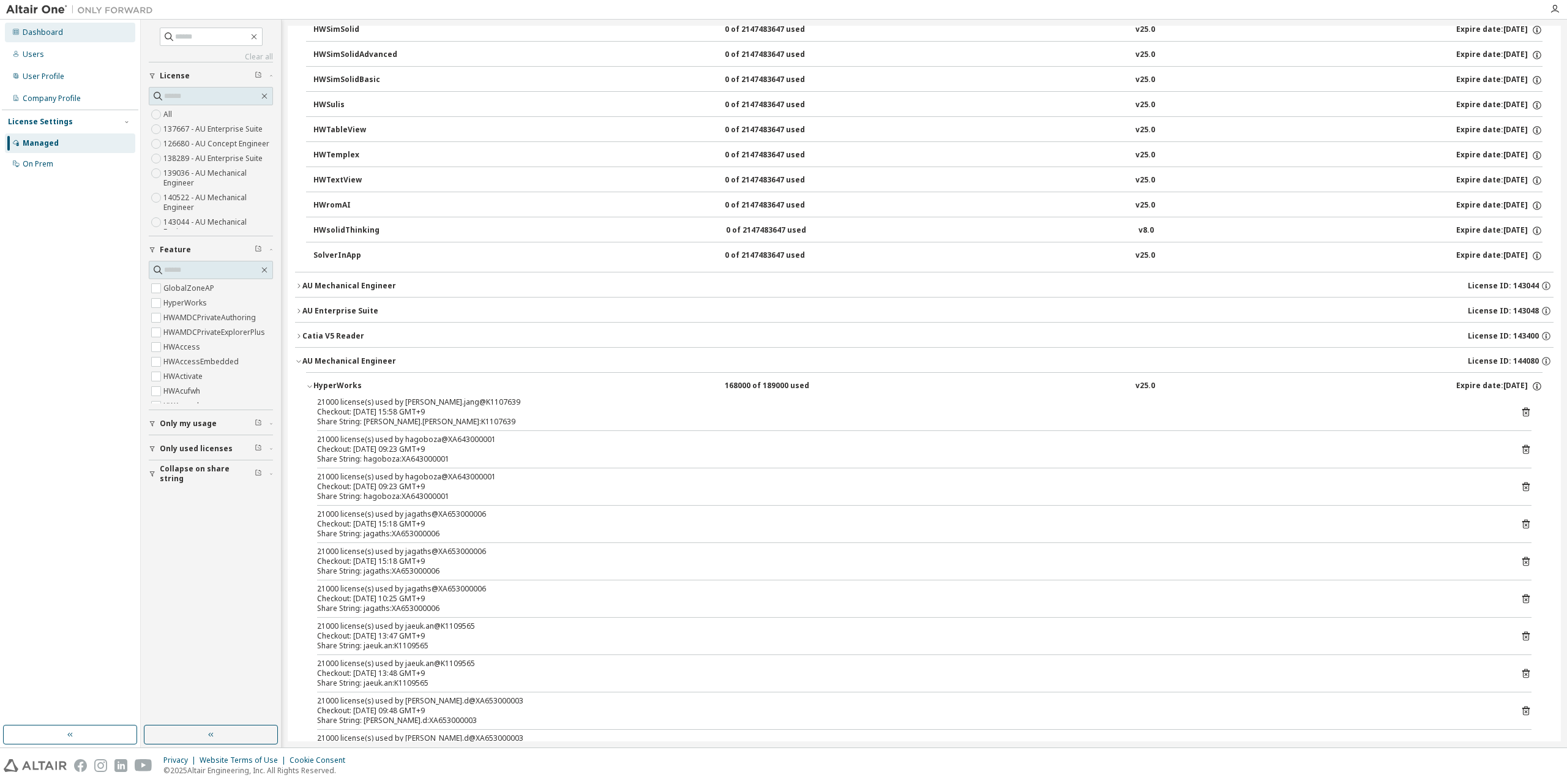
click at [34, 29] on div "Dashboard" at bounding box center [43, 33] width 40 height 10
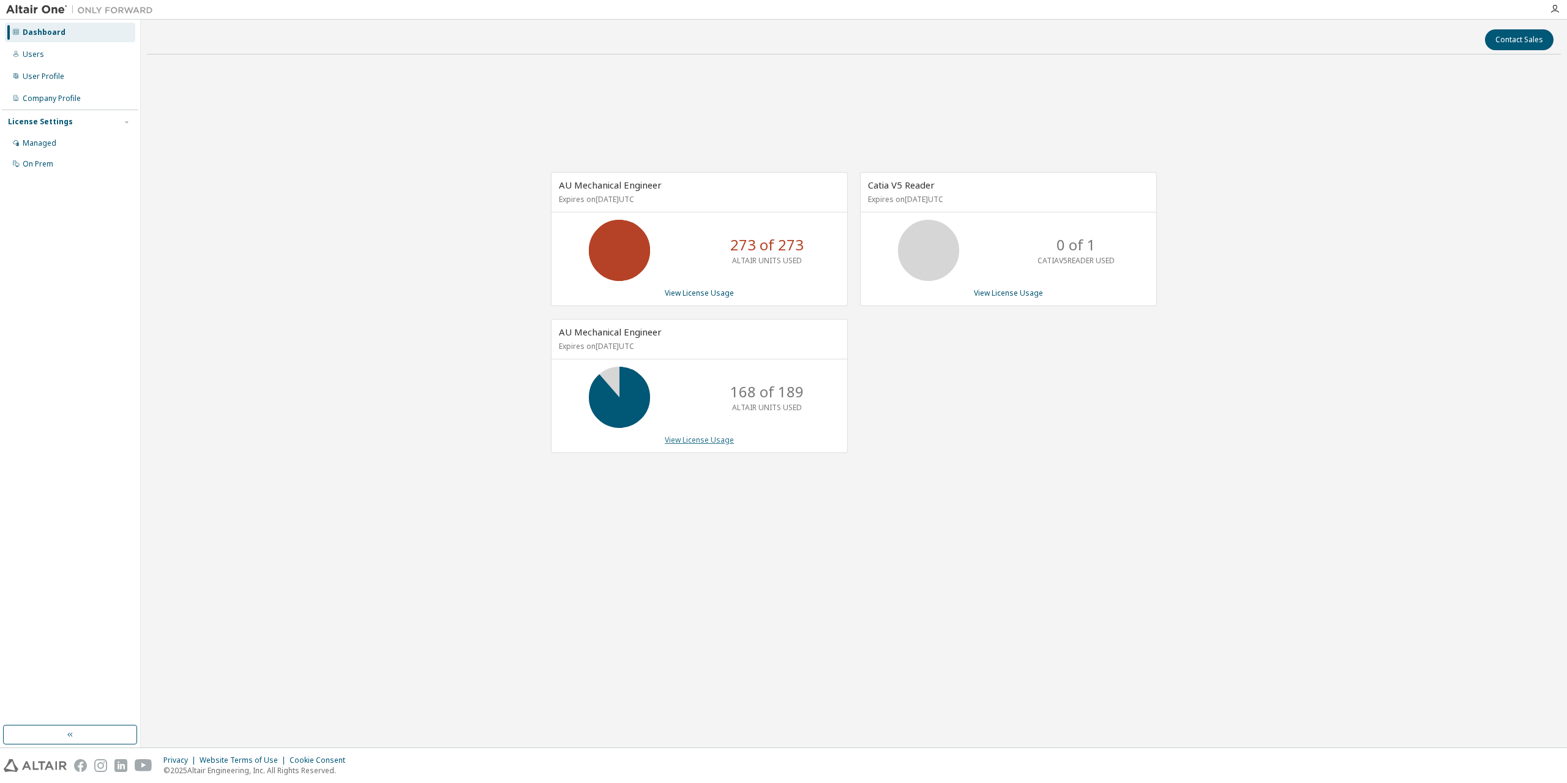
click at [698, 436] on link "View License Usage" at bounding box center [699, 439] width 69 height 10
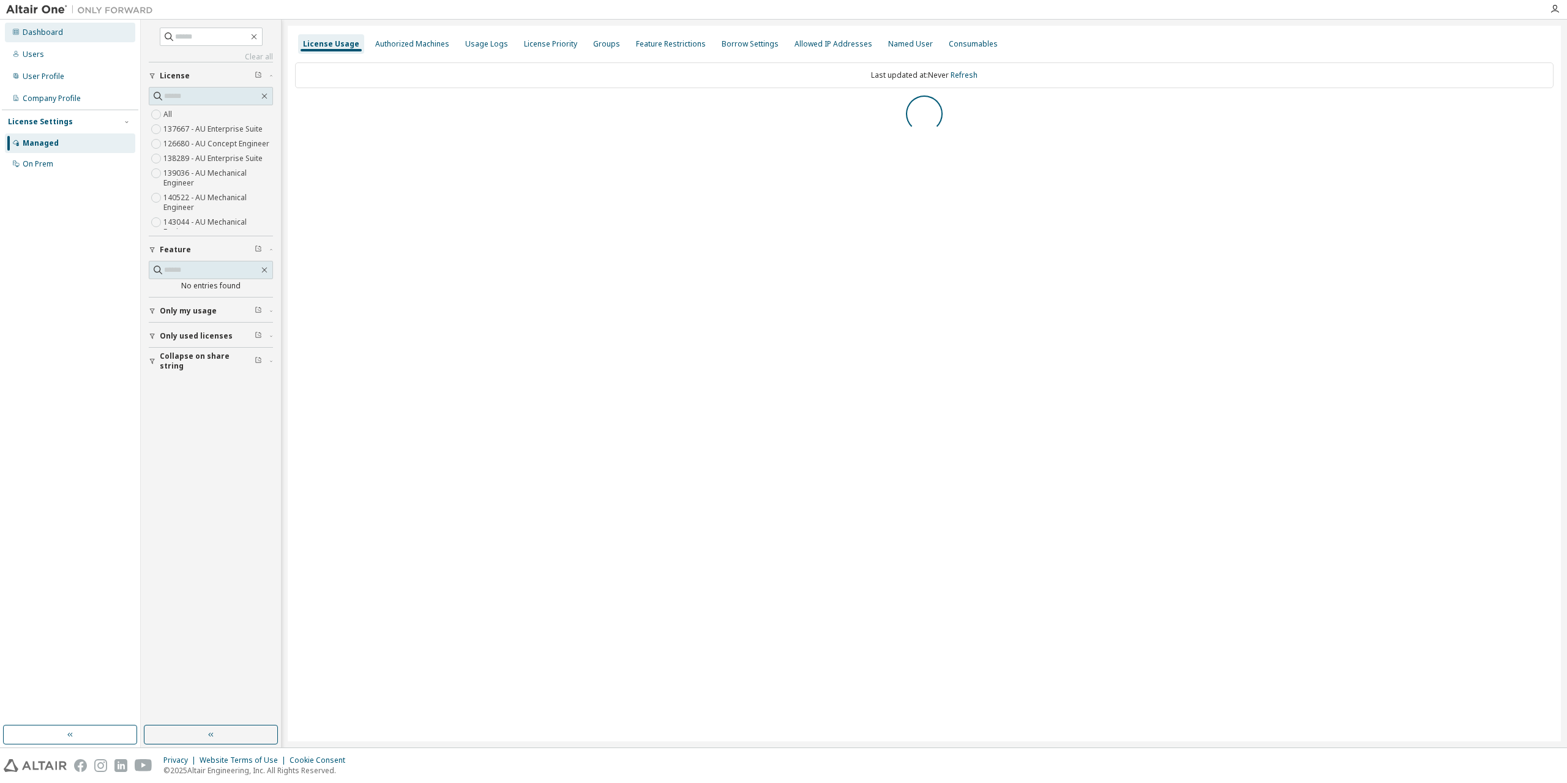
click at [63, 29] on div "Dashboard" at bounding box center [70, 33] width 130 height 20
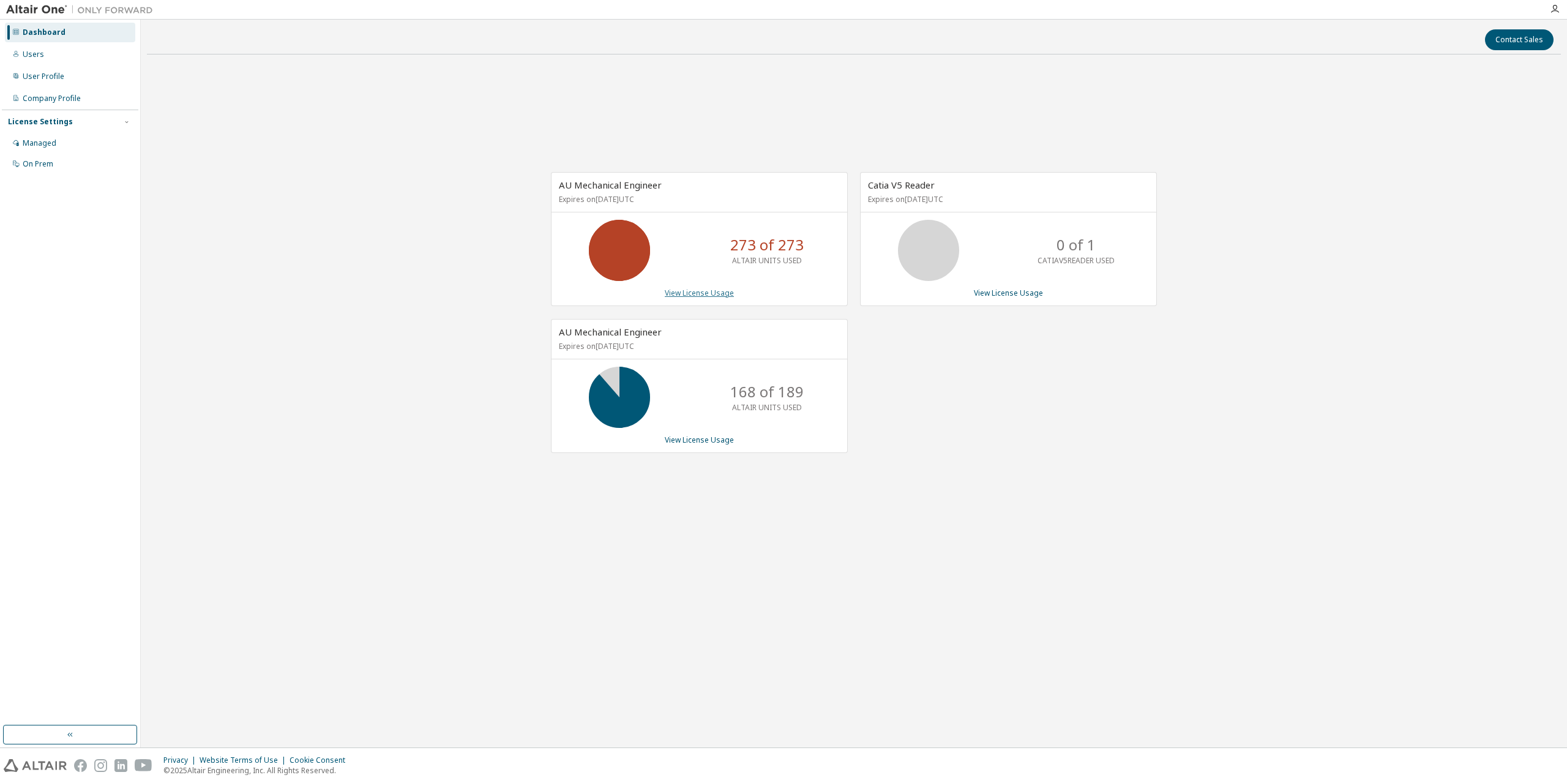
click at [703, 296] on link "View License Usage" at bounding box center [699, 293] width 69 height 10
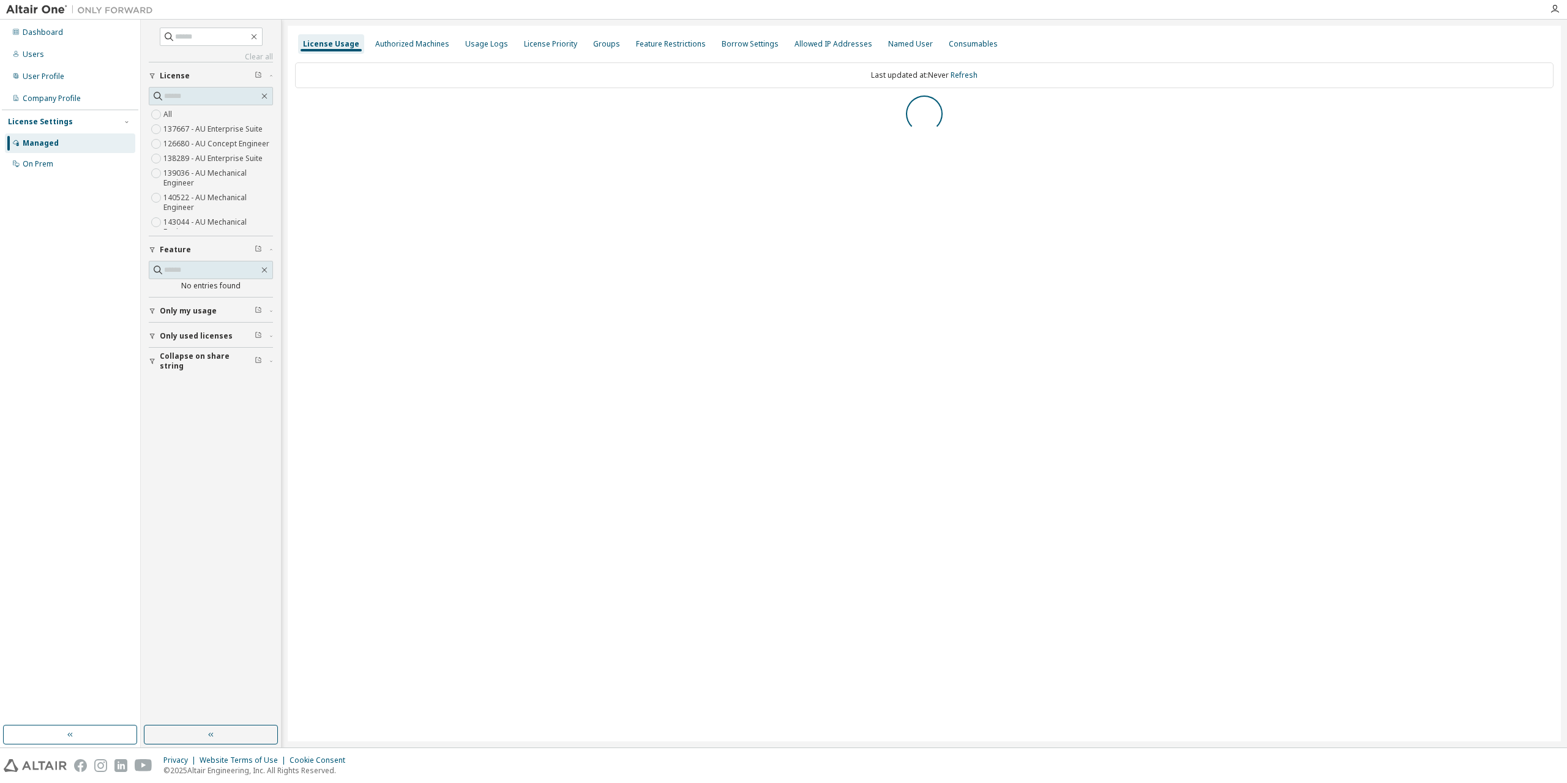
click at [1041, 447] on div "License Usage Authorized Machines Usage Logs License Priority Groups Feature Re…" at bounding box center [924, 383] width 1273 height 715
click at [999, 437] on div "License Usage Authorized Machines Usage Logs License Priority Groups Feature Re…" at bounding box center [924, 383] width 1273 height 715
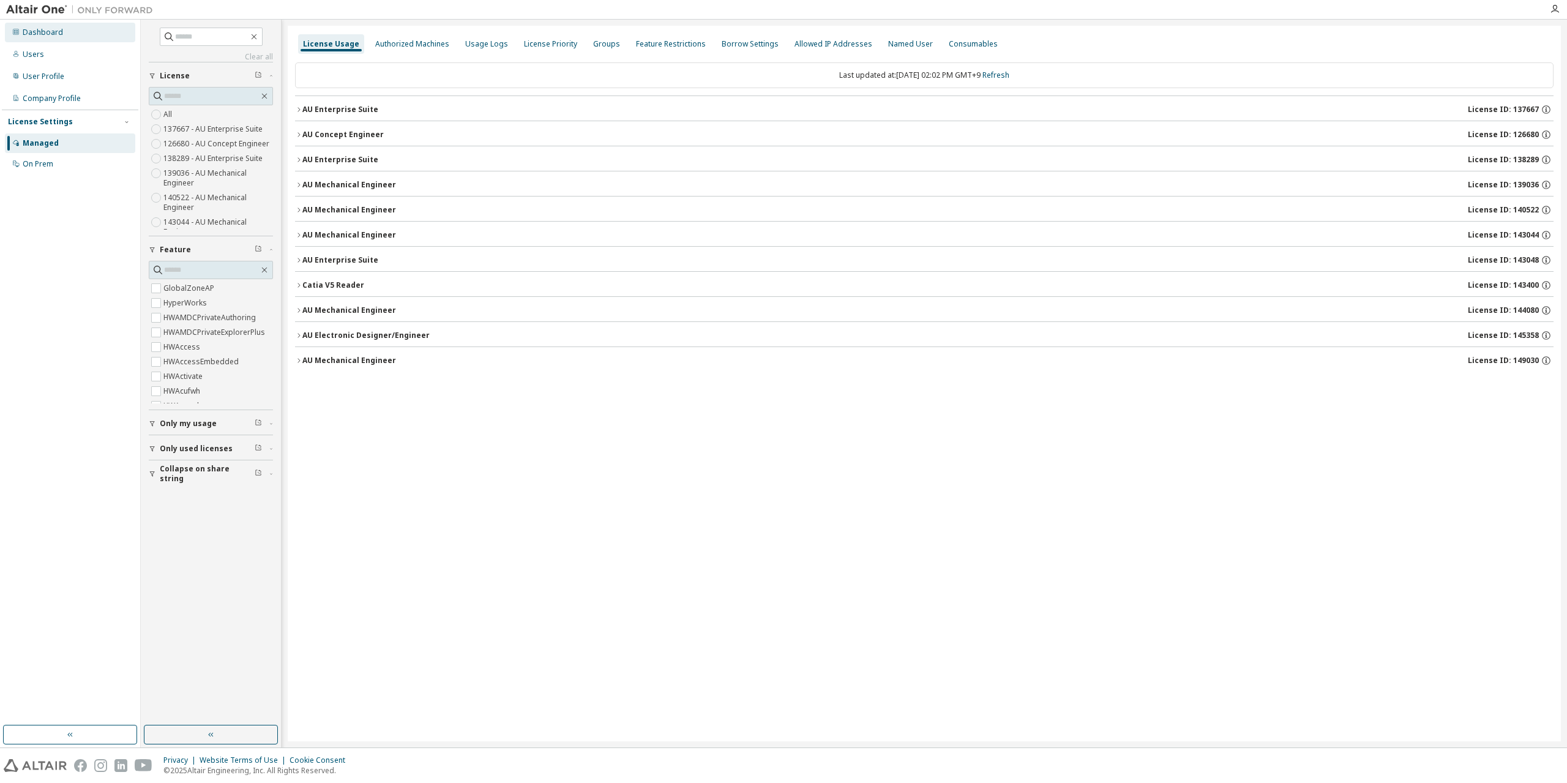
click at [50, 40] on div "Dashboard" at bounding box center [70, 33] width 130 height 20
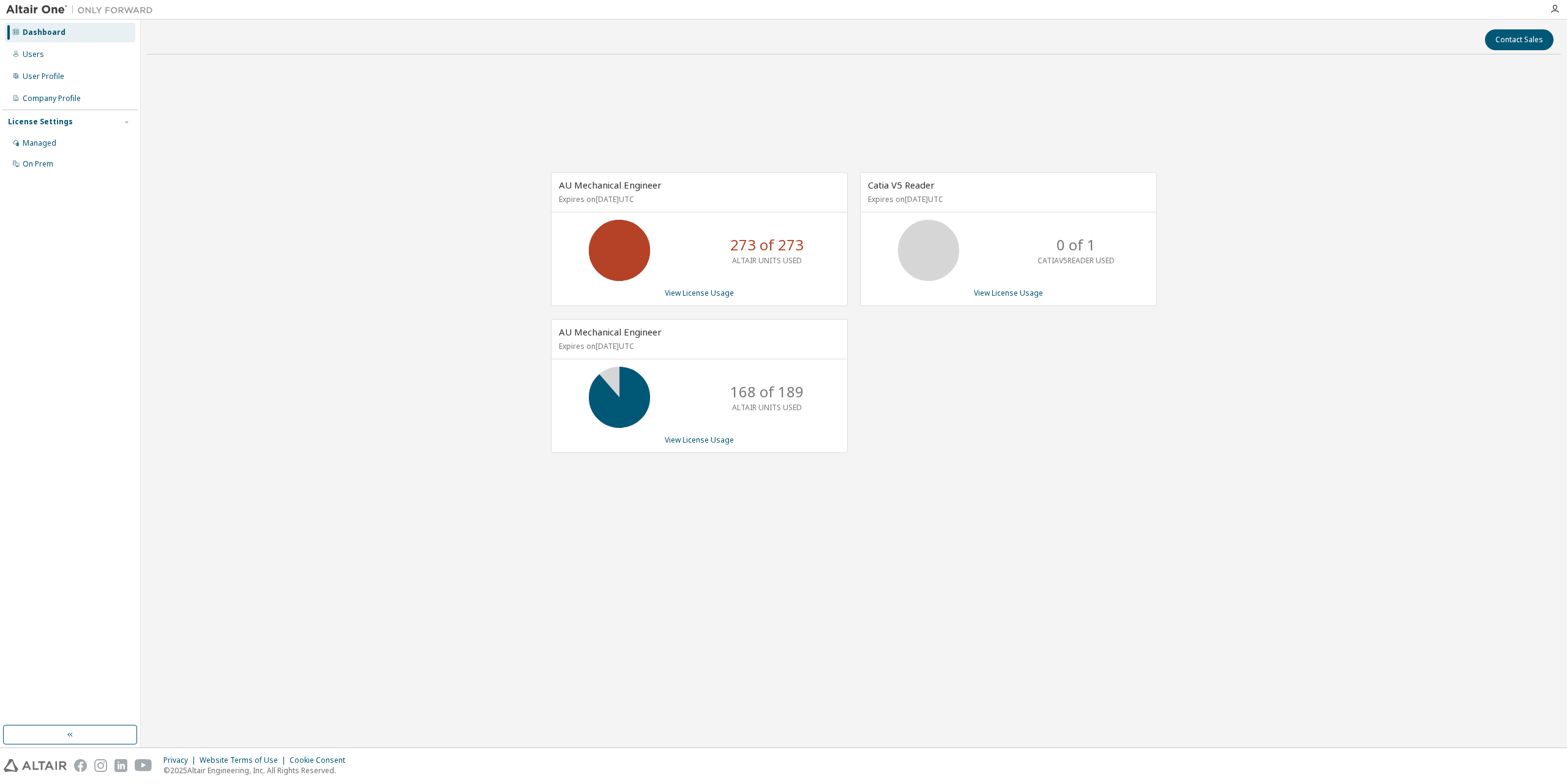
drag, startPoint x: 294, startPoint y: 225, endPoint x: 290, endPoint y: 206, distance: 19.3
click at [294, 225] on div "AU Mechanical Engineer Expires on April 1, 2026 UTC 273 of 273 ALTAIR UNITS USE…" at bounding box center [854, 318] width 1414 height 509
click at [37, 30] on div "Dashboard" at bounding box center [44, 33] width 43 height 10
click at [237, 138] on div "AU Mechanical Engineer Expires on April 1, 2026 UTC 273 of 273 ALTAIR UNITS USE…" at bounding box center [854, 318] width 1414 height 509
click at [710, 292] on link "View License Usage" at bounding box center [699, 293] width 69 height 10
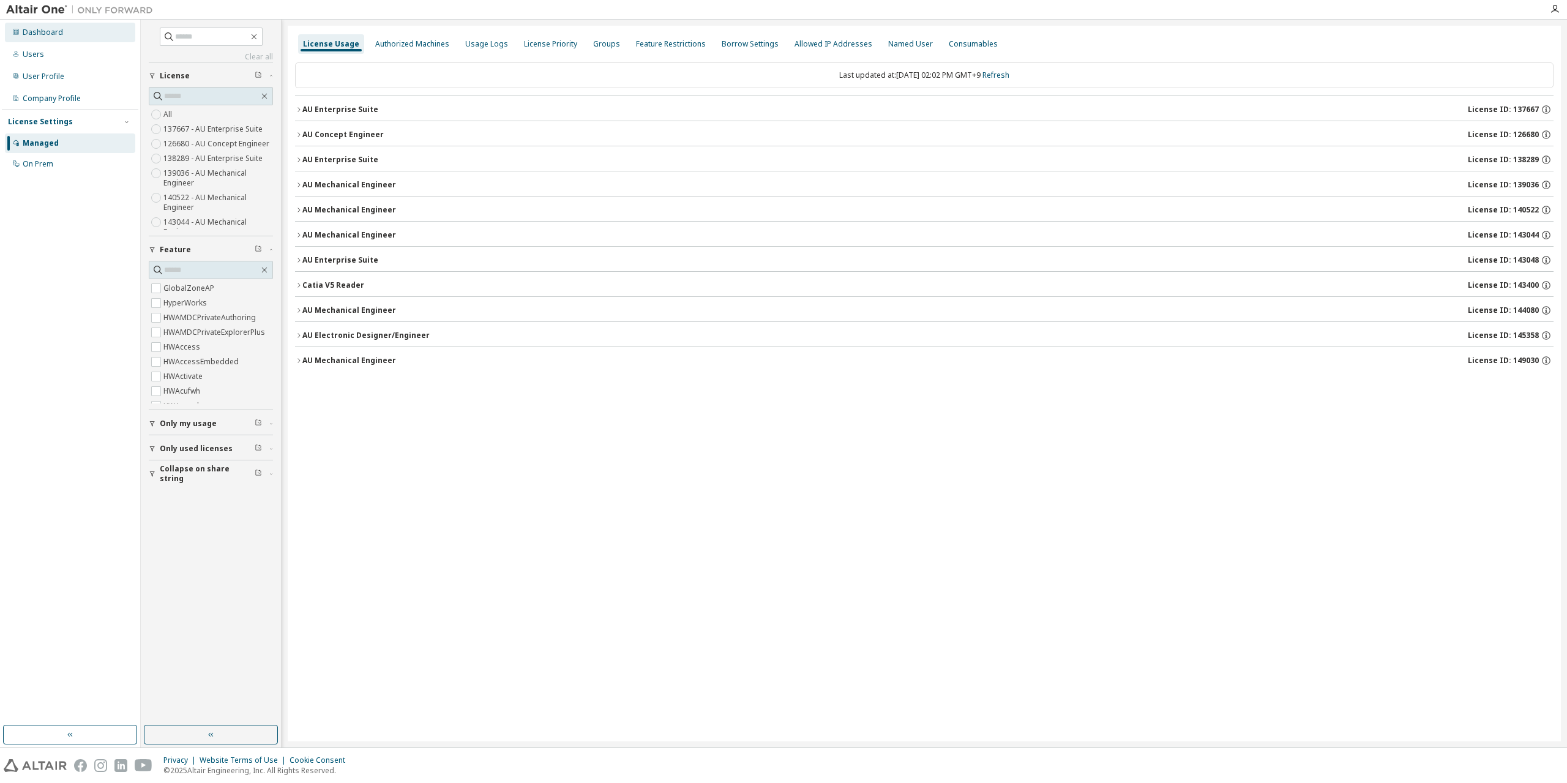
click at [72, 39] on div "Dashboard" at bounding box center [70, 33] width 130 height 20
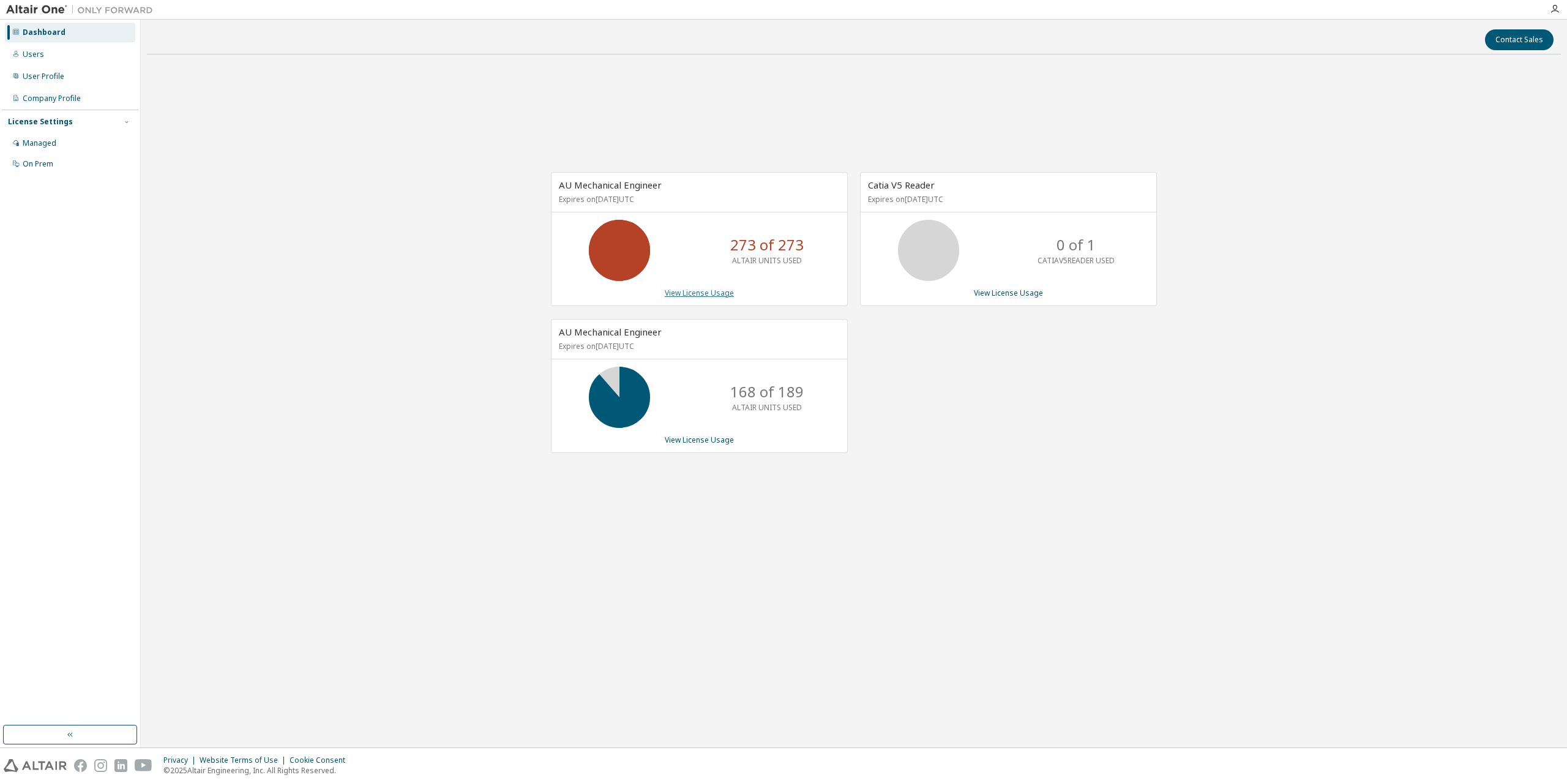
click at [708, 290] on link "View License Usage" at bounding box center [699, 293] width 69 height 10
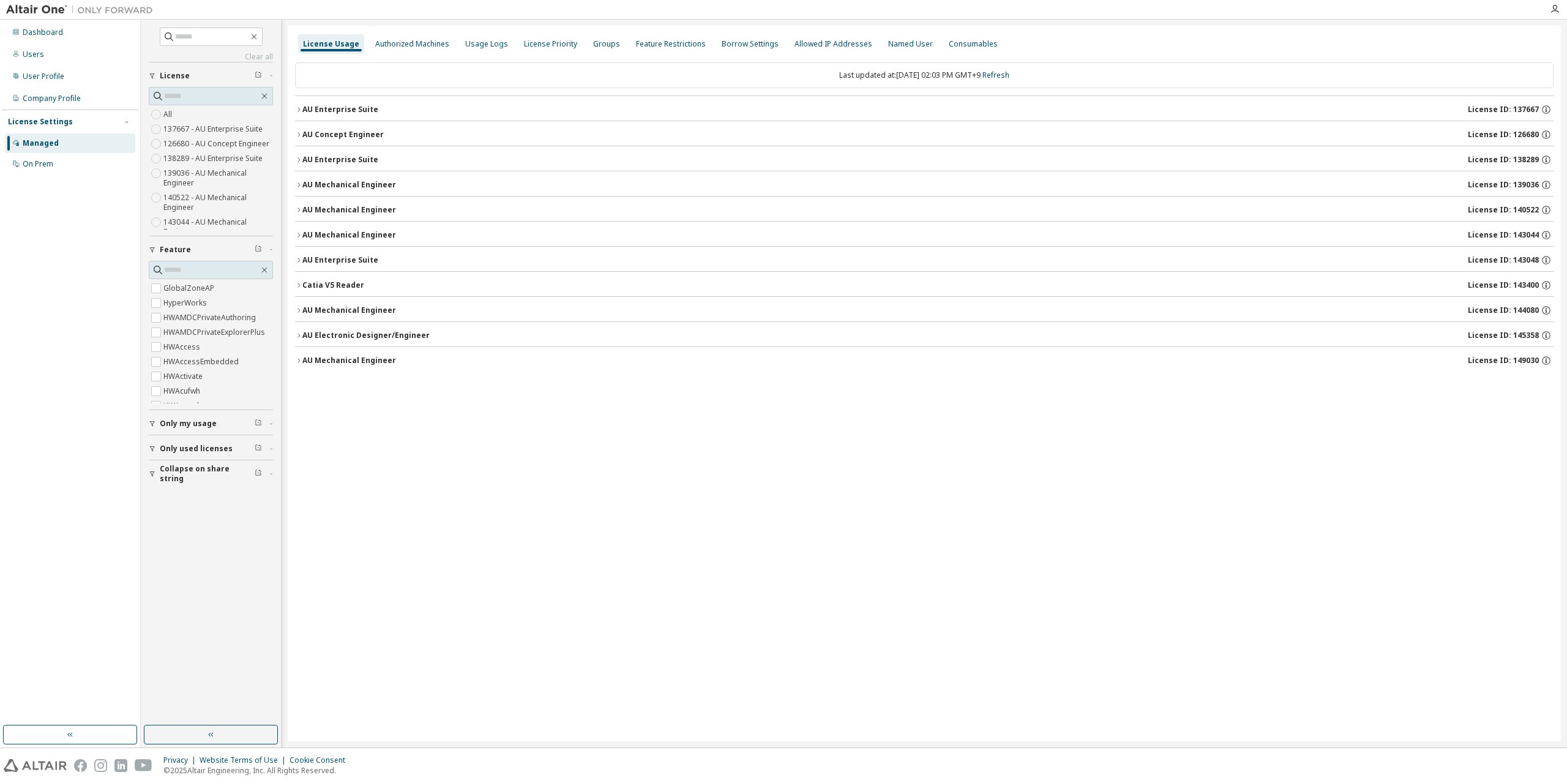
click at [354, 206] on div "AU Mechanical Engineer" at bounding box center [349, 210] width 94 height 10
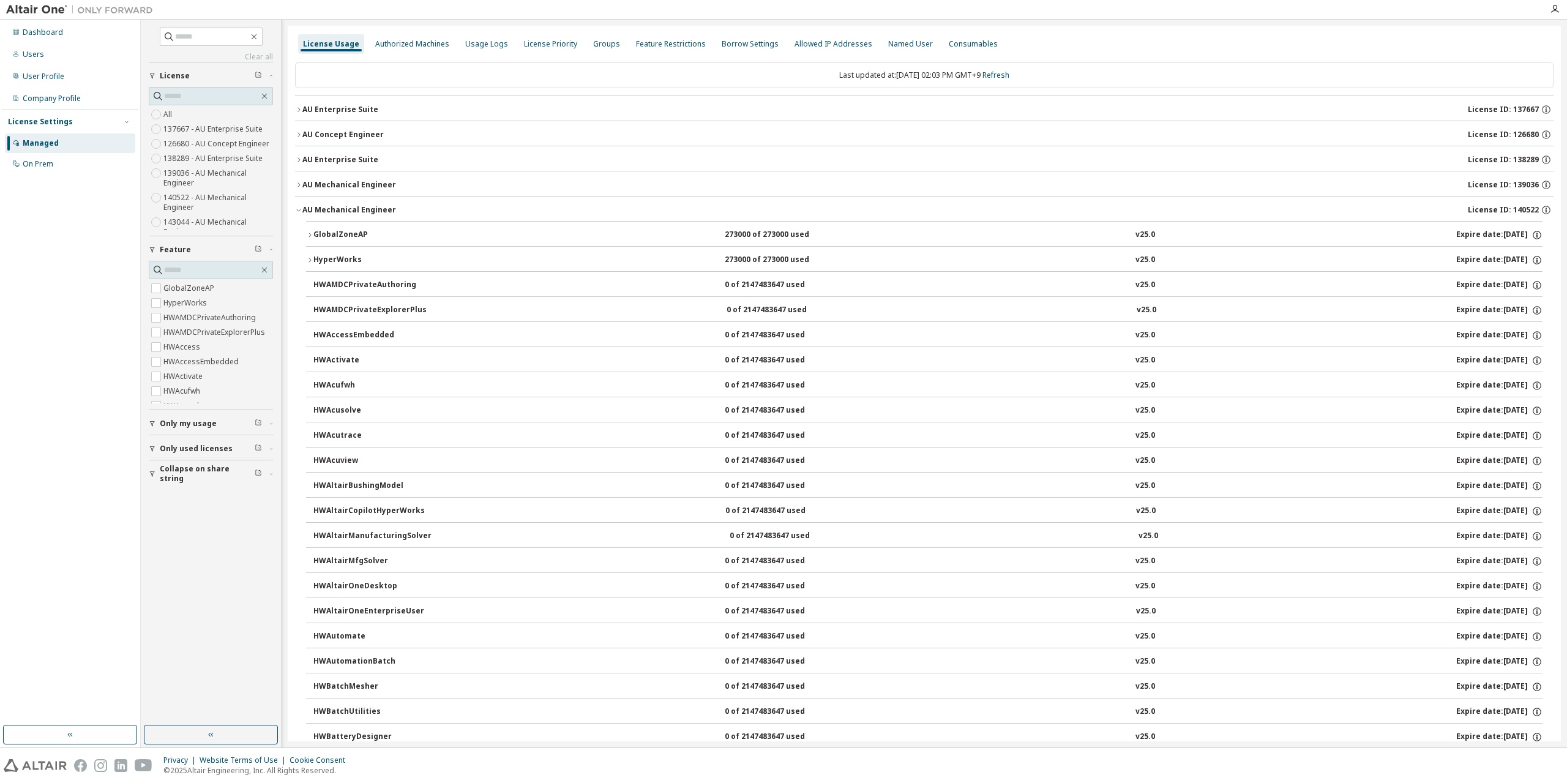
click at [342, 234] on div "GlobalZoneAP" at bounding box center [368, 234] width 110 height 11
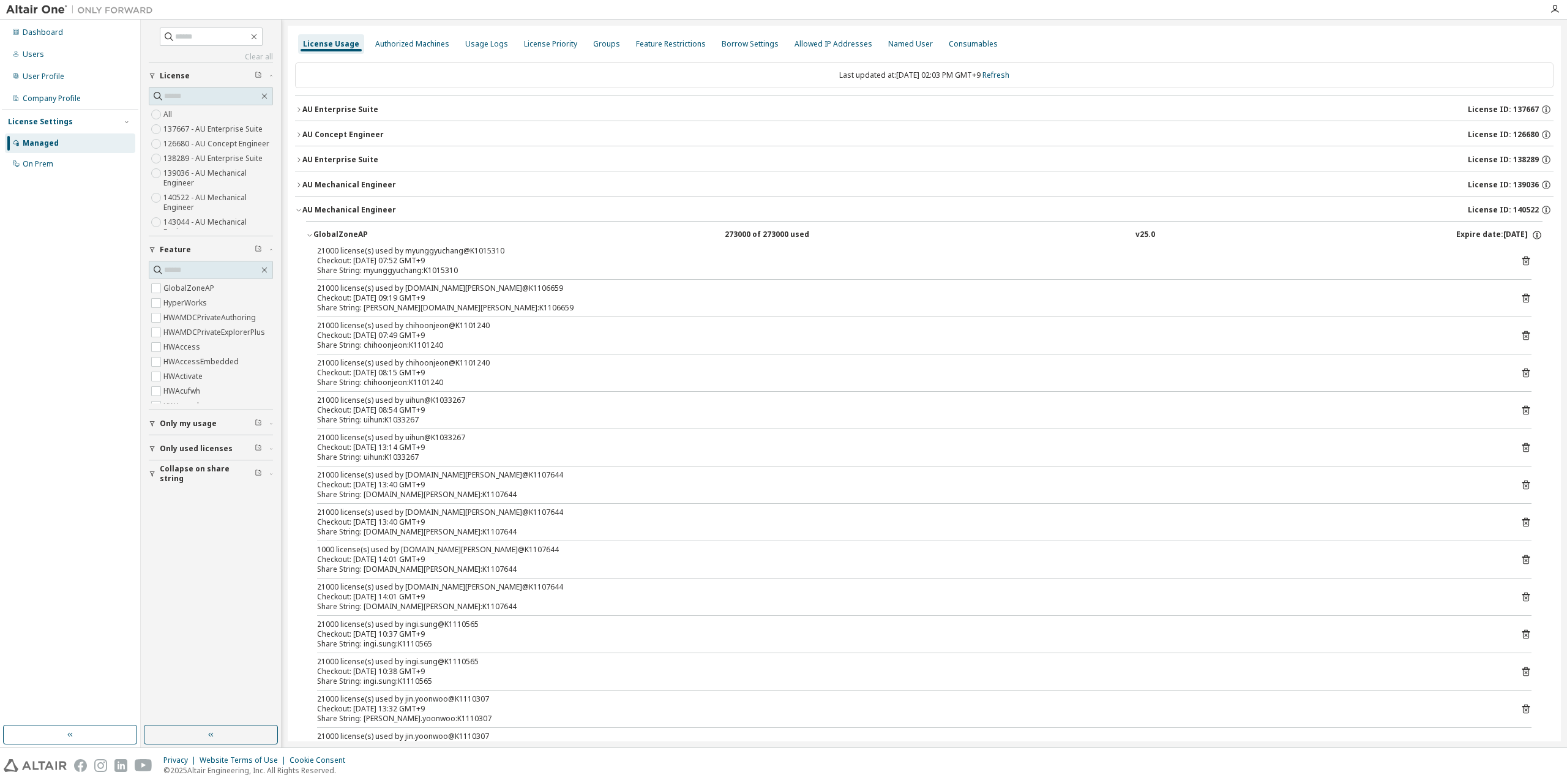
click at [342, 234] on div "GlobalZoneAP" at bounding box center [368, 234] width 110 height 11
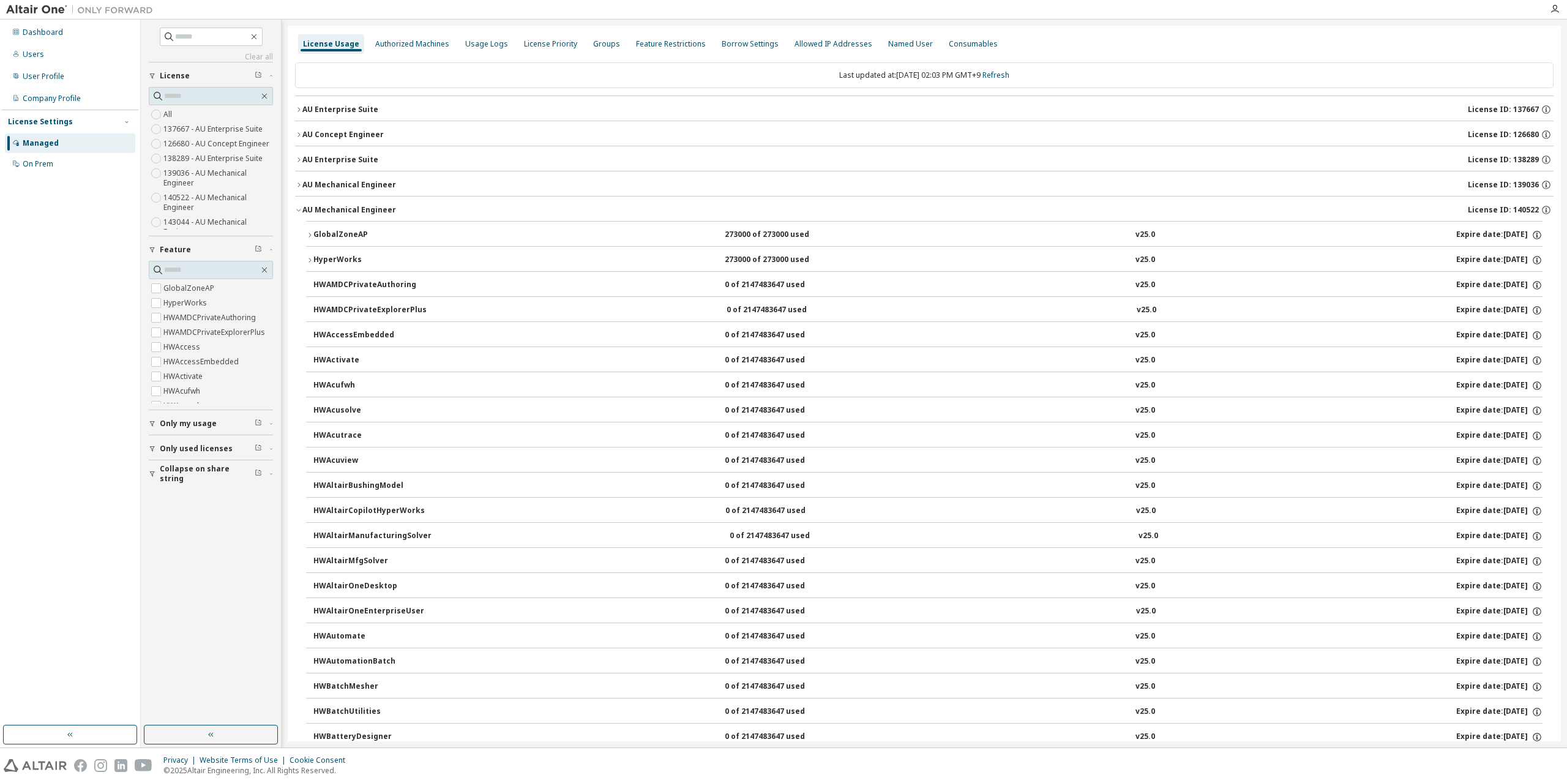
click at [343, 255] on div "HyperWorks" at bounding box center [368, 260] width 110 height 11
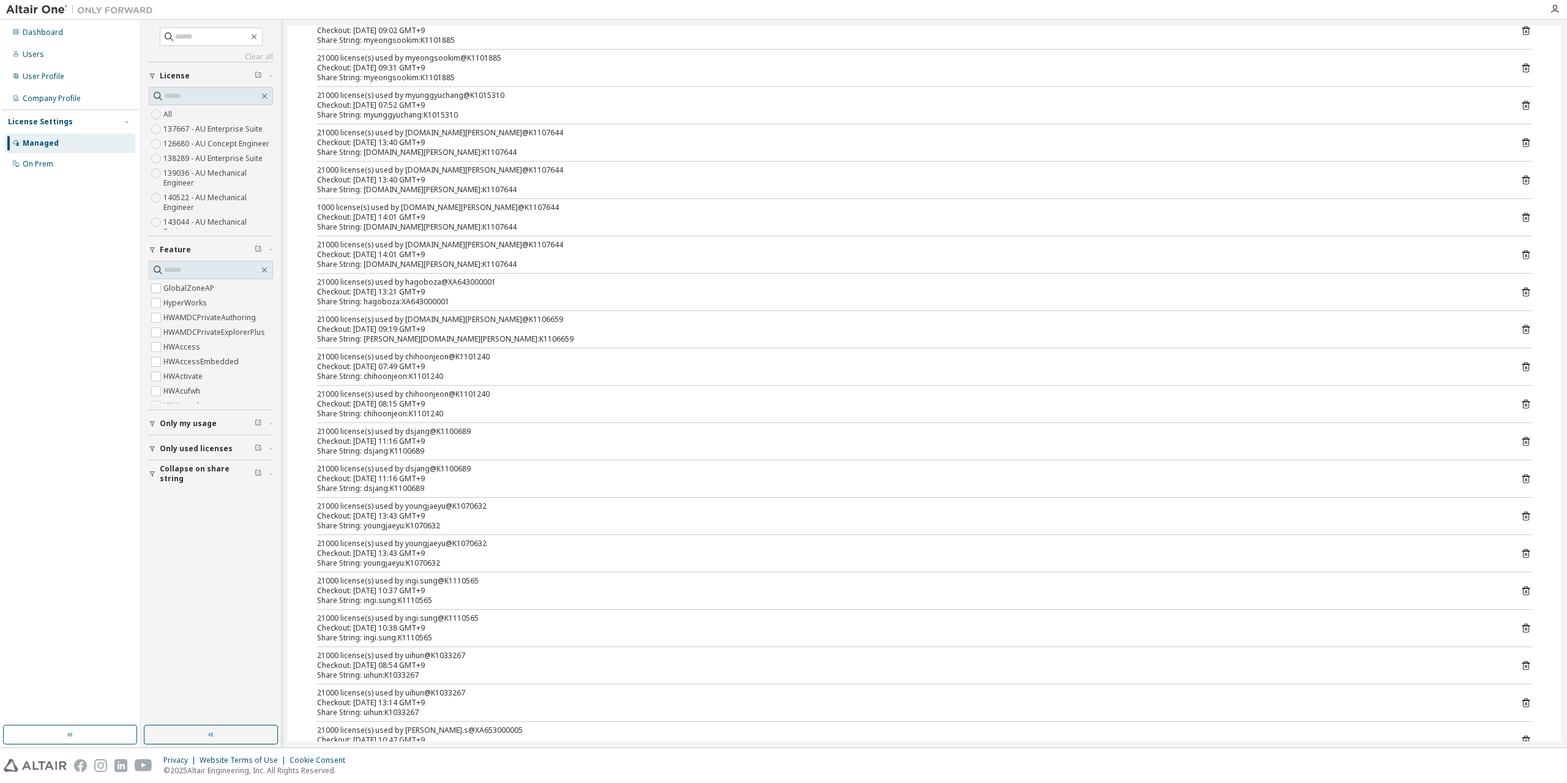
scroll to position [428, 0]
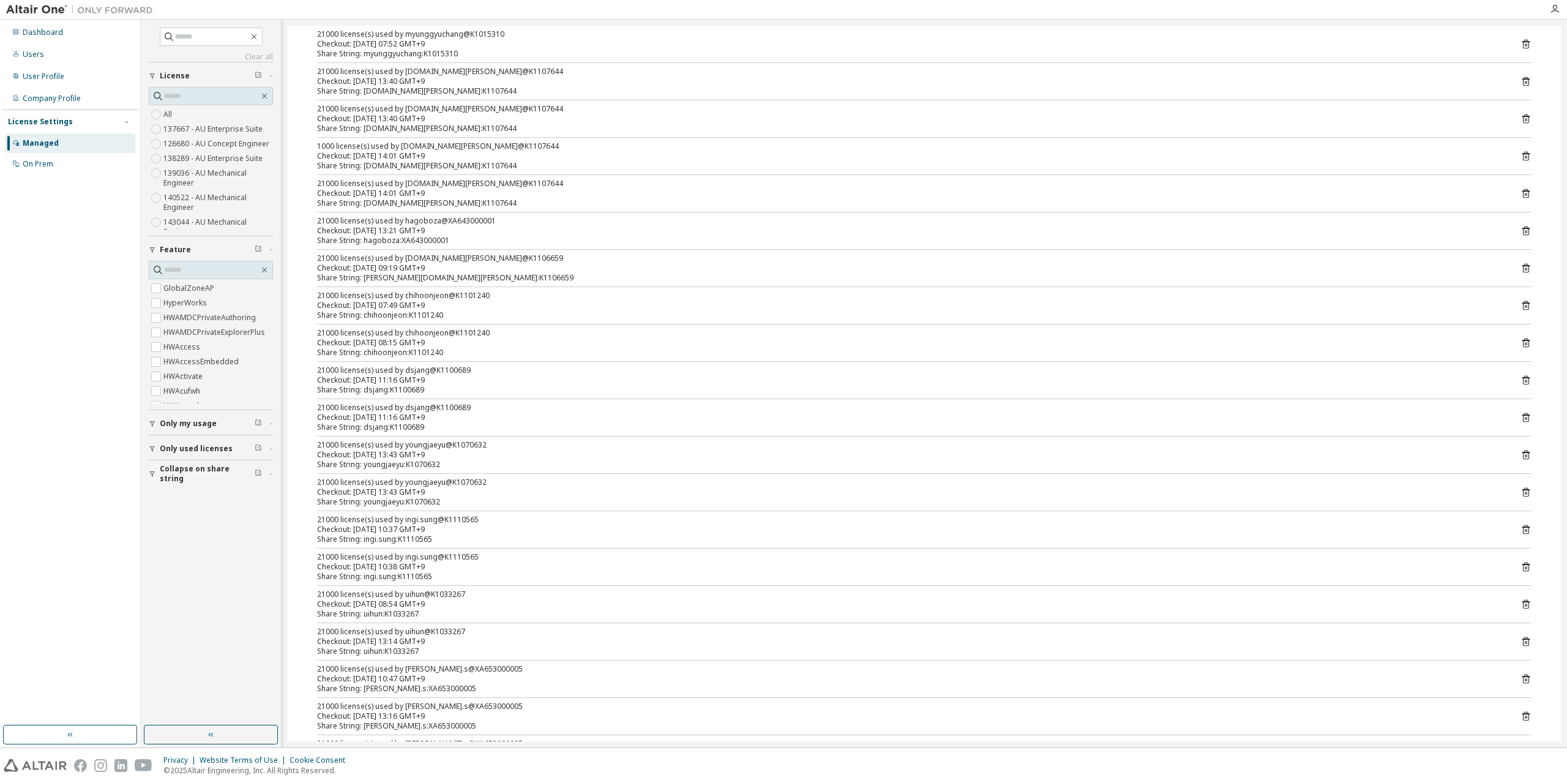
click at [458, 247] on div "21000 license(s) used by leevin@K1102462 Checkout: 2025-09-09 10:55 GMT+9 Share…" at bounding box center [924, 401] width 1236 height 1117
drag, startPoint x: 468, startPoint y: 239, endPoint x: 326, endPoint y: 242, distance: 142.6
click at [326, 242] on div "Share String: hagoboza:XA643000001" at bounding box center [909, 241] width 1185 height 10
click at [567, 229] on div "Checkout: 2025-08-30 13:21 GMT+9" at bounding box center [909, 231] width 1185 height 10
drag, startPoint x: 535, startPoint y: 237, endPoint x: 296, endPoint y: 212, distance: 240.6
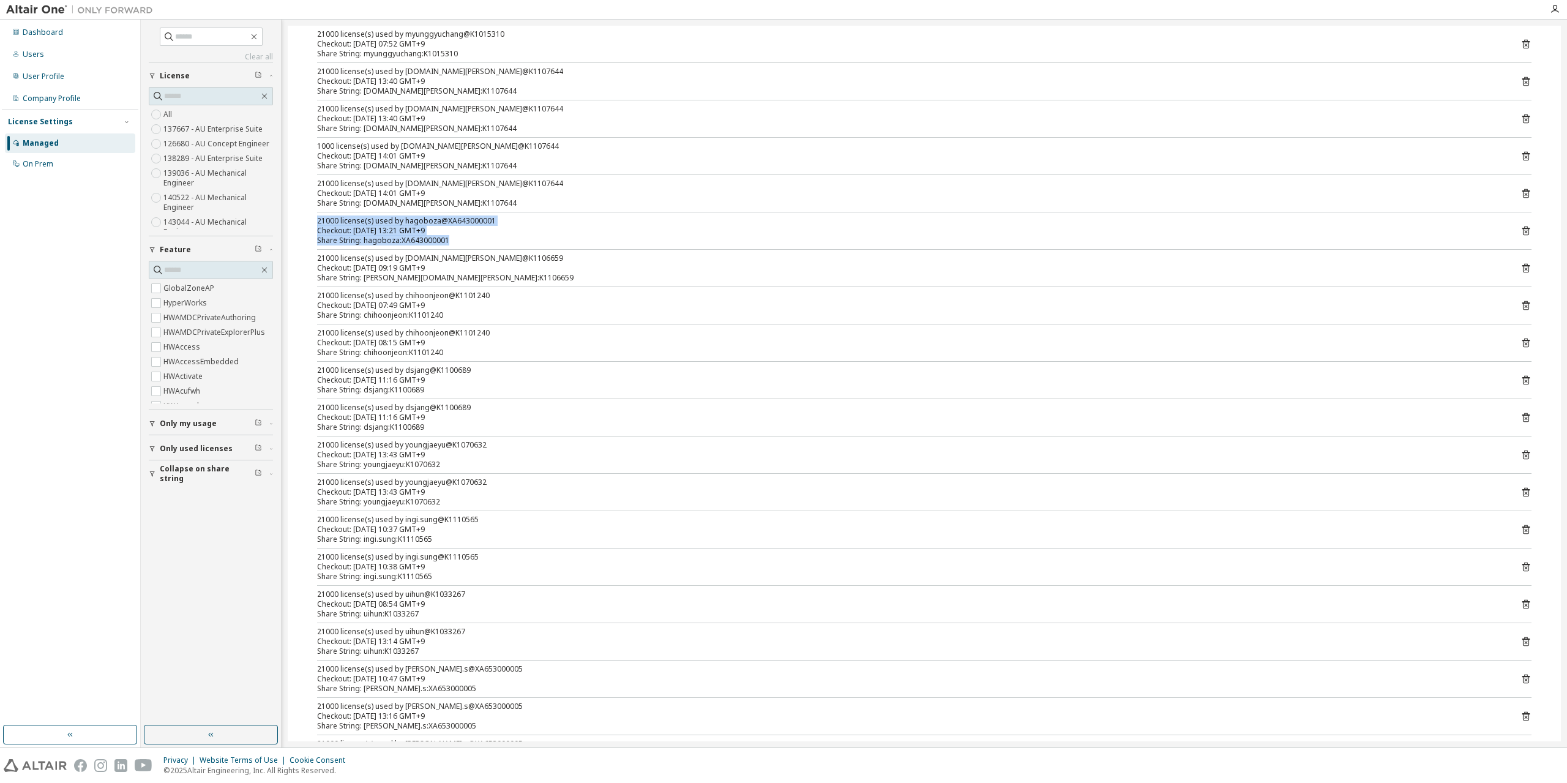
click at [551, 240] on div "Share String: hagoboza:XA643000001" at bounding box center [909, 241] width 1185 height 10
drag, startPoint x: 457, startPoint y: 233, endPoint x: 317, endPoint y: 222, distance: 140.6
click at [317, 222] on div "21000 license(s) used by hagoboza@XA643000001 Checkout: 2025-08-30 13:21 GMT+9 …" at bounding box center [909, 230] width 1185 height 29
click at [528, 311] on div "Share String: chihoonjeon:K1101240" at bounding box center [909, 315] width 1185 height 10
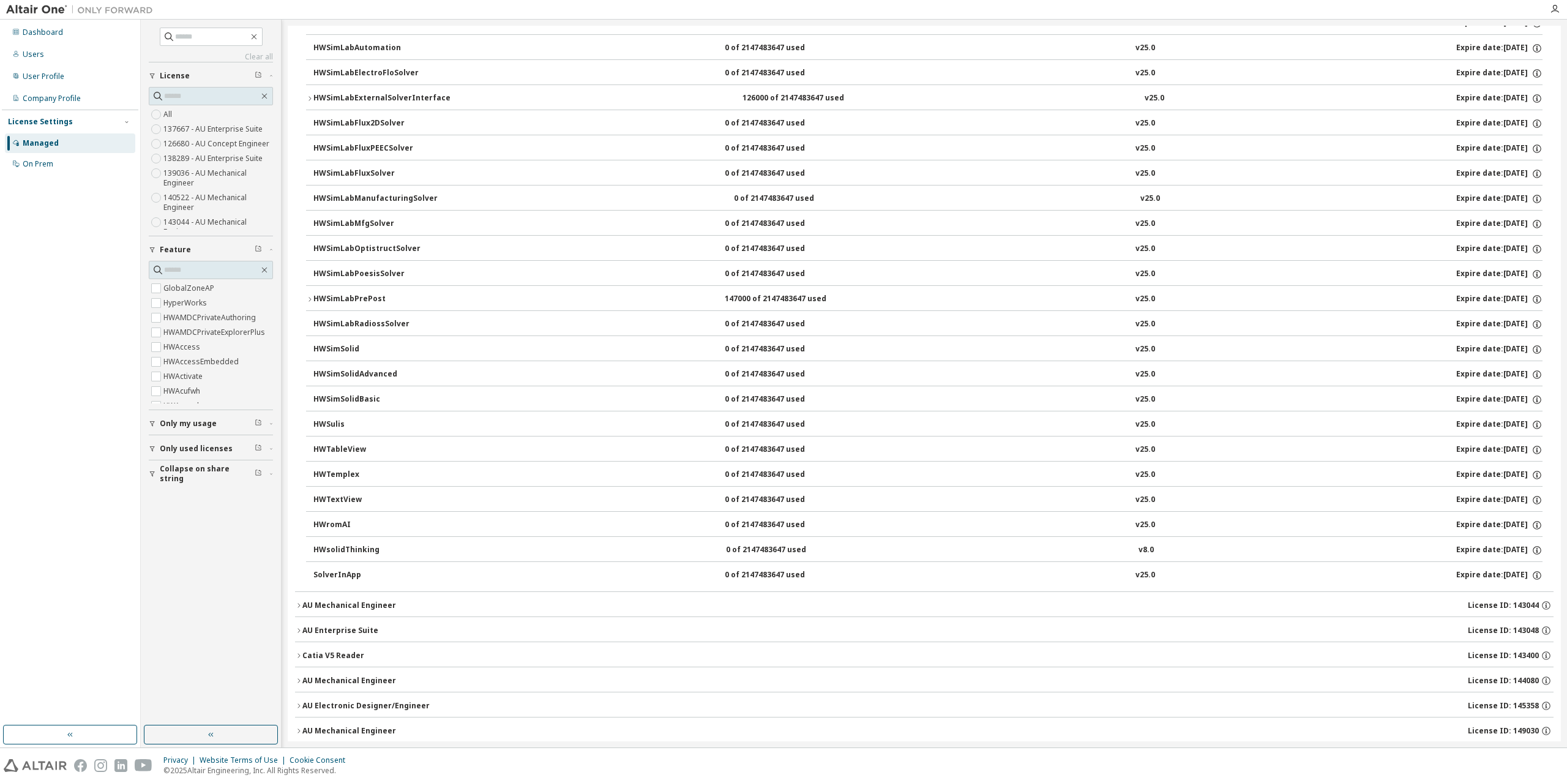
scroll to position [5586, 0]
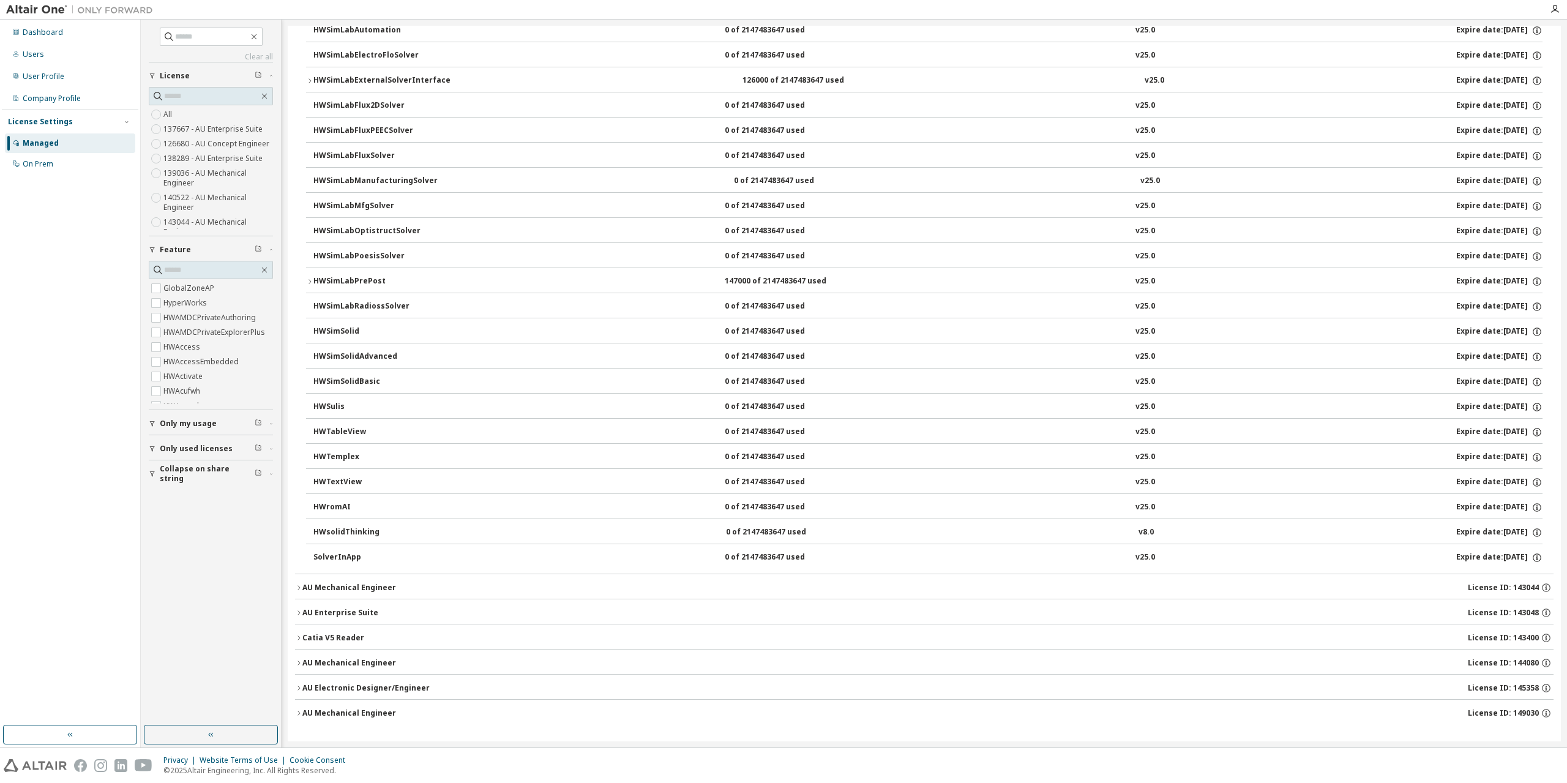
click at [363, 660] on div "AU Mechanical Engineer" at bounding box center [349, 663] width 94 height 10
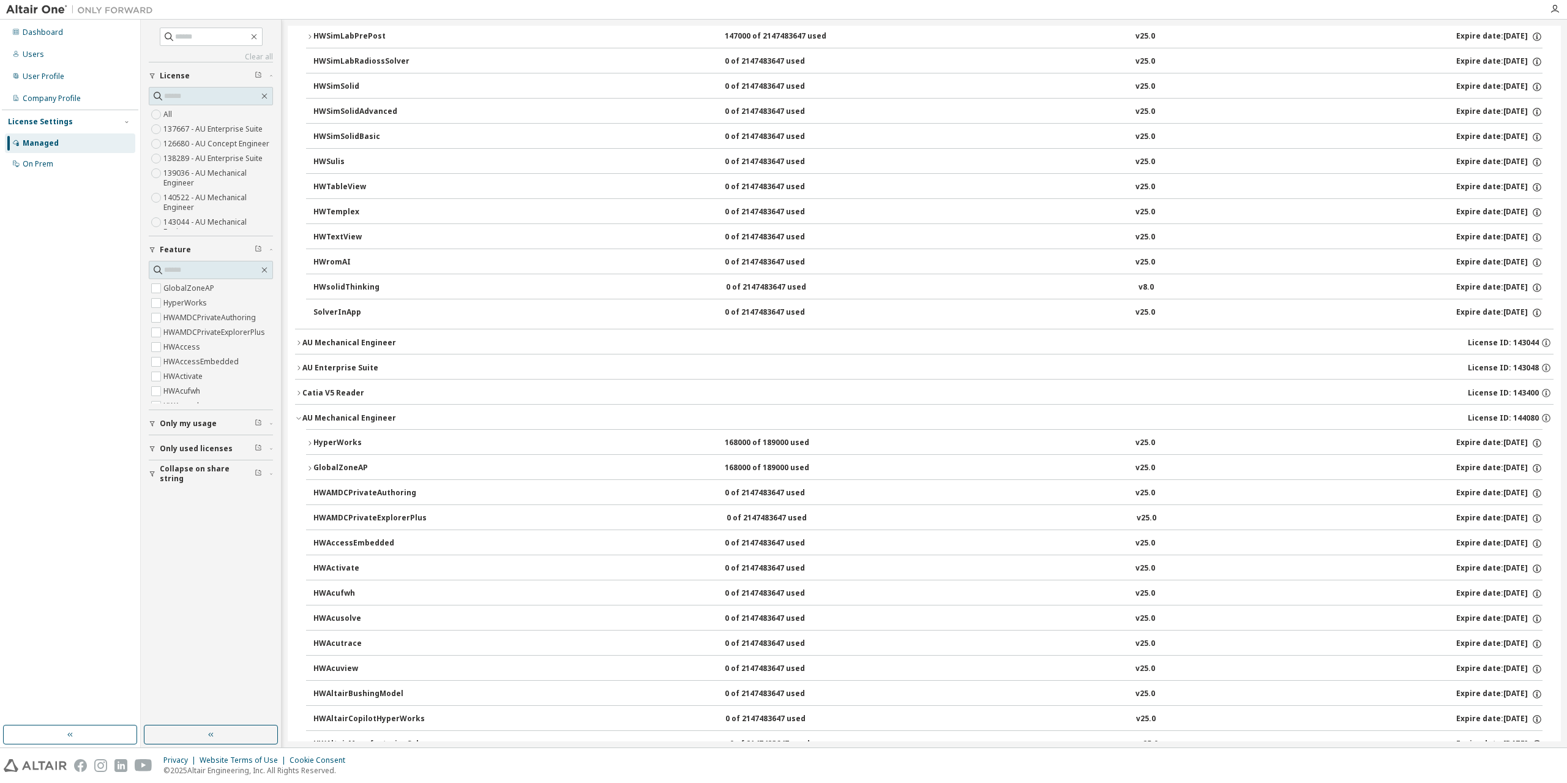
click at [403, 443] on div "HyperWorks" at bounding box center [368, 443] width 110 height 11
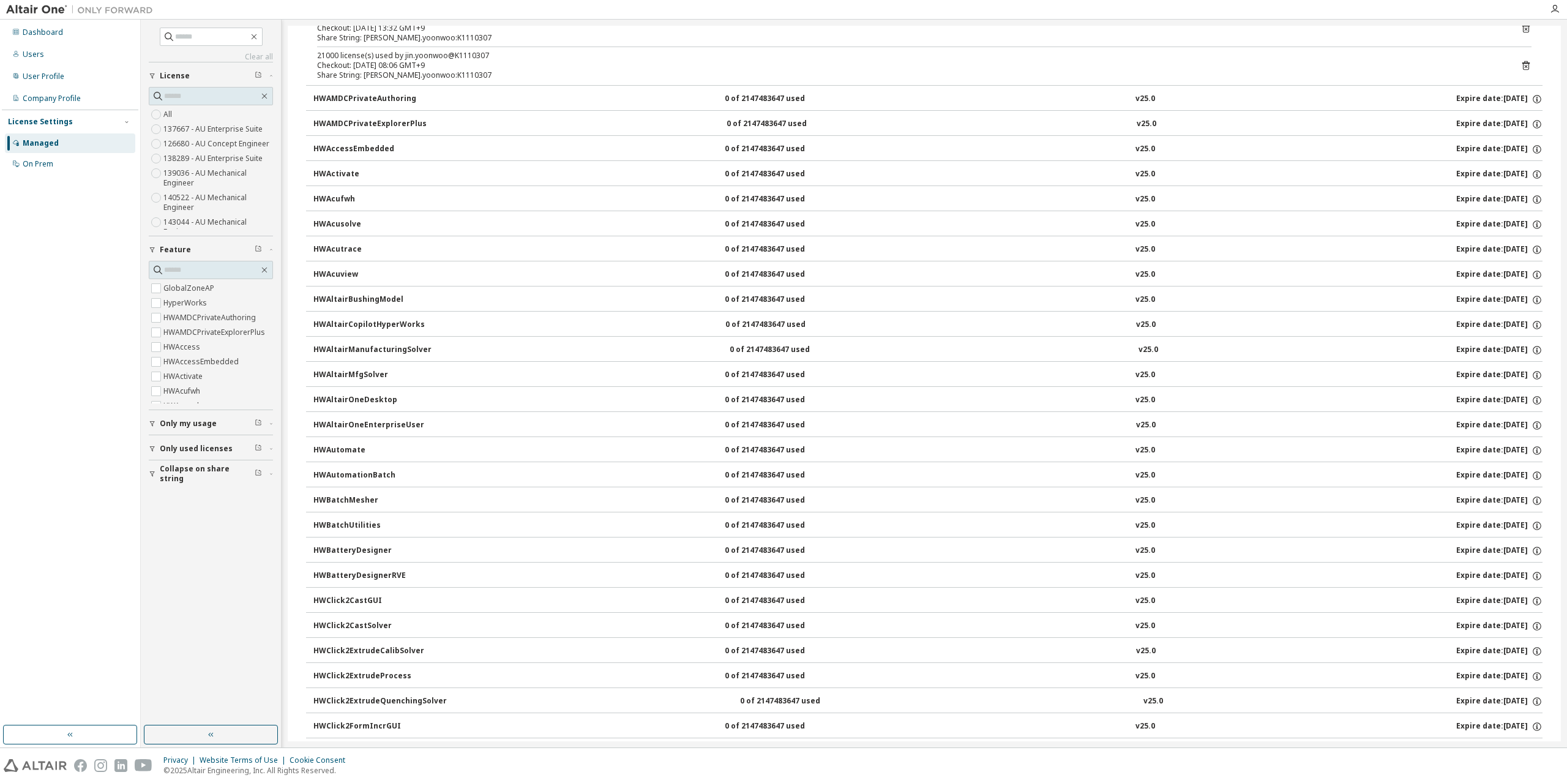
scroll to position [568, 0]
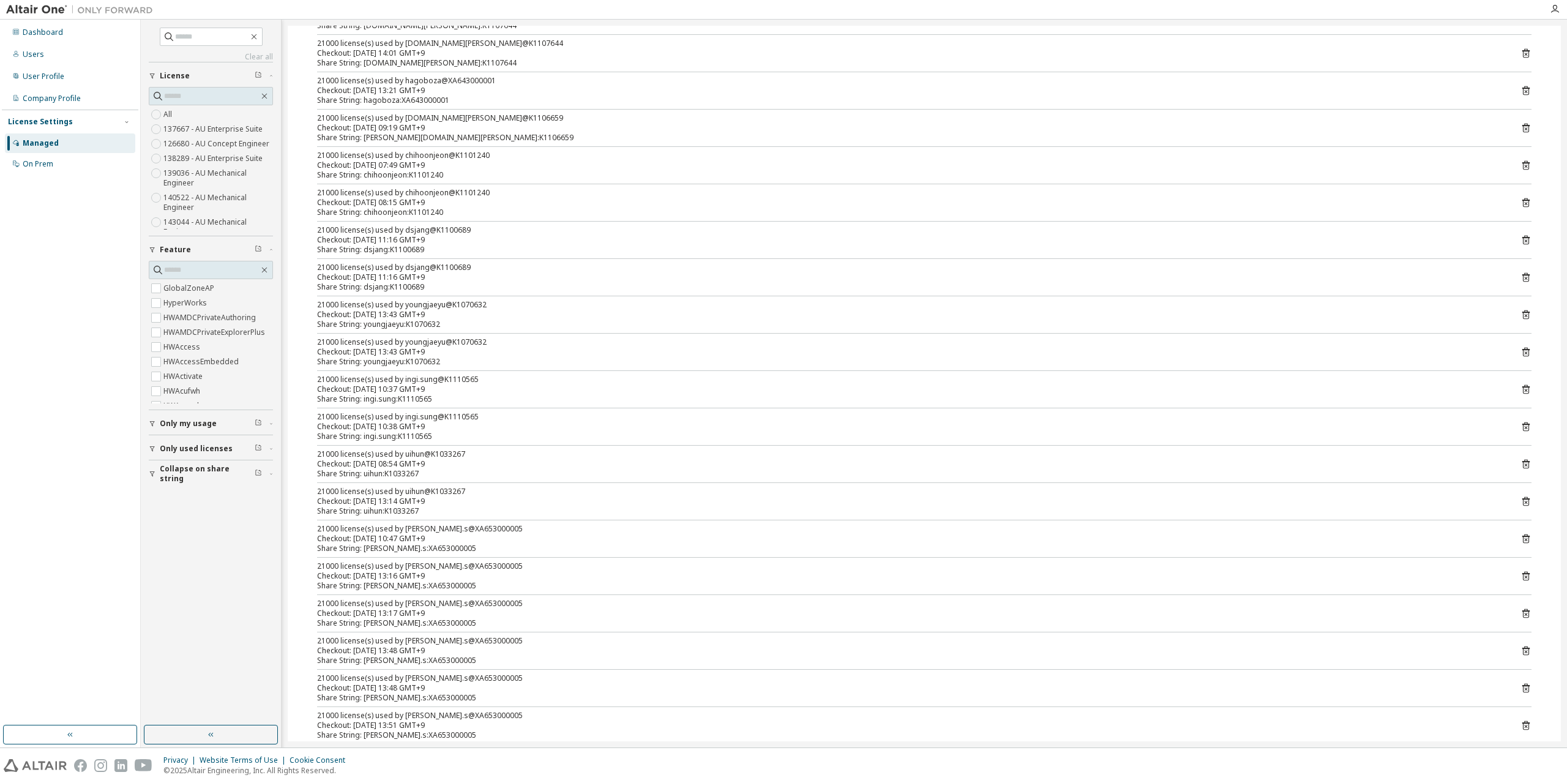
click at [490, 455] on div "21000 license(s) used by uihun@K1033267" at bounding box center [909, 454] width 1185 height 10
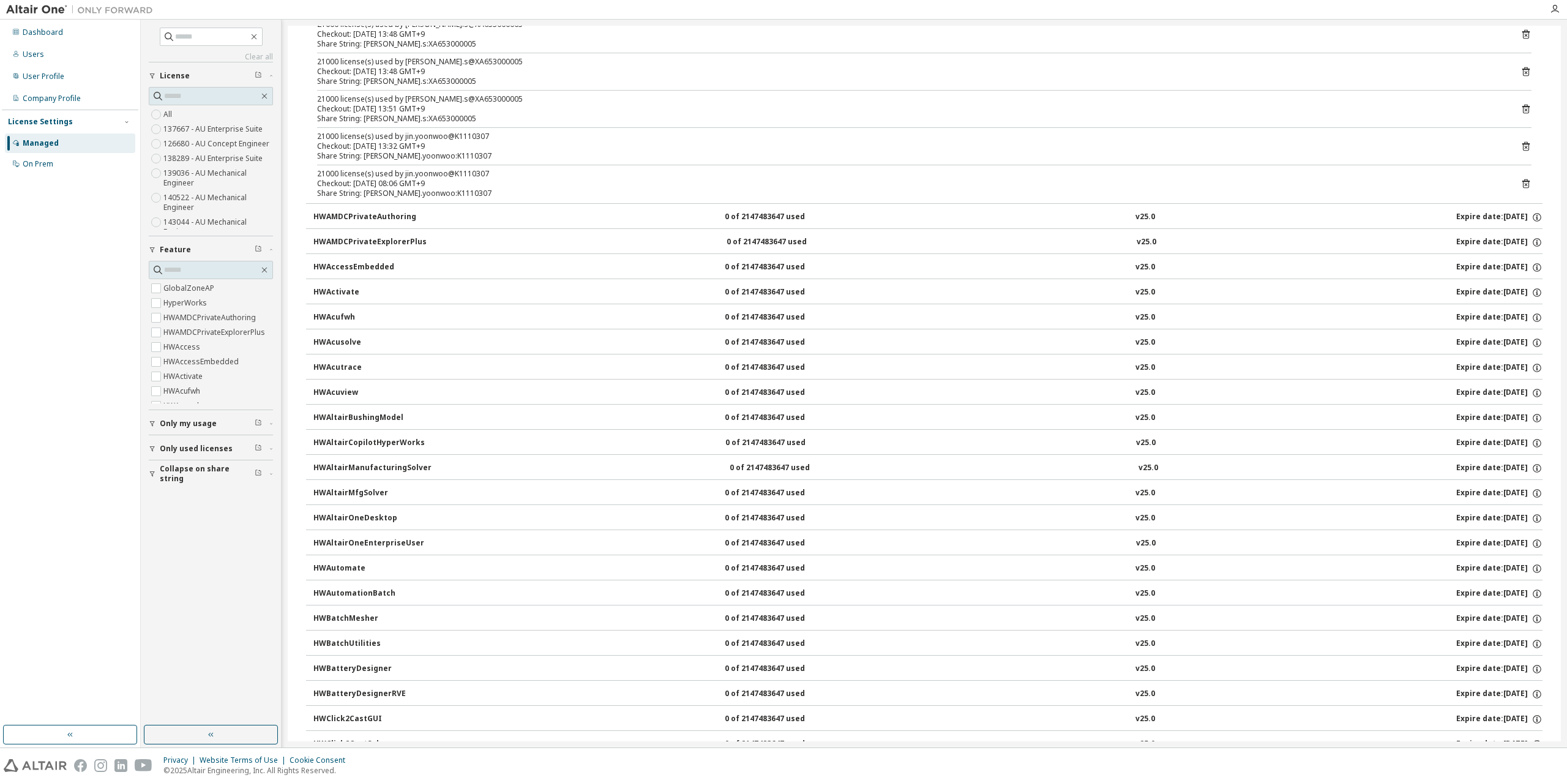
scroll to position [1163, 0]
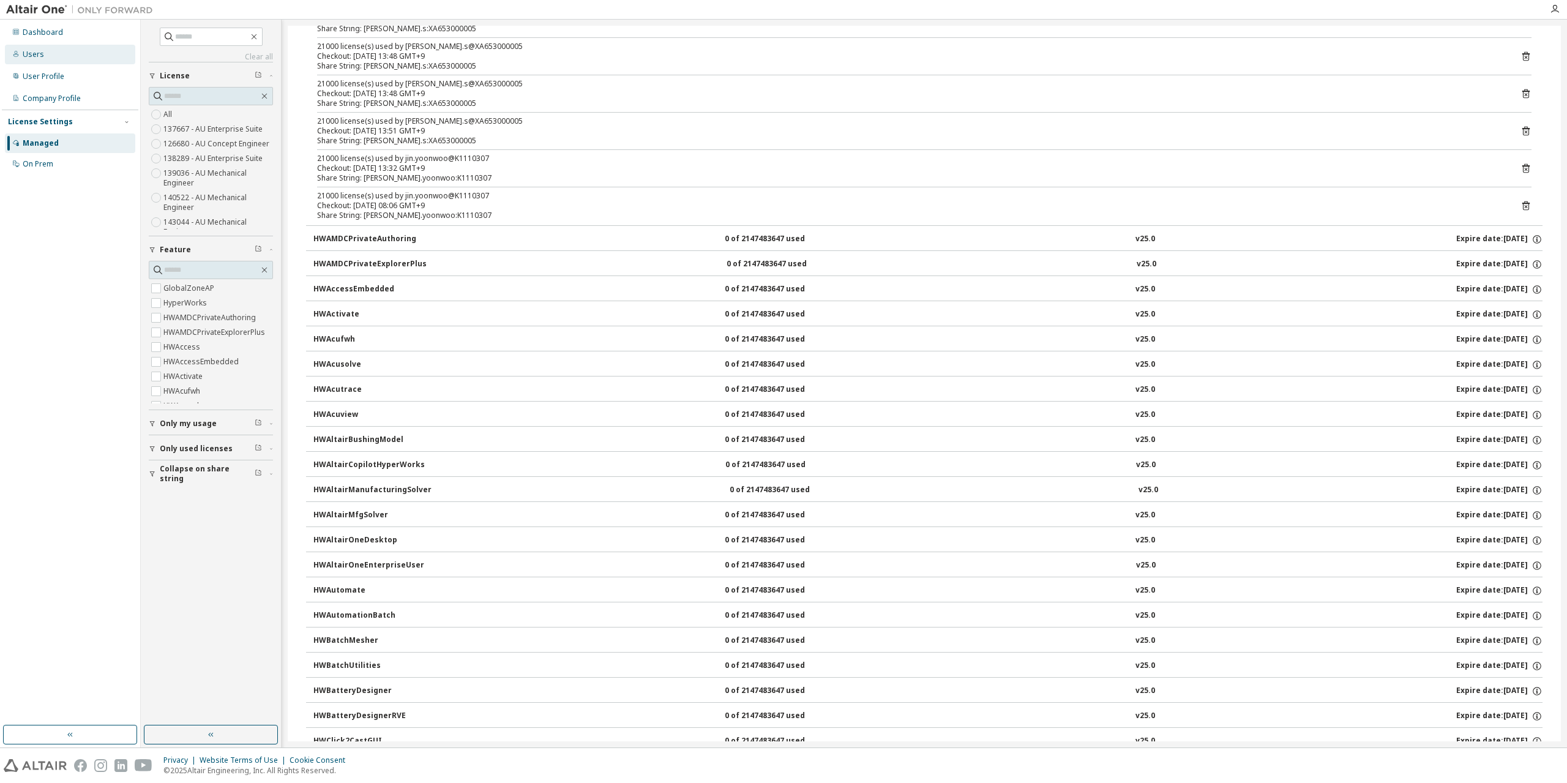
click at [18, 56] on icon at bounding box center [15, 54] width 5 height 6
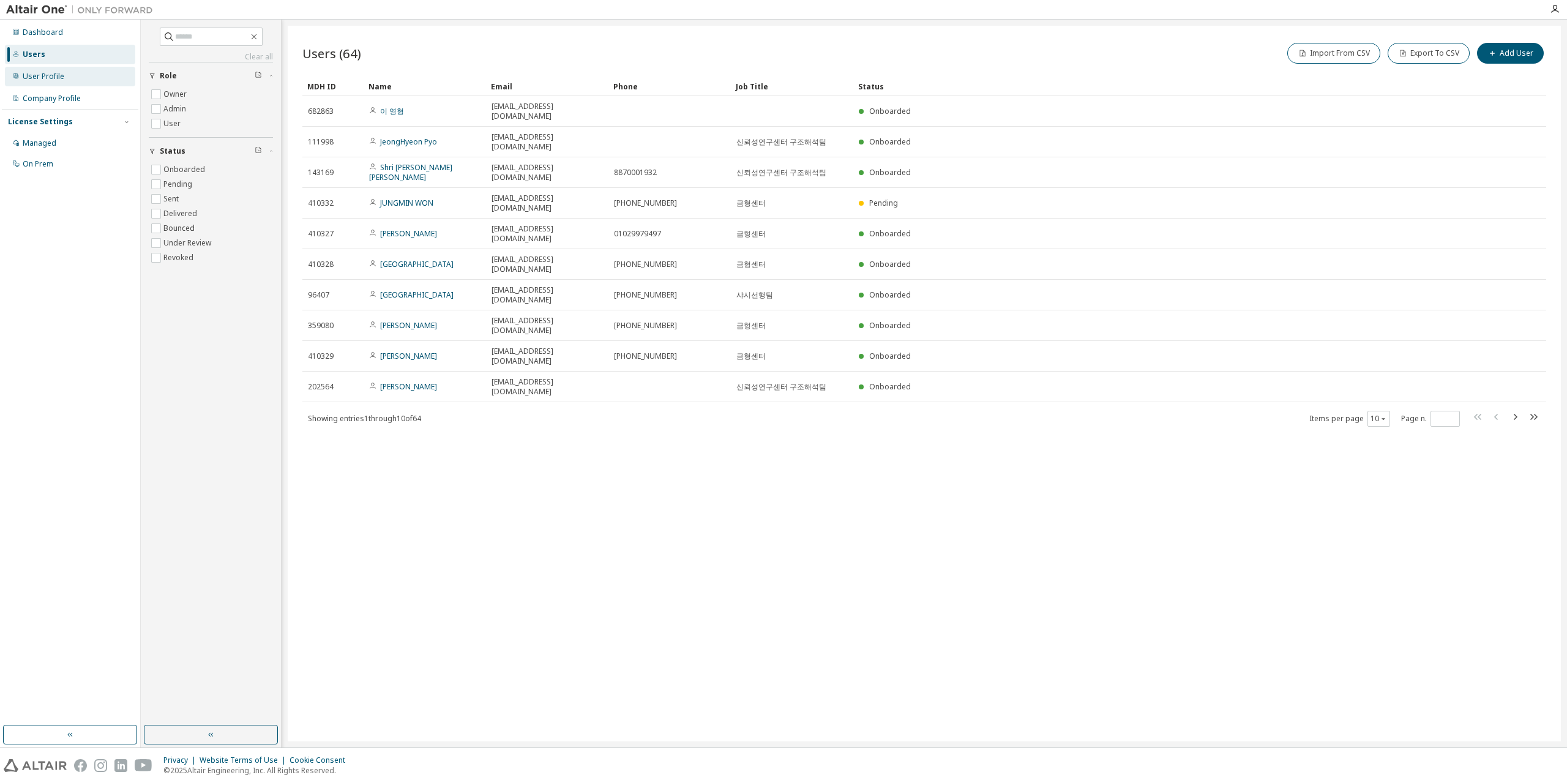
click at [53, 74] on div "User Profile" at bounding box center [44, 77] width 42 height 10
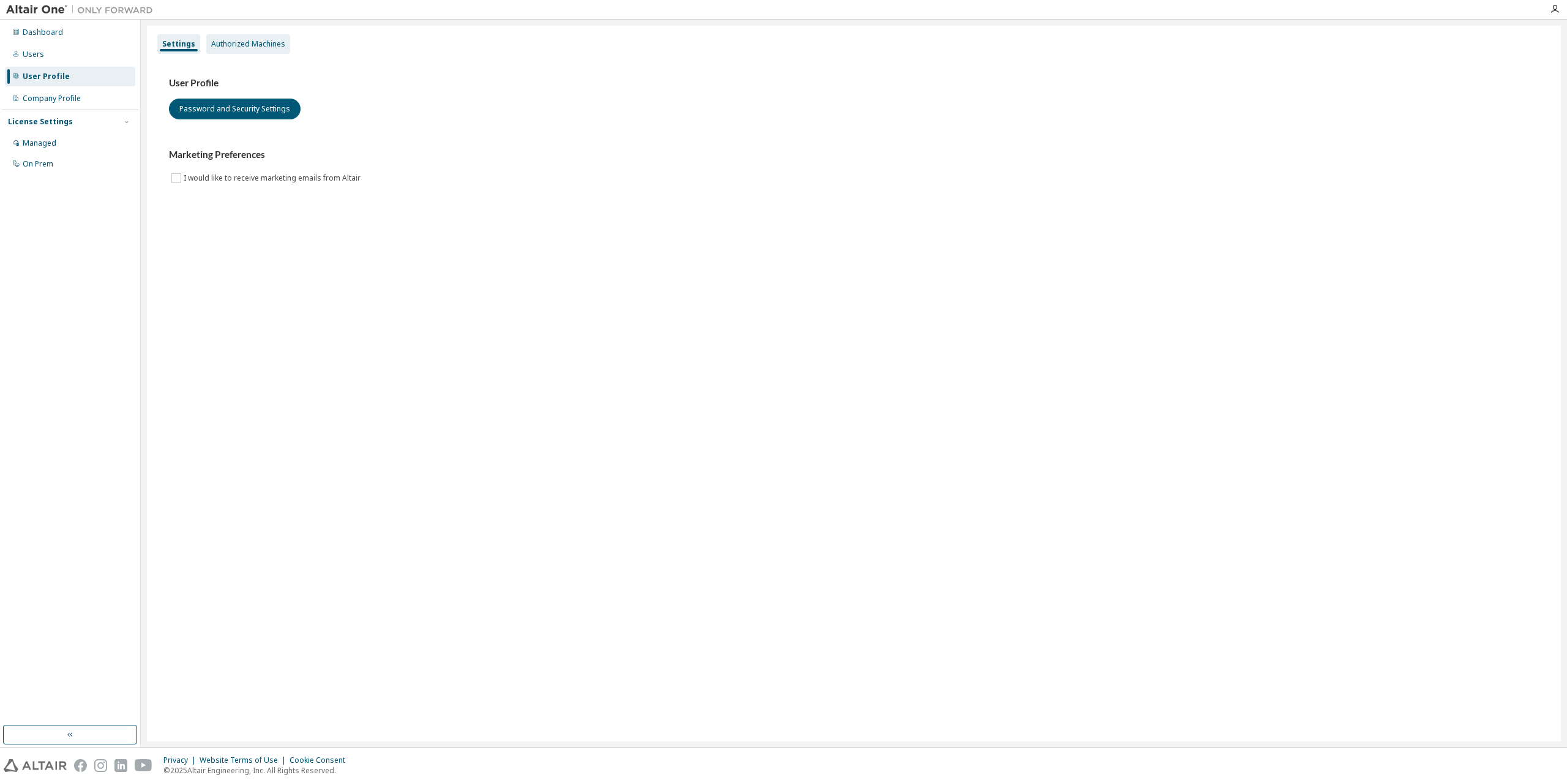
click at [238, 44] on div "Authorized Machines" at bounding box center [248, 44] width 74 height 10
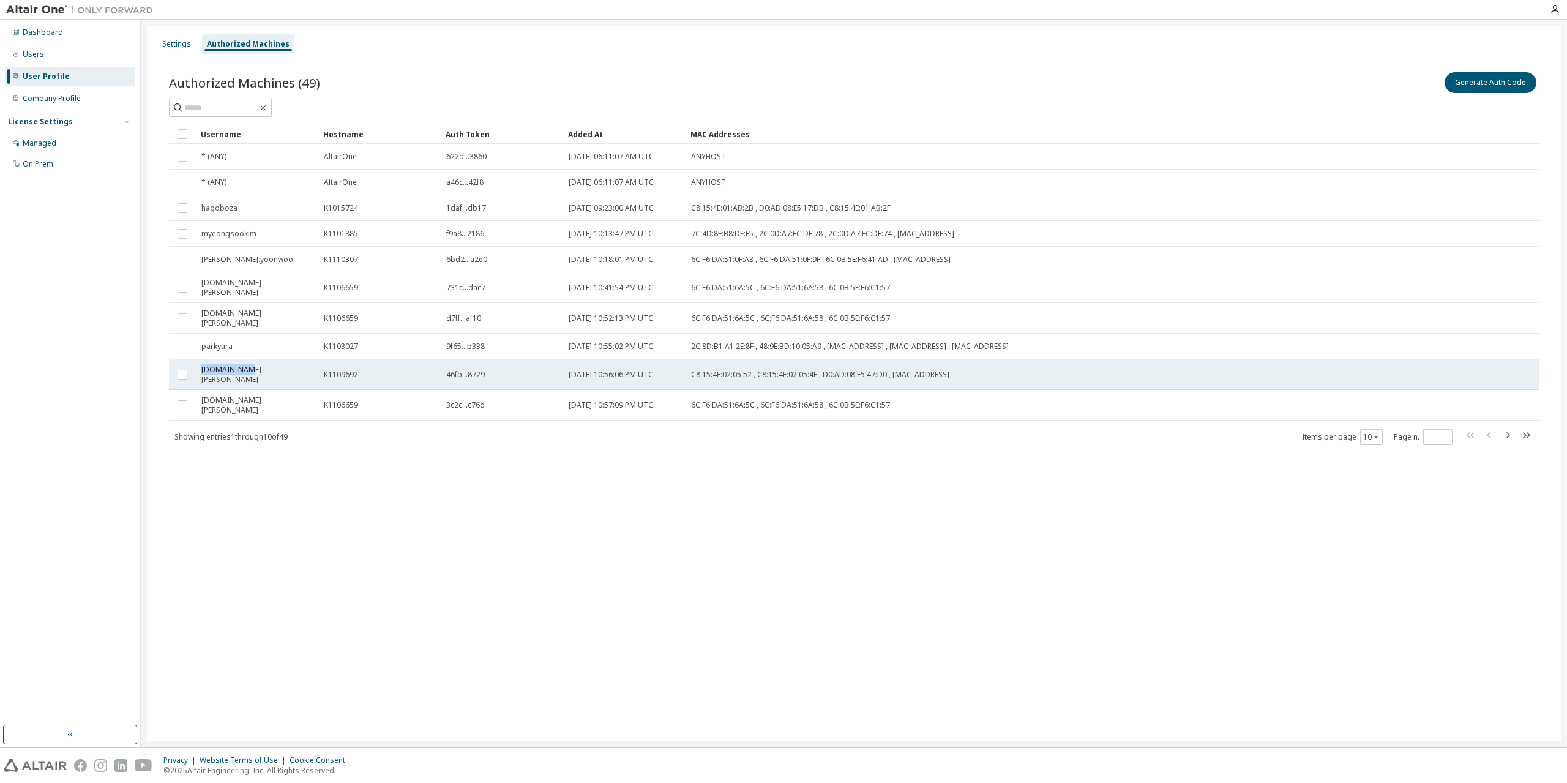
drag, startPoint x: 256, startPoint y: 360, endPoint x: 201, endPoint y: 359, distance: 54.5
click at [201, 365] on div "moosung.kim" at bounding box center [256, 375] width 111 height 20
click at [477, 474] on div "Settings Authorized Machines Authorized Machines (49) Generate Auth Code Delete…" at bounding box center [854, 383] width 1414 height 715
click at [1508, 432] on icon "button" at bounding box center [1508, 435] width 4 height 6
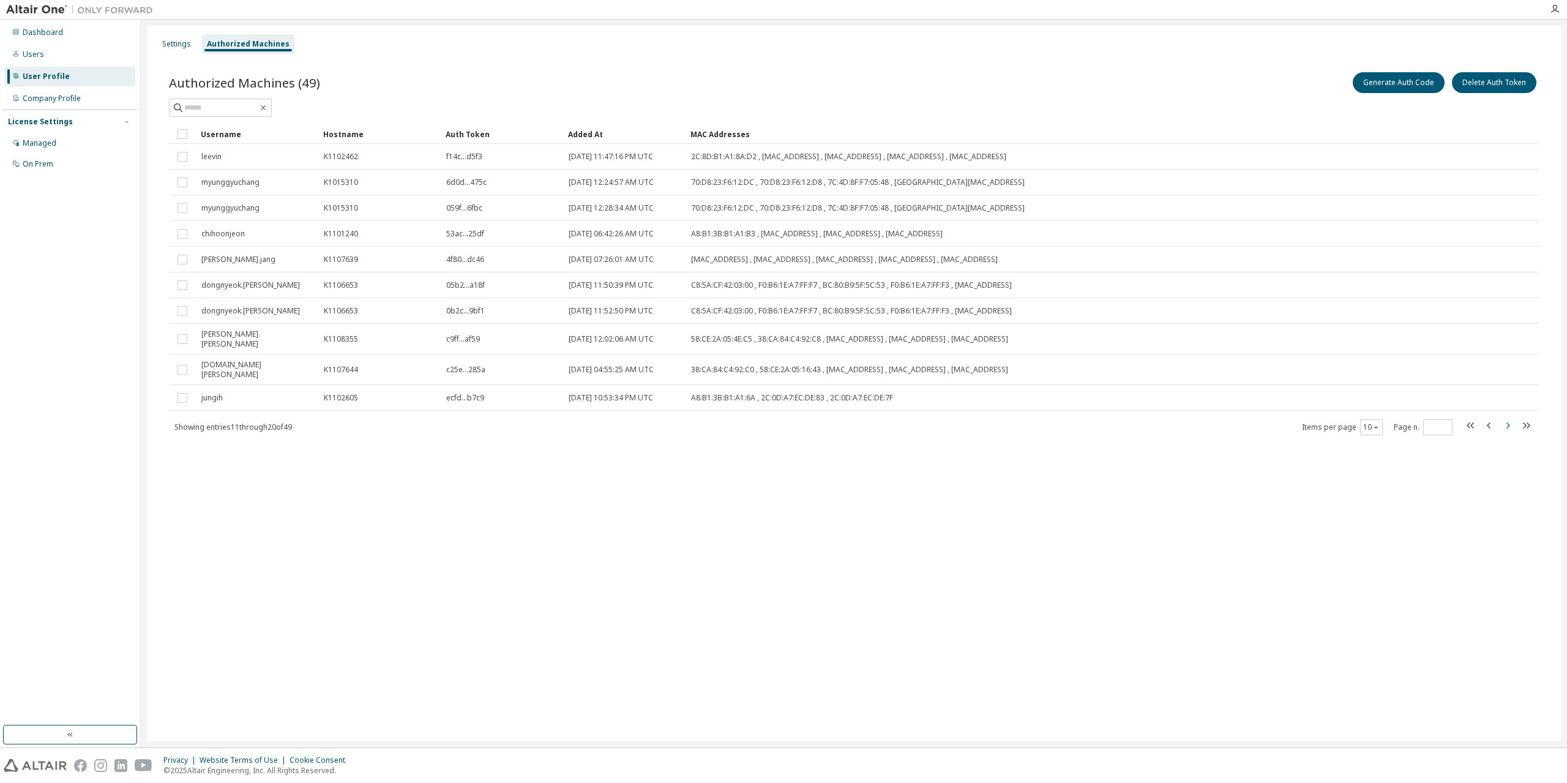
click at [1508, 422] on icon "button" at bounding box center [1508, 425] width 4 height 6
type input "*"
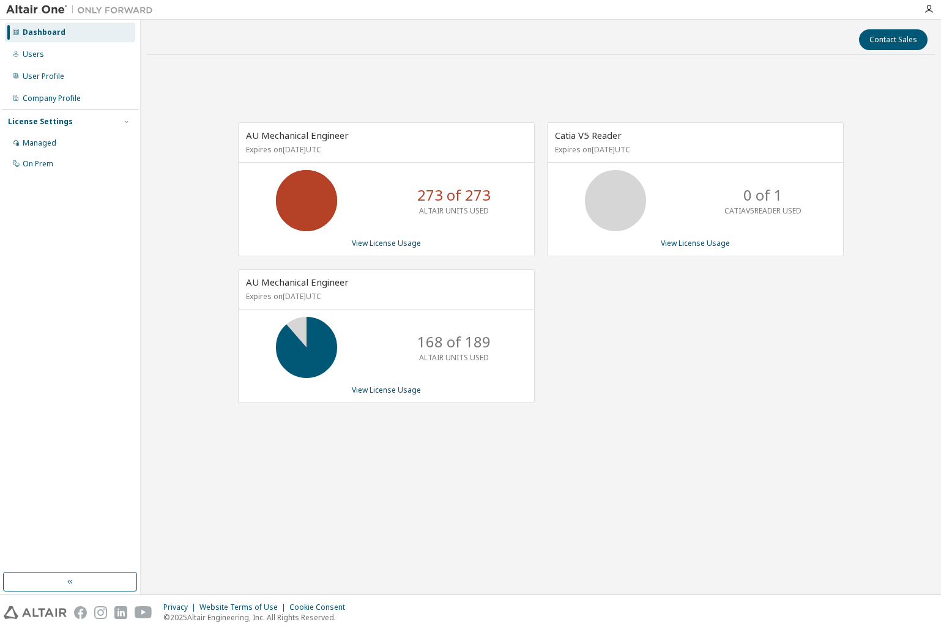
click at [40, 31] on div "Dashboard" at bounding box center [44, 33] width 43 height 10
click at [768, 428] on div "AU Mechanical Engineer Expires on April 1, 2026 UTC 273 of 273 ALTAIR UNITS USE…" at bounding box center [541, 269] width 788 height 410
